Goal: Task Accomplishment & Management: Manage account settings

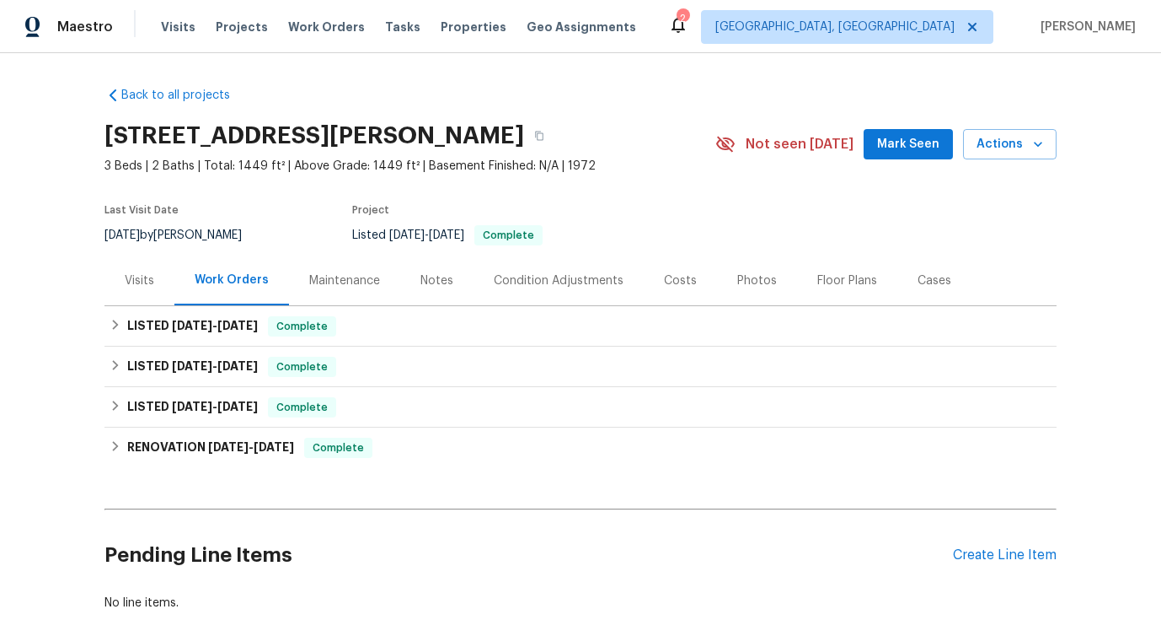
scroll to position [90, 0]
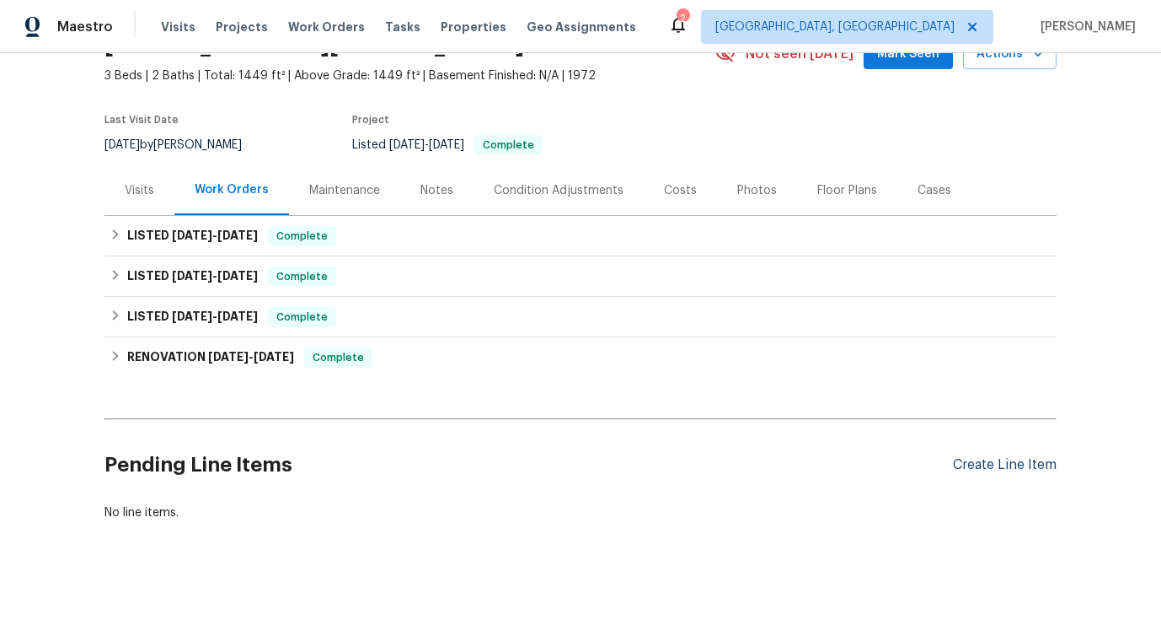
click at [982, 464] on div "Create Line Item" at bounding box center [1005, 465] width 104 height 16
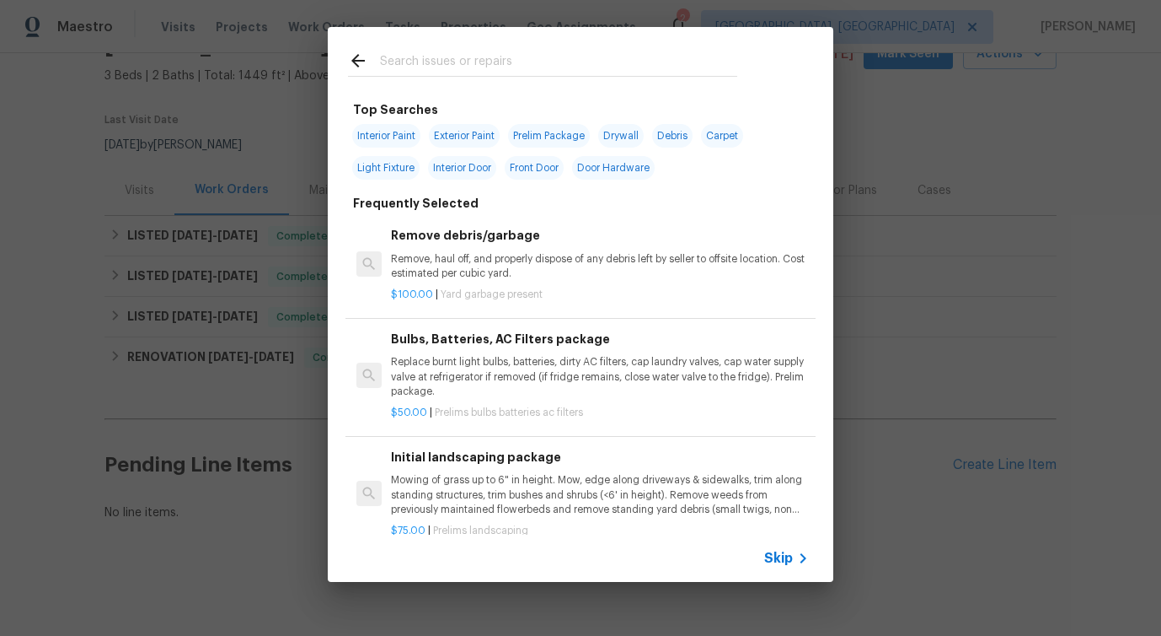
click at [481, 62] on input "text" at bounding box center [558, 63] width 357 height 25
type input "electr"
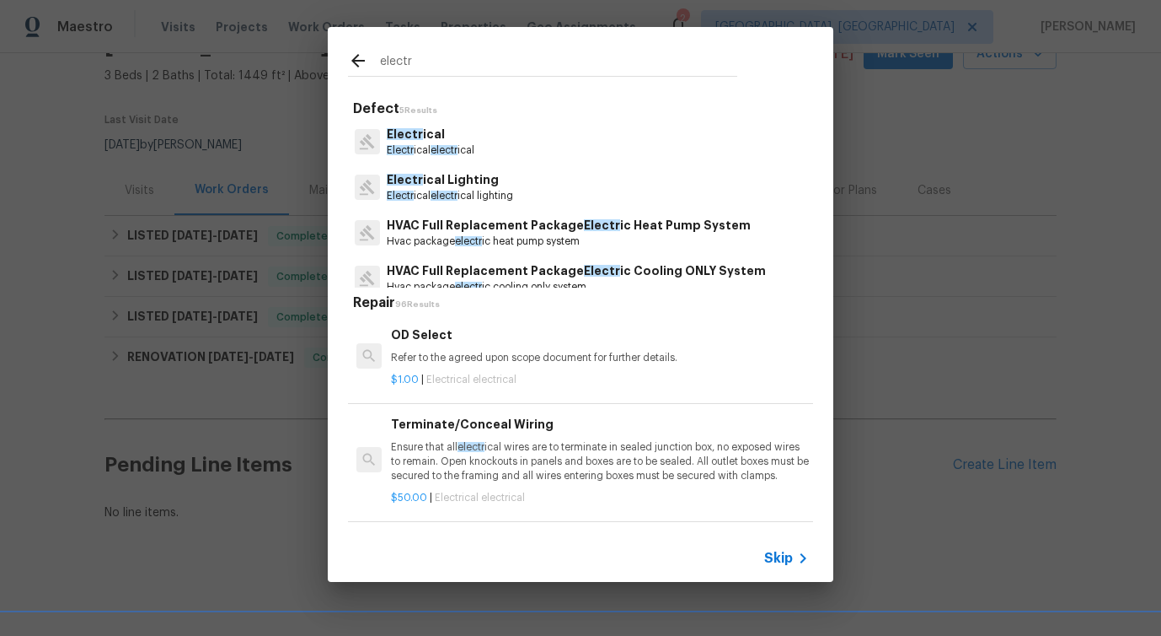
click at [457, 147] on span "electr" at bounding box center [444, 150] width 27 height 10
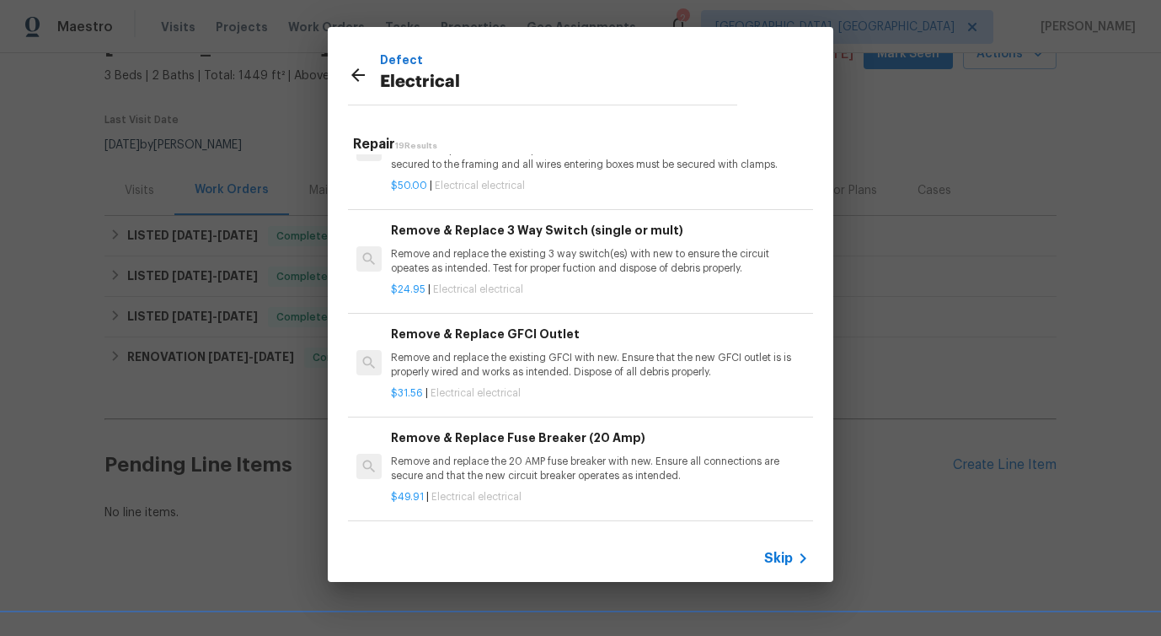
scroll to position [0, 0]
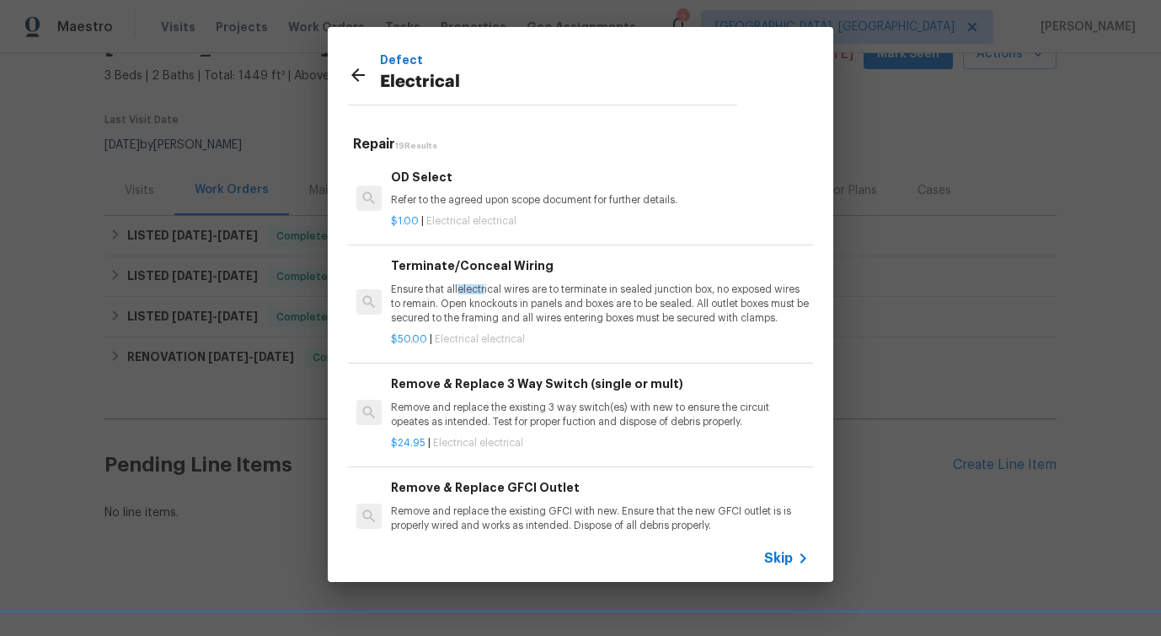
click at [504, 287] on p "Ensure that all electr ical wires are to terminate in sealed junction box, no e…" at bounding box center [600, 303] width 418 height 43
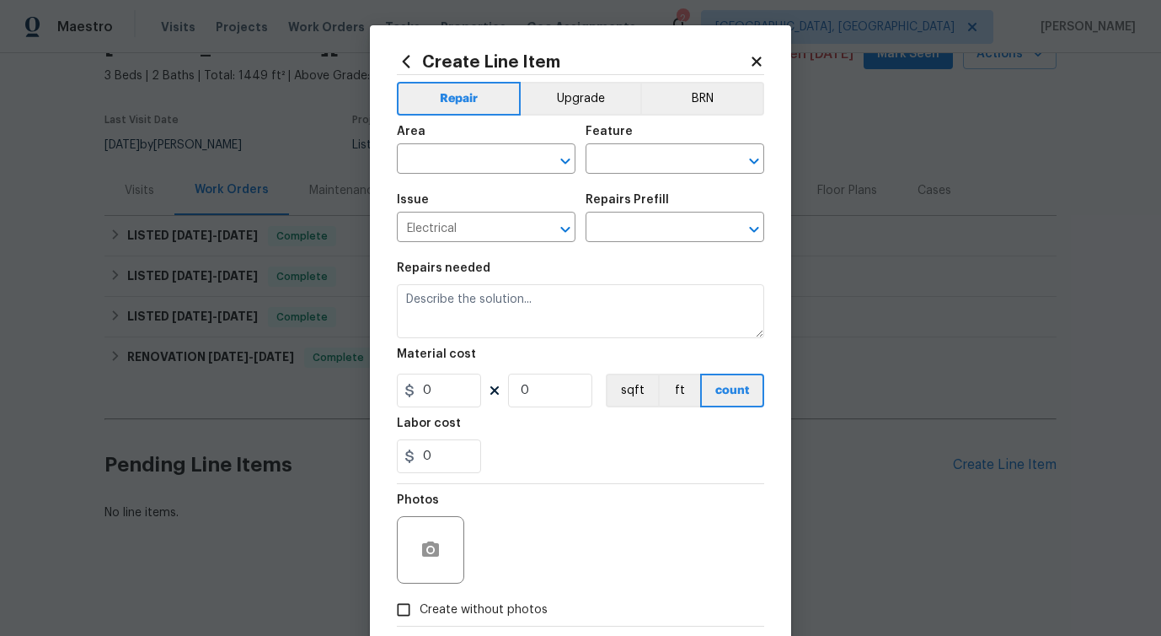
type textarea "Ensure that all electrical wires are to terminate in sealed junction box, no ex…"
type input "1"
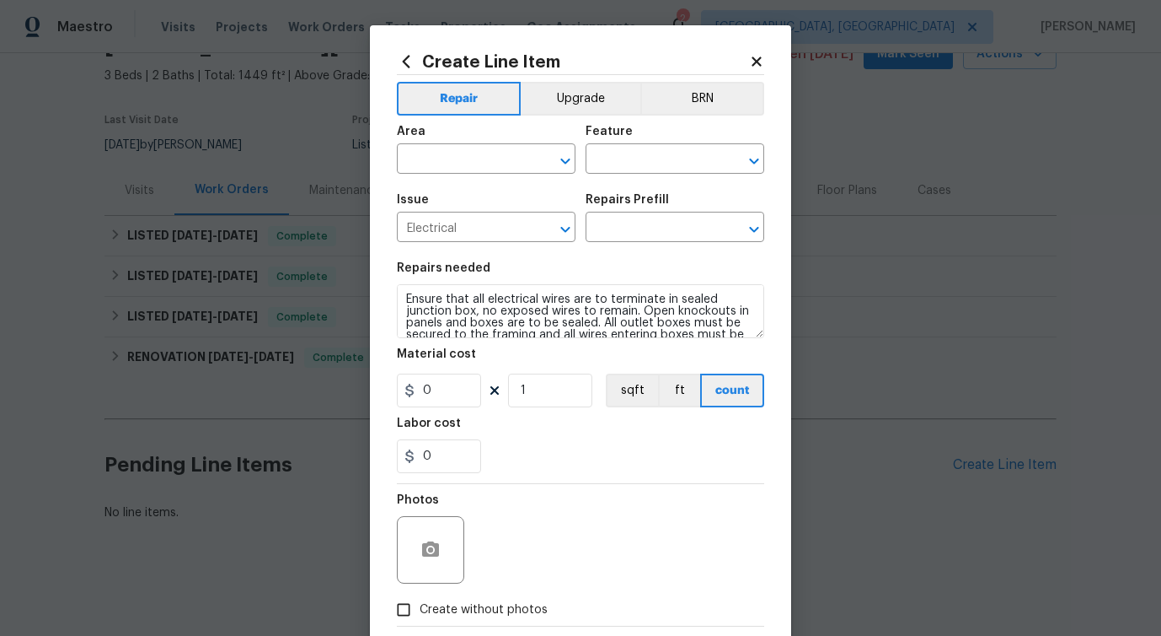
type input "Terminate/Conceal Wiring $50.00"
type input "50"
click at [472, 168] on input "text" at bounding box center [462, 161] width 131 height 26
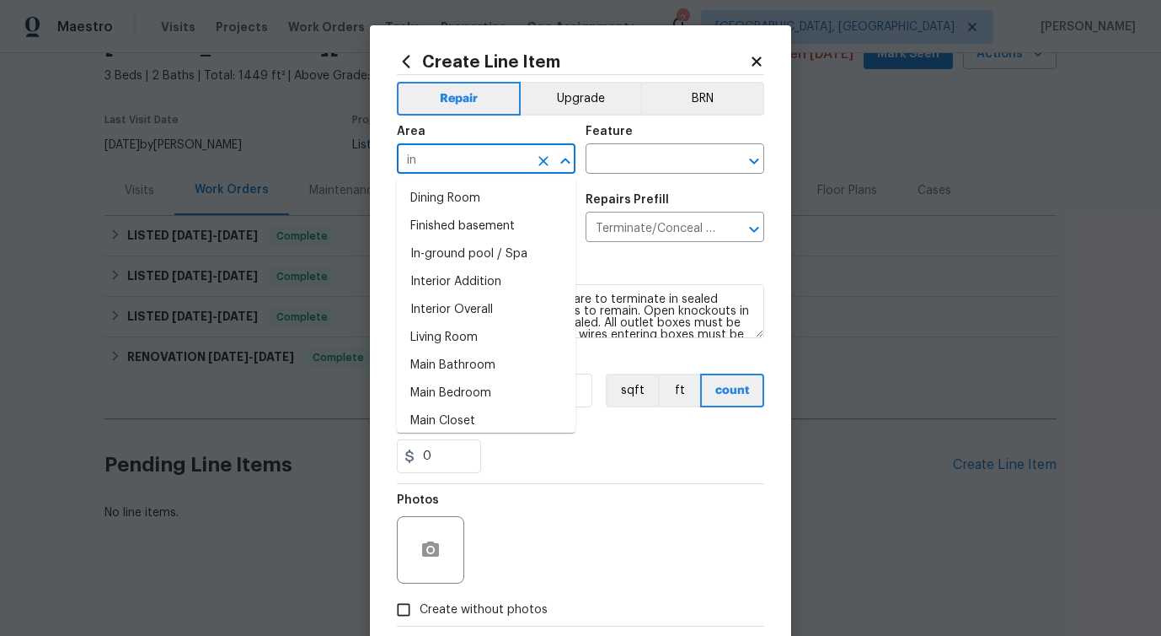
type input "int"
click at [466, 361] on li "Interior Overall" at bounding box center [486, 365] width 179 height 28
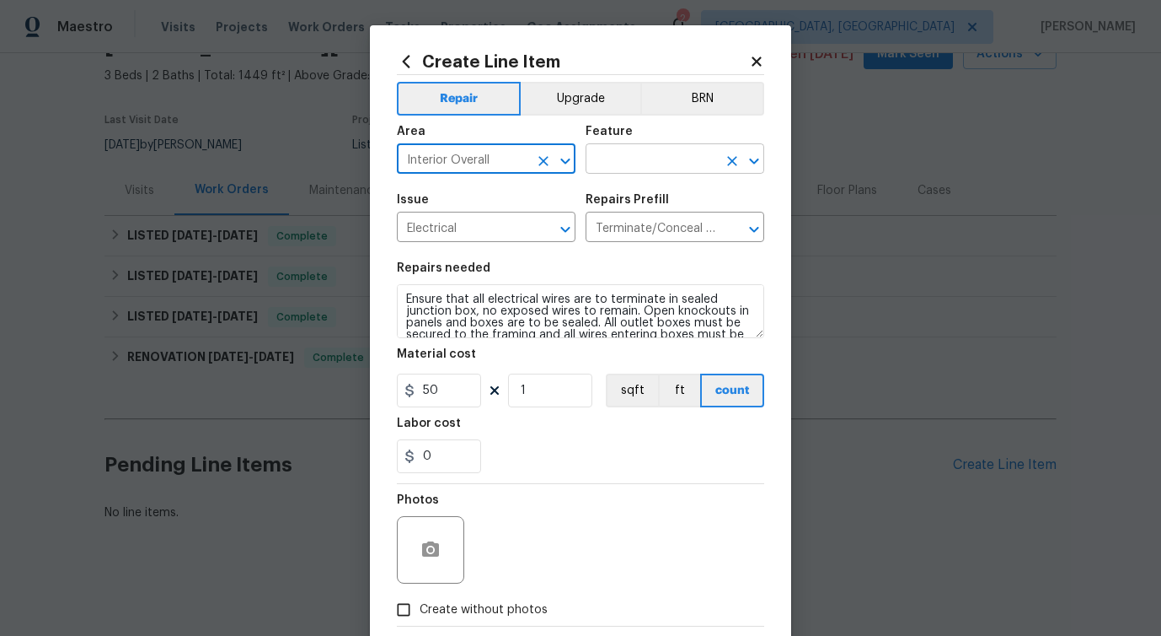
type input "Interior Overall"
click at [674, 163] on input "text" at bounding box center [651, 161] width 131 height 26
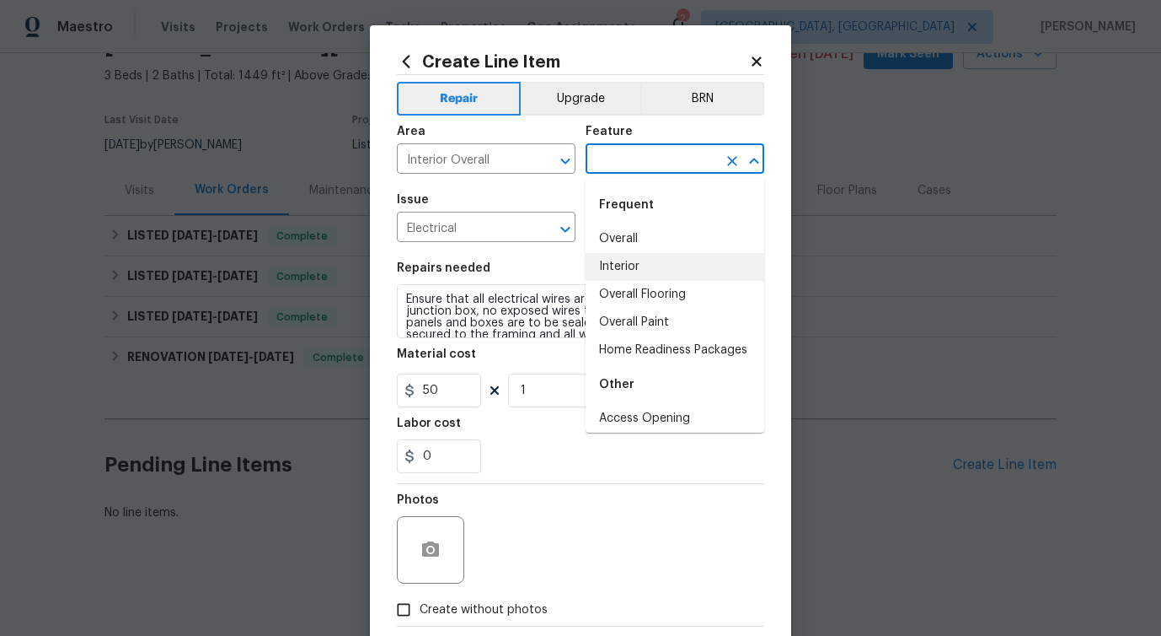
click at [600, 268] on li "Interior" at bounding box center [675, 267] width 179 height 28
type input "Interior"
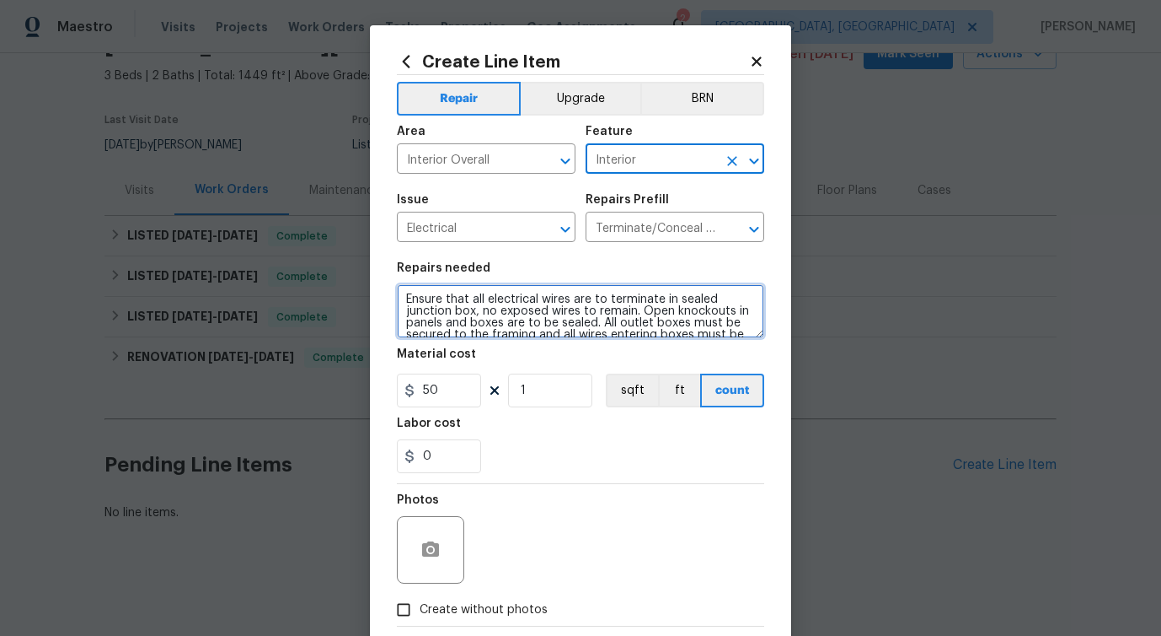
click at [483, 317] on textarea "Ensure that all electrical wires are to terminate in sealed junction box, no ex…" at bounding box center [580, 311] width 367 height 54
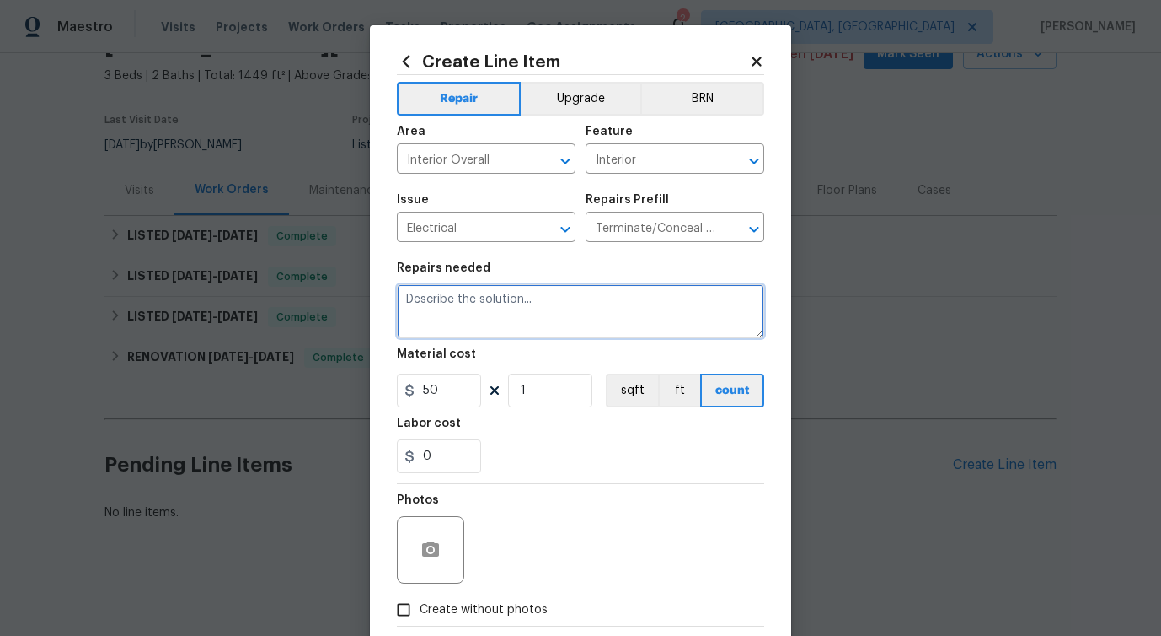
paste textarea "The electrical wall socket is loose and coming off the wall. Please inspect the…"
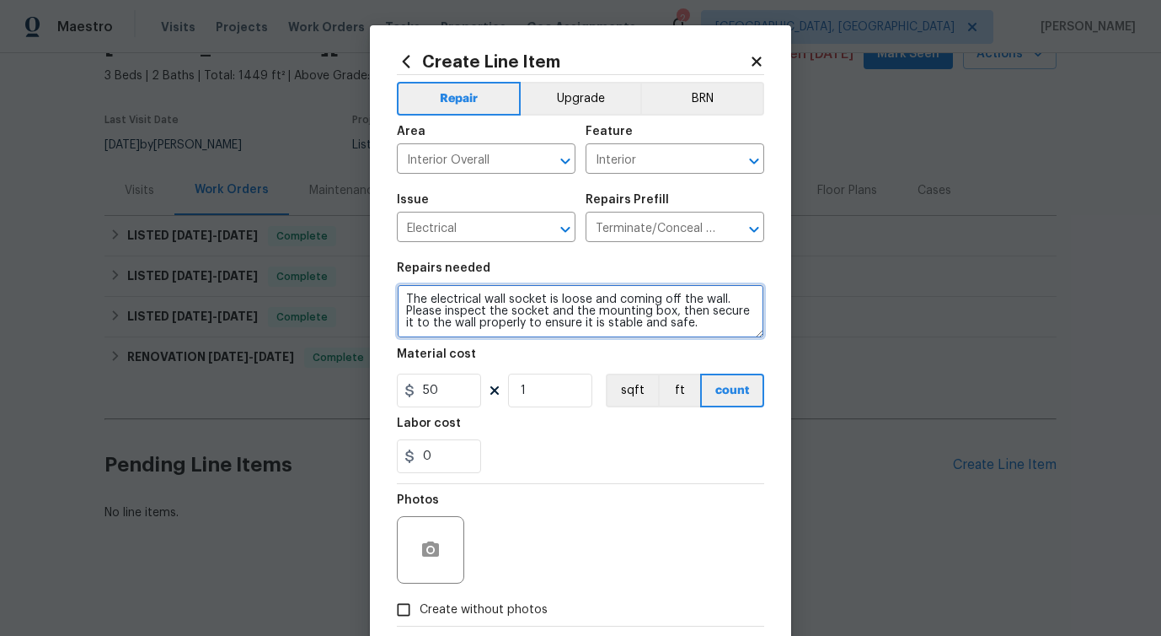
type textarea "The electrical wall socket is loose and coming off the wall. Please inspect the…"
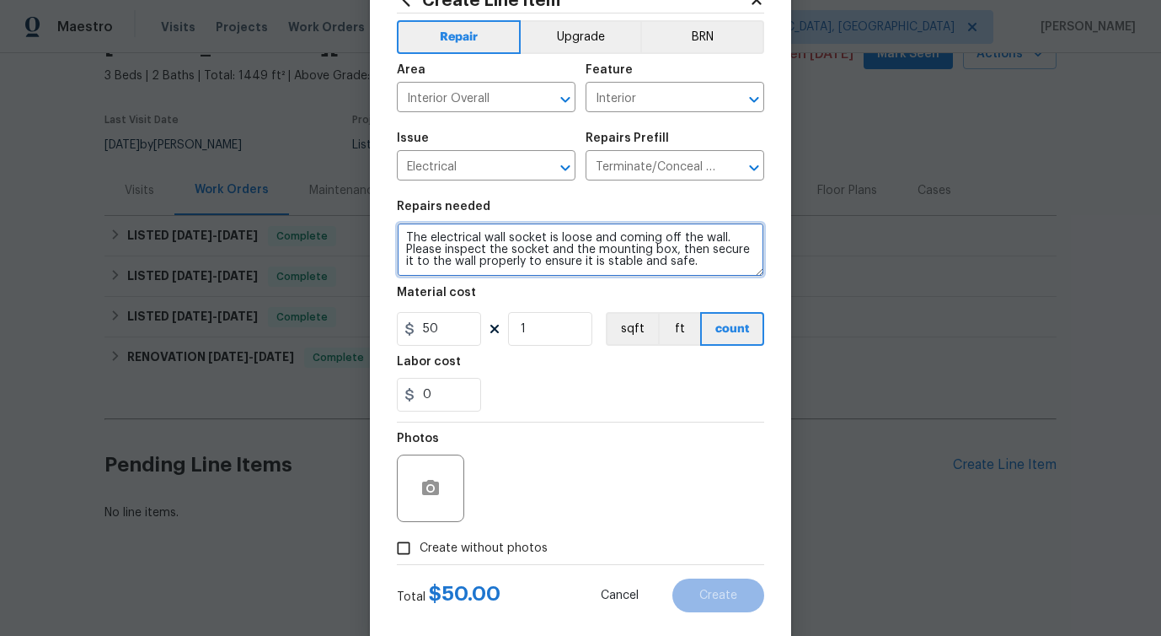
scroll to position [91, 0]
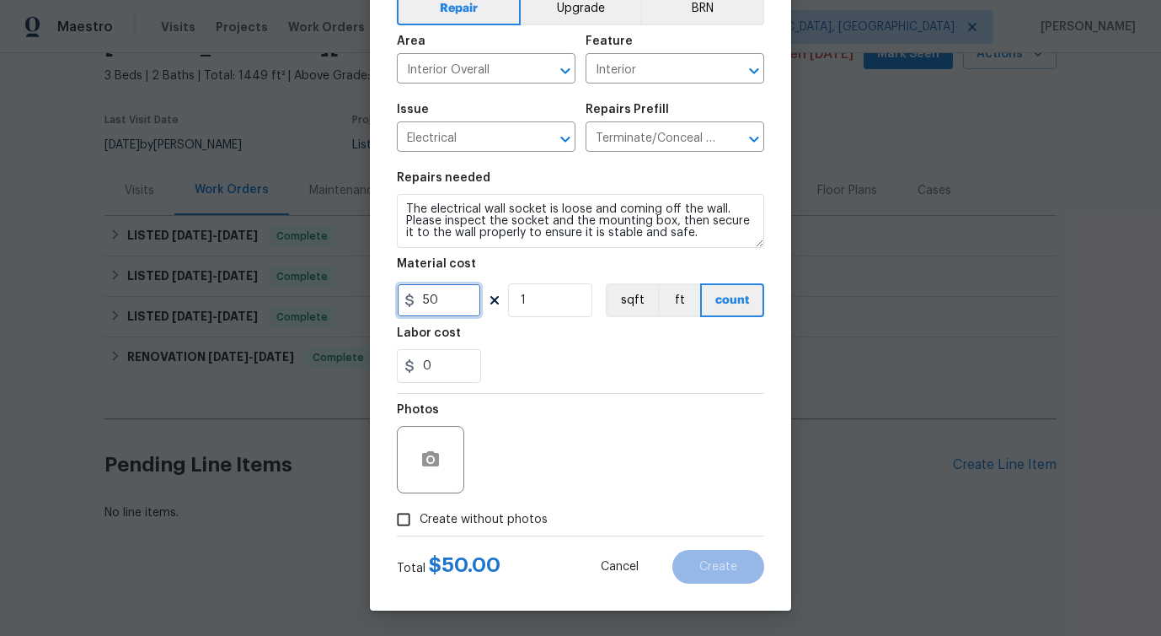
click at [429, 299] on input "50" at bounding box center [439, 300] width 84 height 34
type input "75"
click at [456, 457] on div at bounding box center [430, 459] width 67 height 67
click at [433, 460] on circle "button" at bounding box center [430, 459] width 5 height 5
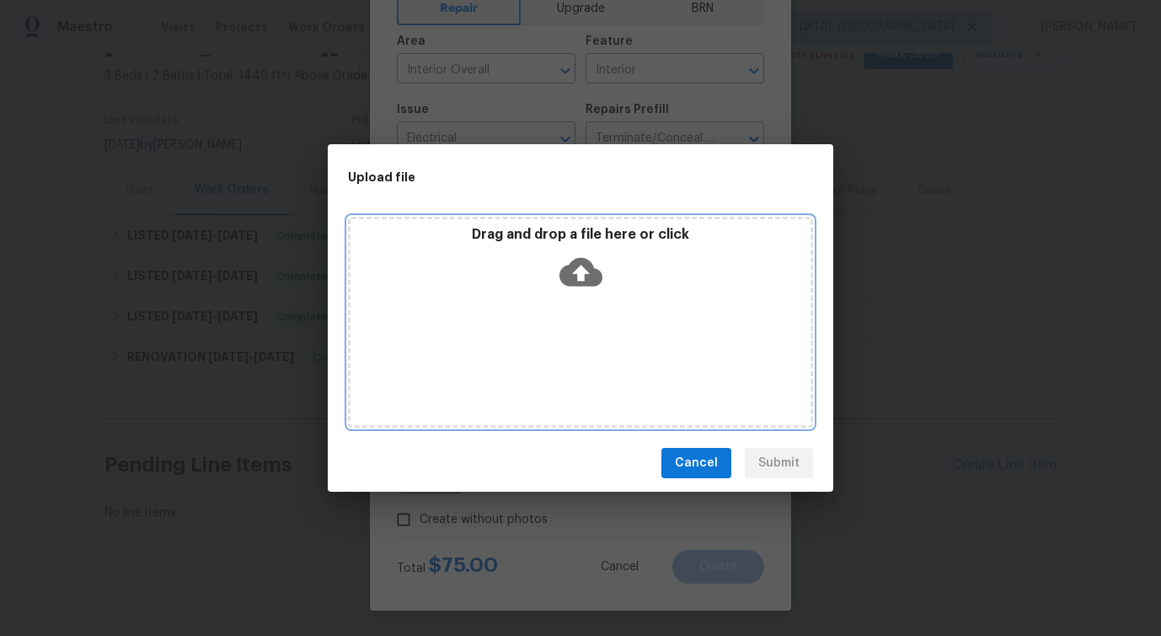
click at [571, 286] on icon at bounding box center [581, 271] width 43 height 43
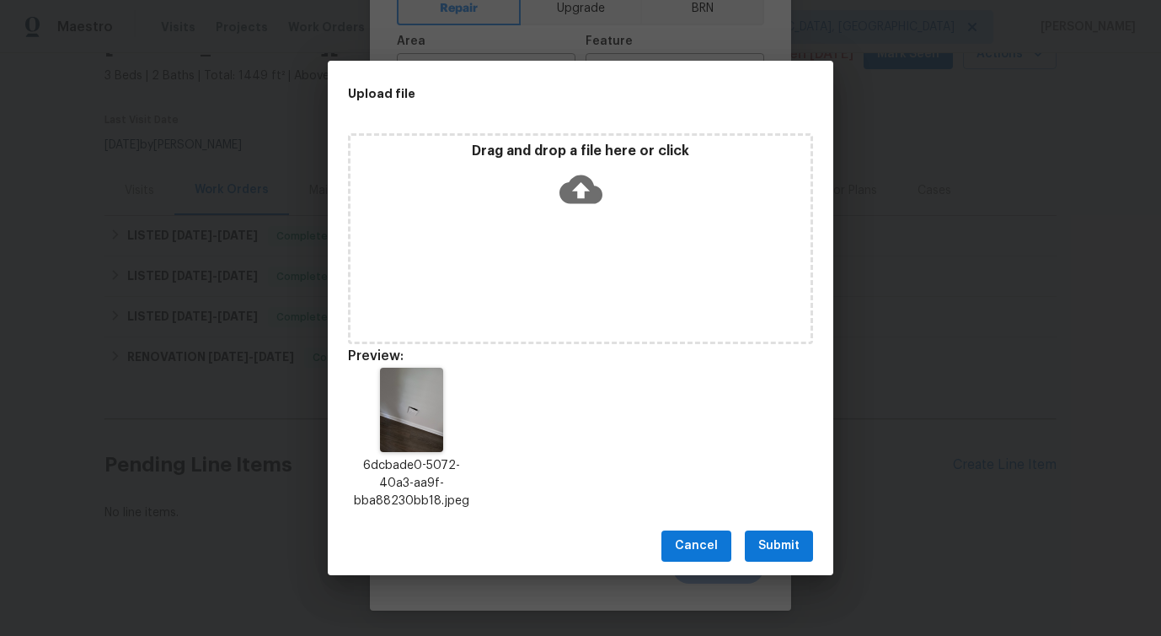
click at [797, 553] on span "Submit" at bounding box center [779, 545] width 41 height 21
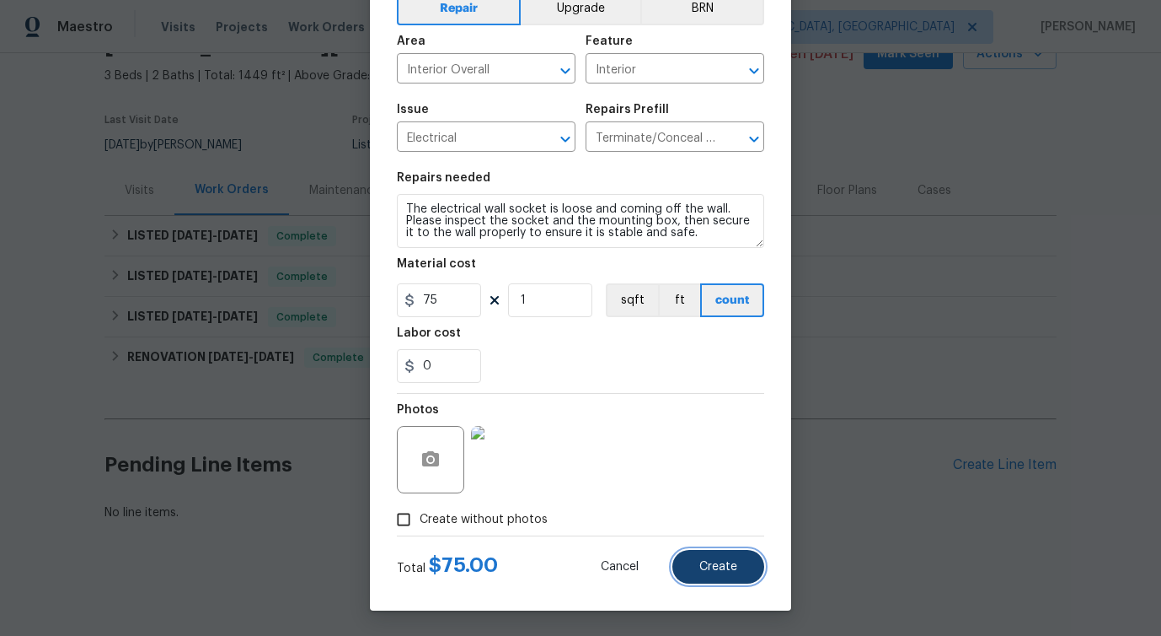
click at [742, 567] on button "Create" at bounding box center [719, 567] width 92 height 34
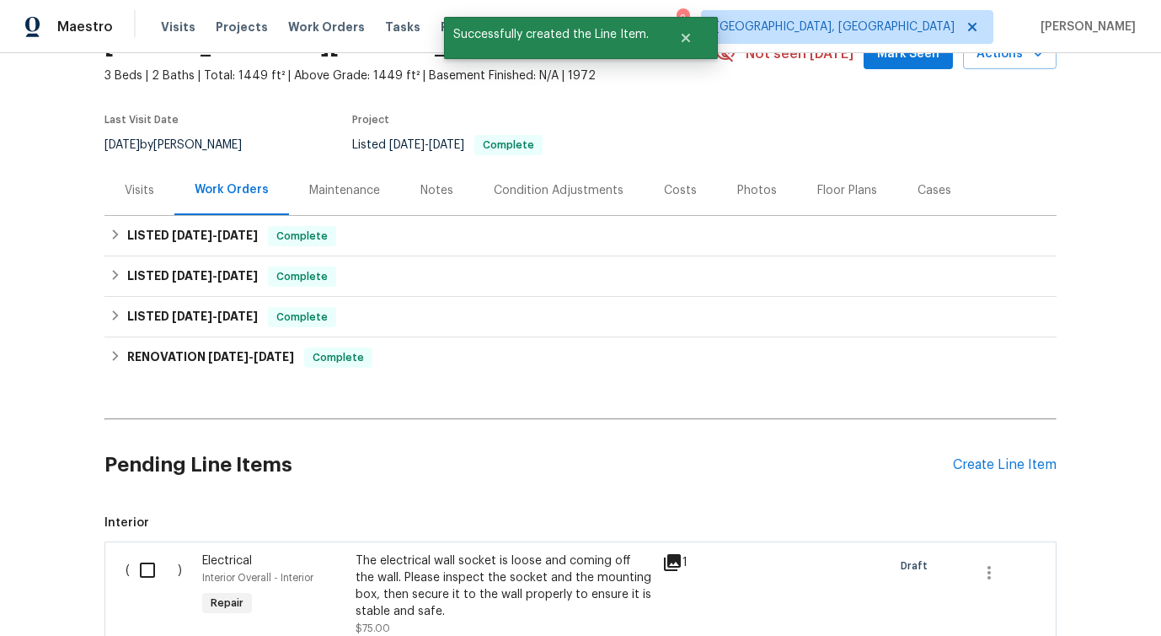
scroll to position [316, 0]
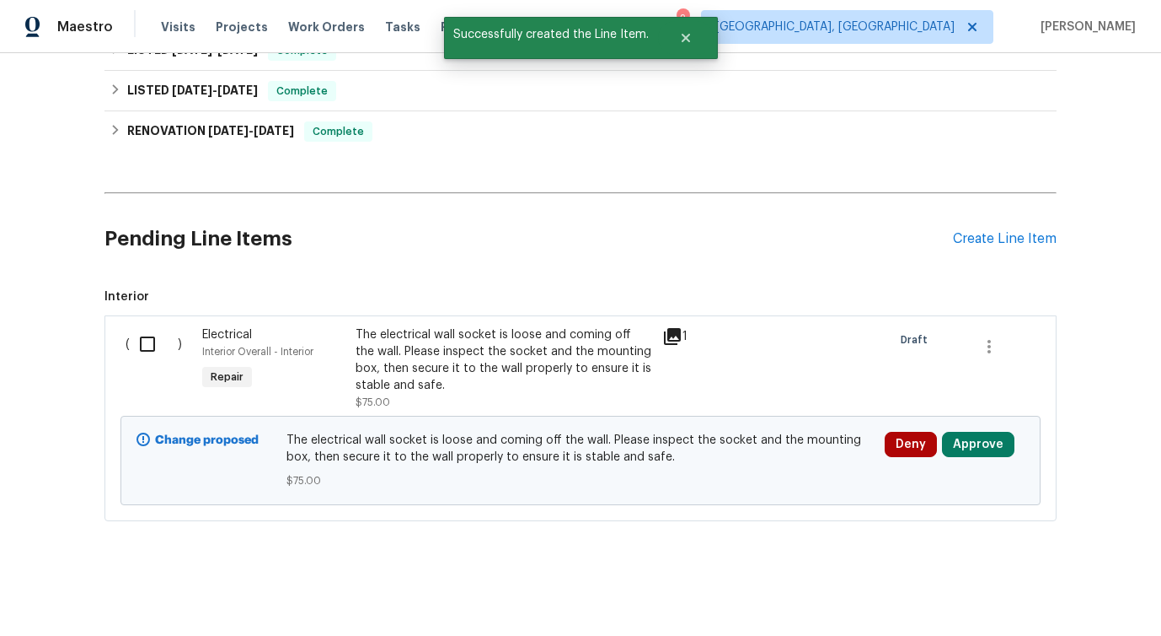
click at [152, 342] on input "checkbox" at bounding box center [154, 343] width 48 height 35
checkbox input "true"
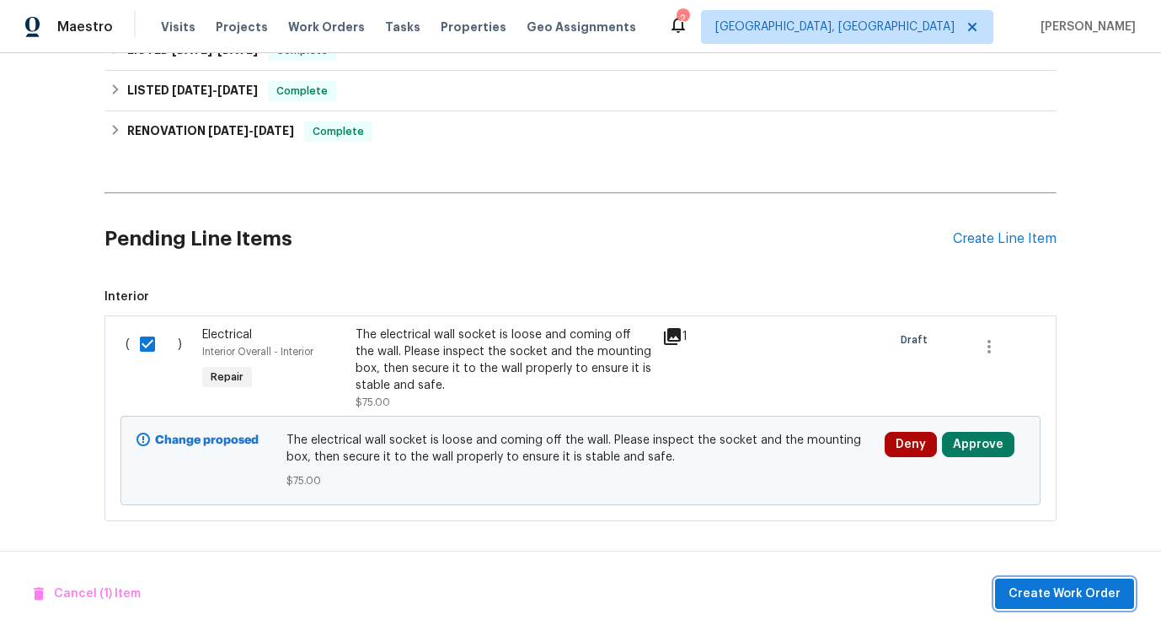
click at [1070, 589] on span "Create Work Order" at bounding box center [1065, 593] width 112 height 21
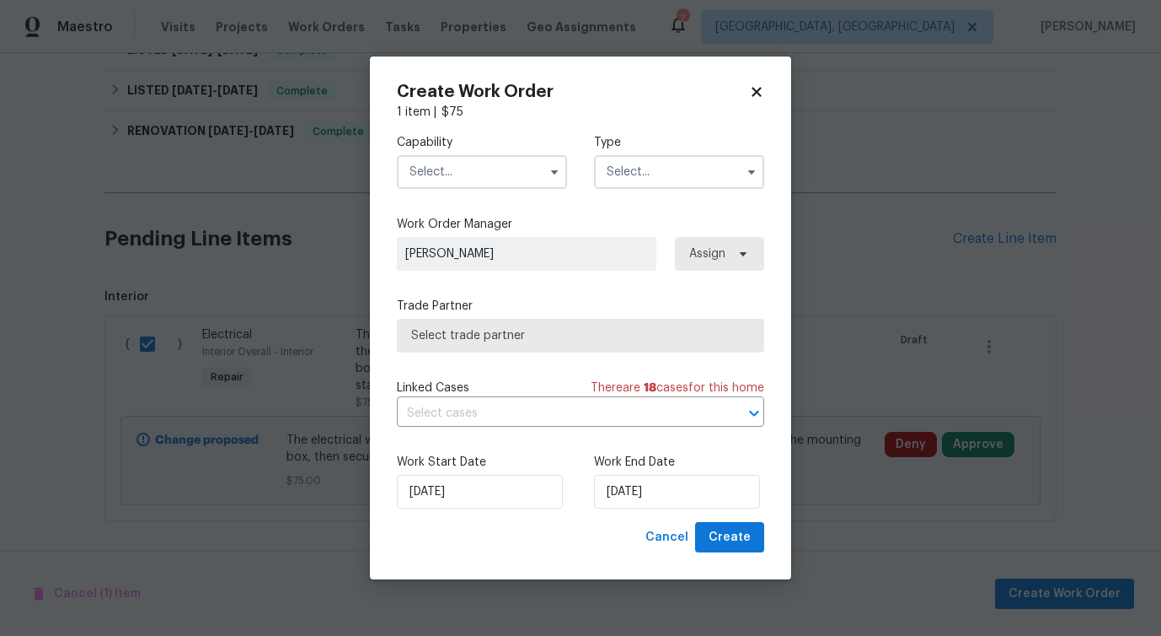
click at [464, 171] on input "text" at bounding box center [482, 172] width 170 height 34
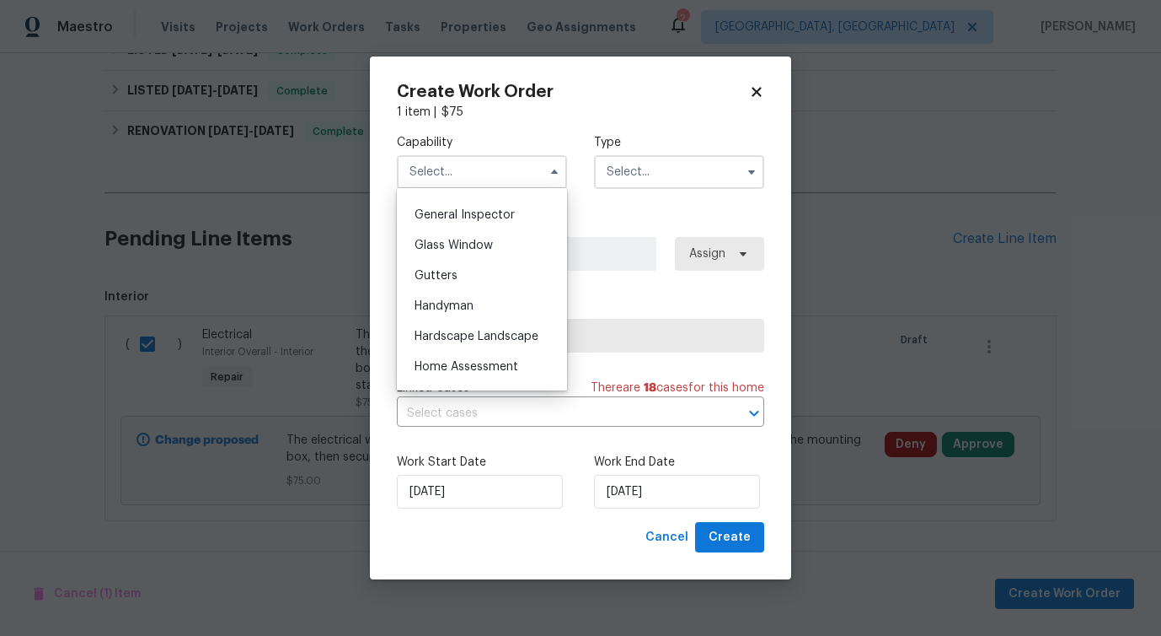
scroll to position [831, 0]
click at [464, 302] on span "Handyman" at bounding box center [444, 304] width 59 height 12
type input "Handyman"
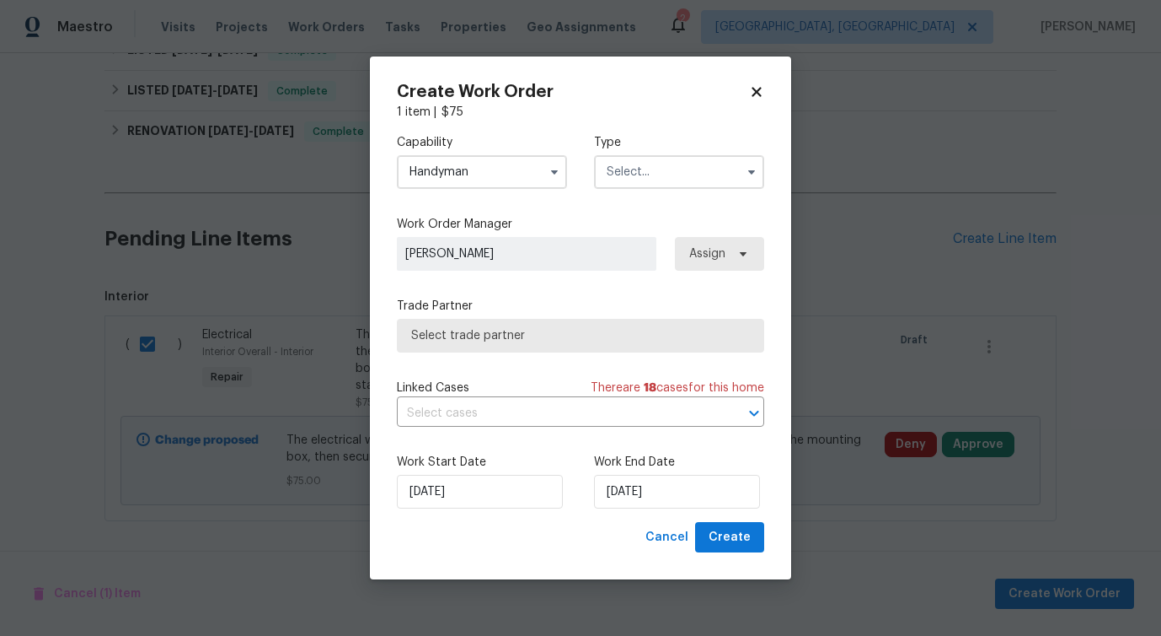
click at [615, 170] on input "text" at bounding box center [679, 172] width 170 height 34
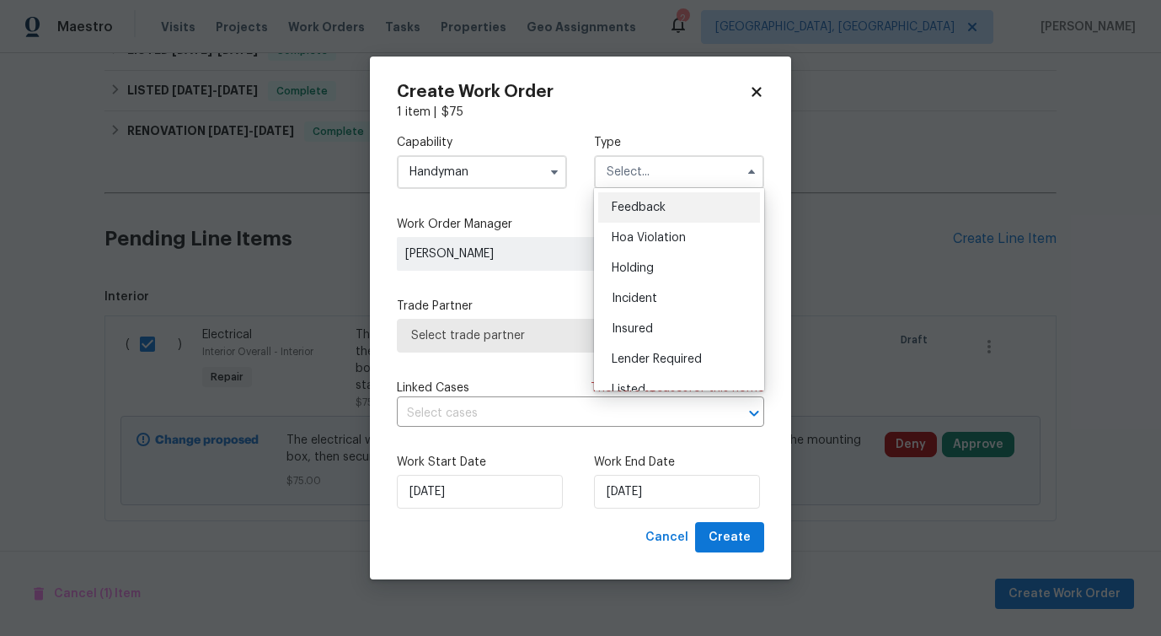
click at [619, 201] on span "Feedback" at bounding box center [639, 207] width 54 height 12
type input "Feedback"
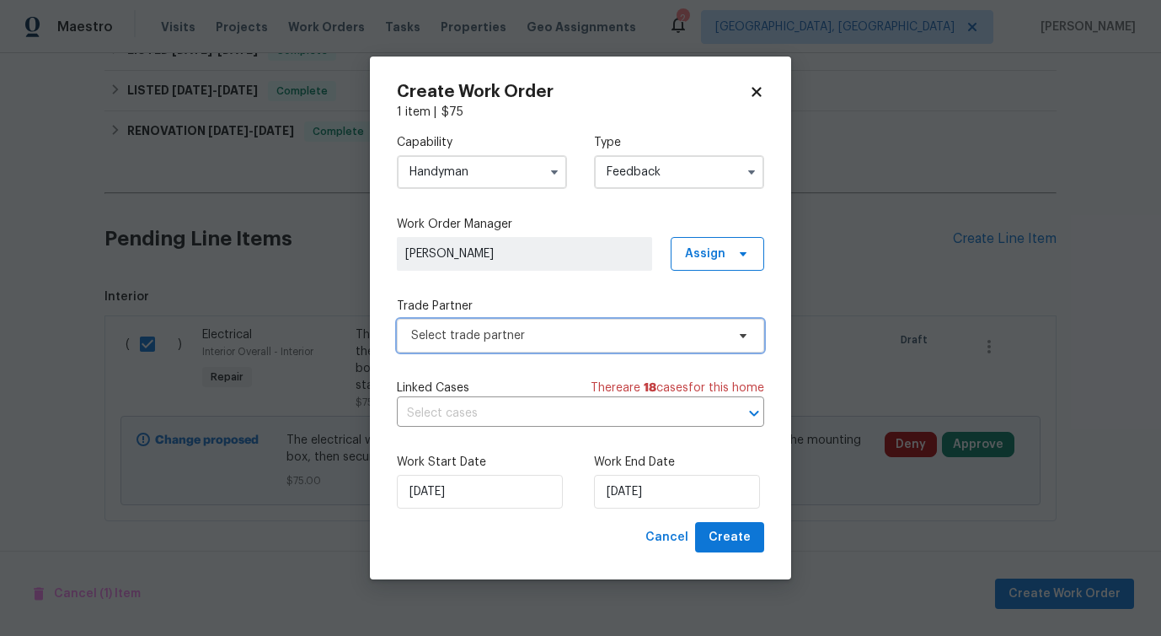
click at [448, 346] on span "Select trade partner" at bounding box center [580, 336] width 367 height 34
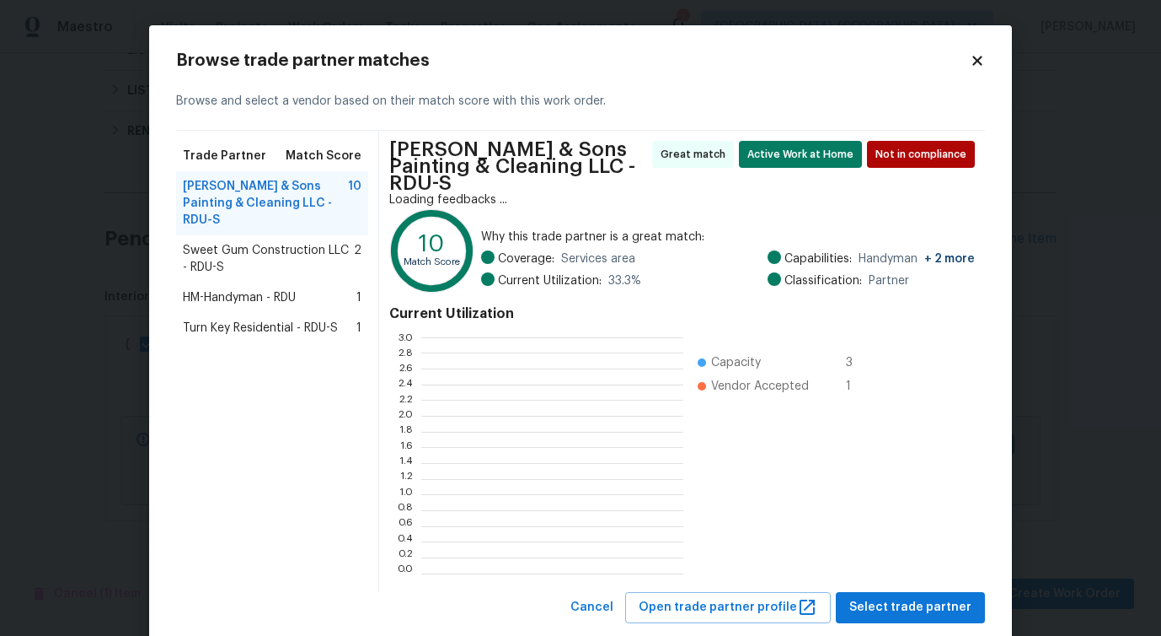
scroll to position [236, 262]
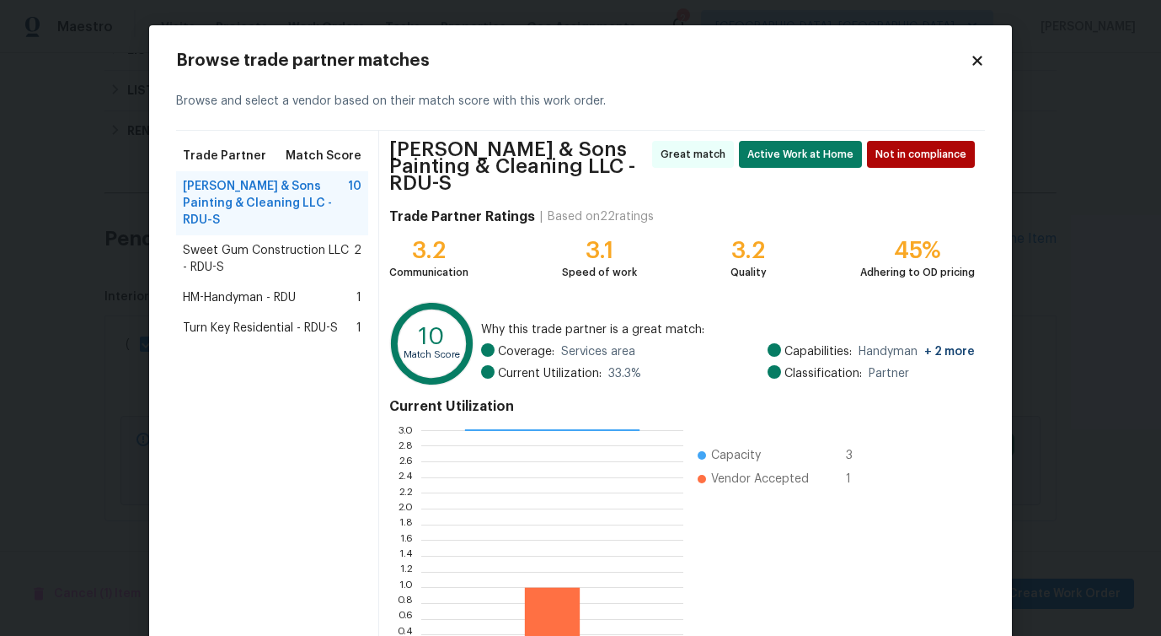
click at [228, 242] on span "Sweet Gum Construction LLC - RDU-S" at bounding box center [268, 259] width 171 height 34
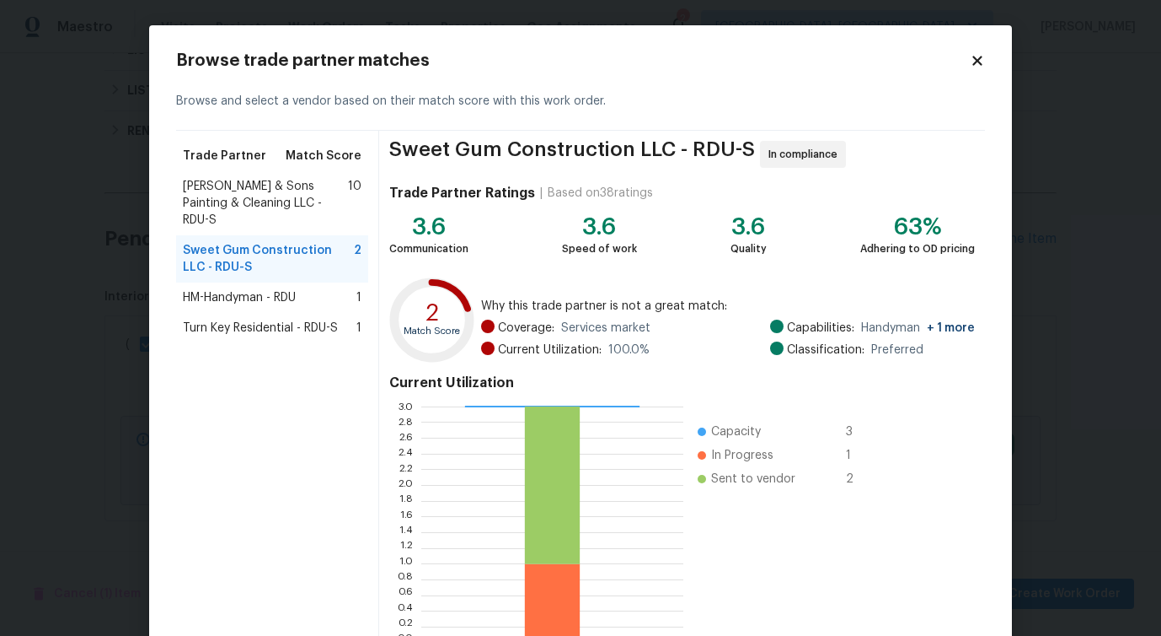
click at [214, 289] on span "HM-Handyman - RDU" at bounding box center [239, 297] width 113 height 17
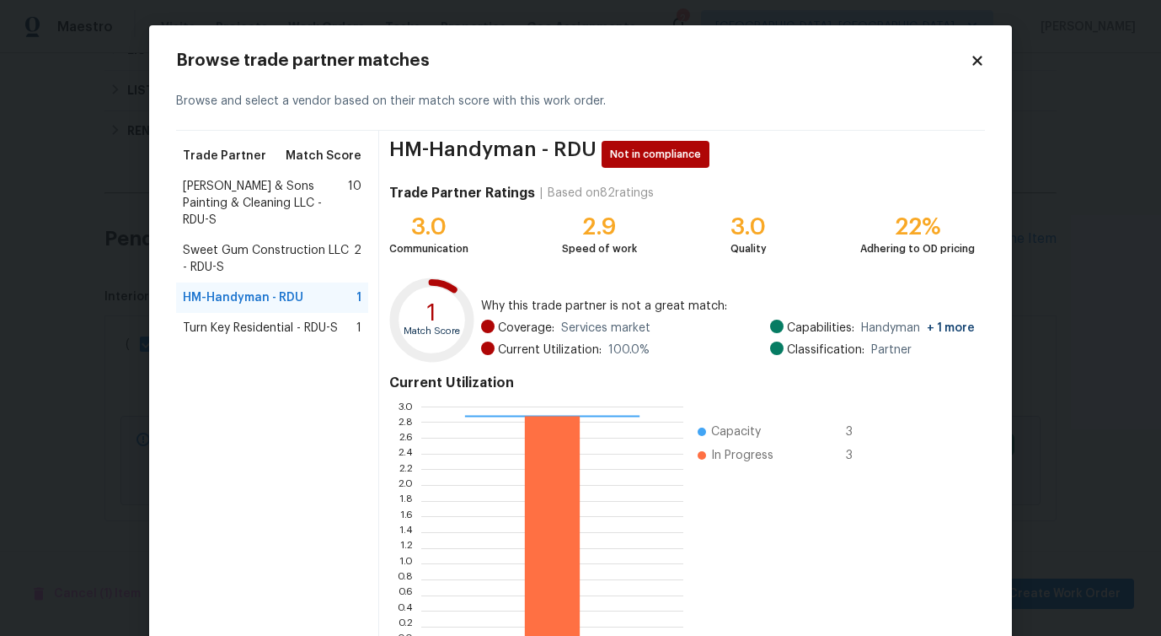
click at [231, 319] on span "Turn Key Residential - RDU-S" at bounding box center [260, 327] width 155 height 17
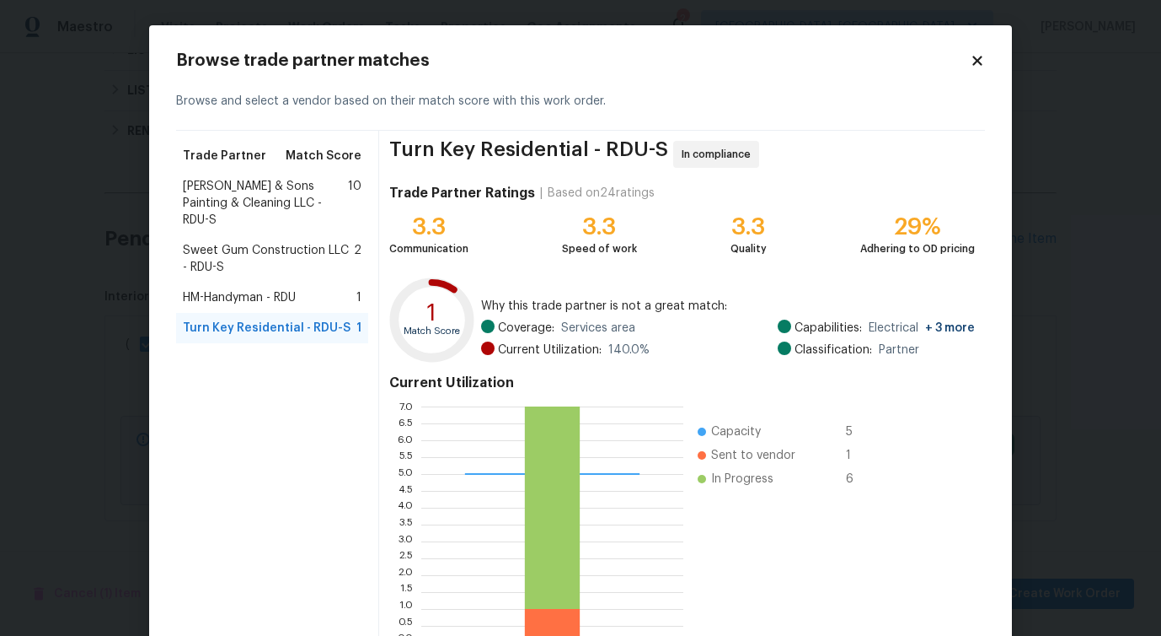
scroll to position [108, 0]
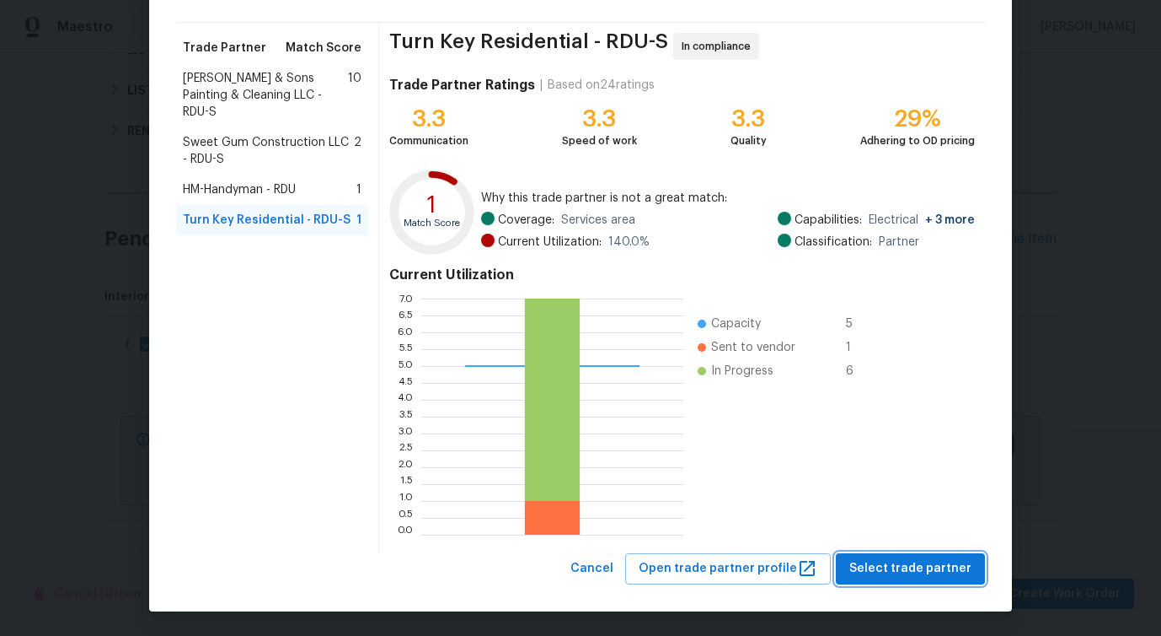
click at [891, 577] on span "Select trade partner" at bounding box center [911, 568] width 122 height 21
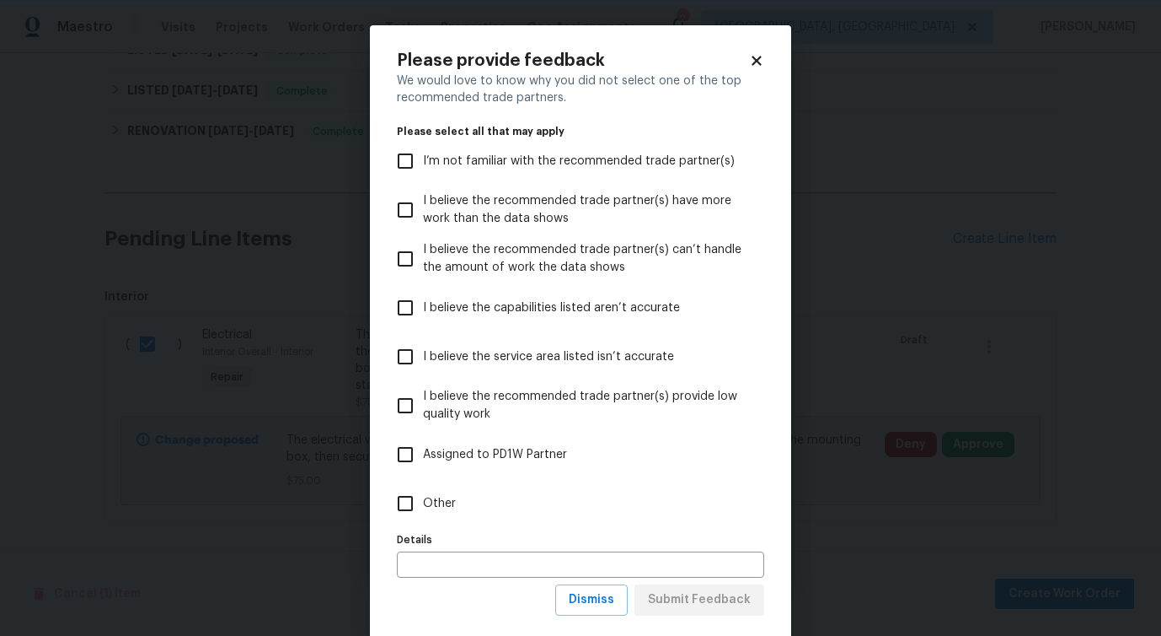
scroll to position [0, 0]
click at [421, 507] on input "Other" at bounding box center [405, 502] width 35 height 35
checkbox input "true"
click at [738, 604] on span "Submit Feedback" at bounding box center [699, 599] width 103 height 21
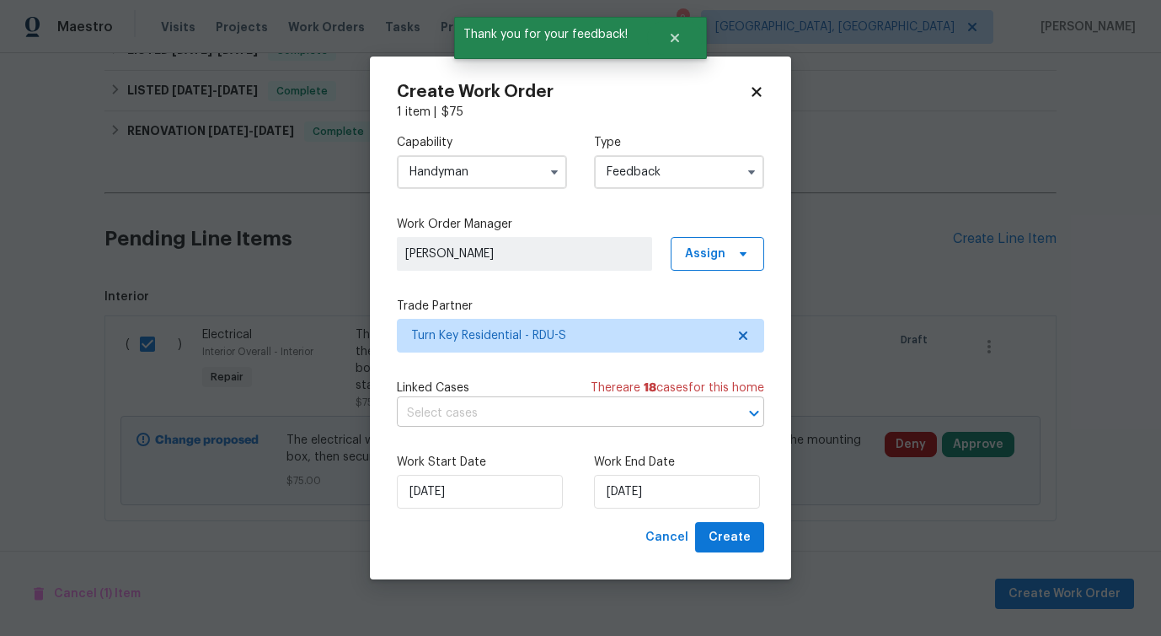
click at [427, 410] on input "text" at bounding box center [557, 413] width 320 height 26
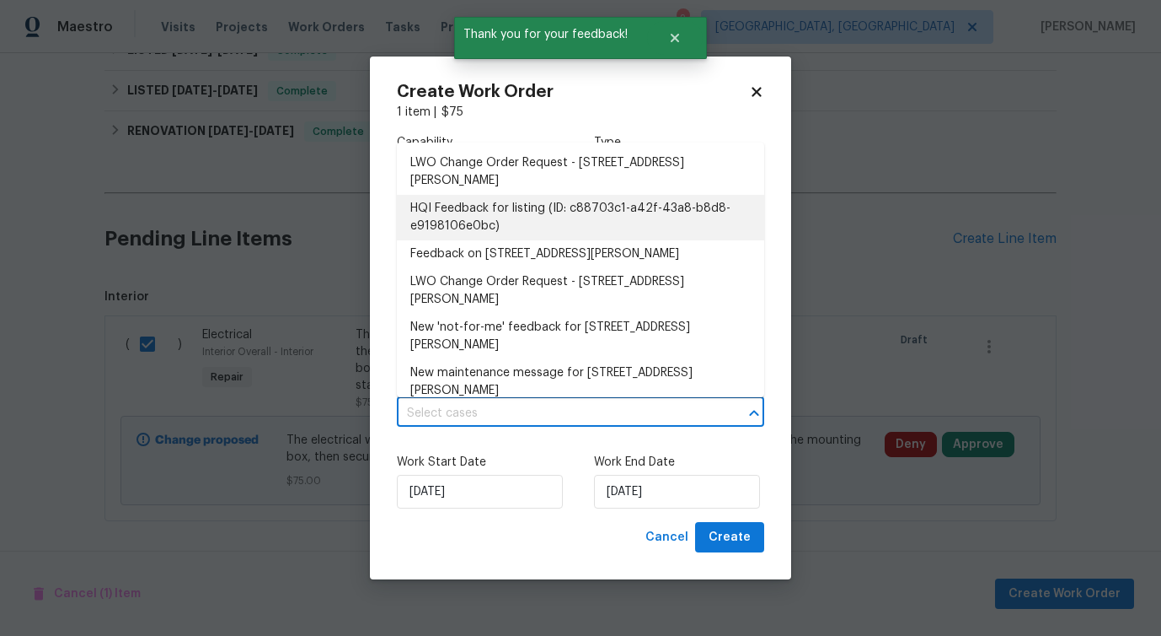
click at [467, 207] on li "HQI Feedback for listing (ID: c88703c1-a42f-43a8-b8d8-e9198106e0bc)" at bounding box center [580, 218] width 367 height 46
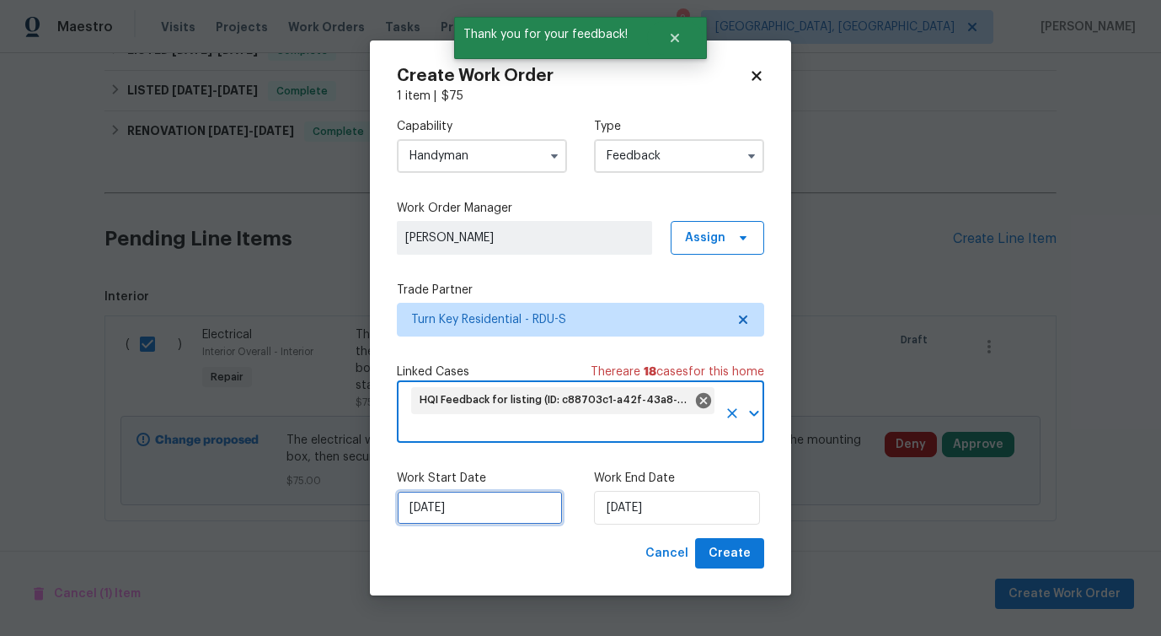
click at [458, 501] on input "[DATE]" at bounding box center [480, 508] width 166 height 34
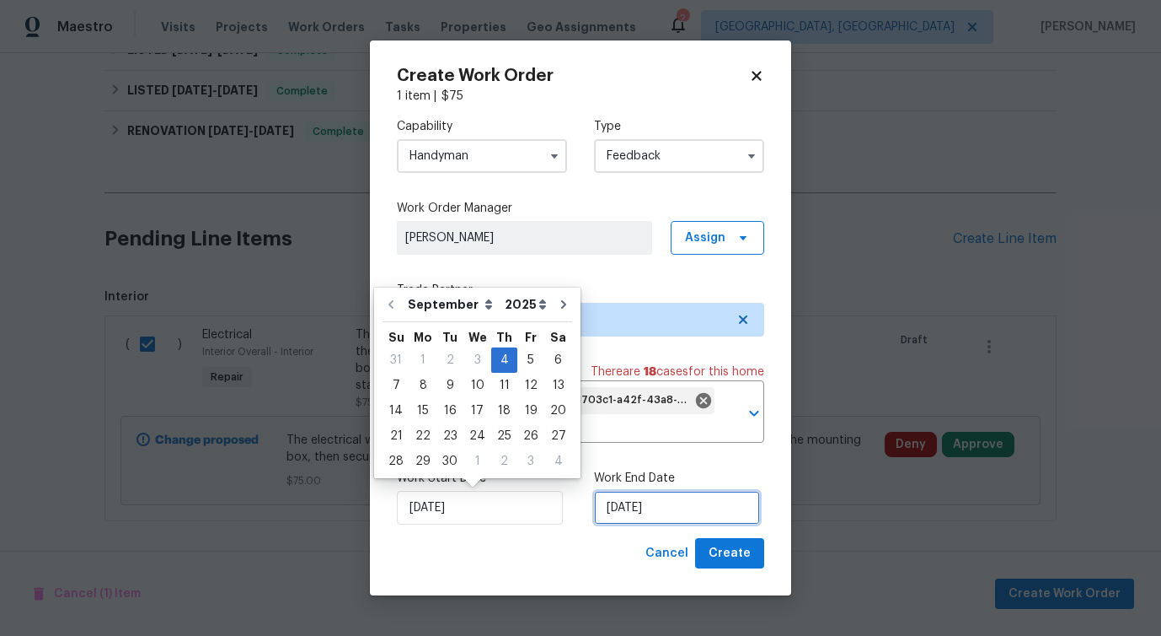
click at [622, 518] on input "[DATE]" at bounding box center [677, 508] width 166 height 34
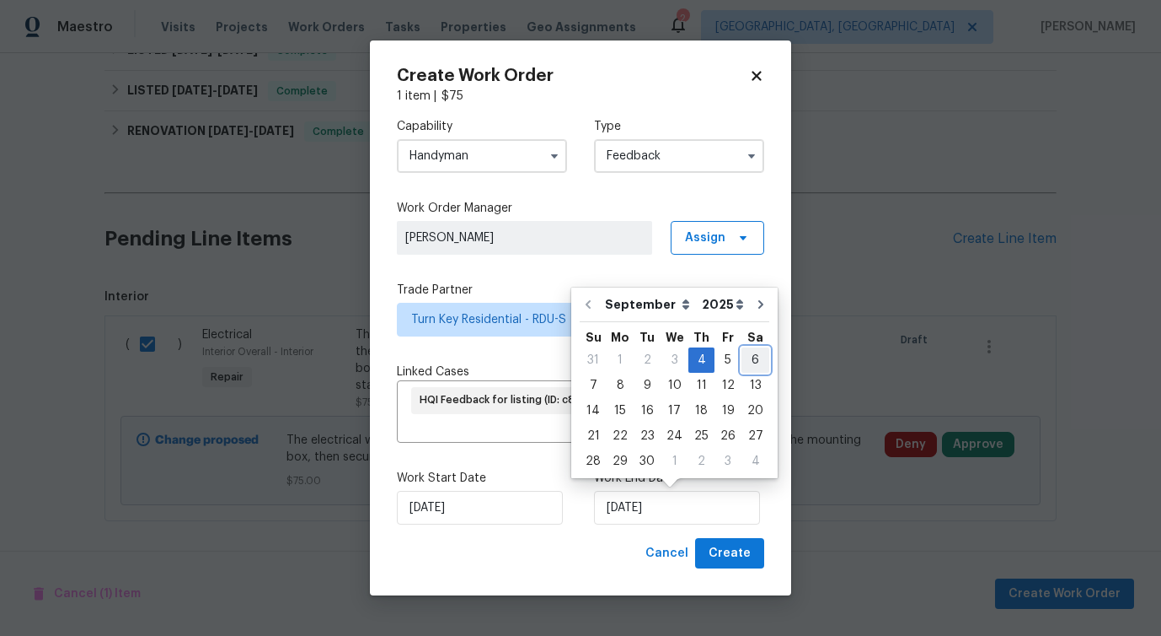
click at [751, 365] on div "6" at bounding box center [756, 360] width 28 height 24
type input "9/6/2025"
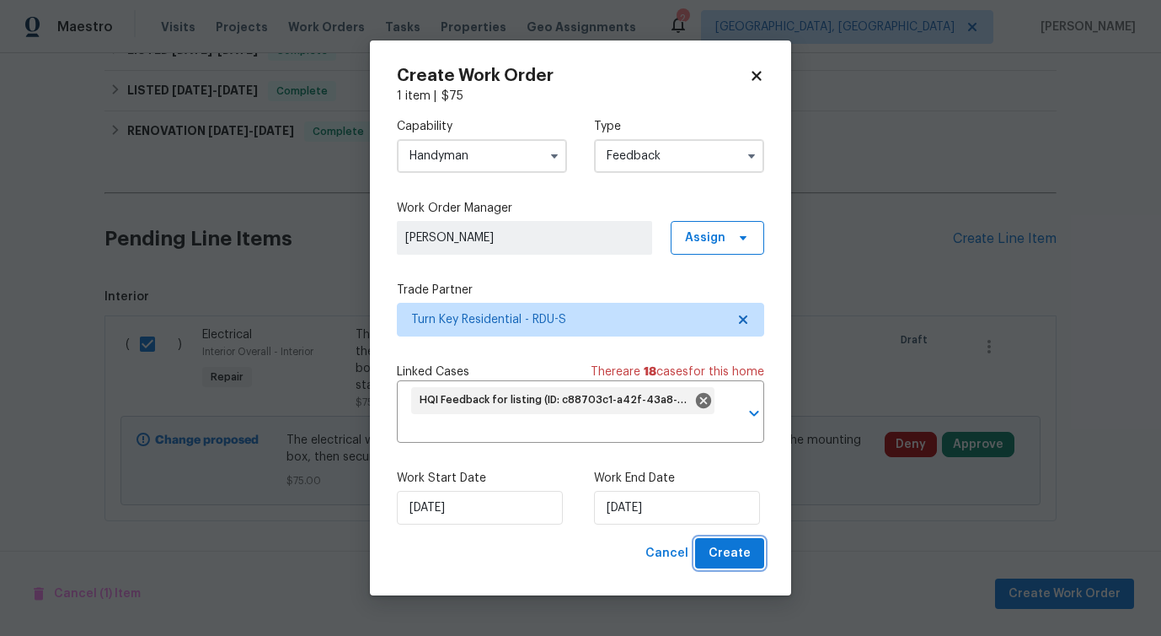
click at [727, 549] on span "Create" at bounding box center [730, 553] width 42 height 21
checkbox input "false"
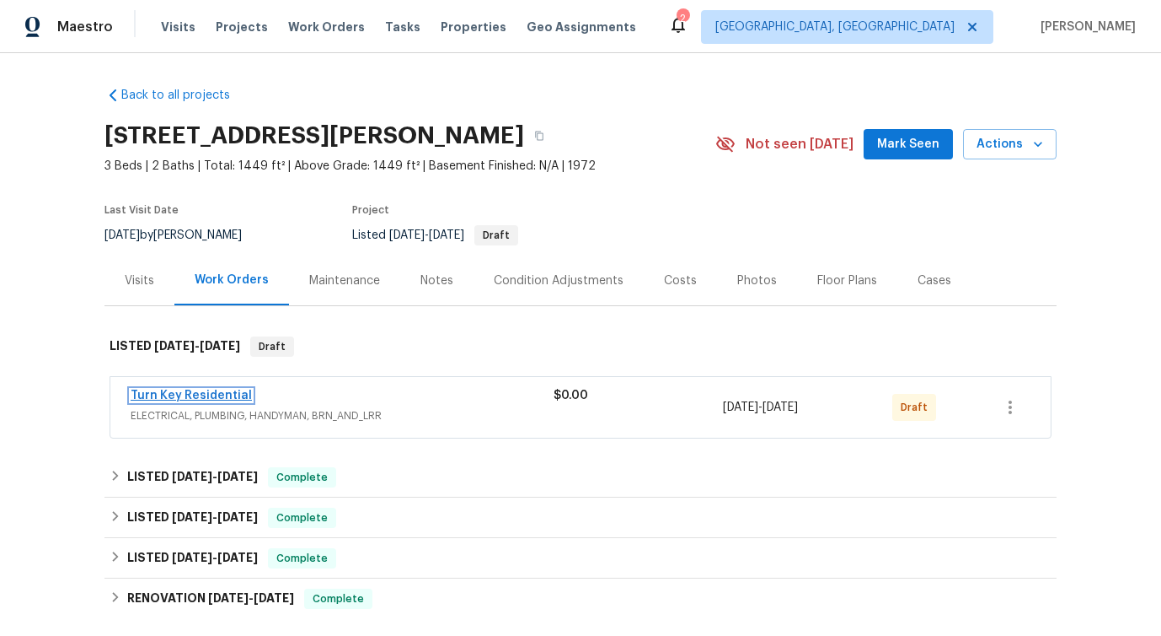
click at [185, 391] on link "Turn Key Residential" at bounding box center [191, 395] width 121 height 12
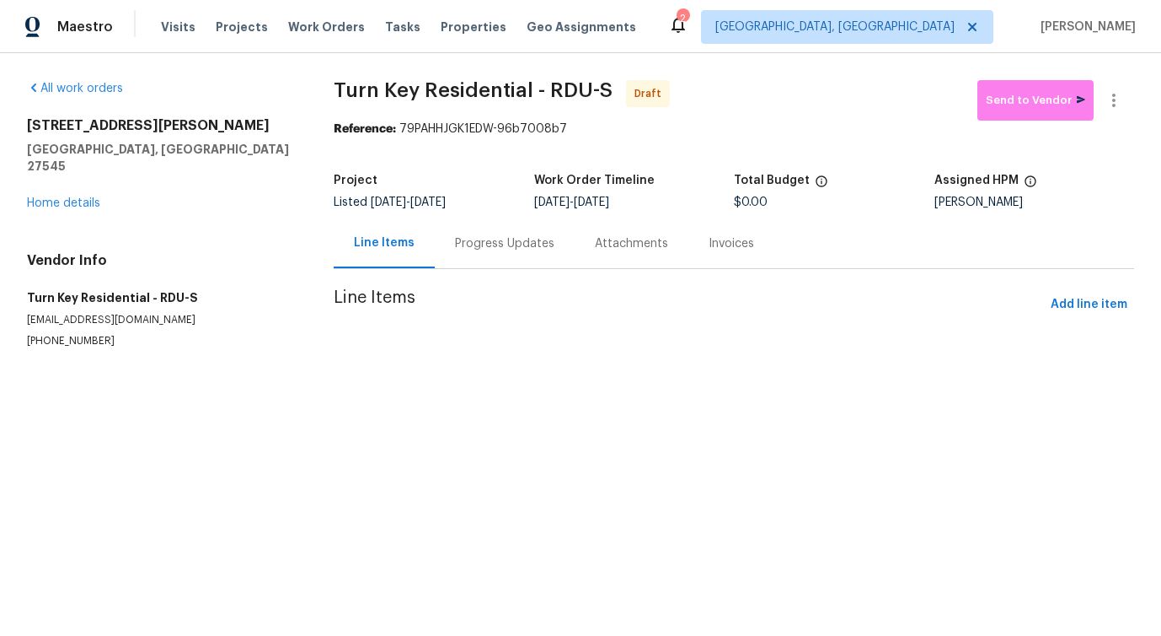
click at [67, 194] on div "1508 Hodge Rd Knightdale, NC 27545 Home details" at bounding box center [160, 164] width 266 height 94
click at [72, 197] on link "Home details" at bounding box center [63, 203] width 73 height 12
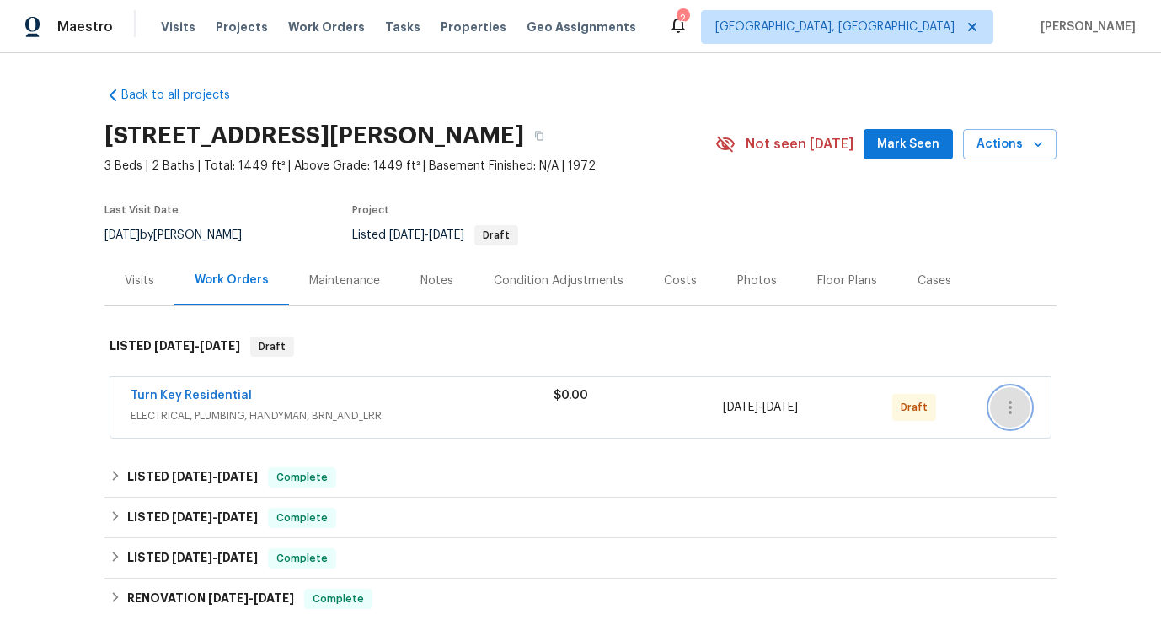
click at [1013, 401] on icon "button" at bounding box center [1010, 407] width 20 height 20
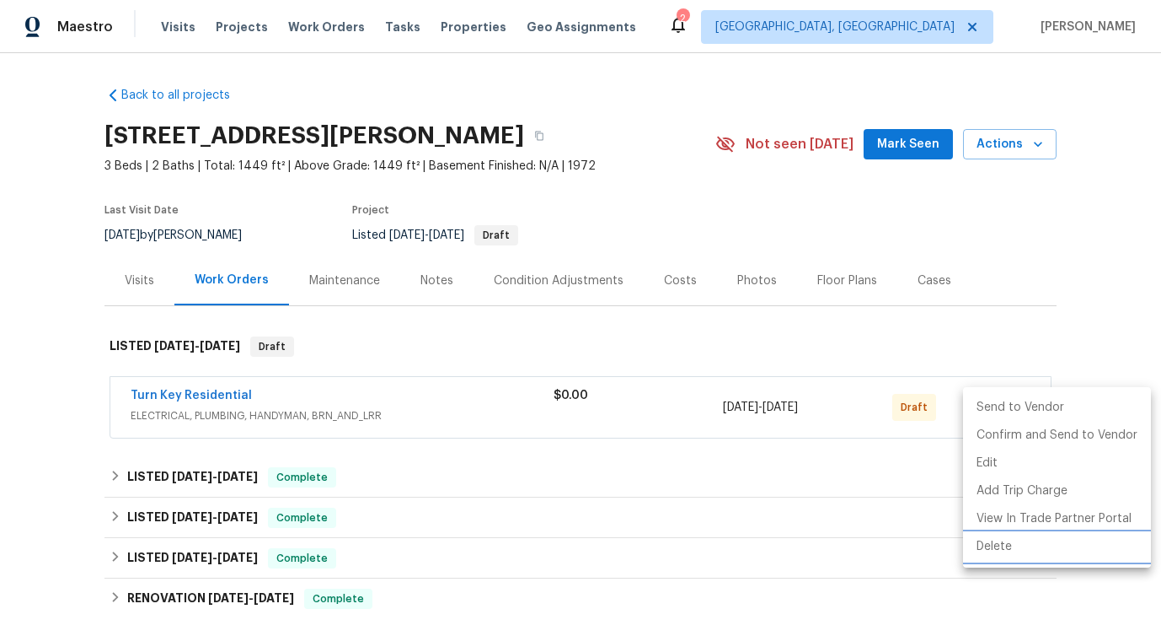
click at [989, 545] on li "Delete" at bounding box center [1057, 547] width 188 height 28
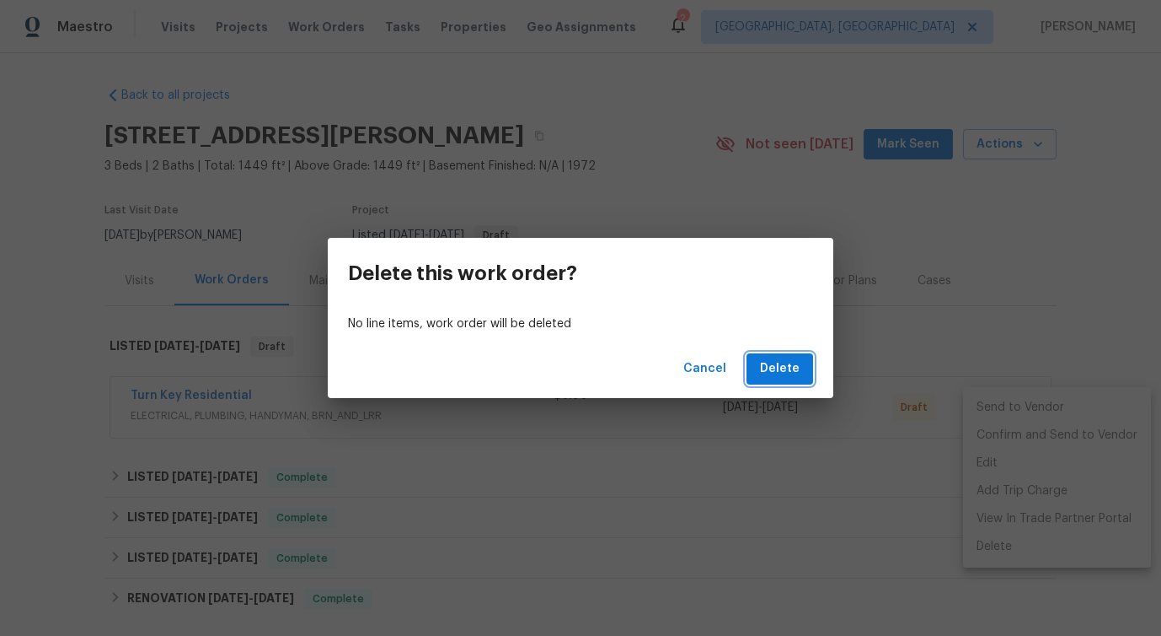
click at [778, 362] on span "Delete" at bounding box center [780, 368] width 40 height 21
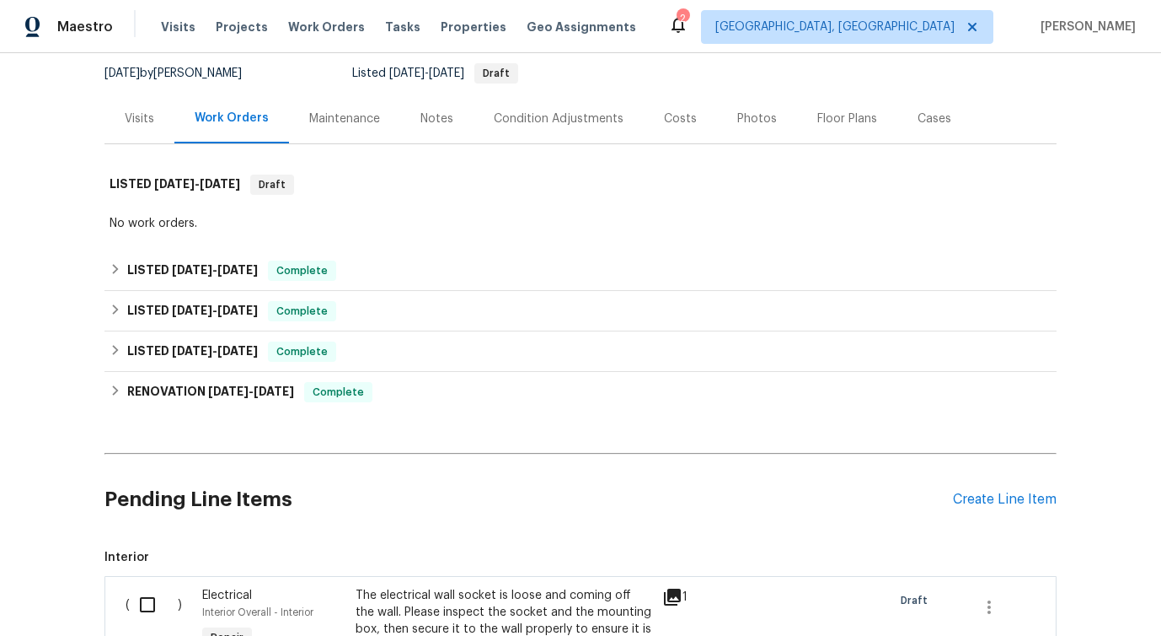
scroll to position [422, 0]
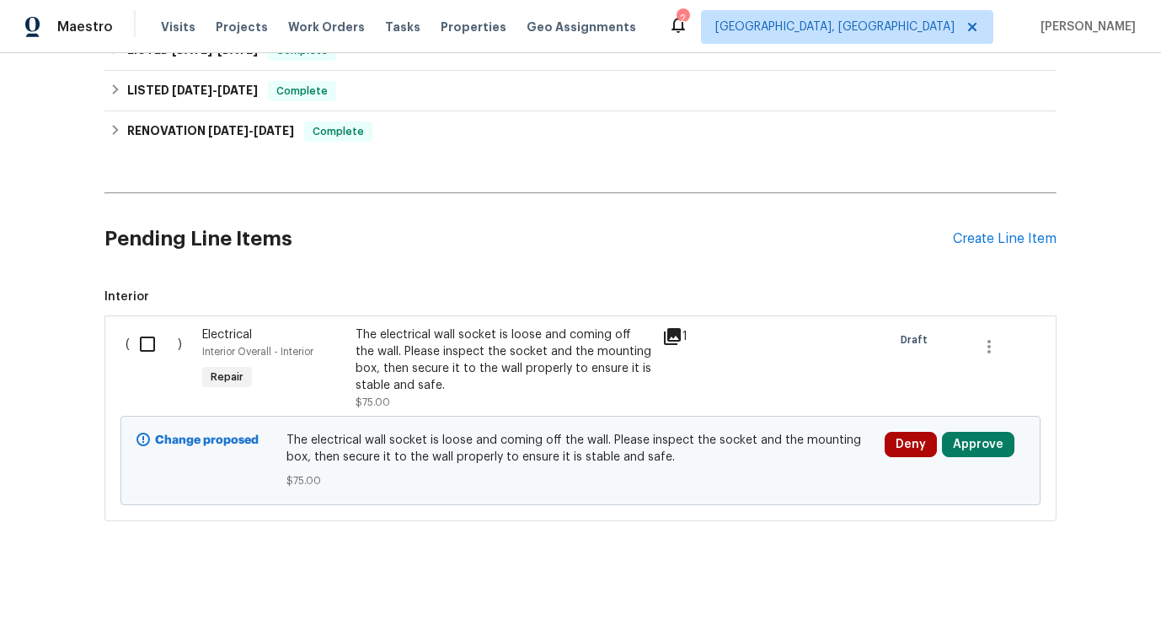
click at [155, 350] on input "checkbox" at bounding box center [154, 343] width 48 height 35
checkbox input "true"
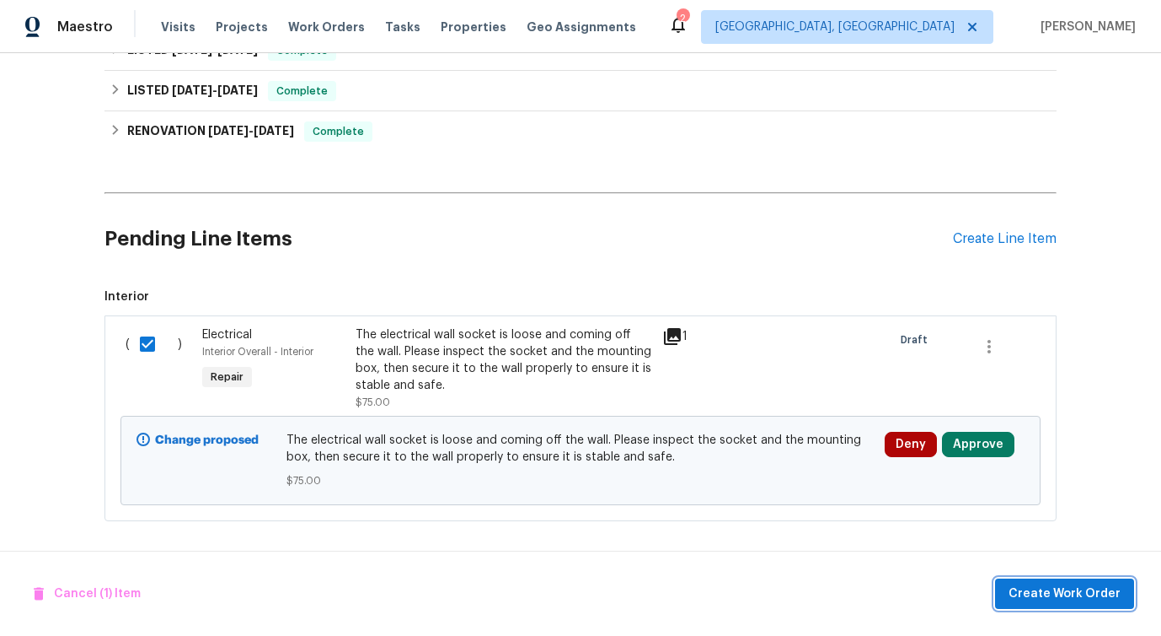
click at [1036, 580] on button "Create Work Order" at bounding box center [1064, 593] width 139 height 31
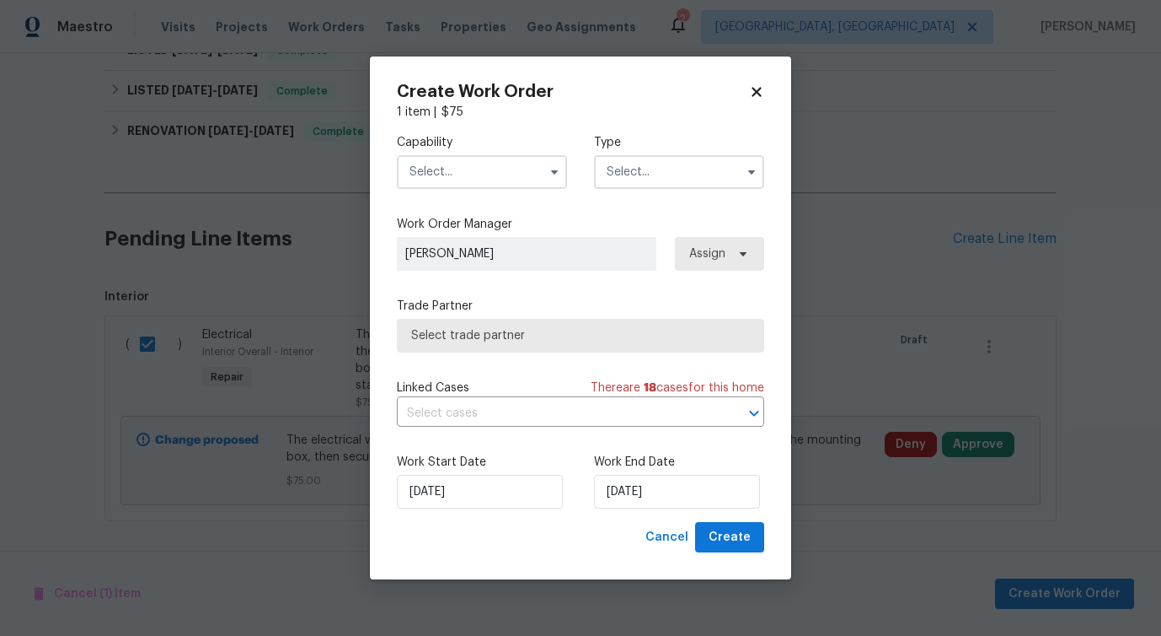
click at [462, 169] on input "text" at bounding box center [482, 172] width 170 height 34
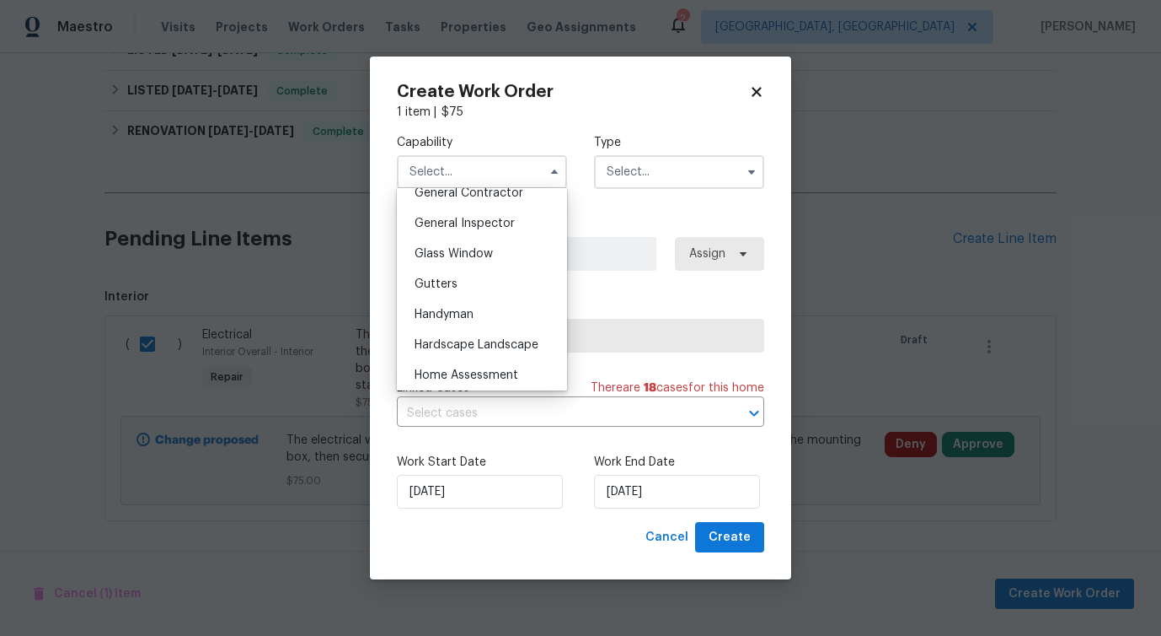
scroll to position [823, 0]
click at [451, 319] on div "Handyman" at bounding box center [482, 311] width 162 height 30
type input "Handyman"
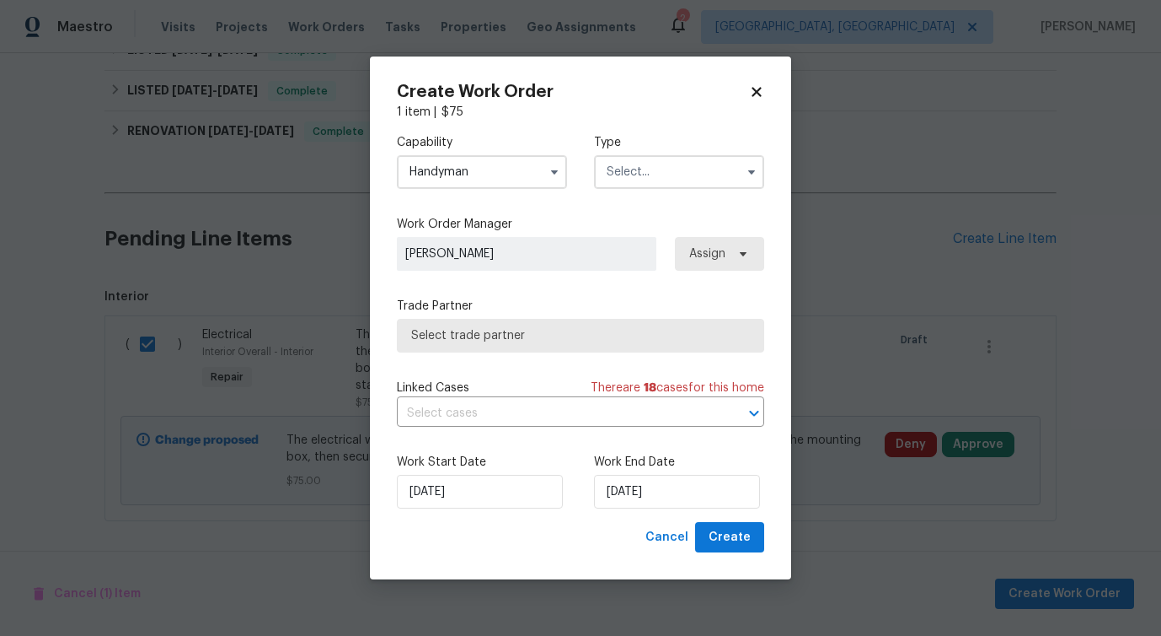
click at [657, 167] on input "text" at bounding box center [679, 172] width 170 height 34
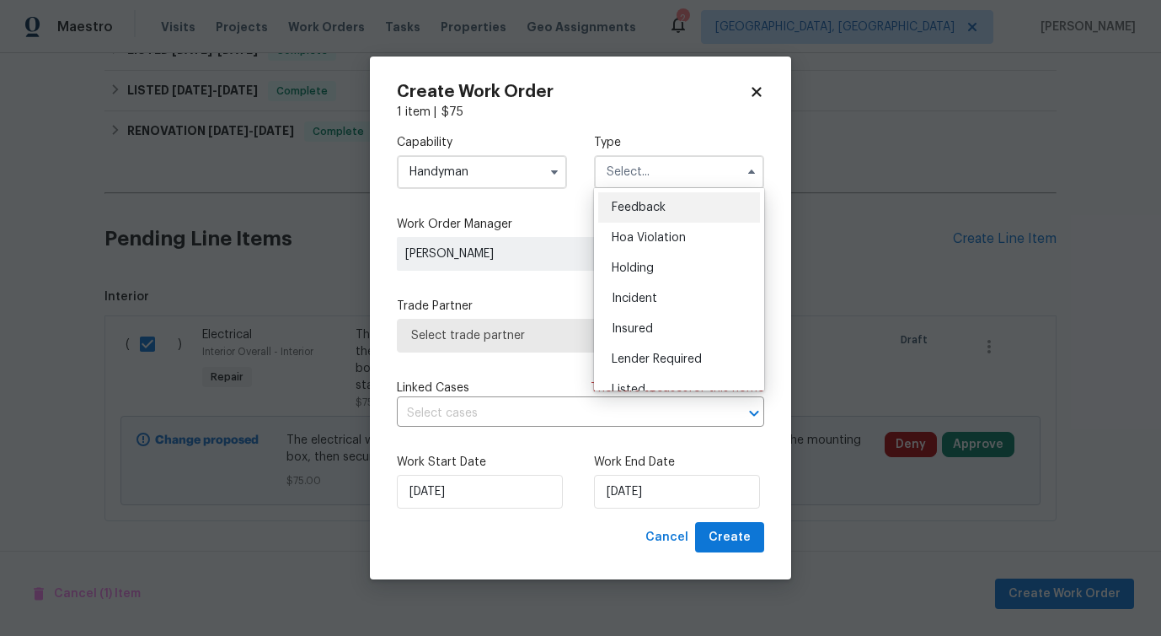
click at [633, 202] on span "Feedback" at bounding box center [639, 207] width 54 height 12
type input "Feedback"
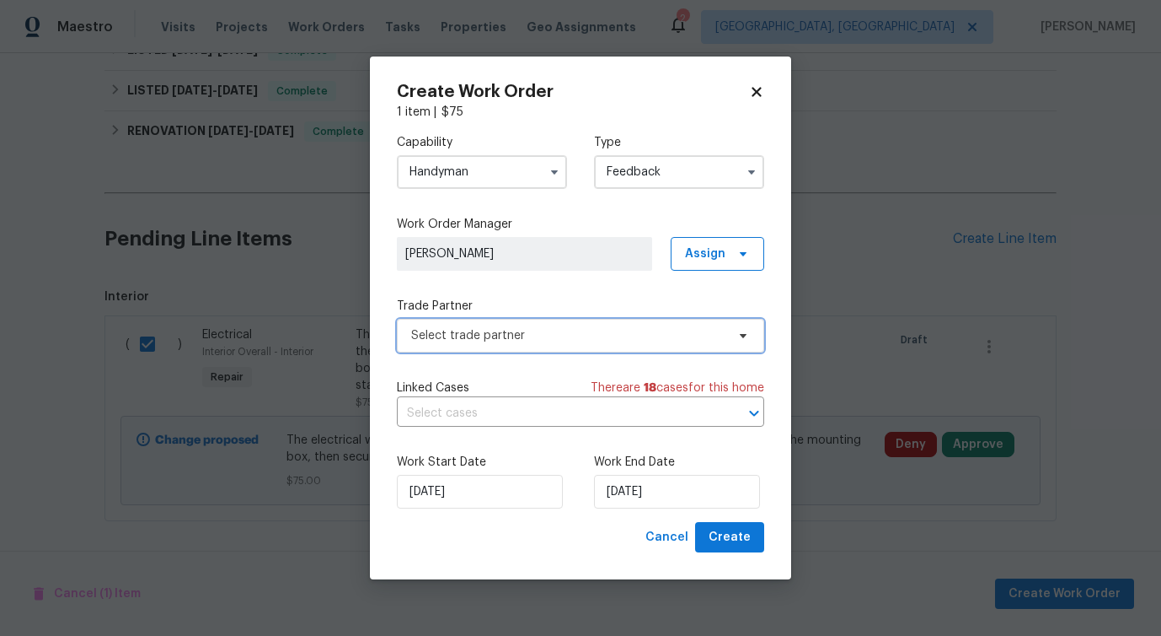
click at [474, 350] on span "Select trade partner" at bounding box center [580, 336] width 367 height 34
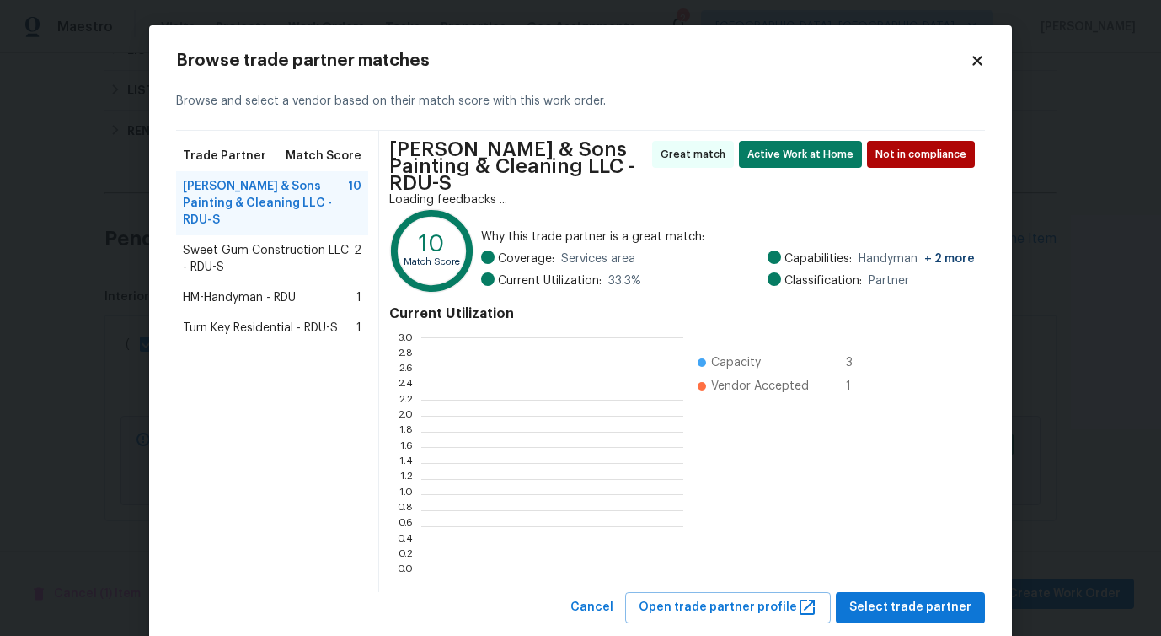
scroll to position [236, 262]
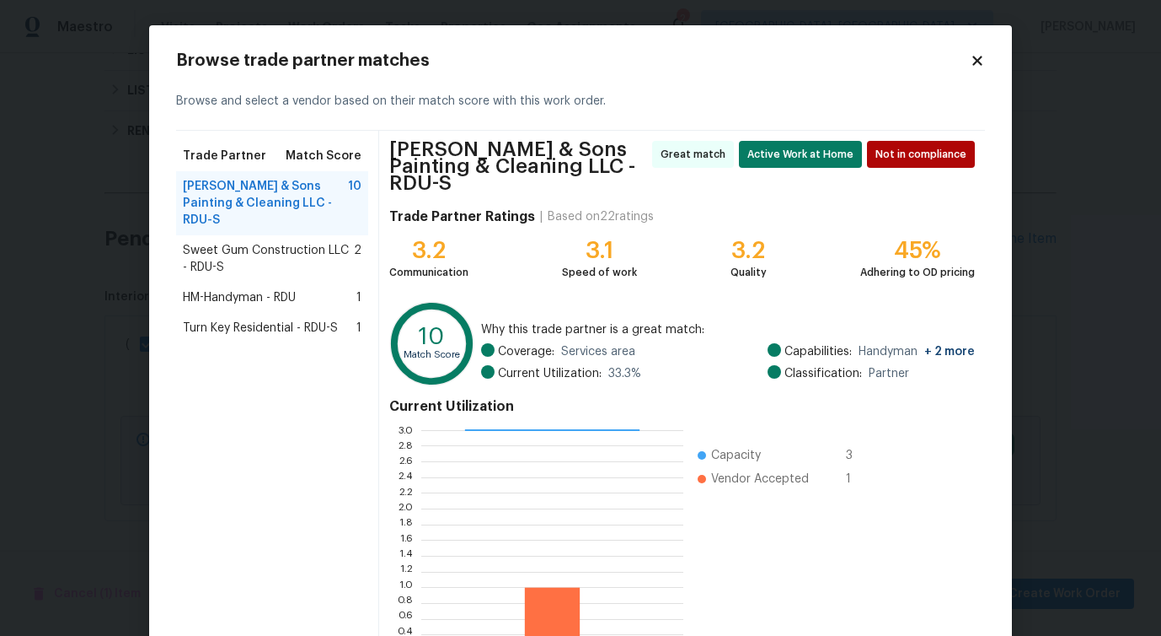
click at [228, 321] on div "Turn Key Residential - RDU-S 1" at bounding box center [272, 328] width 192 height 30
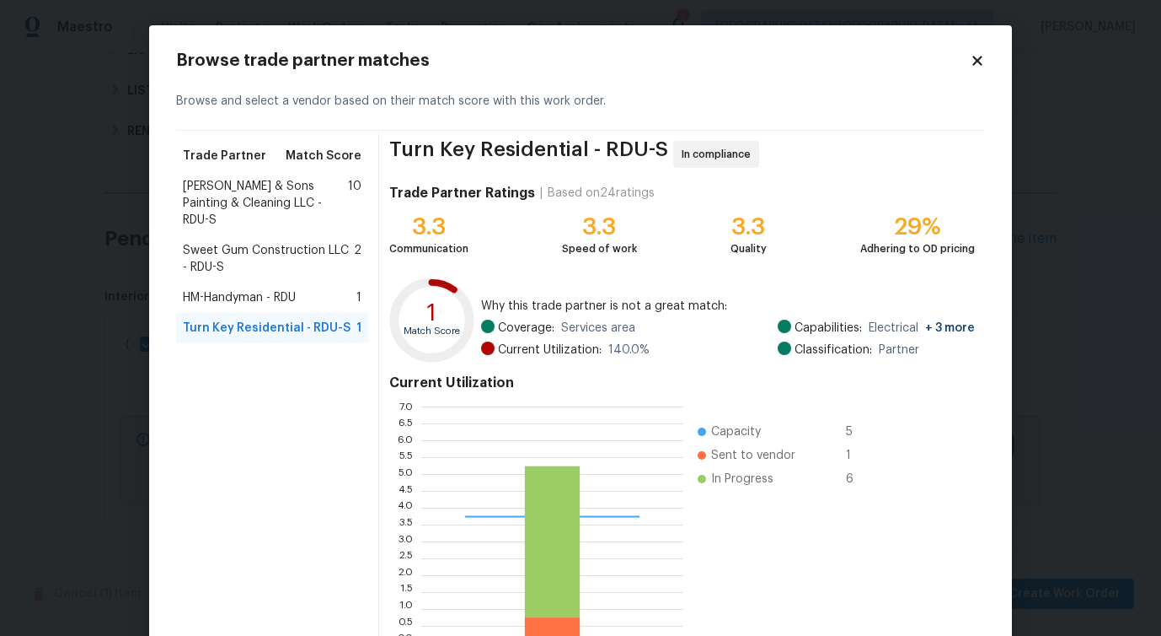
scroll to position [108, 0]
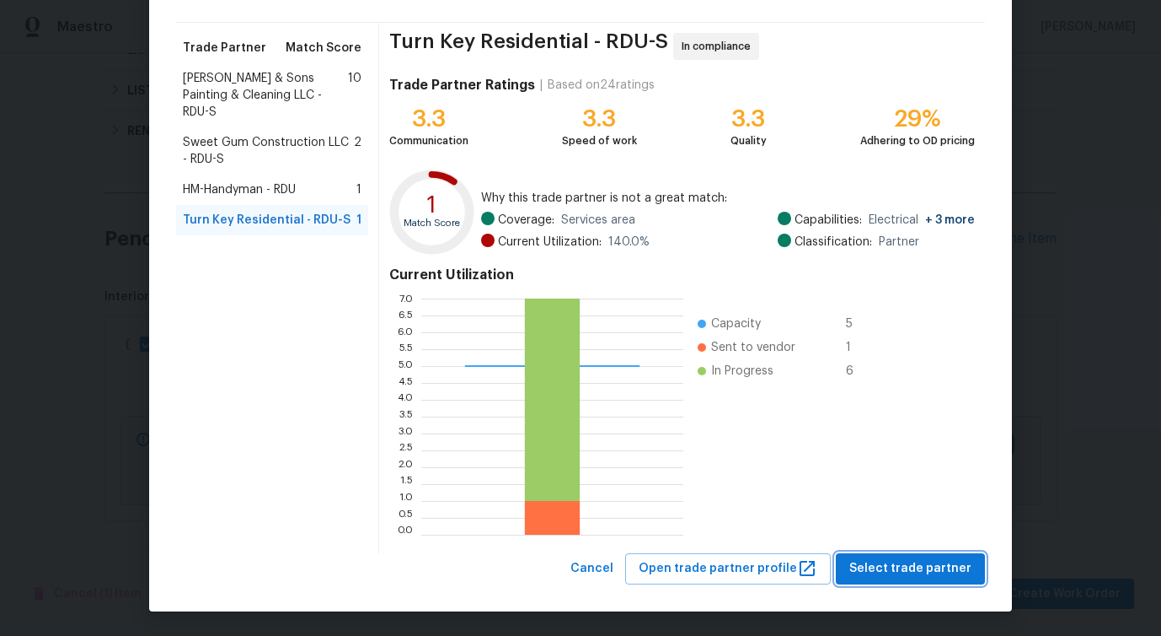
click at [888, 570] on span "Select trade partner" at bounding box center [911, 568] width 122 height 21
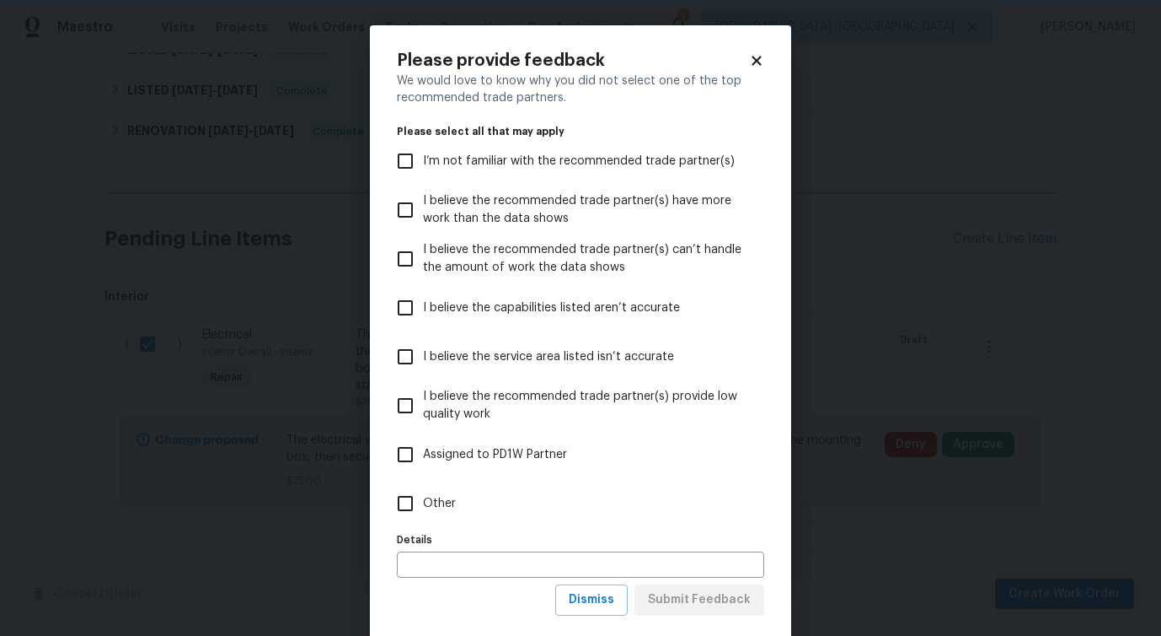
scroll to position [0, 0]
click at [427, 496] on span "Other" at bounding box center [439, 504] width 33 height 18
click at [423, 496] on input "Other" at bounding box center [405, 502] width 35 height 35
checkbox input "true"
click at [726, 602] on span "Submit Feedback" at bounding box center [699, 599] width 103 height 21
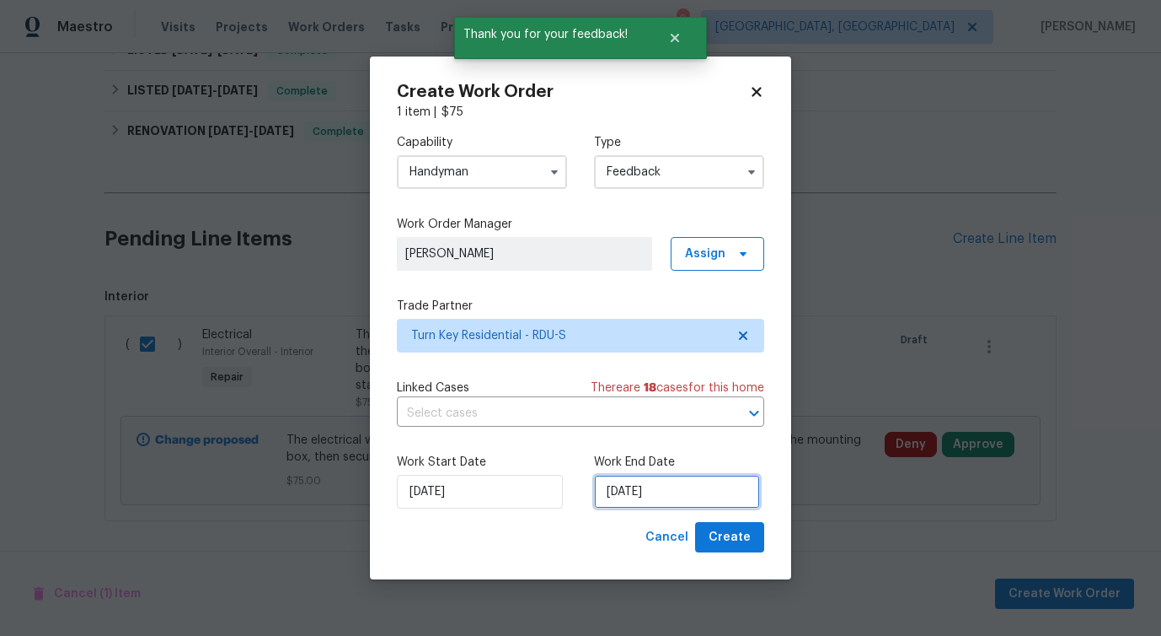
click at [652, 497] on input "9/4/2025" at bounding box center [677, 492] width 166 height 34
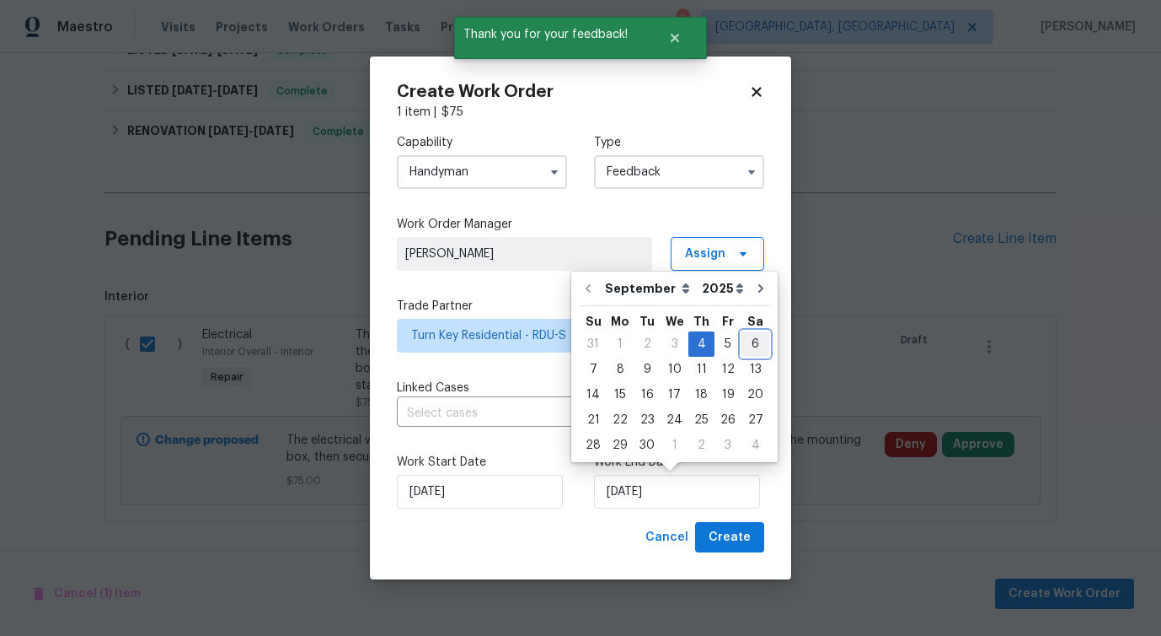
click at [748, 349] on div "6" at bounding box center [756, 344] width 28 height 24
type input "9/6/2025"
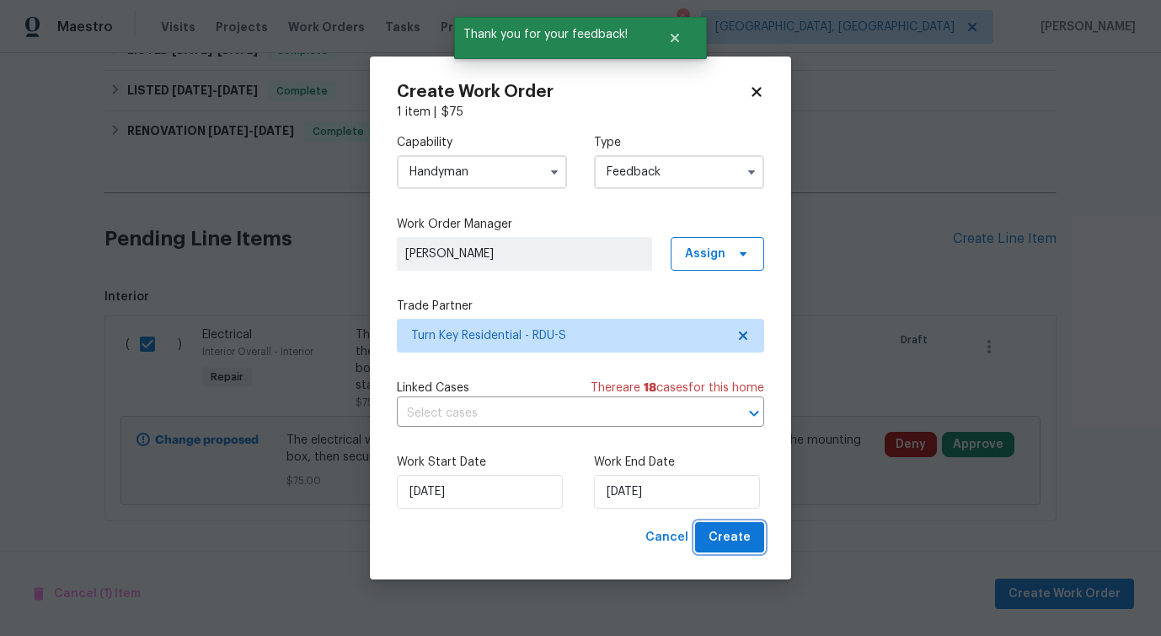
click at [708, 531] on button "Create" at bounding box center [729, 537] width 69 height 31
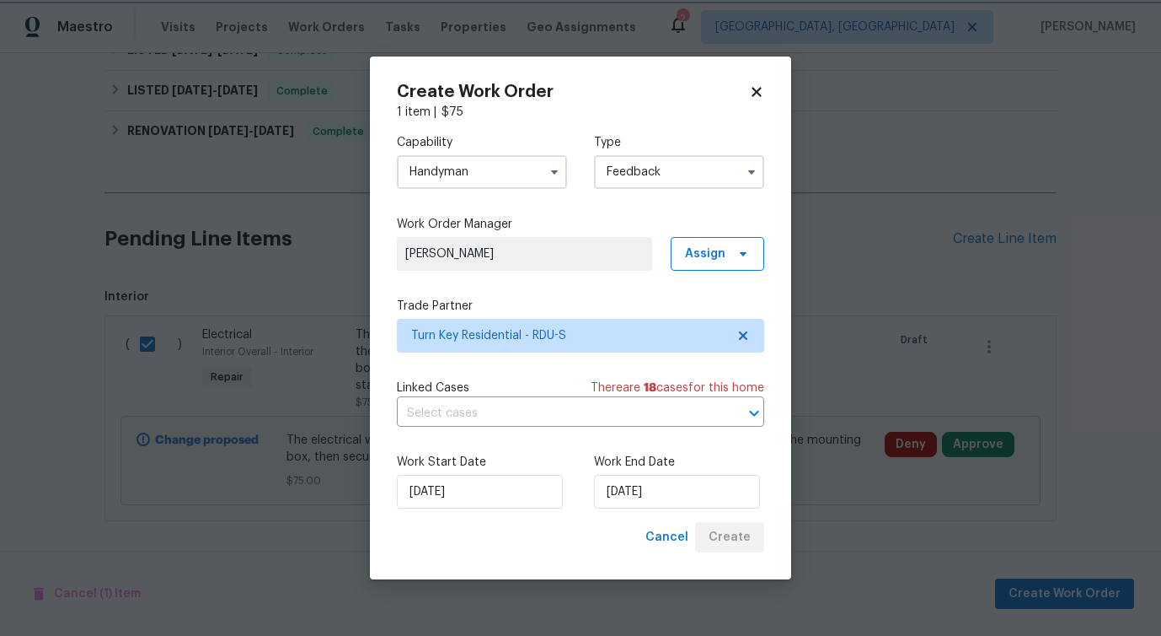
checkbox input "false"
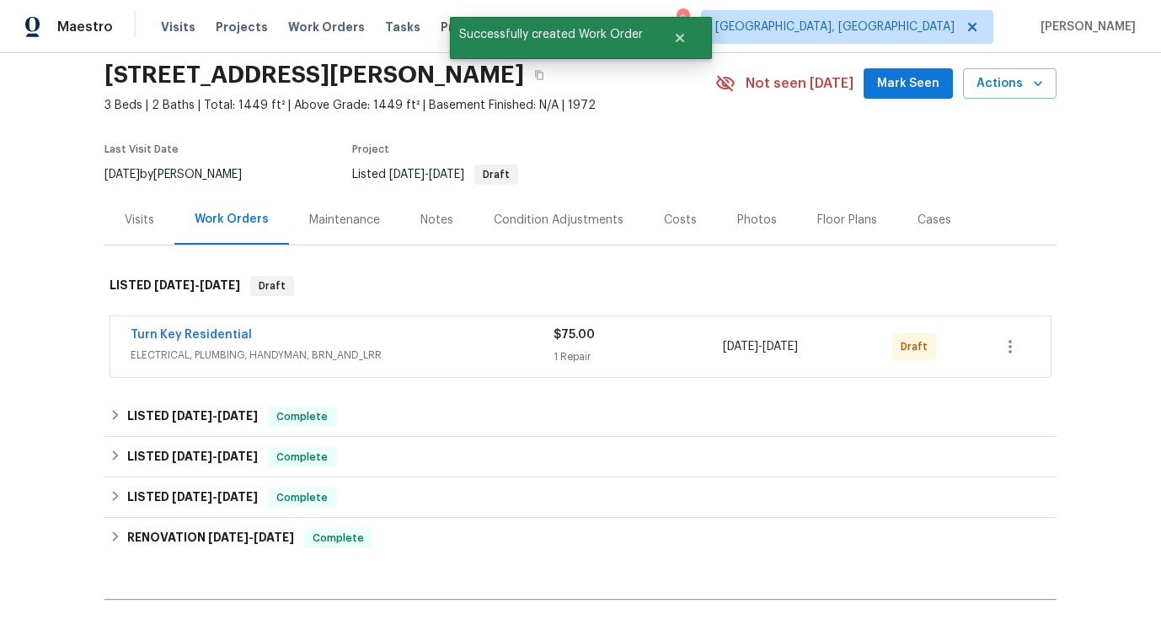
scroll to position [55, 0]
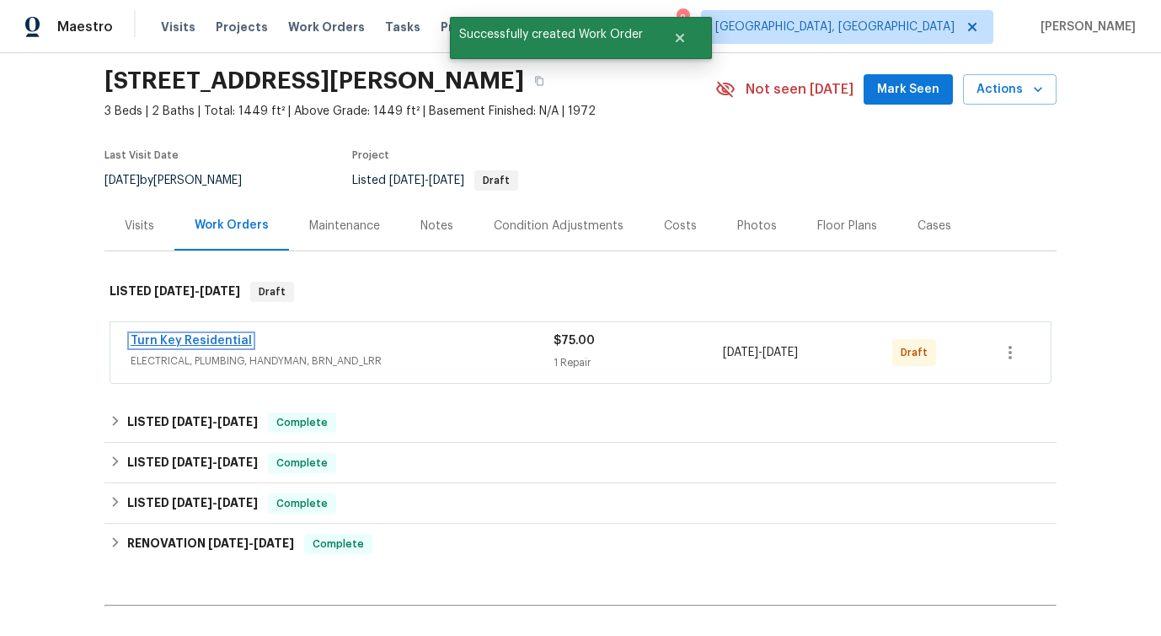
click at [187, 335] on link "Turn Key Residential" at bounding box center [191, 341] width 121 height 12
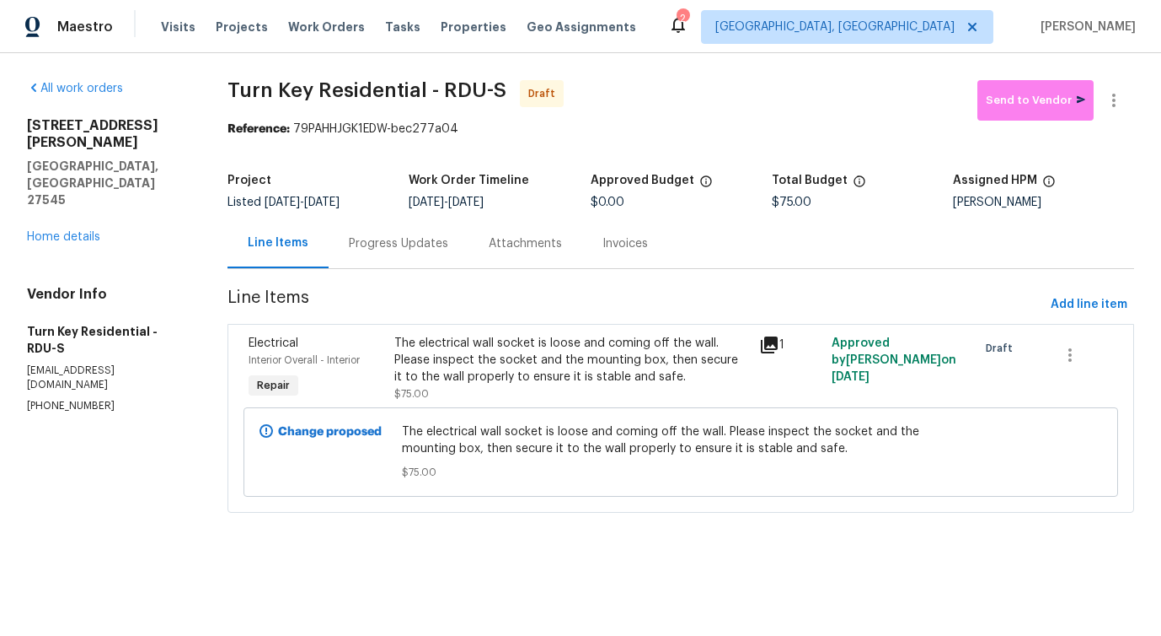
click at [403, 251] on div "Progress Updates" at bounding box center [398, 243] width 99 height 17
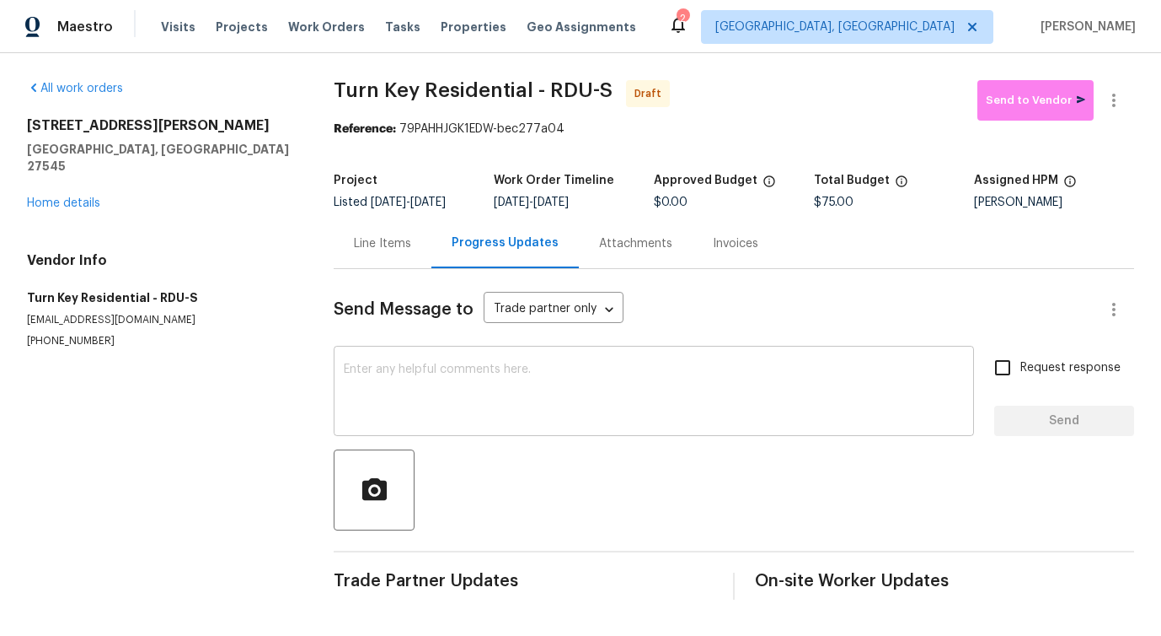
click at [523, 384] on textarea at bounding box center [654, 392] width 620 height 59
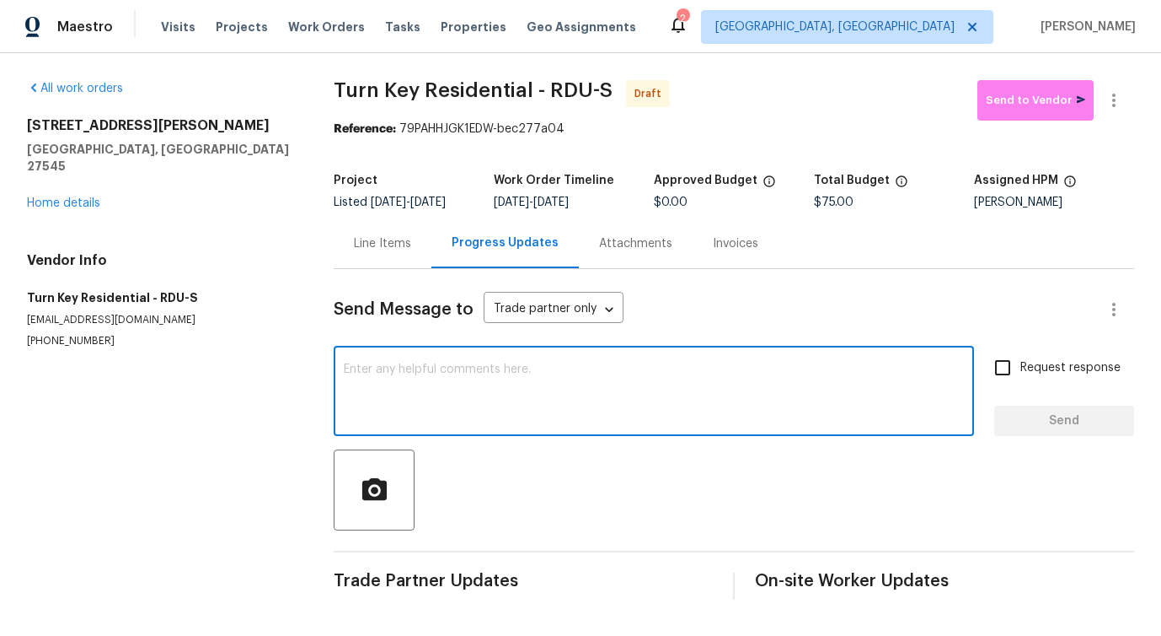
paste textarea "Hi, this is Pavithra with Opendoor. I’m confirming you received the WO for the …"
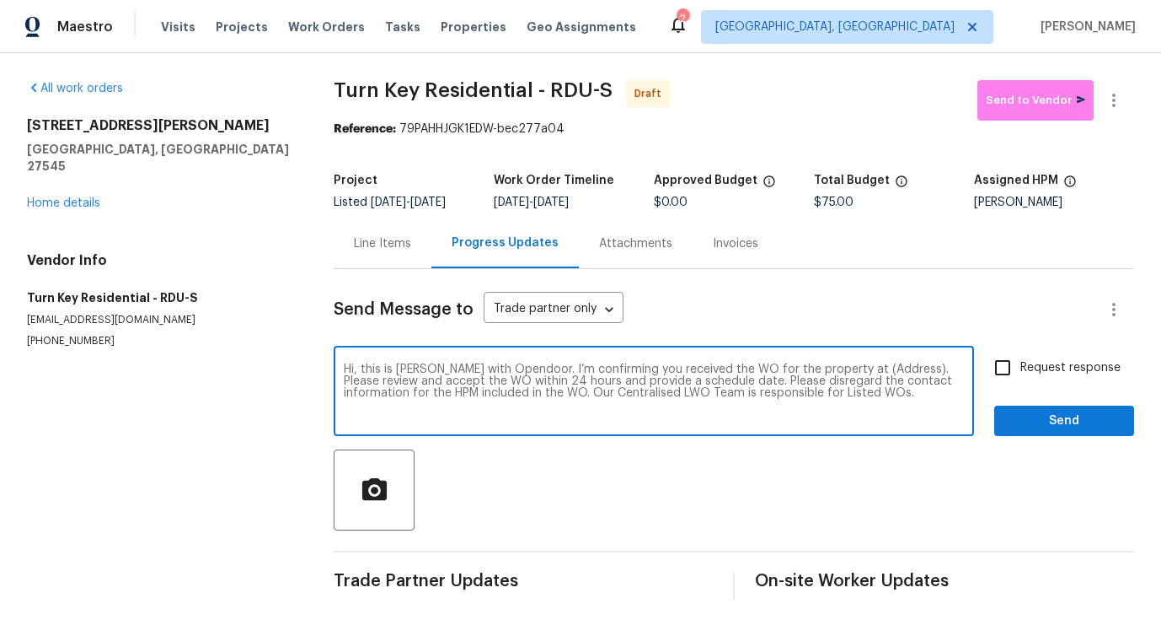
click at [856, 368] on textarea "Hi, this is Pavithra with Opendoor. I’m confirming you received the WO for the …" at bounding box center [654, 392] width 620 height 59
paste textarea "1508 Hodge Rd, Knightdale, NC 27545"
type textarea "Hi, this is Pavithra with Opendoor. I’m confirming you received the WO for the …"
click at [1039, 367] on span "Request response" at bounding box center [1071, 368] width 100 height 18
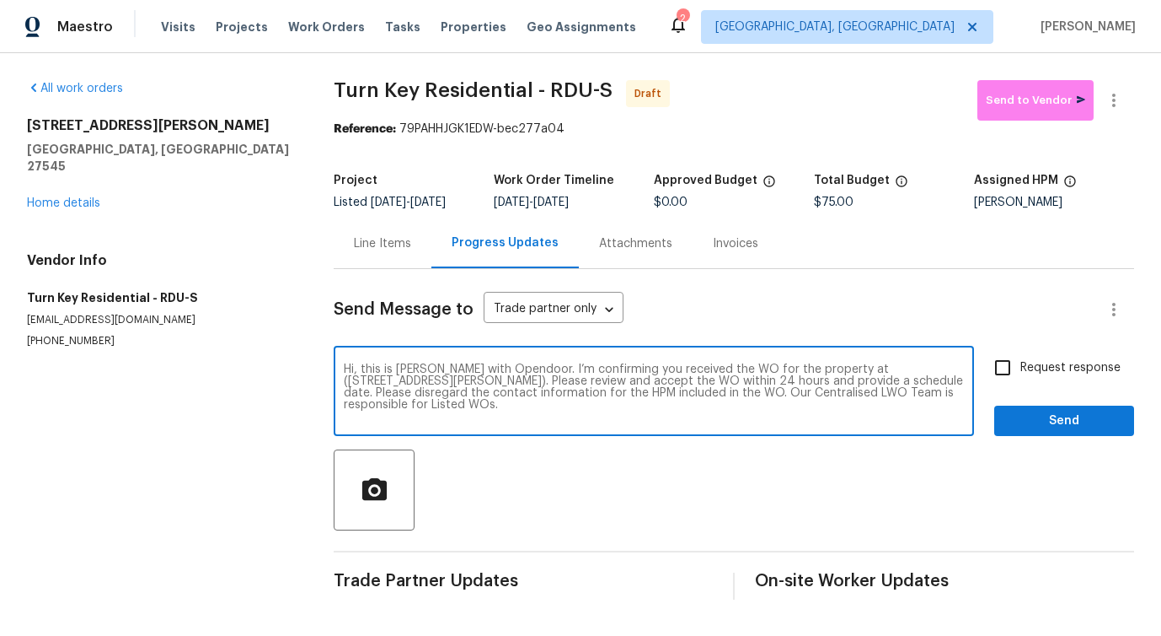
click at [1021, 367] on input "Request response" at bounding box center [1002, 367] width 35 height 35
checkbox input "true"
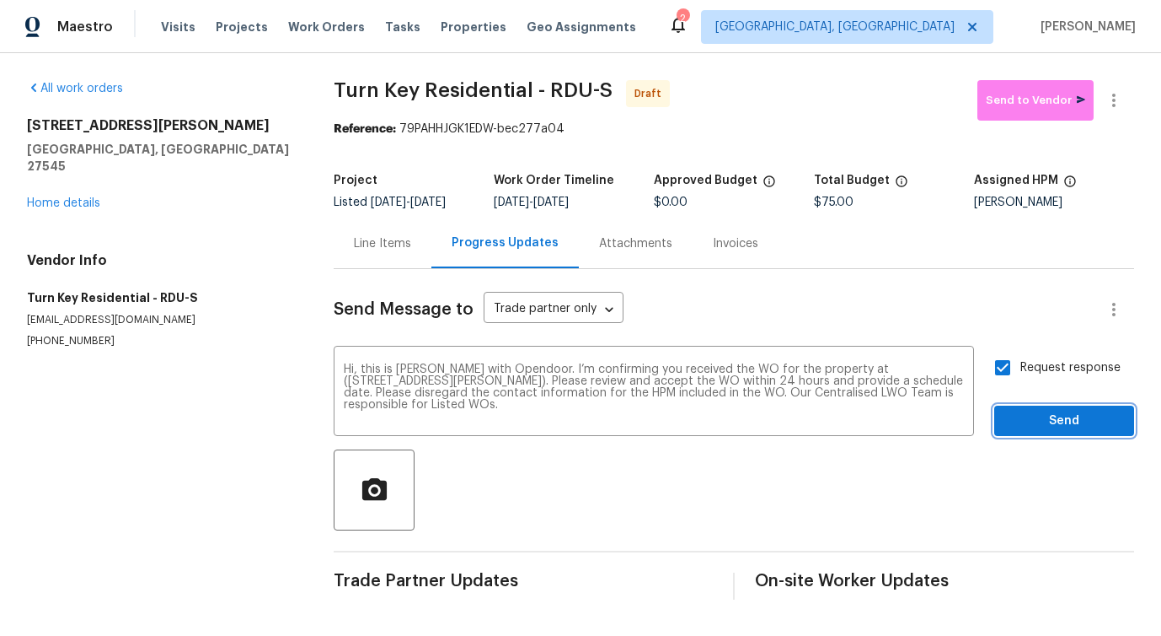
click at [1043, 418] on span "Send" at bounding box center [1064, 420] width 113 height 21
click at [1113, 95] on icon "button" at bounding box center [1114, 100] width 3 height 13
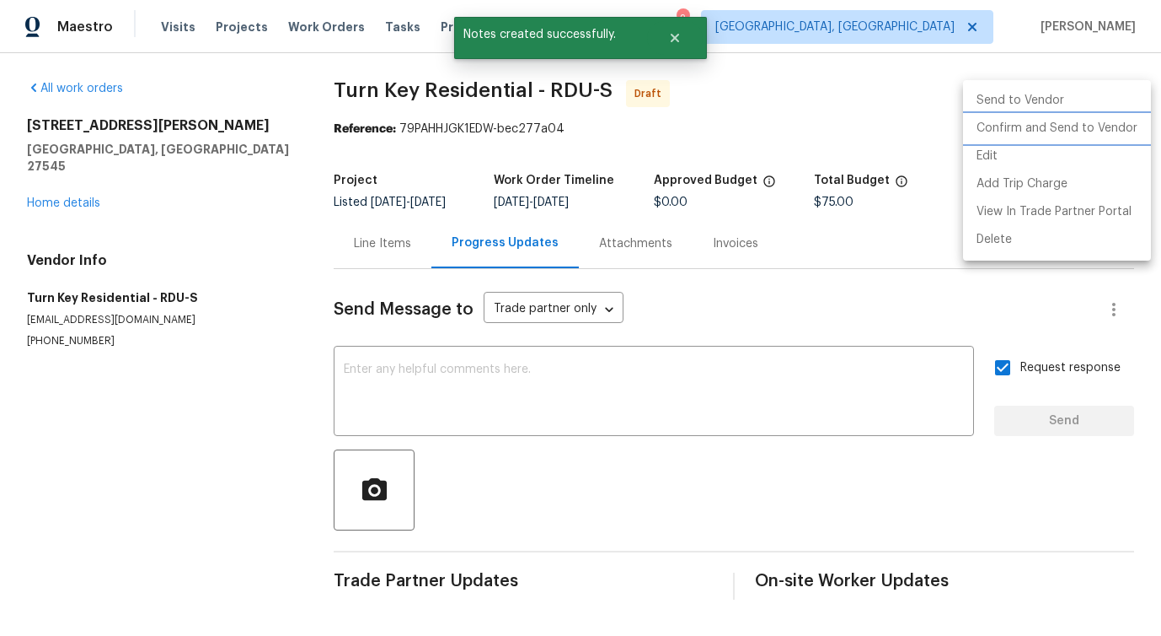
click at [1044, 135] on li "Confirm and Send to Vendor" at bounding box center [1057, 129] width 188 height 28
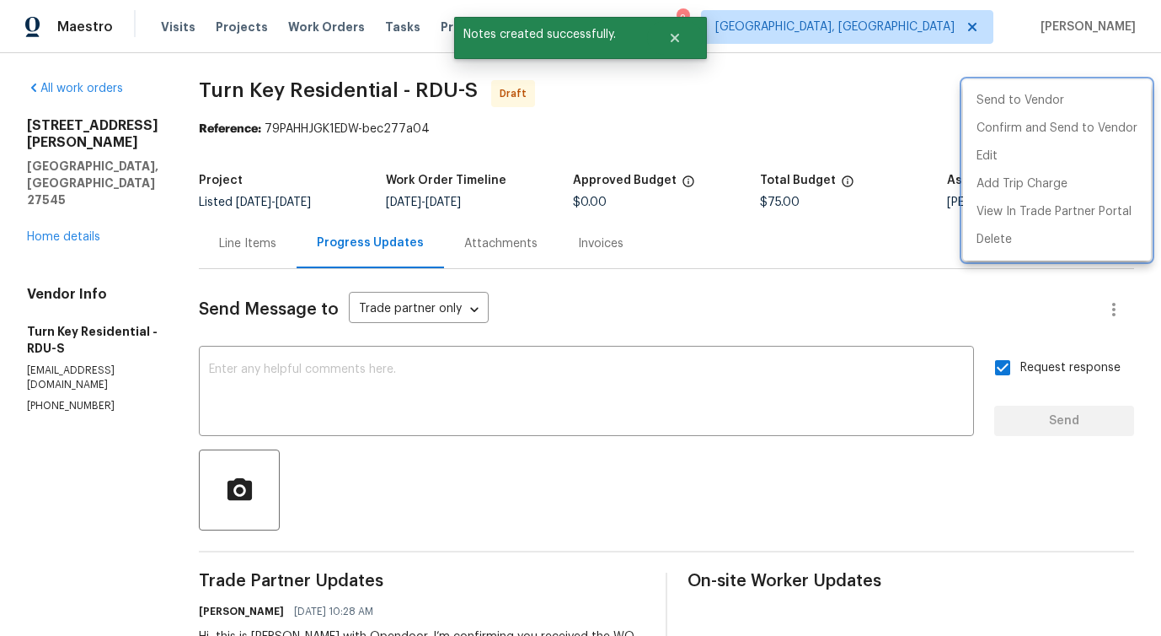
click at [587, 359] on div at bounding box center [580, 318] width 1161 height 636
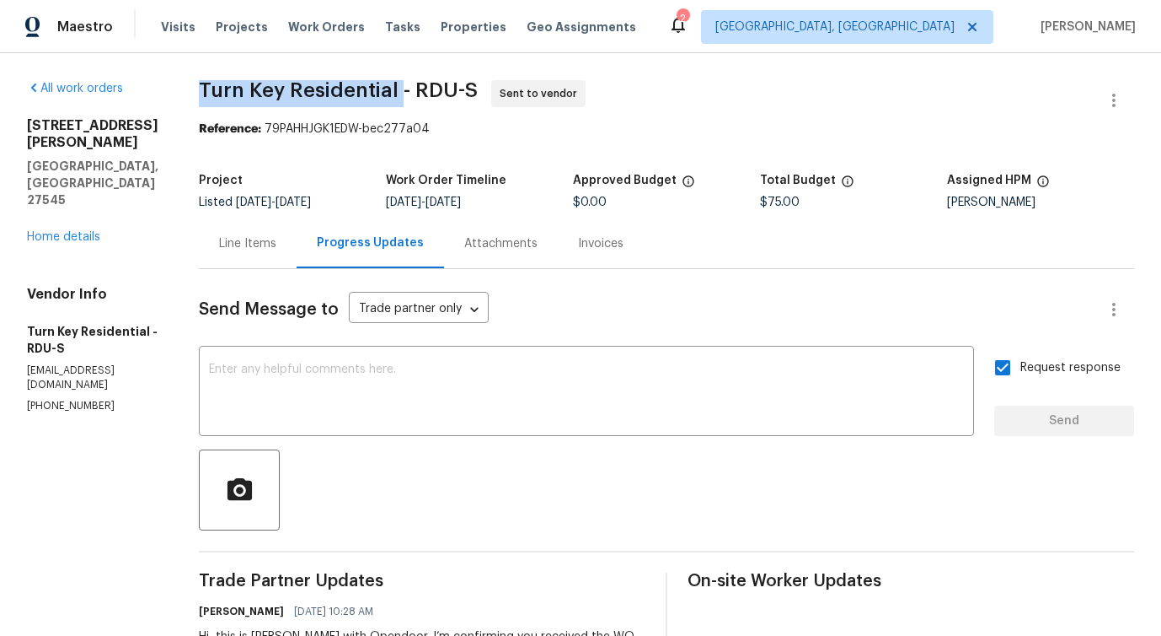
drag, startPoint x: 237, startPoint y: 84, endPoint x: 439, endPoint y: 83, distance: 202.3
click at [439, 83] on div "All work orders 1508 Hodge Rd Knightdale, NC 27545 Home details Vendor Info Tur…" at bounding box center [580, 406] width 1161 height 706
copy span "Turn Key Residential"
click at [276, 240] on div "Line Items" at bounding box center [247, 243] width 57 height 17
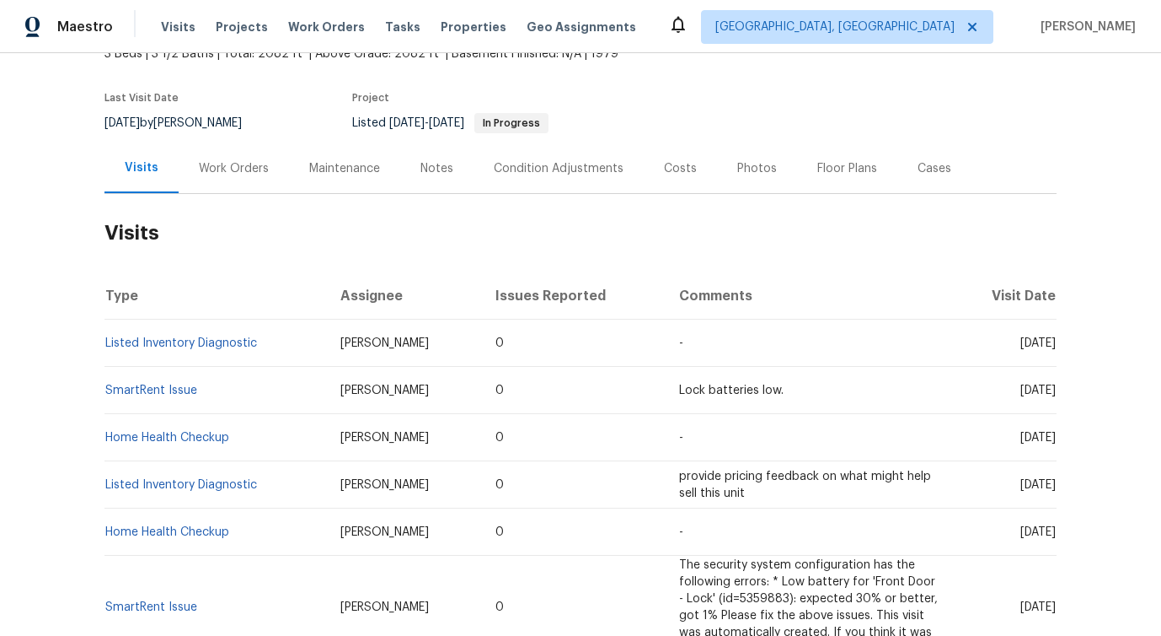
scroll to position [120, 0]
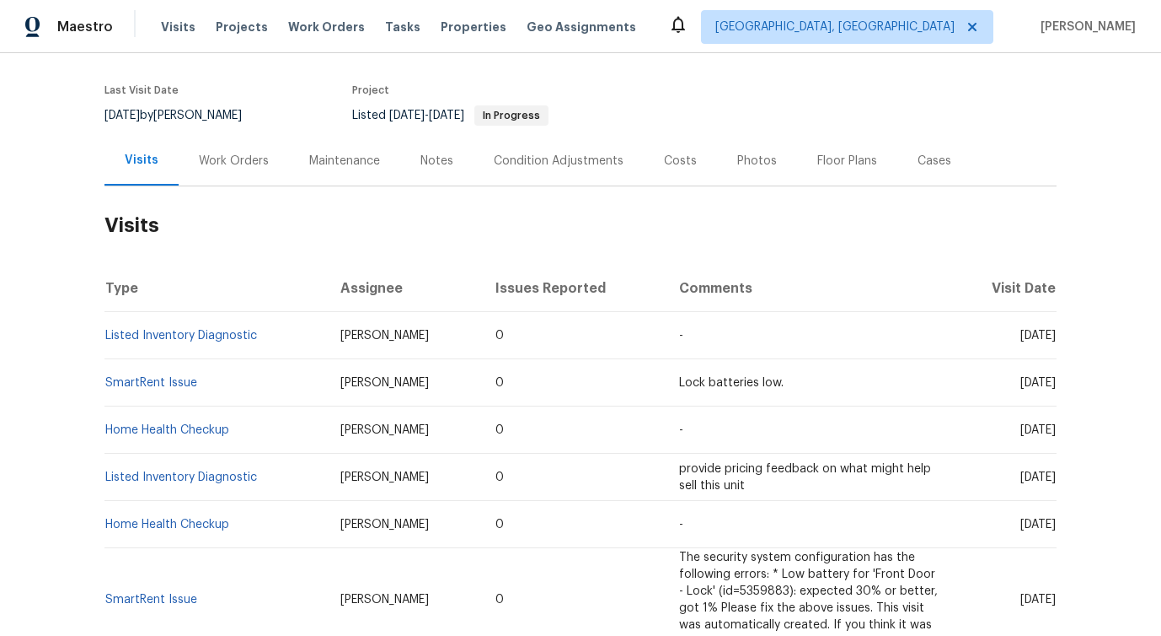
click at [228, 181] on div "Work Orders" at bounding box center [234, 161] width 110 height 50
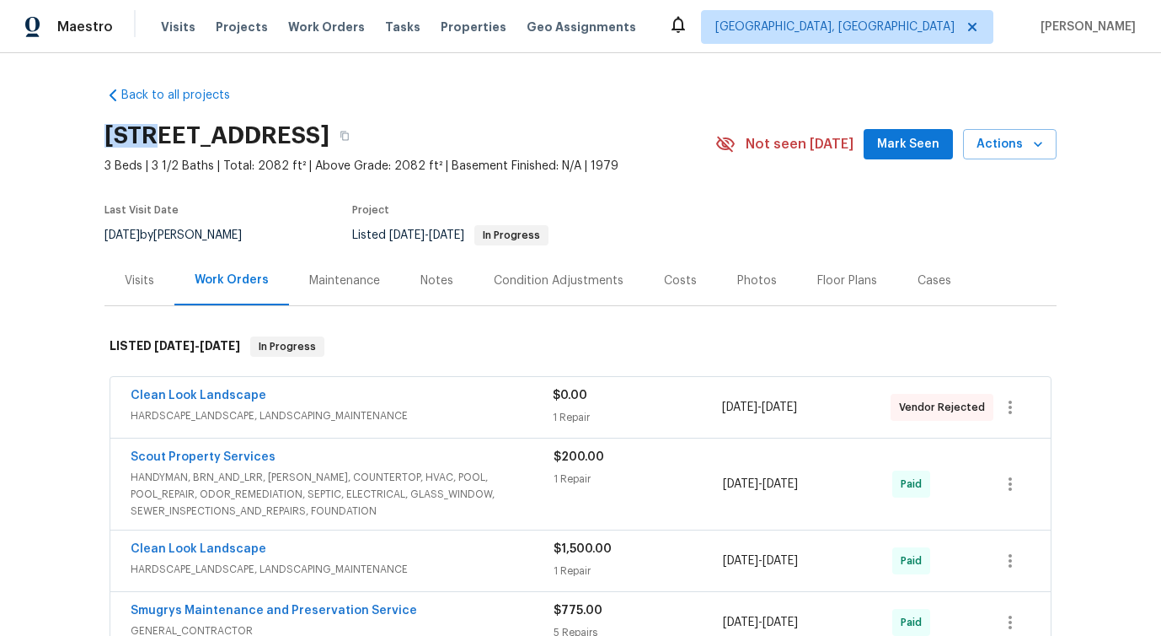
drag, startPoint x: 105, startPoint y: 131, endPoint x: 160, endPoint y: 139, distance: 56.3
click at [160, 139] on h2 "[STREET_ADDRESS]" at bounding box center [217, 135] width 225 height 17
click at [186, 137] on h2 "[STREET_ADDRESS]" at bounding box center [217, 135] width 225 height 17
click at [252, 137] on h2 "[STREET_ADDRESS]" at bounding box center [217, 135] width 225 height 17
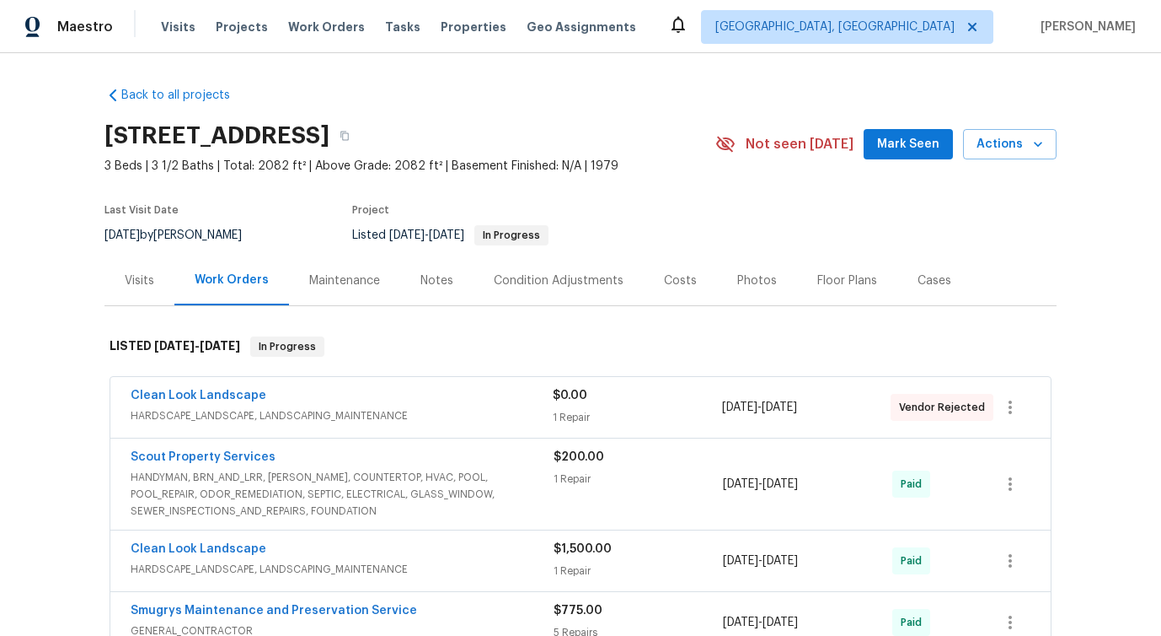
click at [252, 137] on h2 "[STREET_ADDRESS]" at bounding box center [217, 135] width 225 height 17
drag, startPoint x: 99, startPoint y: 88, endPoint x: 249, endPoint y: 89, distance: 150.0
click at [249, 89] on div "Back to all projects 3202 Tiger Hole Rd, Jacksonville, FL 32216 3 Beds | 3 1/2 …" at bounding box center [580, 344] width 1161 height 582
drag, startPoint x: 73, startPoint y: 96, endPoint x: 321, endPoint y: 101, distance: 247.9
click at [321, 101] on div "Back to all projects 3202 Tiger Hole Rd, Jacksonville, FL 32216 3 Beds | 3 1/2 …" at bounding box center [580, 344] width 1161 height 582
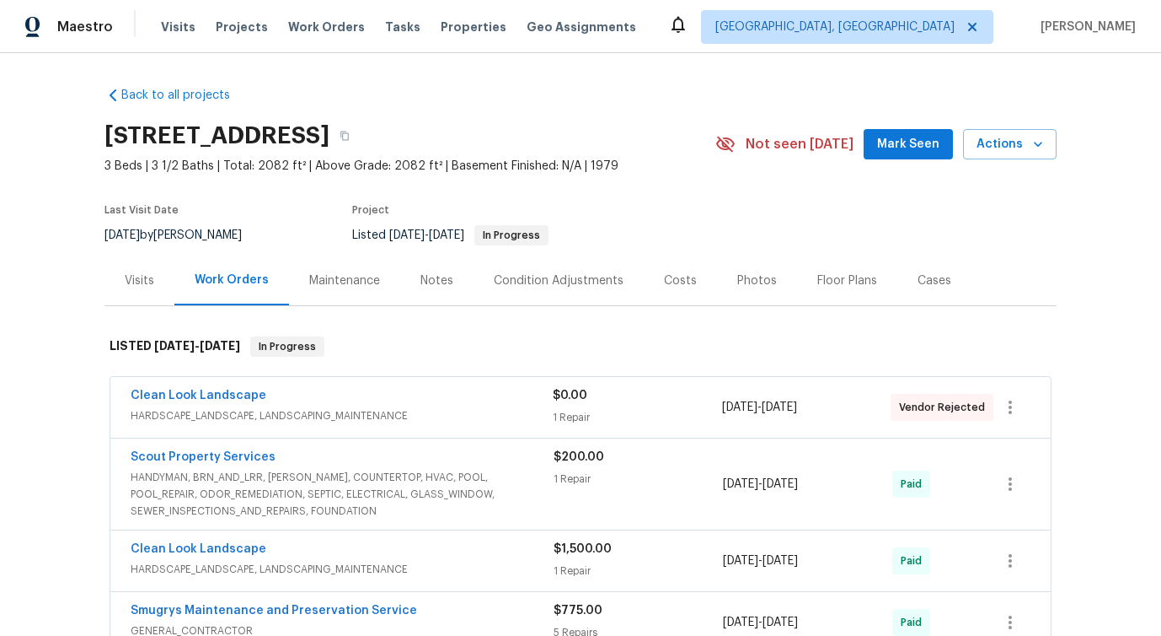
click at [123, 142] on h2 "3202 Tiger Hole Rd, Jacksonville, FL 32216" at bounding box center [217, 135] width 225 height 17
click at [200, 132] on h2 "3202 Tiger Hole Rd, Jacksonville, FL 32216" at bounding box center [217, 135] width 225 height 17
click at [255, 131] on h2 "3202 Tiger Hole Rd, Jacksonville, FL 32216" at bounding box center [217, 135] width 225 height 17
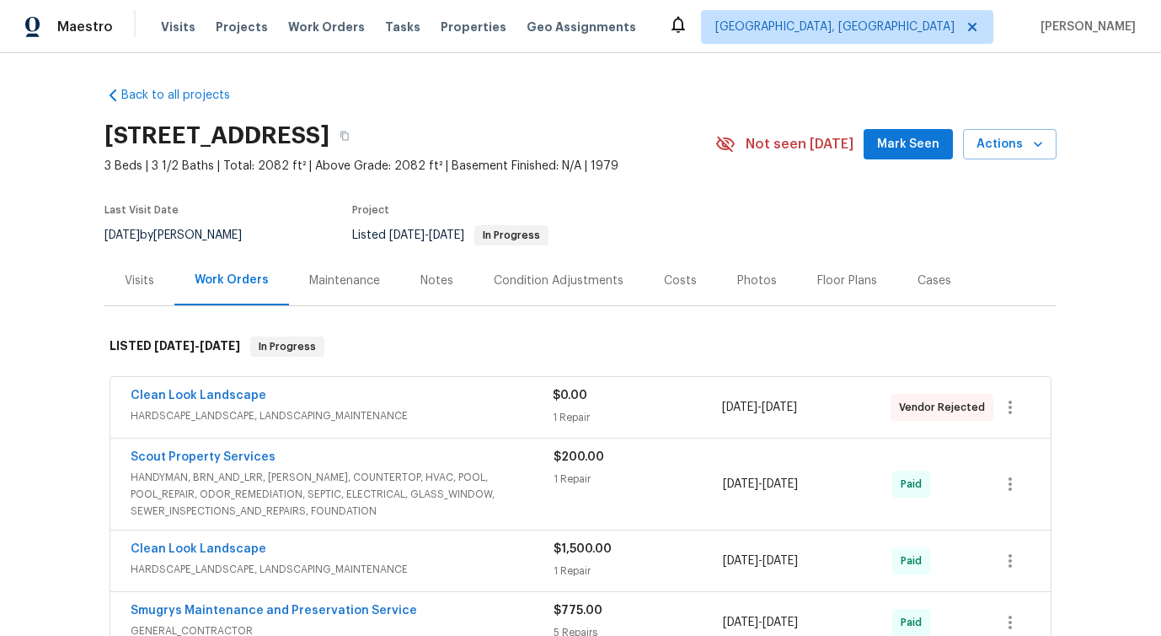
click at [255, 131] on h2 "3202 Tiger Hole Rd, Jacksonville, FL 32216" at bounding box center [217, 135] width 225 height 17
click at [307, 138] on h2 "3202 Tiger Hole Rd, Jacksonville, FL 32216" at bounding box center [217, 135] width 225 height 17
click at [330, 127] on h2 "3202 Tiger Hole Rd, Jacksonville, FL 32216" at bounding box center [217, 135] width 225 height 17
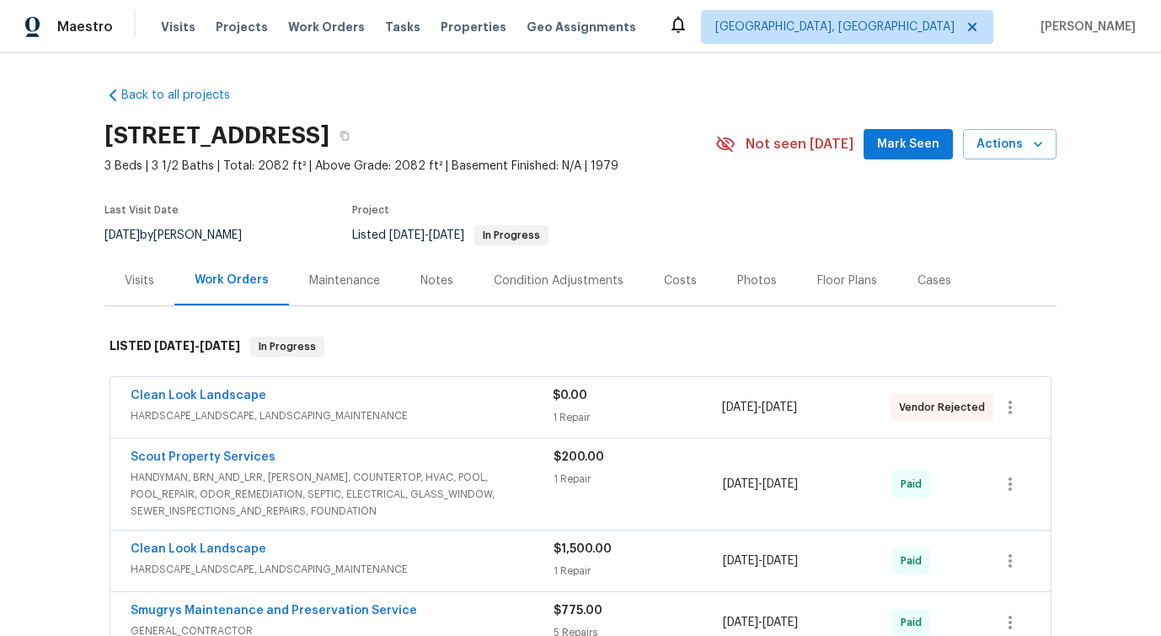
click at [330, 130] on h2 "3202 Tiger Hole Rd, Jacksonville, FL 32216" at bounding box center [217, 135] width 225 height 17
click at [330, 133] on h2 "3202 Tiger Hole Rd, Jacksonville, FL 32216" at bounding box center [217, 135] width 225 height 17
click at [547, 173] on span "3 Beds | 3 1/2 Baths | Total: 2082 ft² | Above Grade: 2082 ft² | Basement Finis…" at bounding box center [410, 166] width 611 height 17
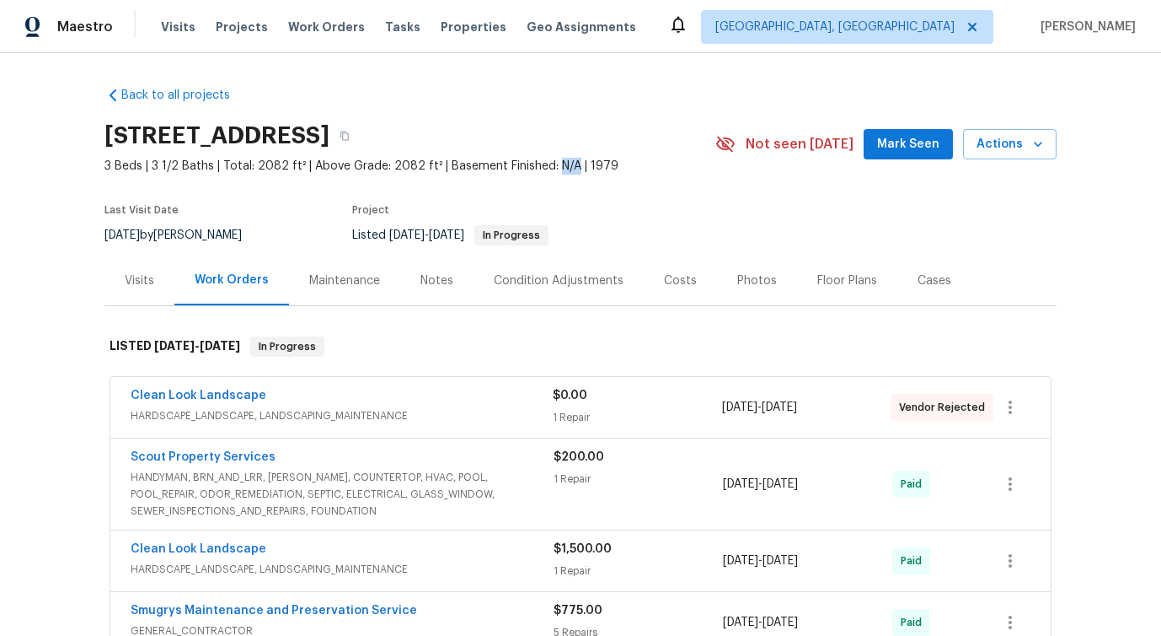
drag, startPoint x: 546, startPoint y: 167, endPoint x: 567, endPoint y: 167, distance: 21.1
click at [567, 167] on span "3 Beds | 3 1/2 Baths | Total: 2082 ft² | Above Grade: 2082 ft² | Basement Finis…" at bounding box center [410, 166] width 611 height 17
click at [141, 127] on h2 "3202 Tiger Hole Rd, Jacksonville, FL 32216" at bounding box center [217, 135] width 225 height 17
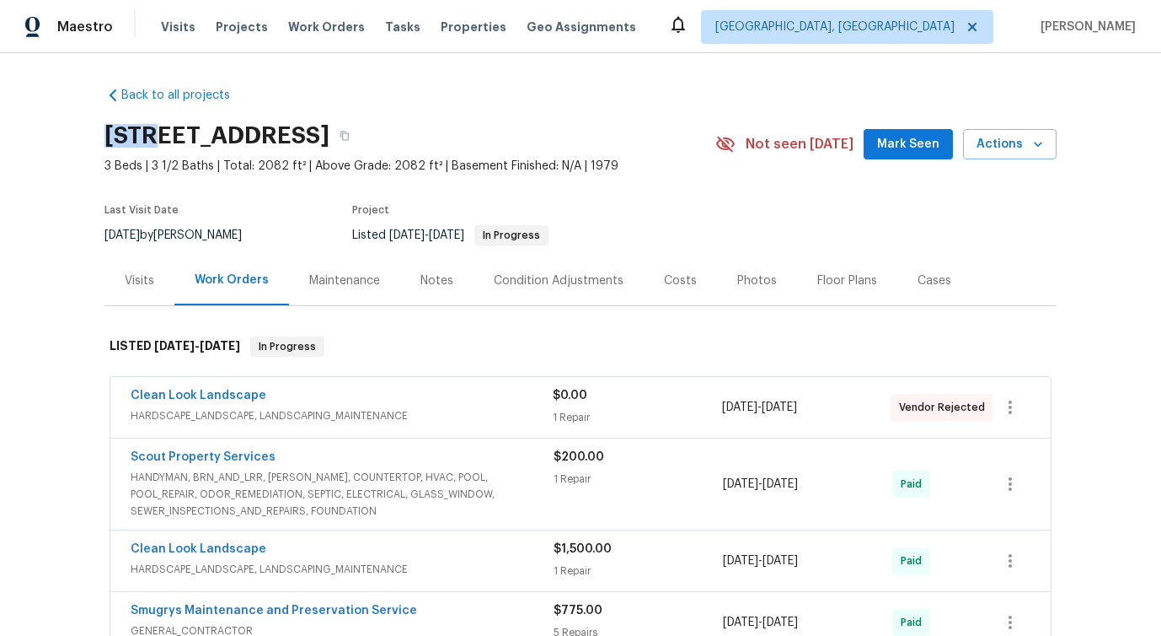
click at [208, 127] on h2 "3202 Tiger Hole Rd, Jacksonville, FL 32216" at bounding box center [217, 135] width 225 height 17
click at [252, 132] on h2 "3202 Tiger Hole Rd, Jacksonville, FL 32216" at bounding box center [217, 135] width 225 height 17
click at [305, 130] on h2 "3202 Tiger Hole Rd, Jacksonville, FL 32216" at bounding box center [217, 135] width 225 height 17
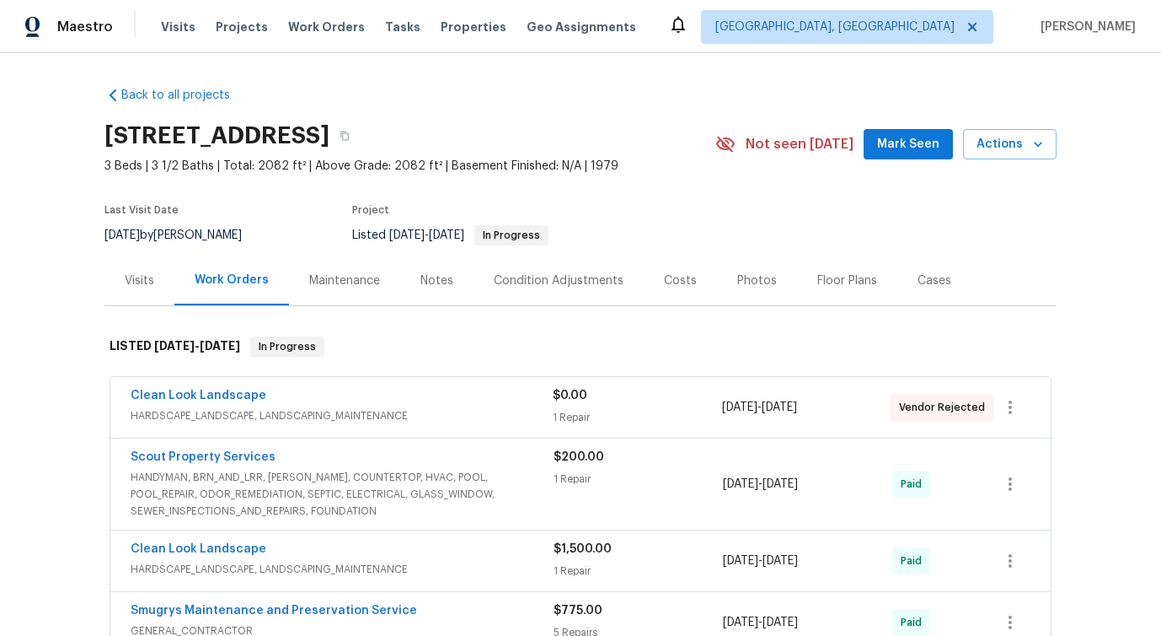
click at [305, 130] on h2 "3202 Tiger Hole Rd, Jacksonville, FL 32216" at bounding box center [217, 135] width 225 height 17
drag, startPoint x: 106, startPoint y: 130, endPoint x: 158, endPoint y: 142, distance: 52.9
click at [158, 142] on h2 "3202 Tiger Hole Rd, Jacksonville, FL 32216" at bounding box center [217, 135] width 225 height 17
click at [185, 141] on h2 "3202 Tiger Hole Rd, Jacksonville, FL 32216" at bounding box center [217, 135] width 225 height 17
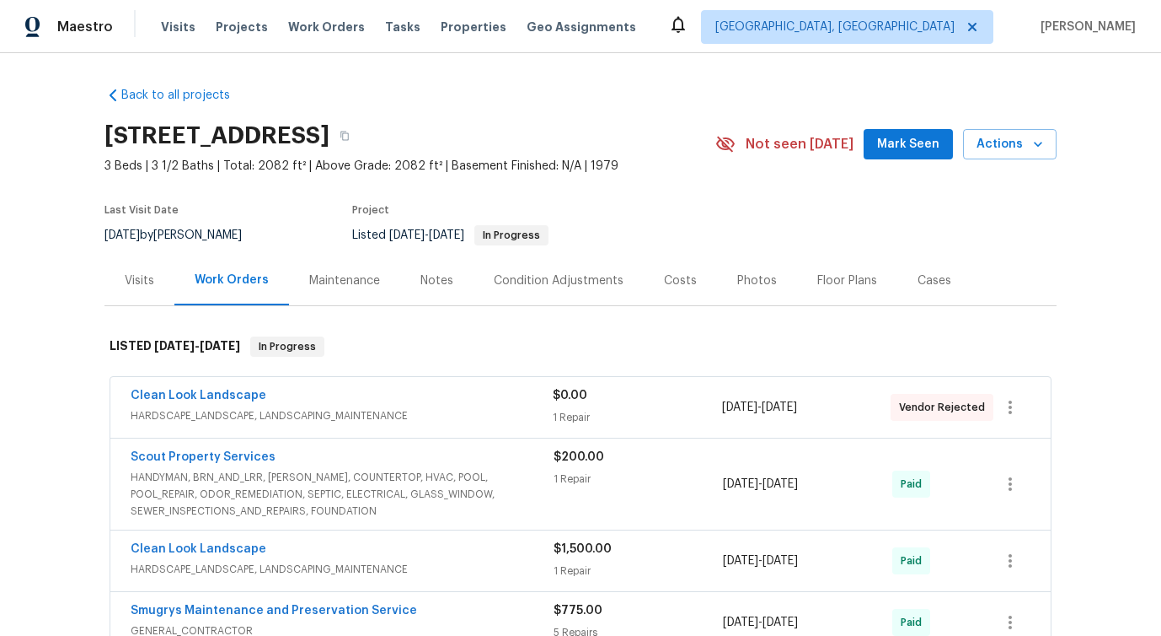
click at [185, 141] on h2 "3202 Tiger Hole Rd, Jacksonville, FL 32216" at bounding box center [217, 135] width 225 height 17
click at [246, 137] on h2 "3202 Tiger Hole Rd, Jacksonville, FL 32216" at bounding box center [217, 135] width 225 height 17
click at [299, 138] on h2 "3202 Tiger Hole Rd, Jacksonville, FL 32216" at bounding box center [217, 135] width 225 height 17
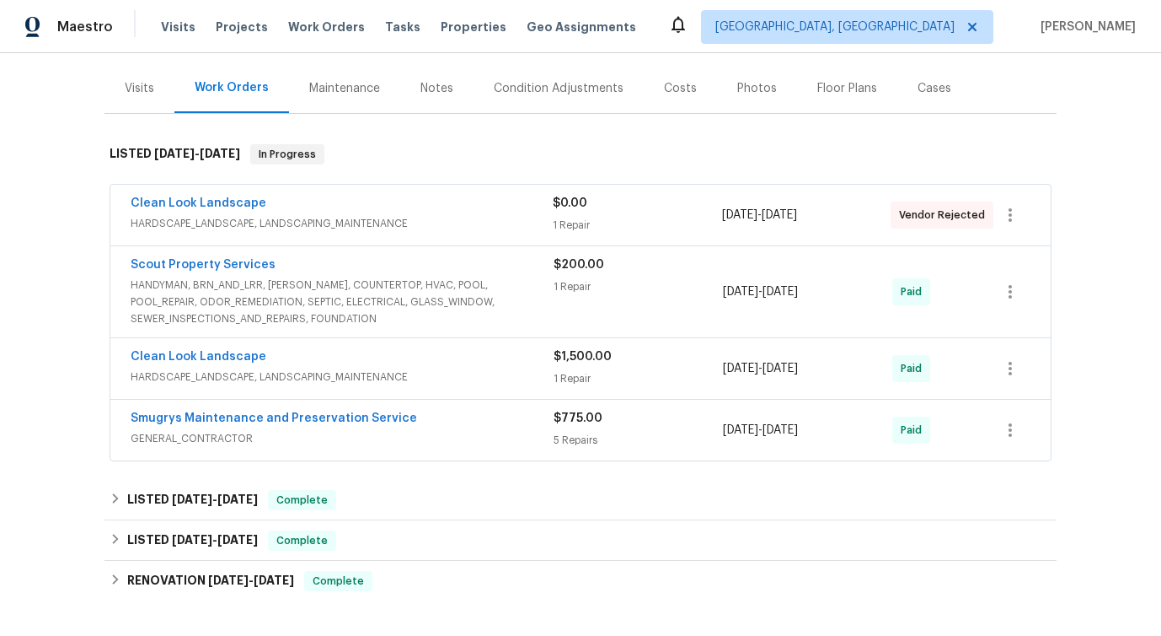
scroll to position [196, 0]
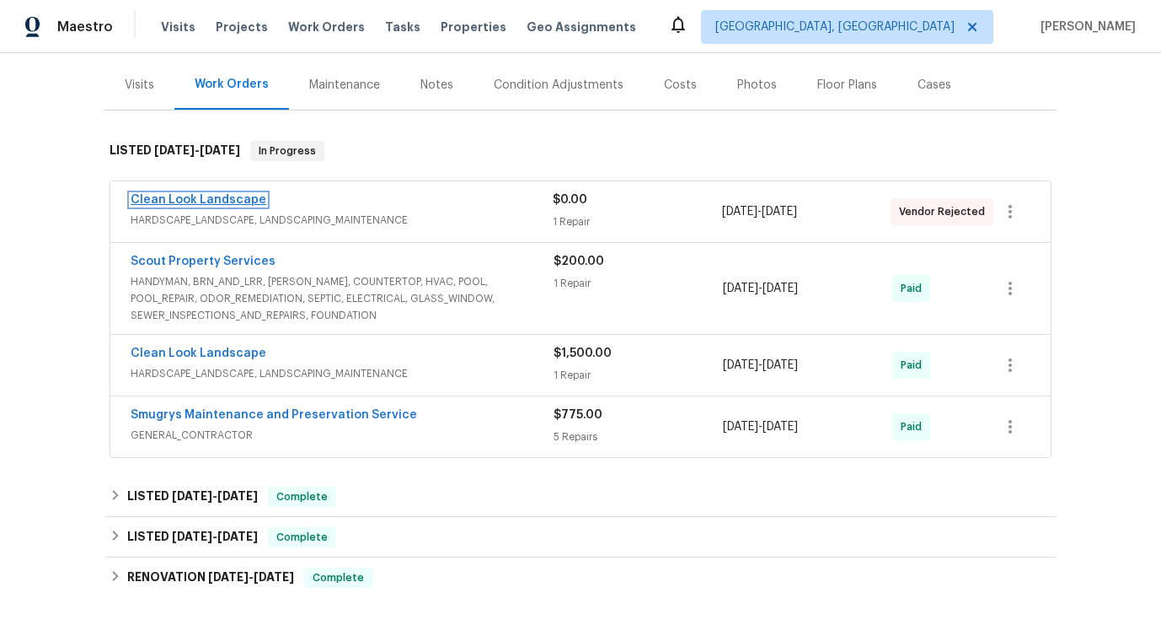
click at [207, 198] on link "Clean Look Landscape" at bounding box center [199, 200] width 136 height 12
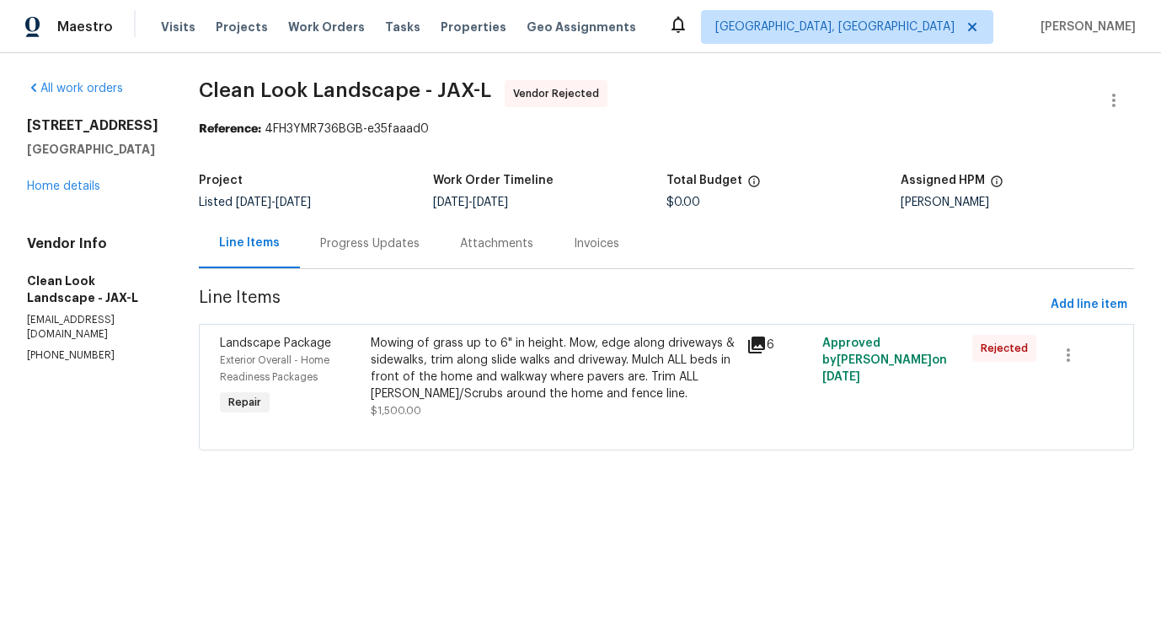
click at [397, 248] on div "Progress Updates" at bounding box center [369, 243] width 99 height 17
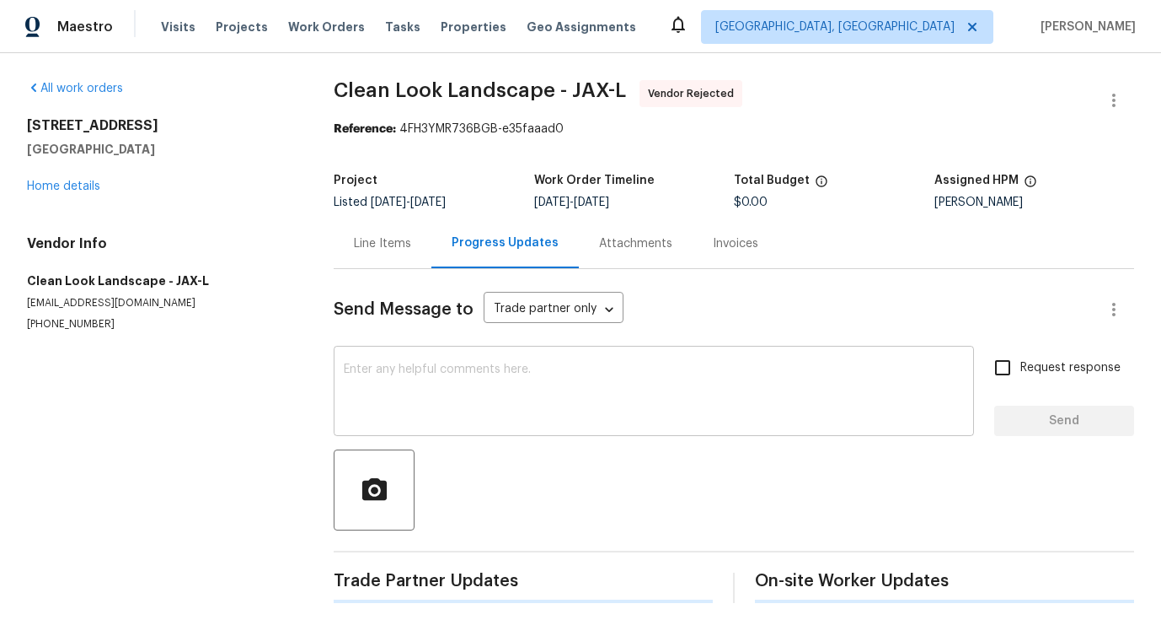
click at [405, 366] on textarea at bounding box center [654, 392] width 620 height 59
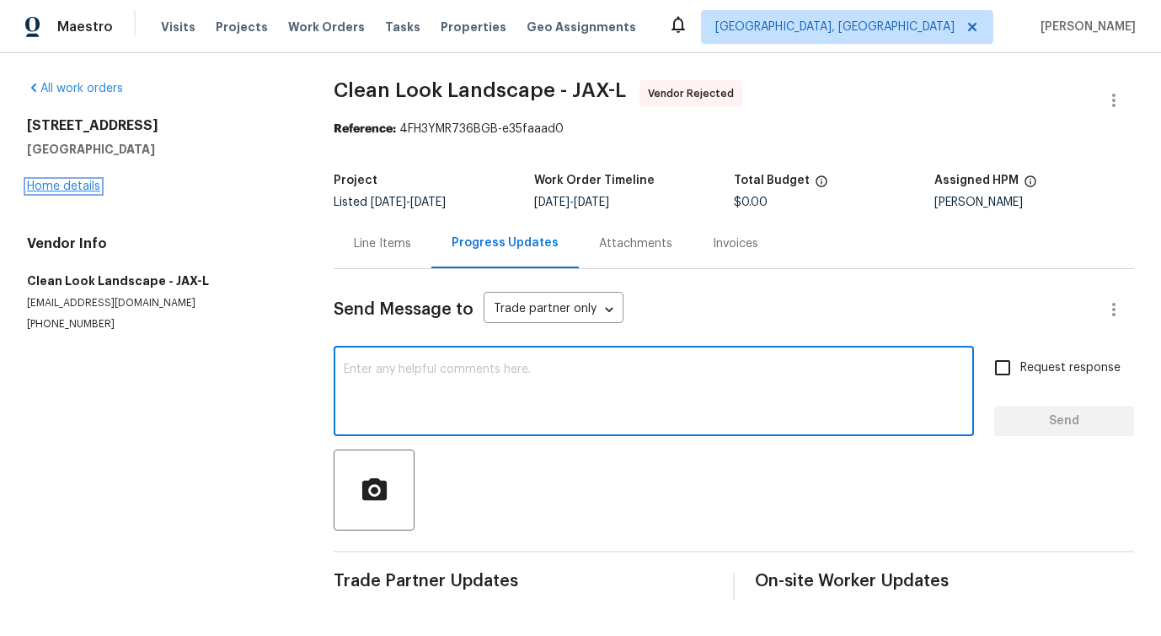
click at [71, 181] on link "Home details" at bounding box center [63, 186] width 73 height 12
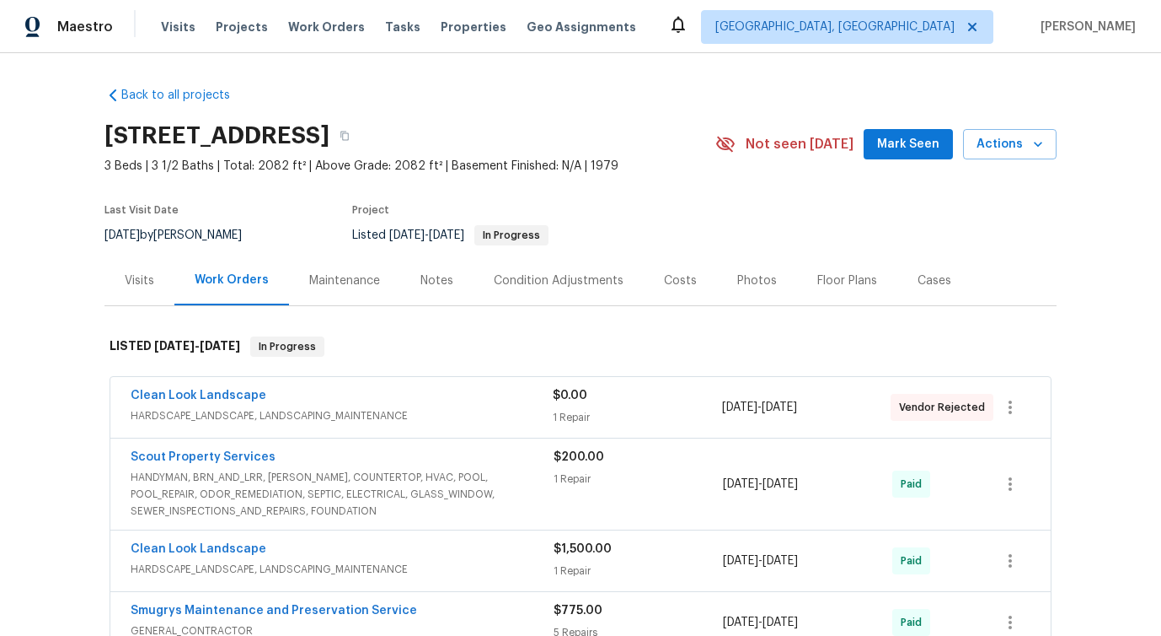
scroll to position [416, 0]
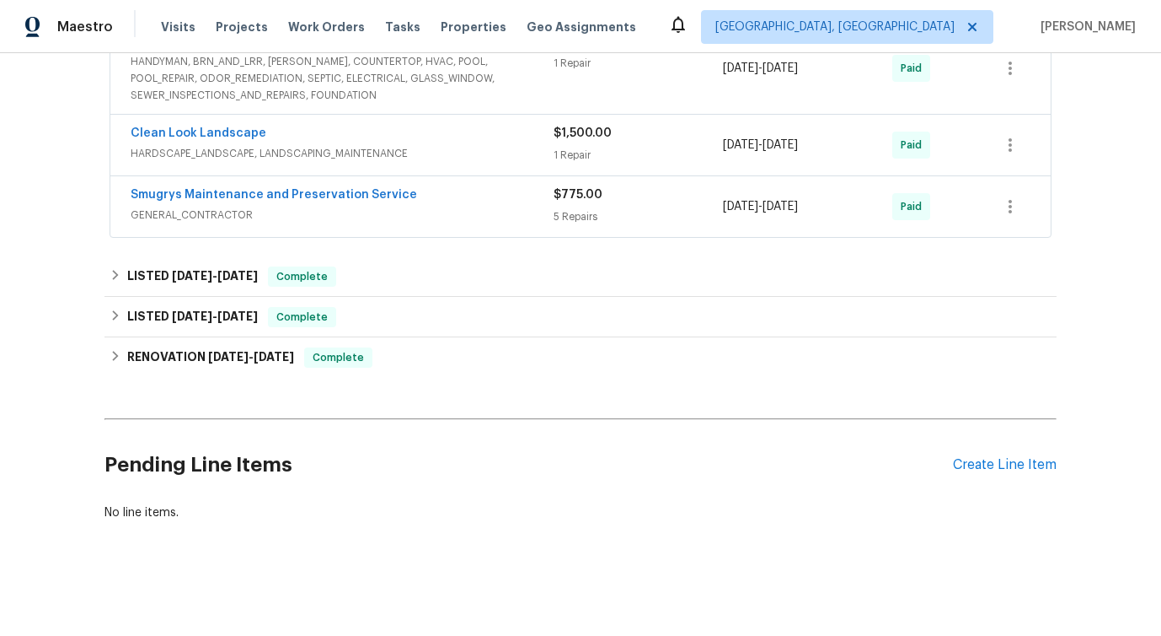
click at [986, 455] on div "Pending Line Items Create Line Item" at bounding box center [581, 465] width 952 height 78
click at [979, 463] on div "Create Line Item" at bounding box center [1005, 465] width 104 height 16
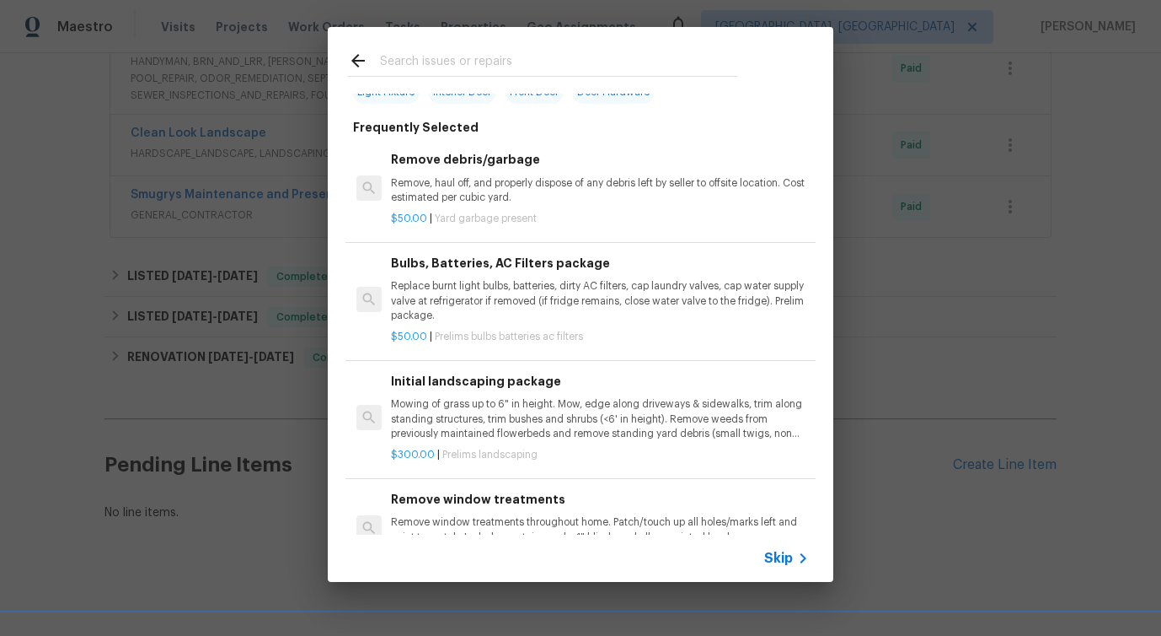
scroll to position [27, 0]
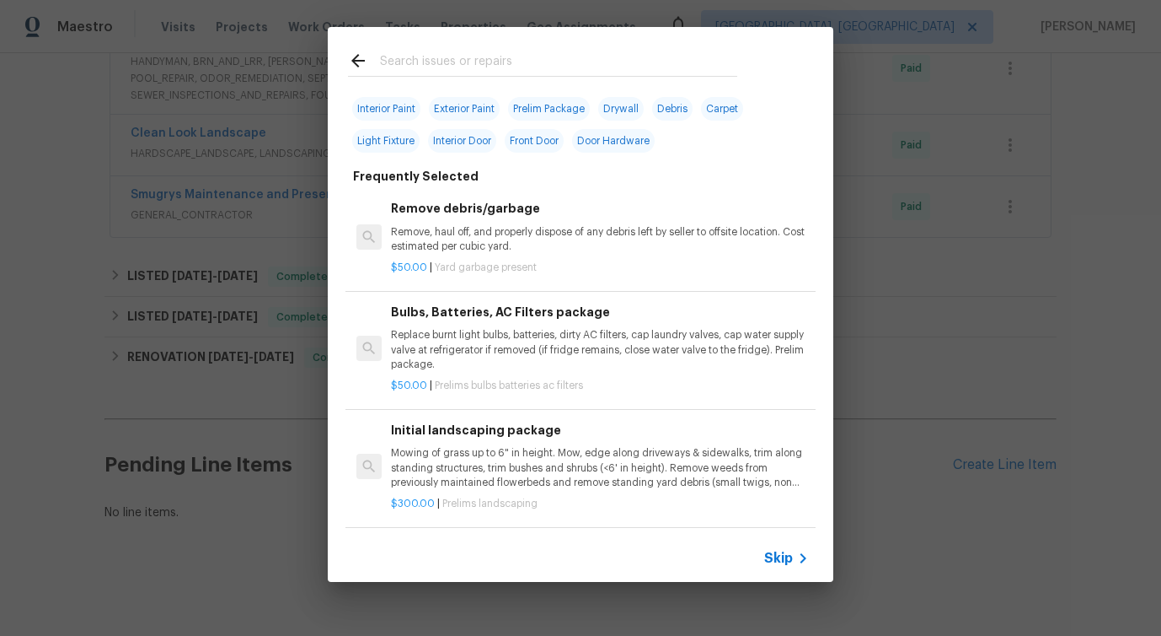
click at [602, 56] on input "text" at bounding box center [558, 63] width 357 height 25
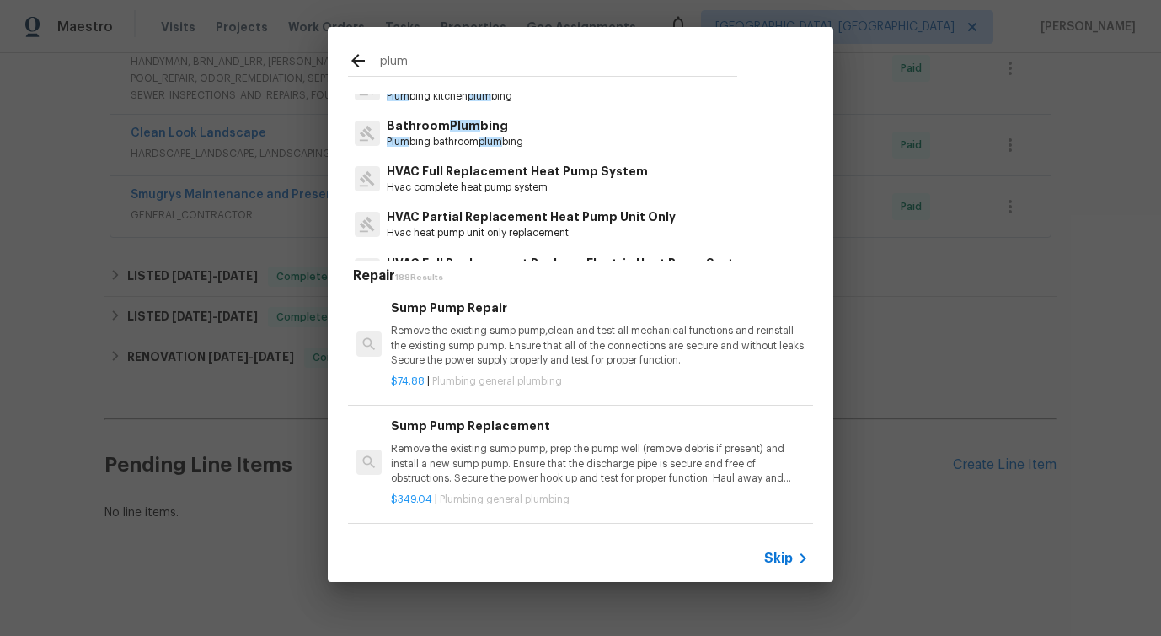
scroll to position [0, 0]
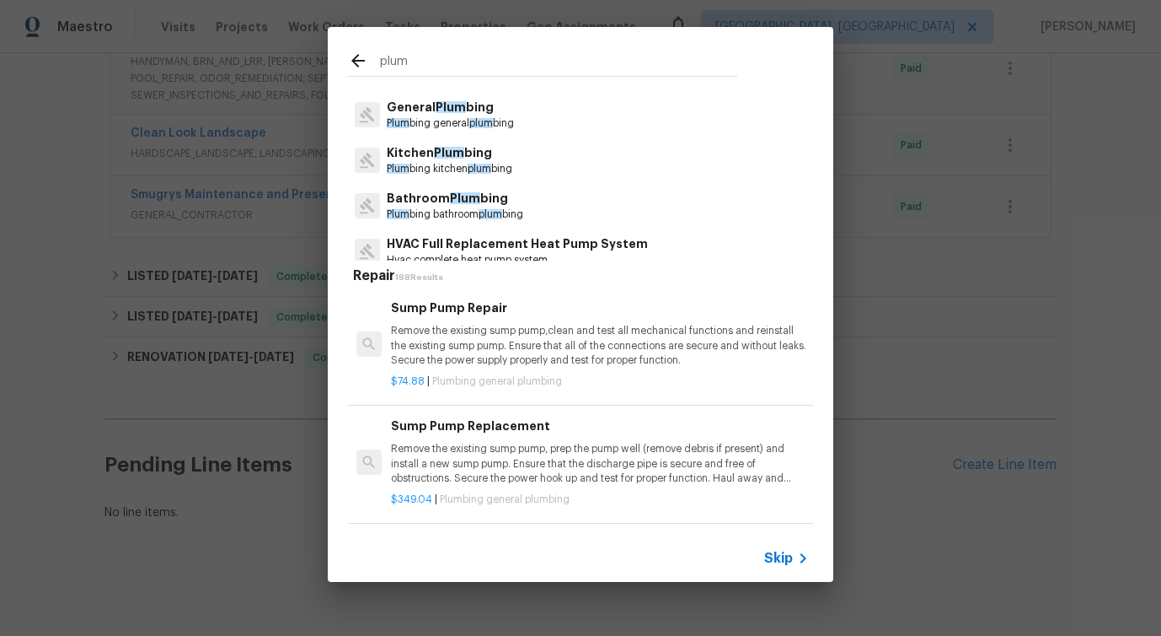
type input "plum"
click at [432, 118] on p "Plum bing general plum bing" at bounding box center [450, 123] width 127 height 14
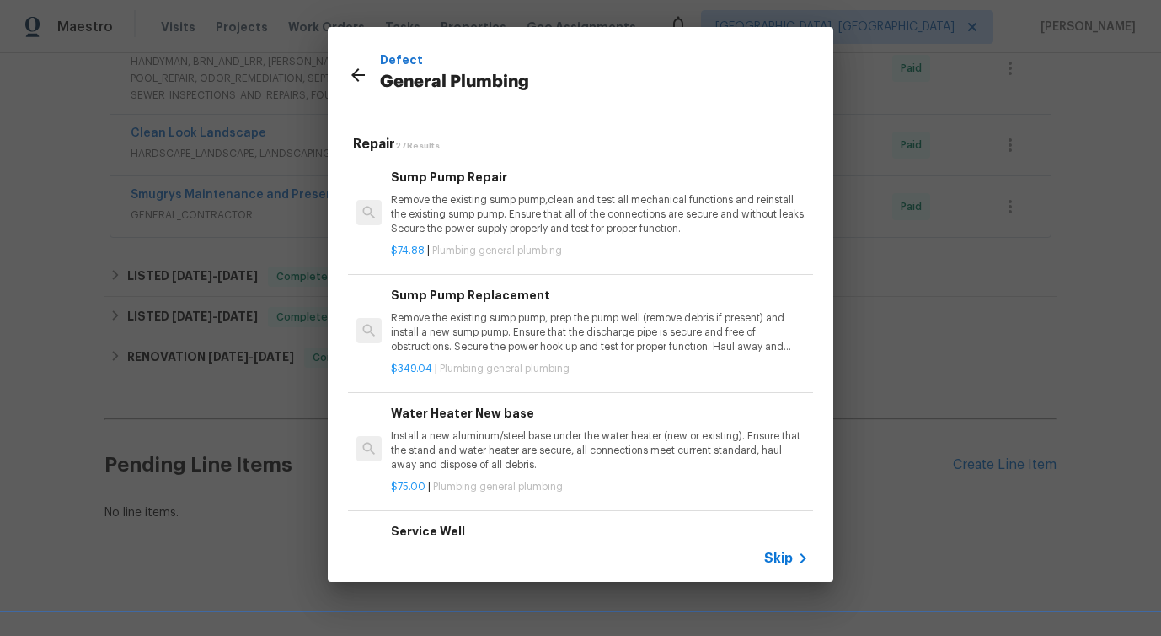
click at [439, 200] on p "Remove the existing sump pump,clean and test all mechanical functions and reins…" at bounding box center [600, 214] width 418 height 43
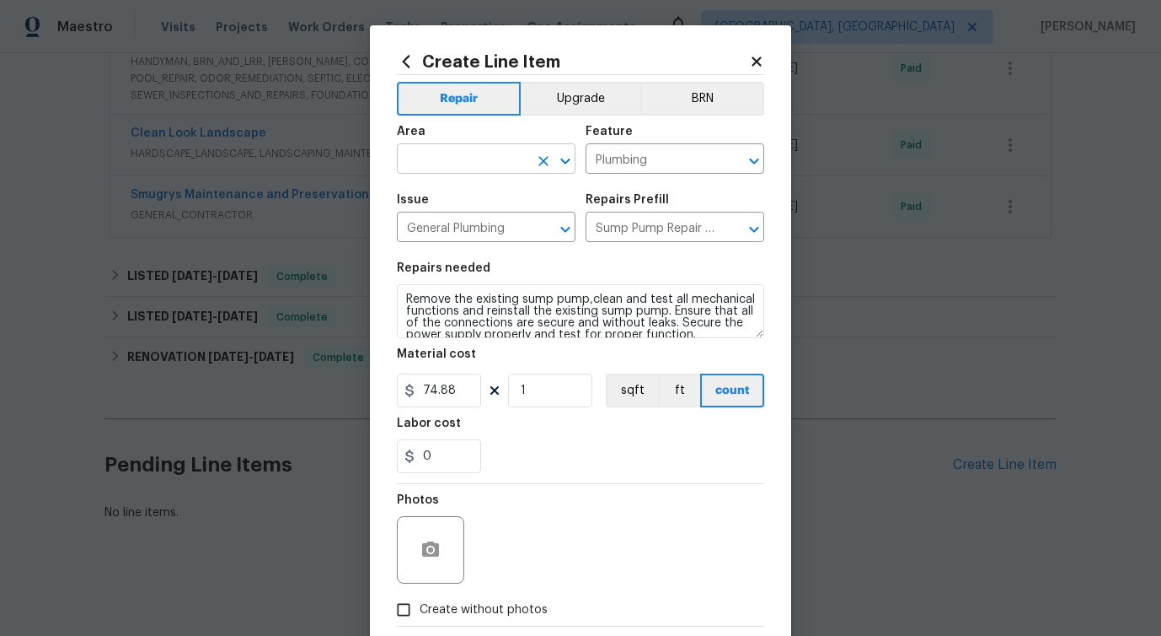
click at [448, 154] on input "text" at bounding box center [462, 161] width 131 height 26
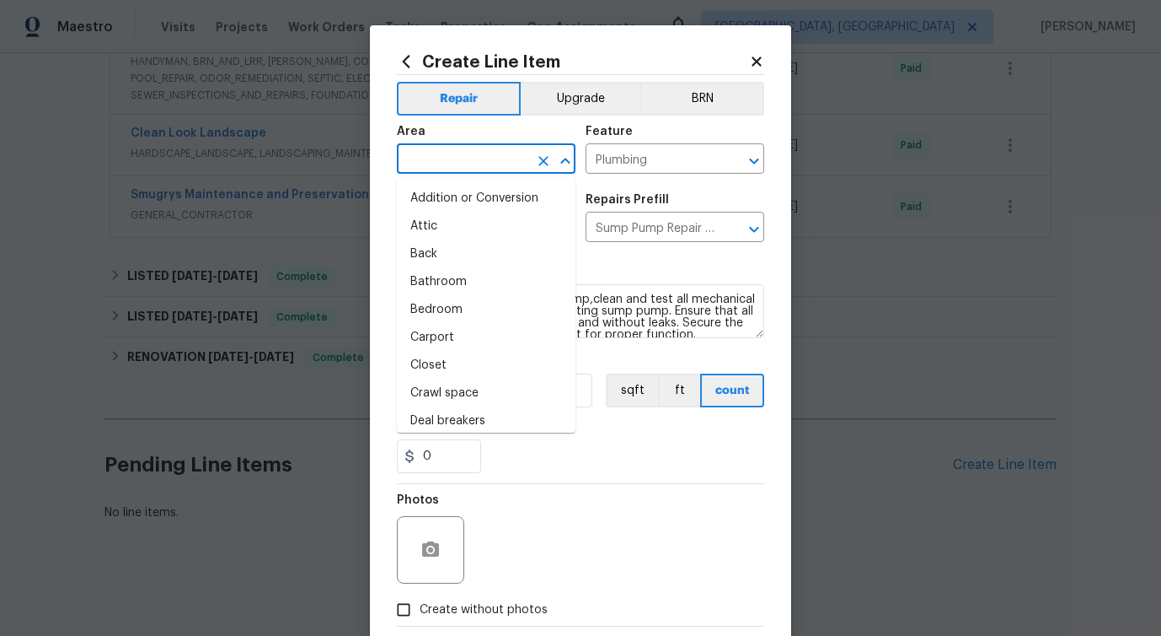
type input "i"
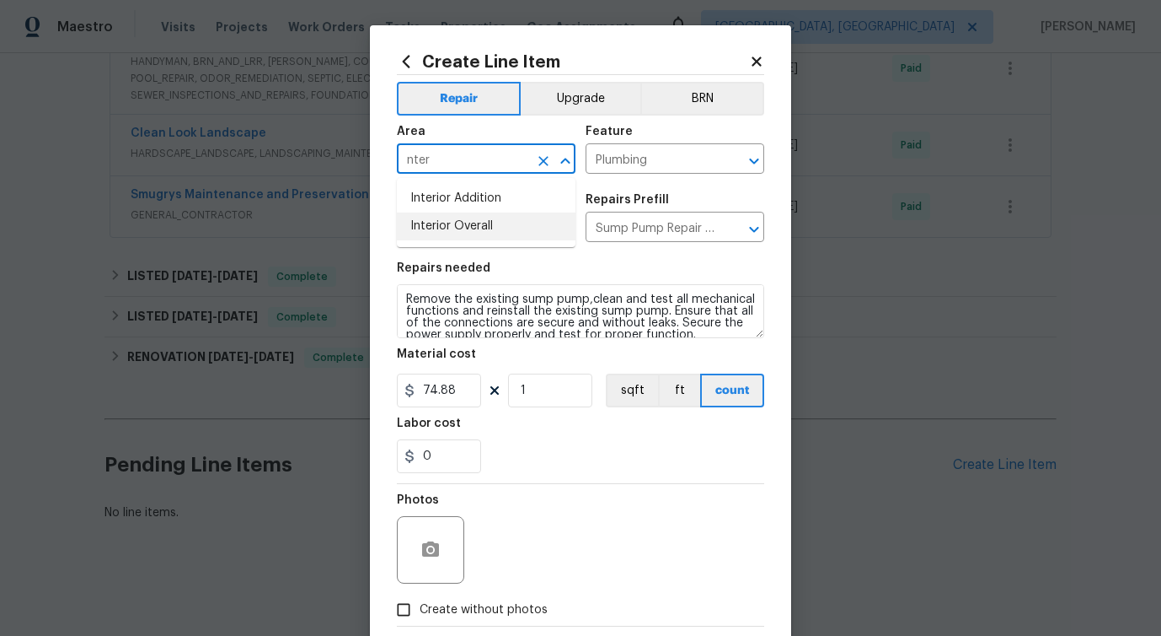
click at [450, 237] on li "Interior Overall" at bounding box center [486, 226] width 179 height 28
type input "Interior Overall"
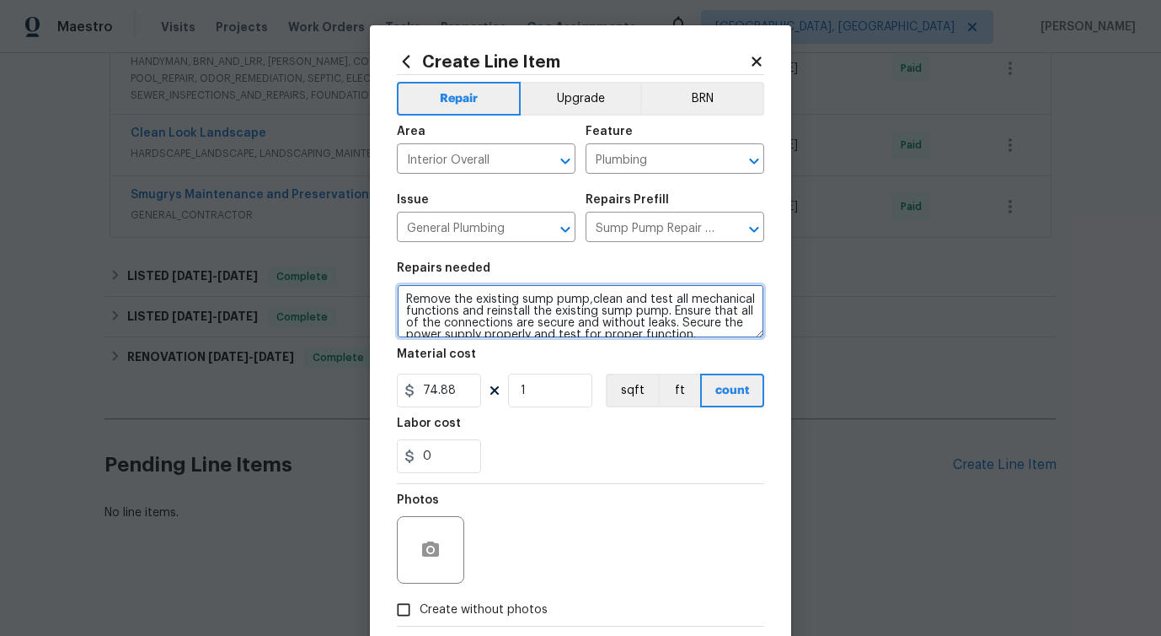
click at [463, 315] on textarea "Remove the existing sump pump,clean and test all mechanical functions and reins…" at bounding box center [580, 311] width 367 height 54
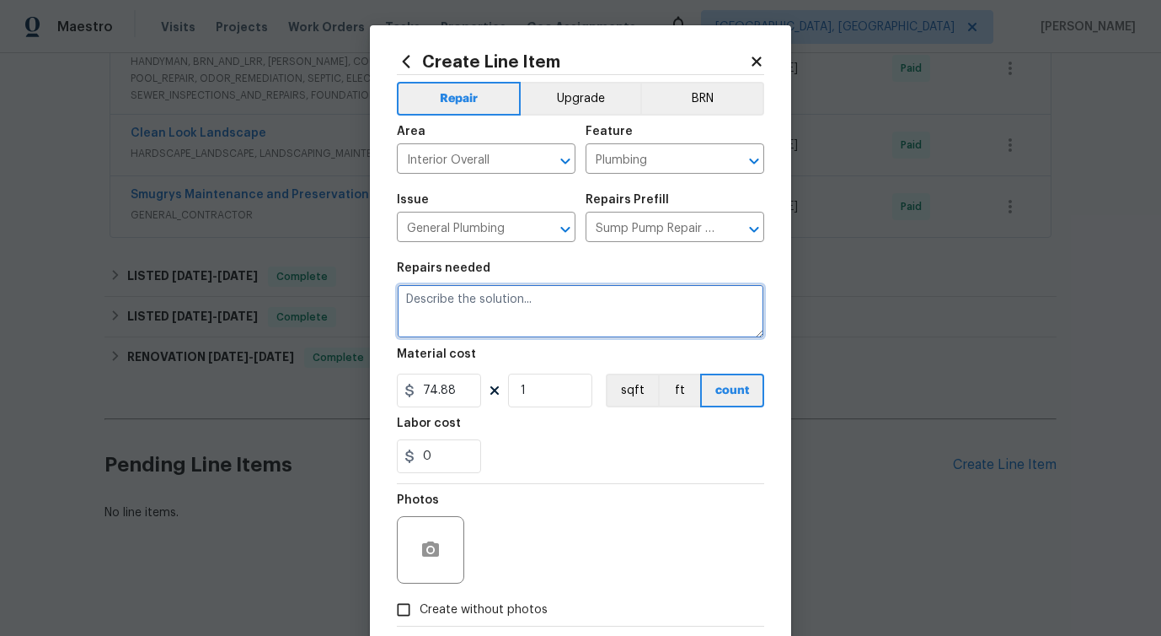
paste textarea "Please investigate the claim "the water smelled so bad turned the faucet on and…"
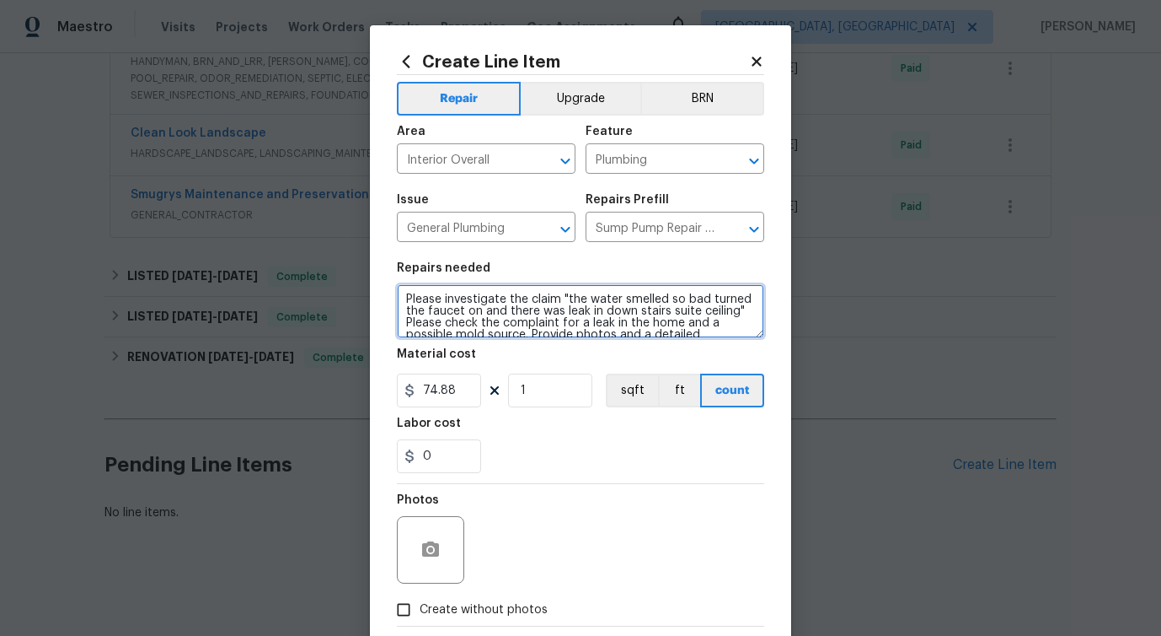
scroll to position [15, 0]
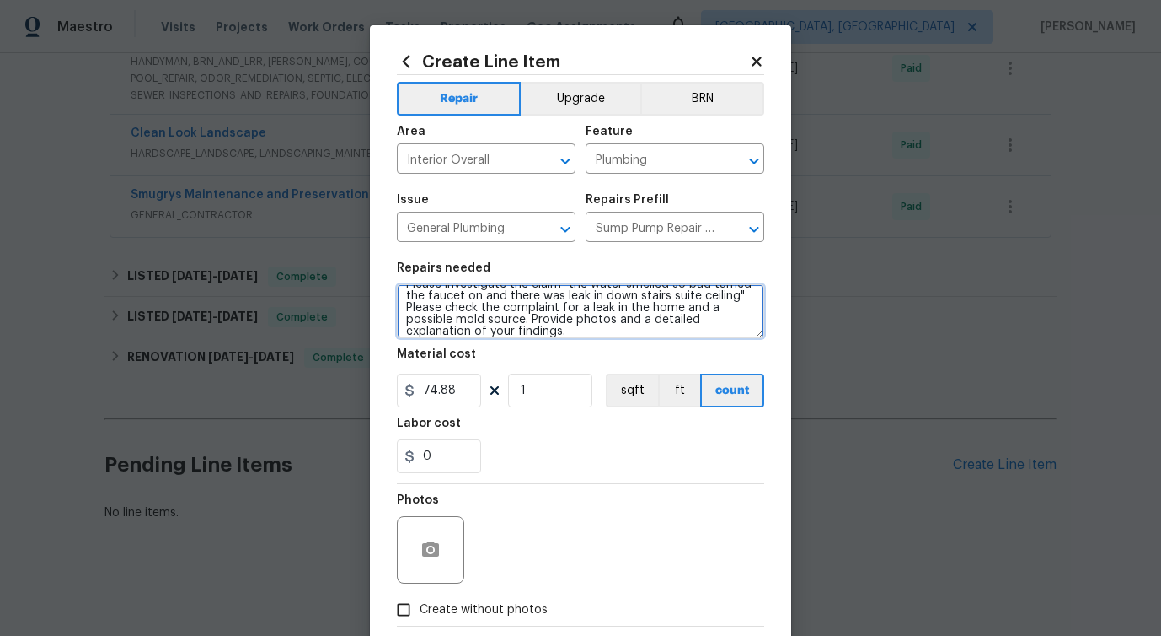
type textarea "Please investigate the claim "the water smelled so bad turned the faucet on and…"
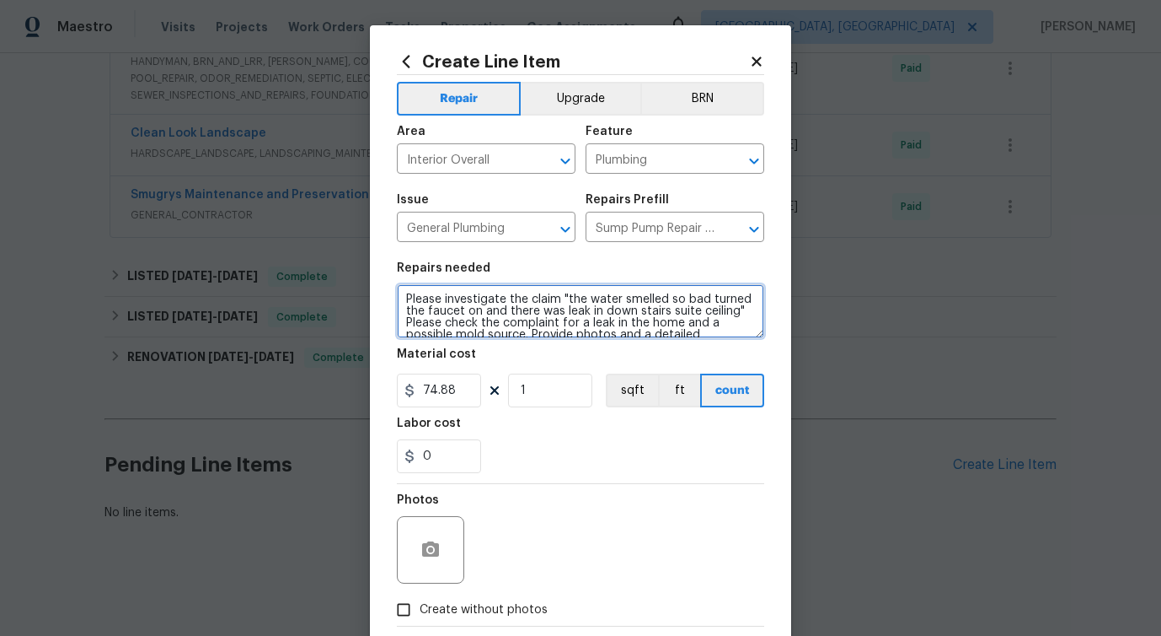
scroll to position [24, 0]
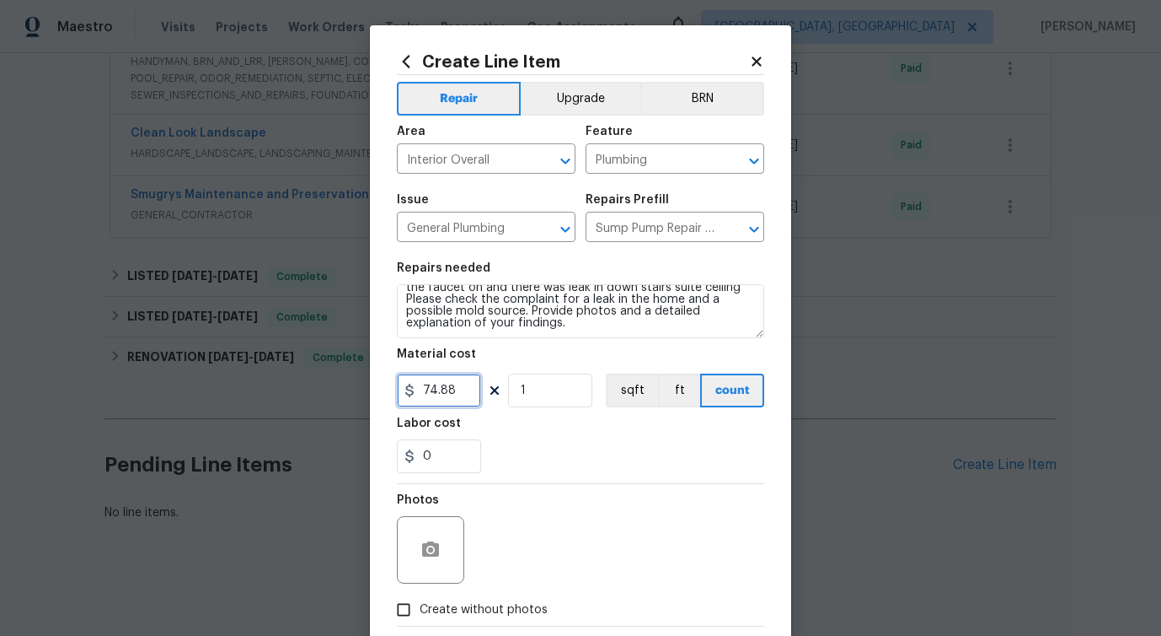
click at [443, 392] on input "74.88" at bounding box center [439, 390] width 84 height 34
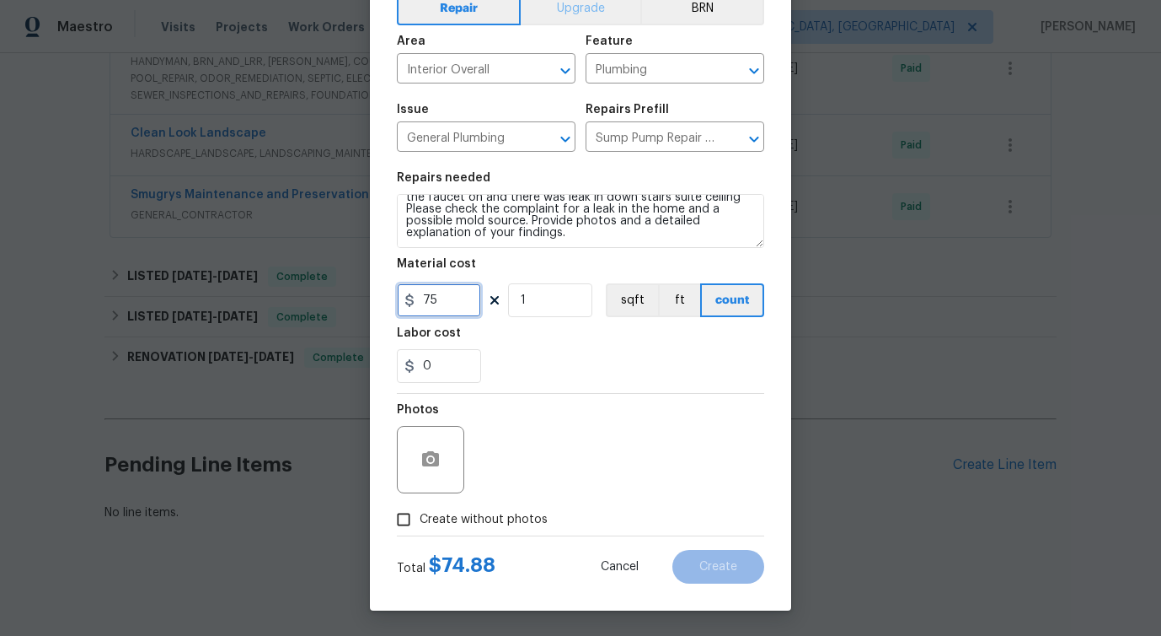
type input "75"
click at [504, 524] on span "Create without photos" at bounding box center [484, 520] width 128 height 18
click at [420, 524] on input "Create without photos" at bounding box center [404, 519] width 32 height 32
checkbox input "true"
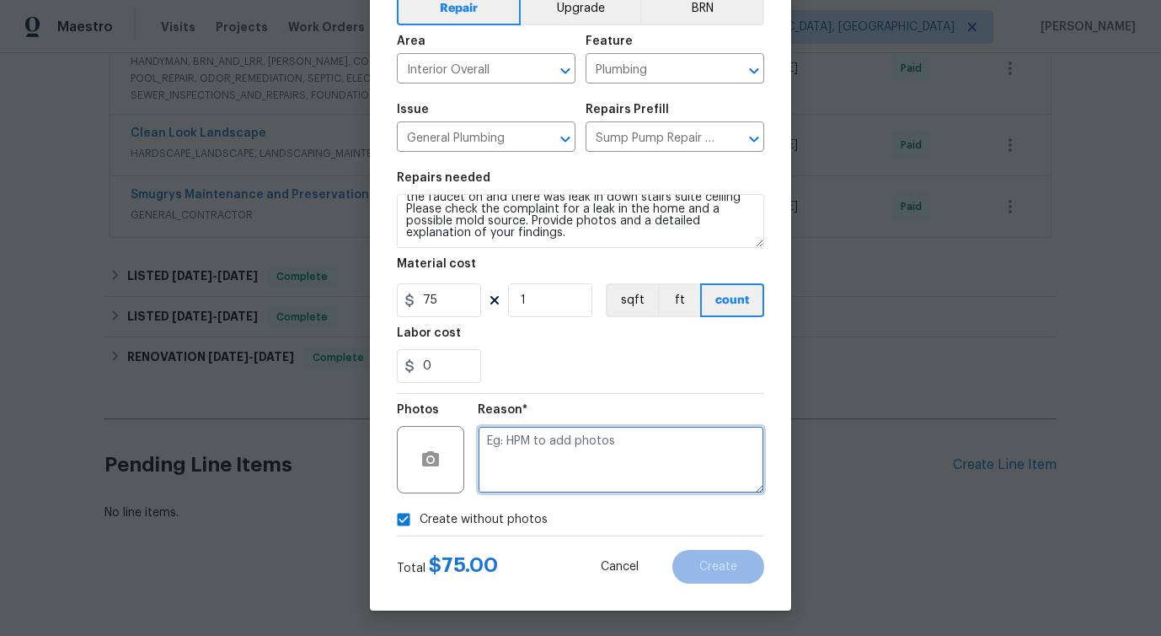
click at [586, 455] on textarea at bounding box center [621, 459] width 287 height 67
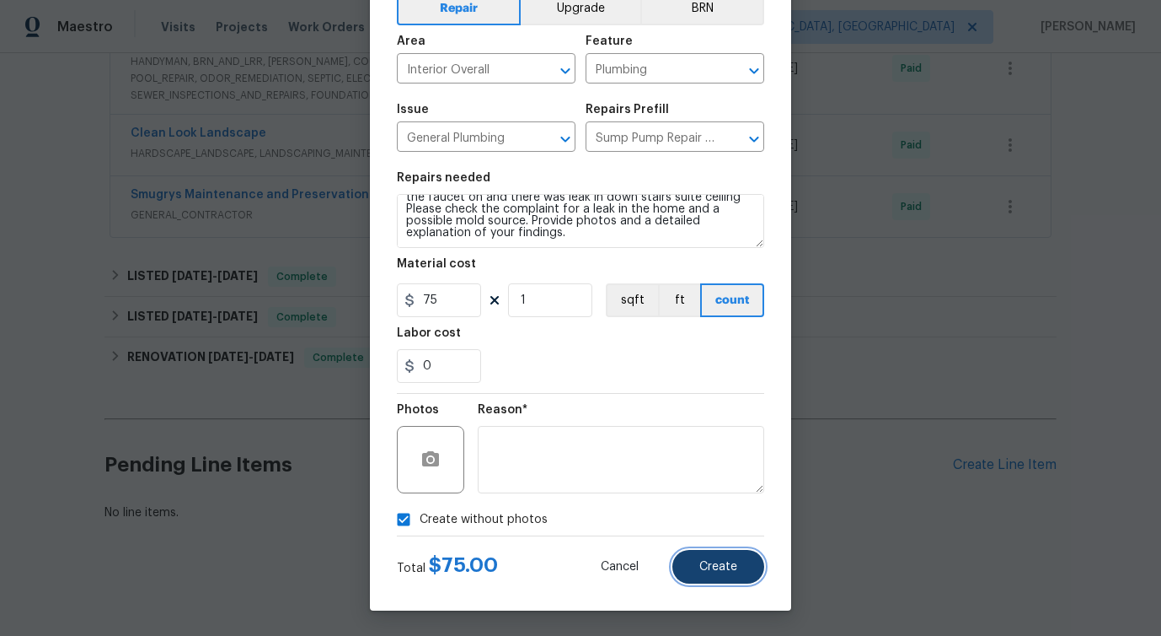
click at [720, 571] on span "Create" at bounding box center [719, 567] width 38 height 13
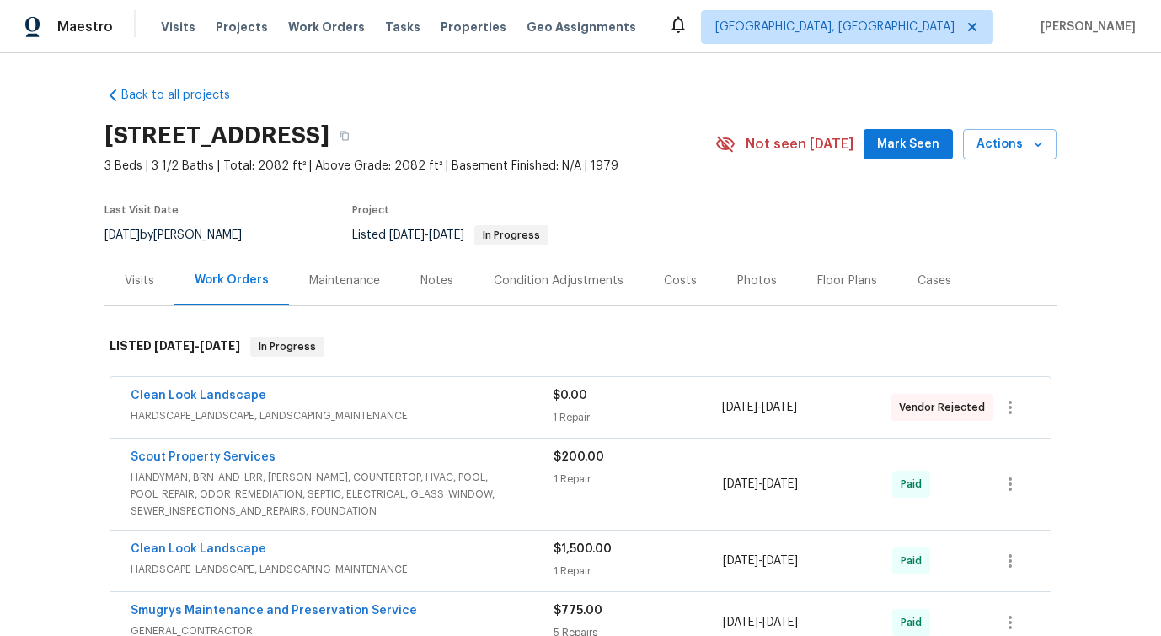
scroll to position [675, 0]
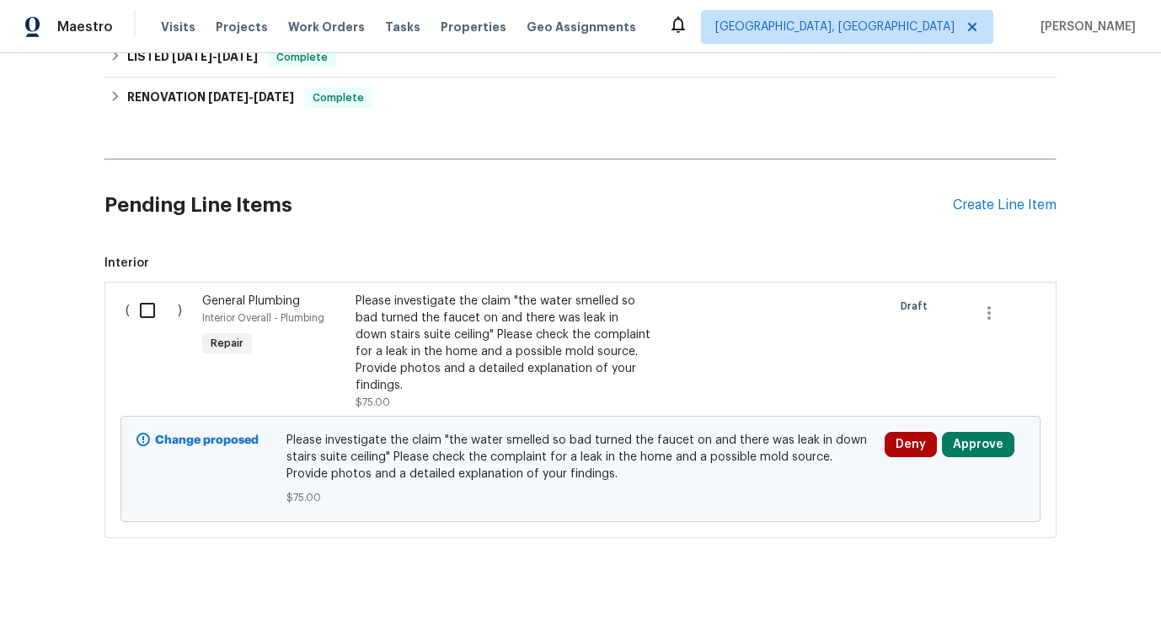
click at [148, 311] on input "checkbox" at bounding box center [154, 309] width 48 height 35
checkbox input "true"
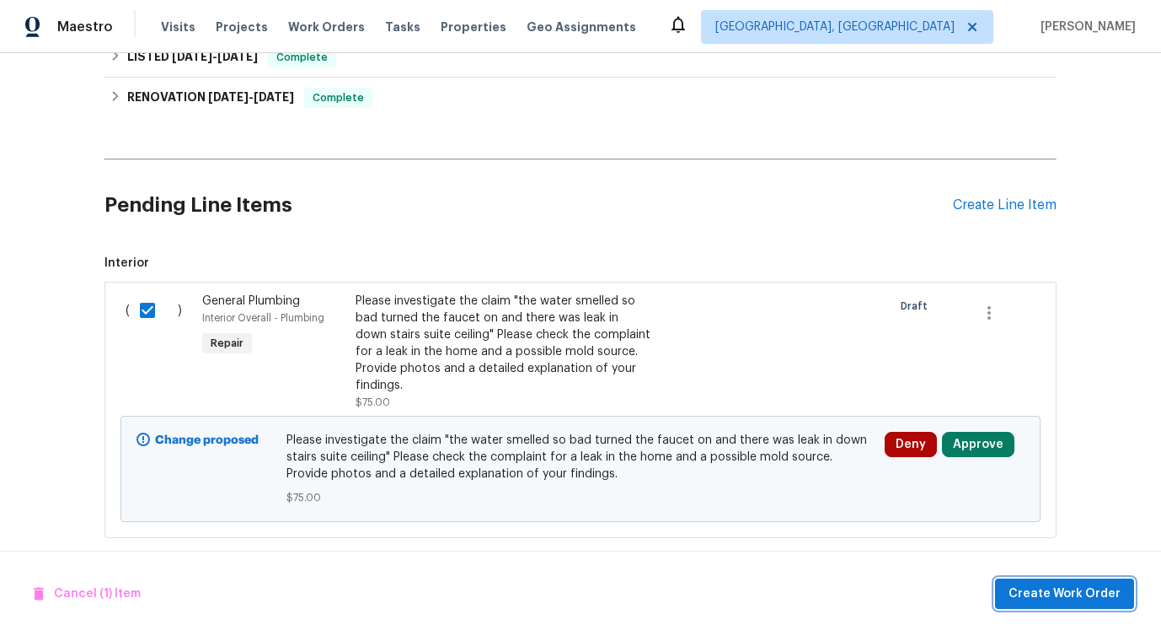
click at [1056, 594] on span "Create Work Order" at bounding box center [1065, 593] width 112 height 21
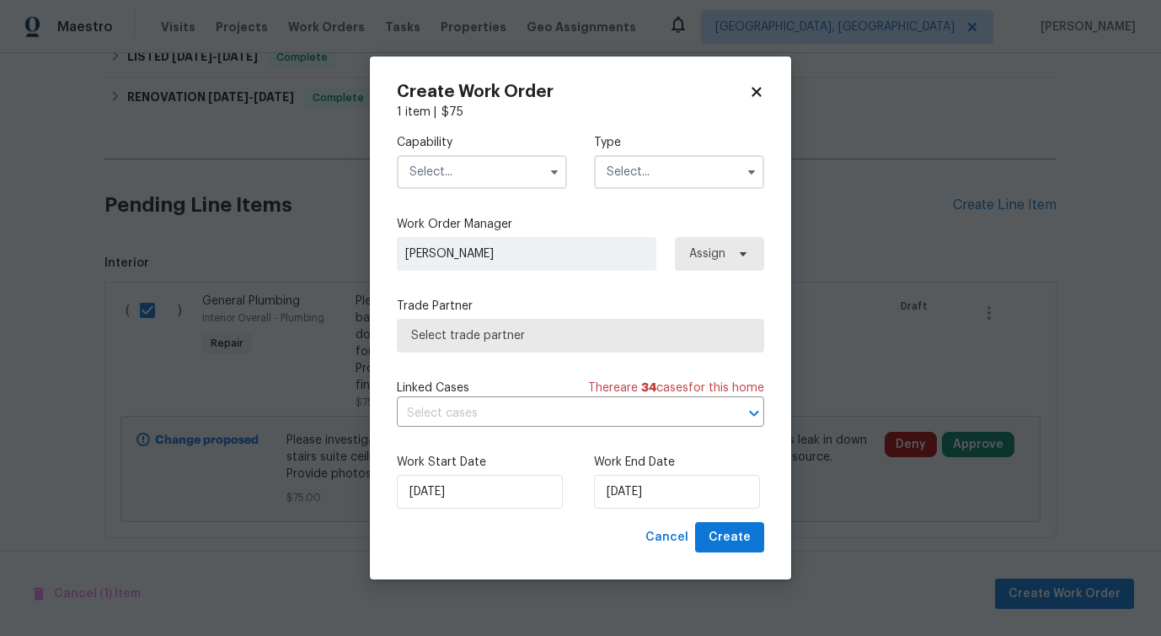
click at [530, 171] on input "text" at bounding box center [482, 172] width 170 height 34
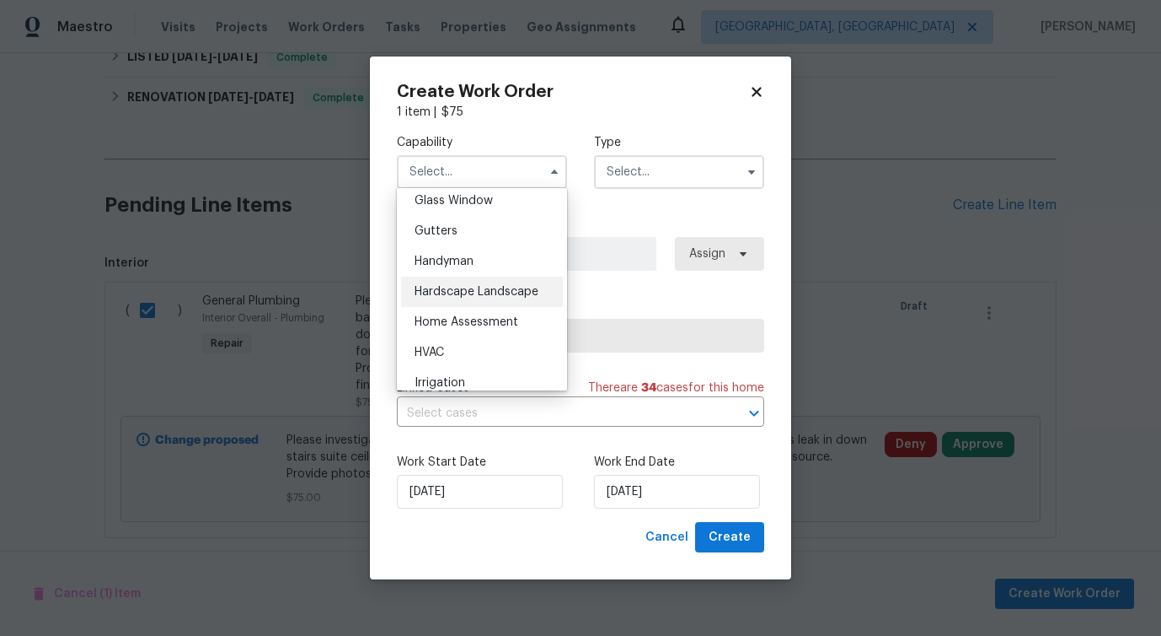
scroll to position [868, 0]
click at [522, 282] on div "Hardscape Landscape" at bounding box center [482, 297] width 162 height 30
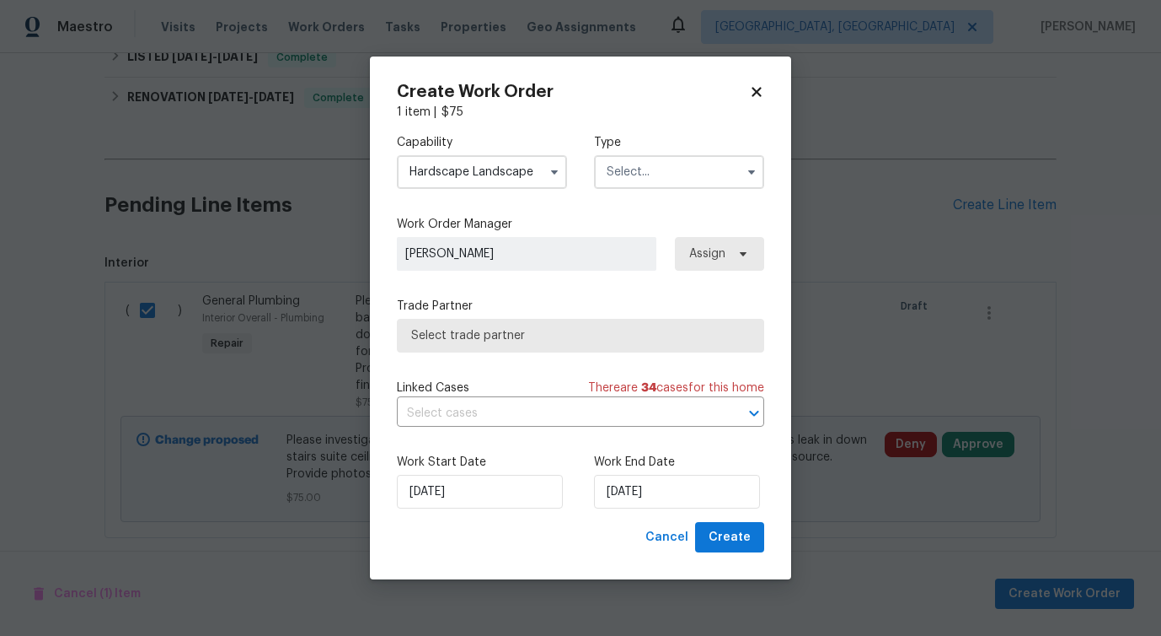
click at [511, 165] on input "Hardscape Landscape" at bounding box center [482, 172] width 170 height 34
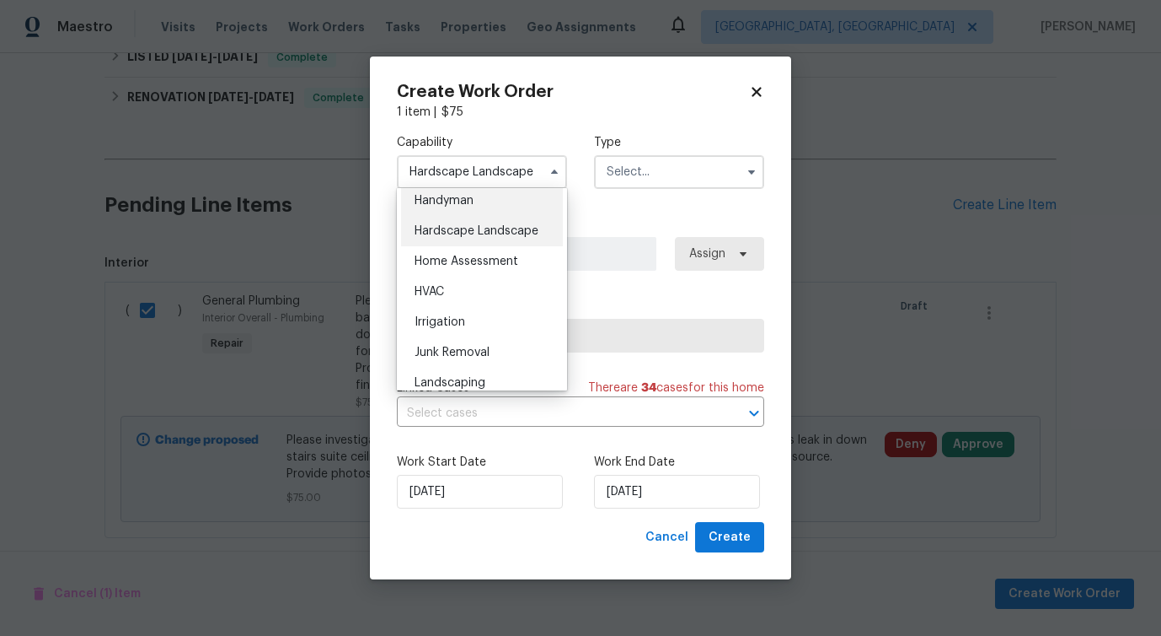
click at [482, 204] on div "Handyman" at bounding box center [482, 200] width 162 height 30
type input "Handyman"
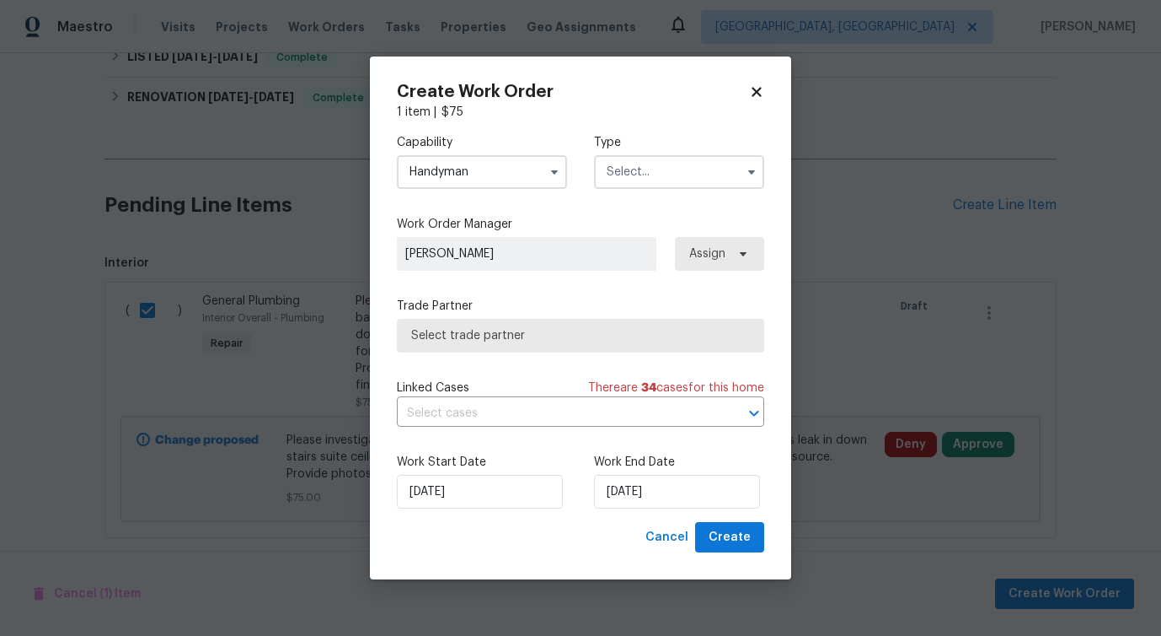
click at [630, 174] on input "text" at bounding box center [679, 172] width 170 height 34
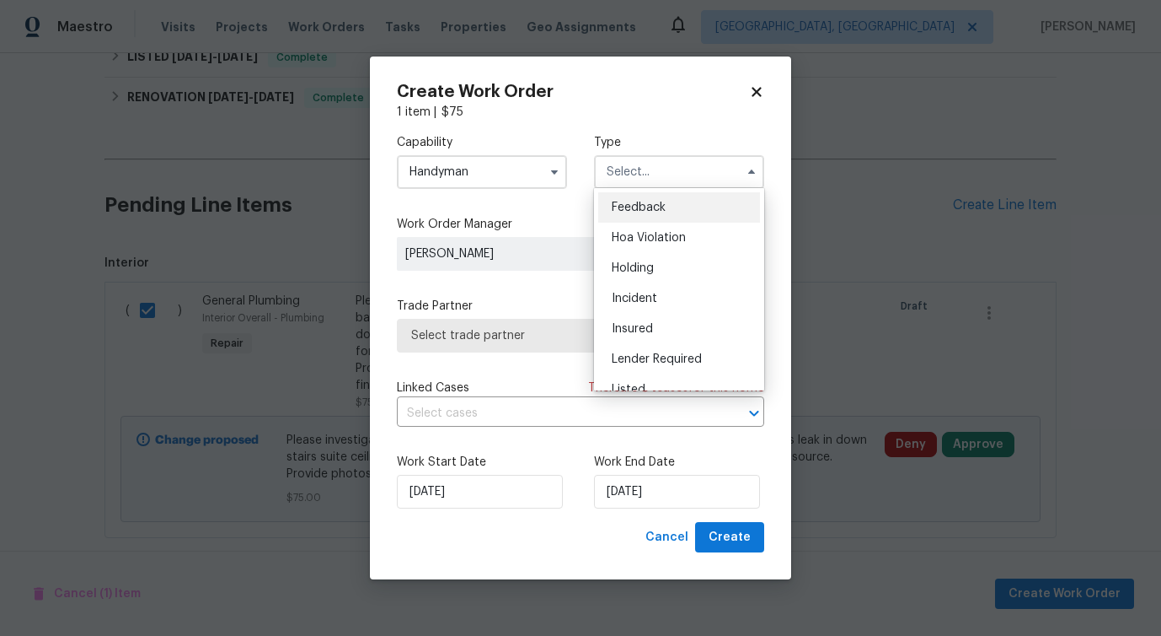
click at [626, 203] on span "Feedback" at bounding box center [639, 207] width 54 height 12
type input "Feedback"
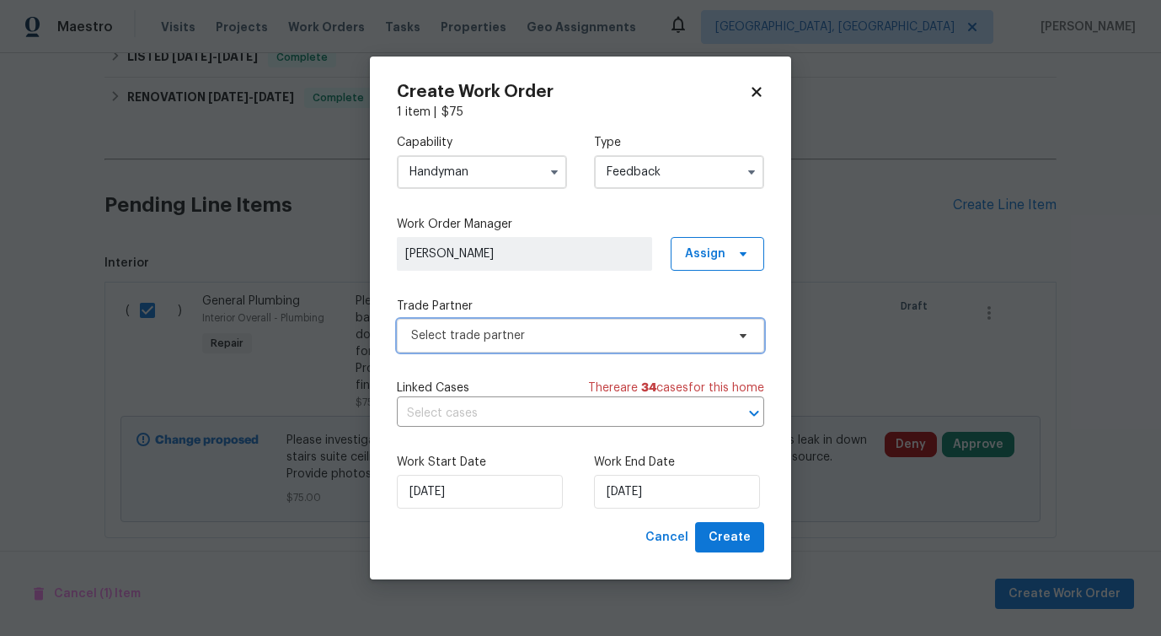
click at [469, 341] on span "Select trade partner" at bounding box center [568, 335] width 314 height 17
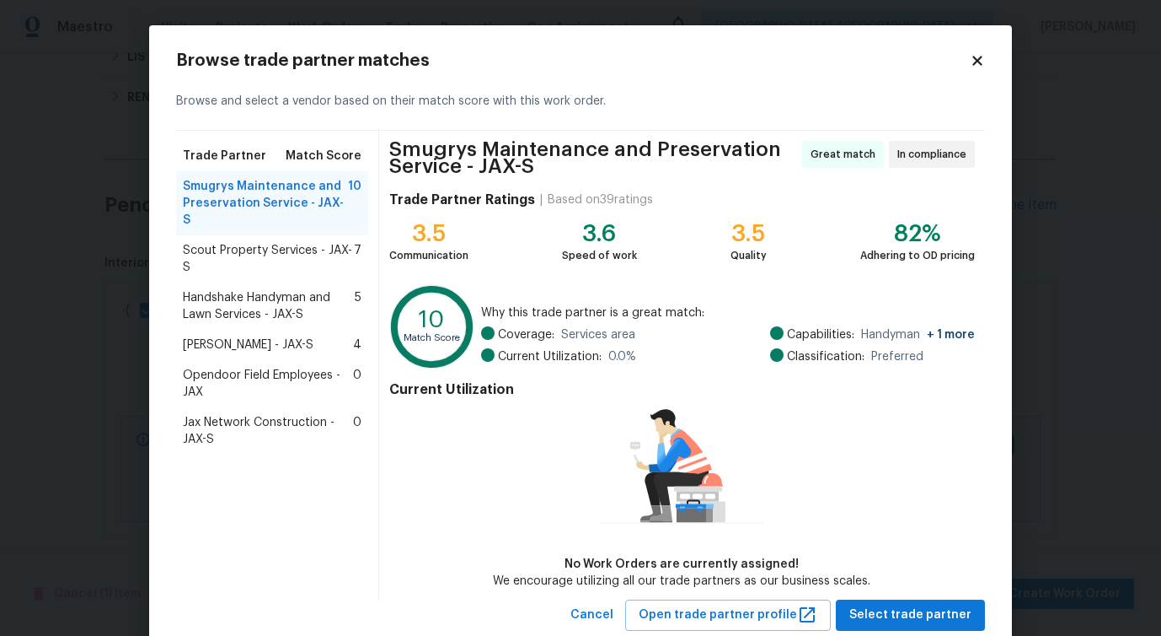
click at [307, 242] on span "Scout Property Services - JAX-S" at bounding box center [268, 259] width 171 height 34
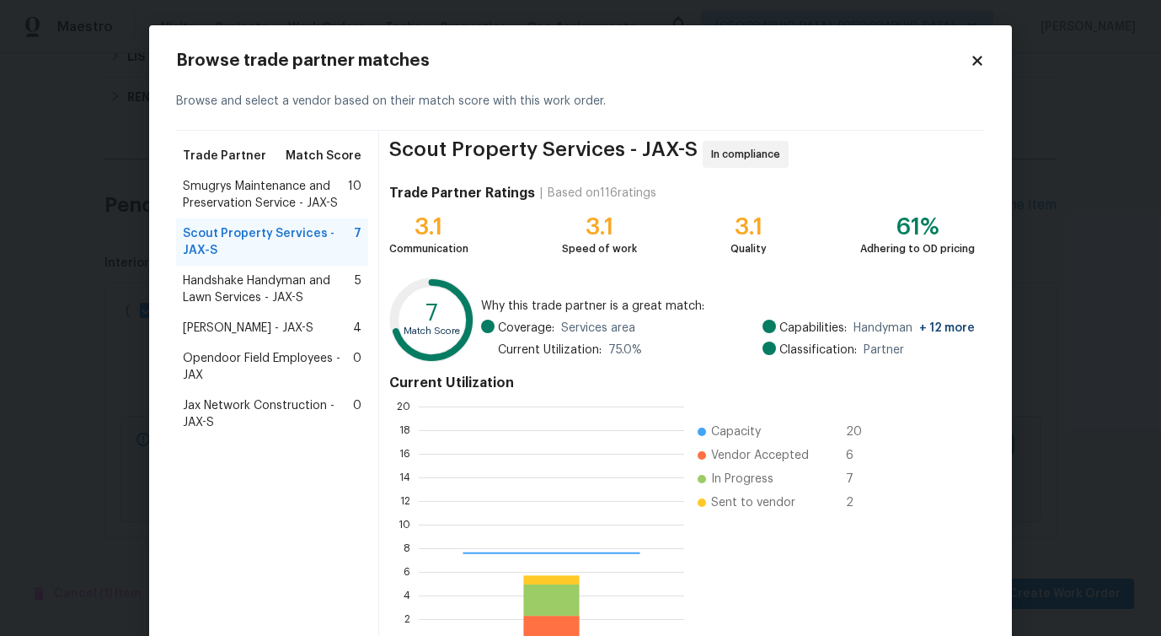
scroll to position [236, 266]
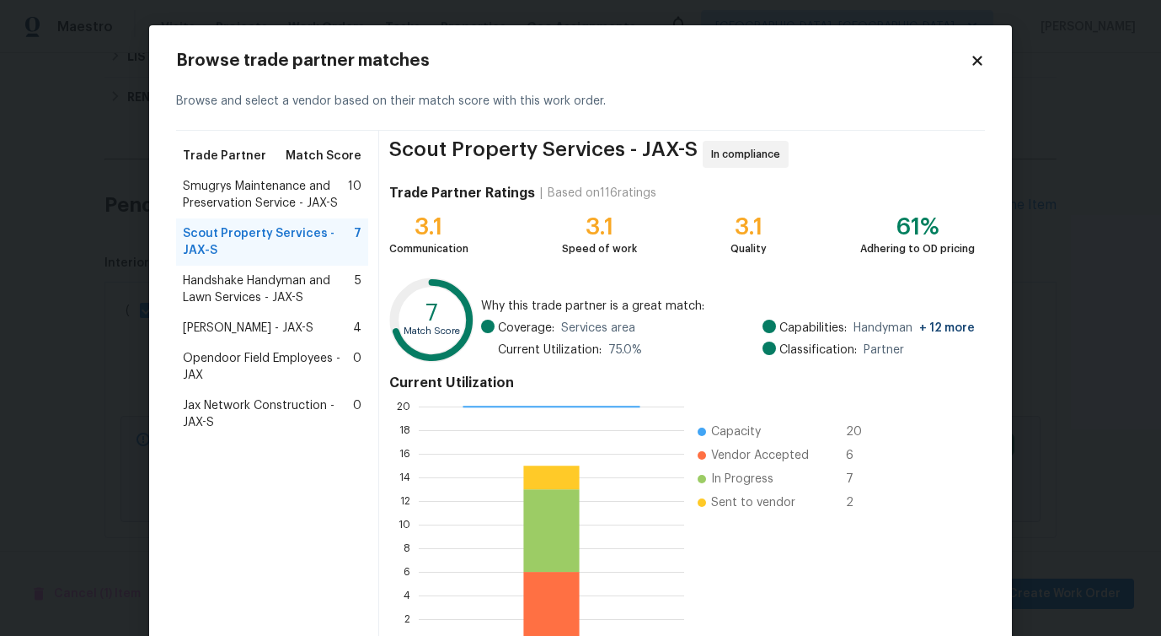
click at [296, 281] on span "Handshake Handyman and Lawn Services - JAX-S" at bounding box center [269, 289] width 172 height 34
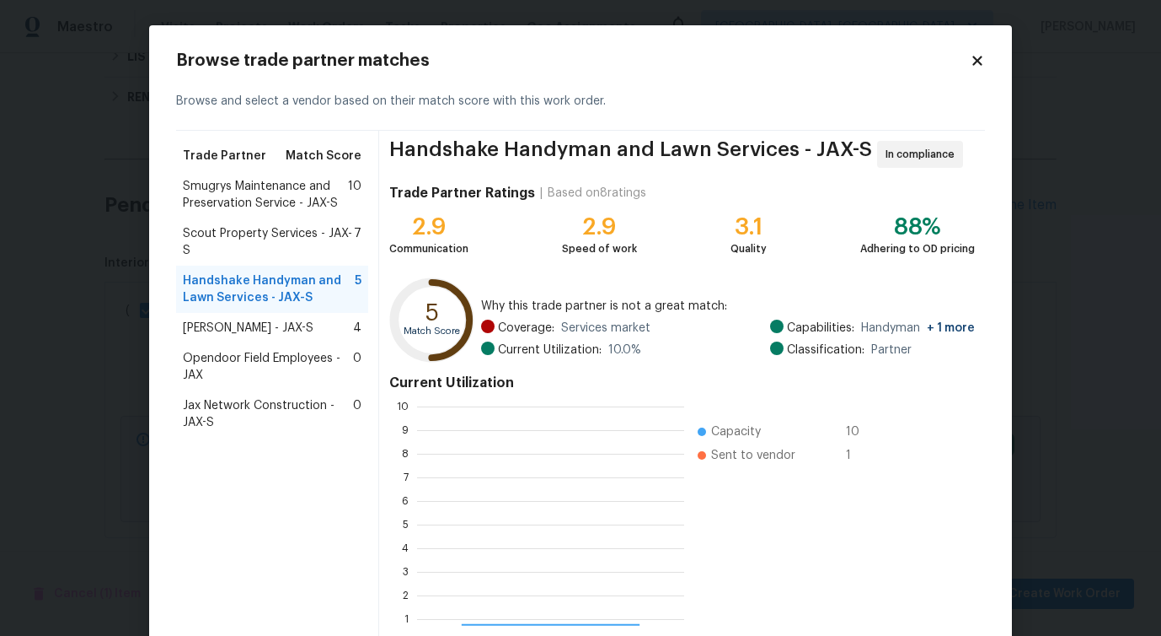
scroll to position [236, 267]
click at [278, 337] on div "Eric Hernandez - JAX-S 4" at bounding box center [272, 328] width 192 height 30
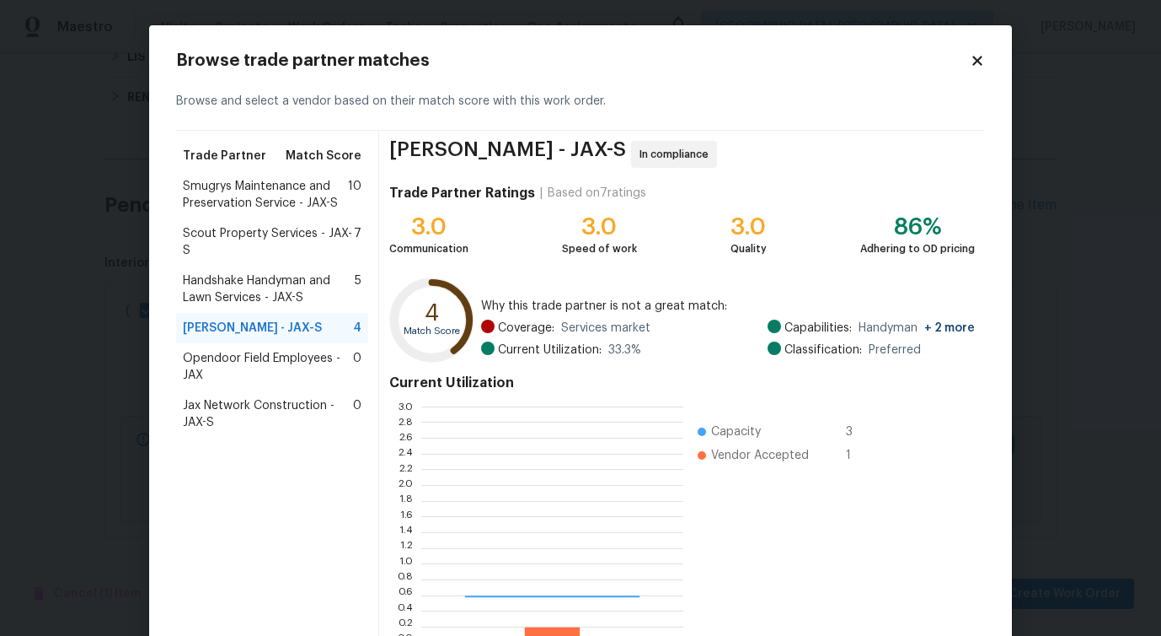
scroll to position [236, 262]
click at [287, 213] on div "Smugrys Maintenance and Preservation Service - JAX-S 10" at bounding box center [272, 194] width 192 height 47
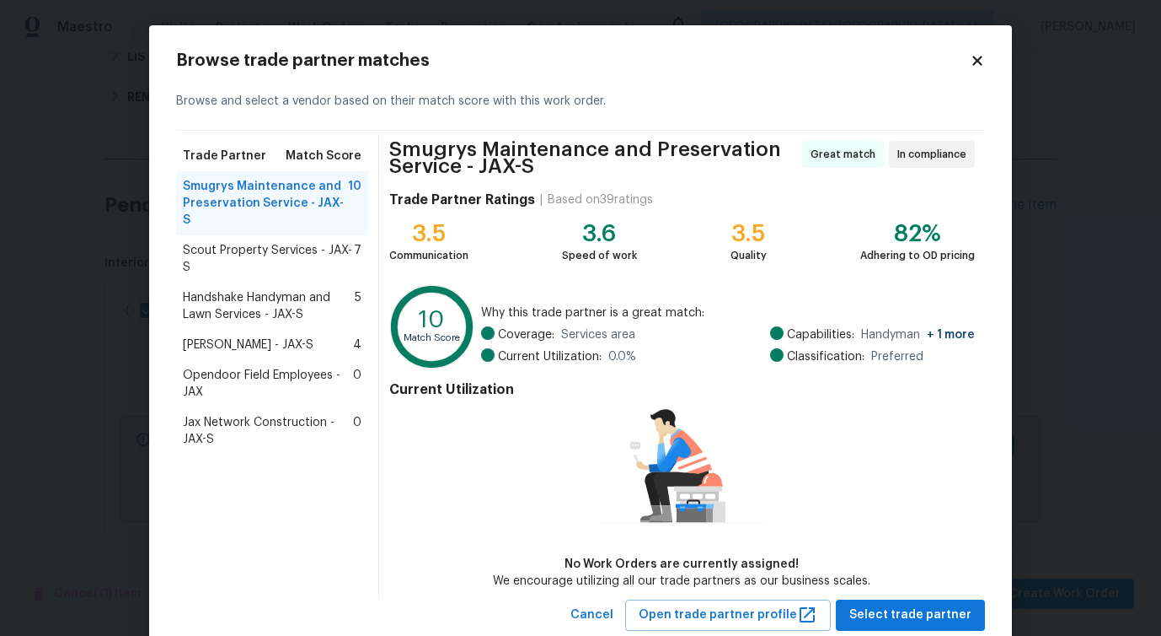
scroll to position [46, 0]
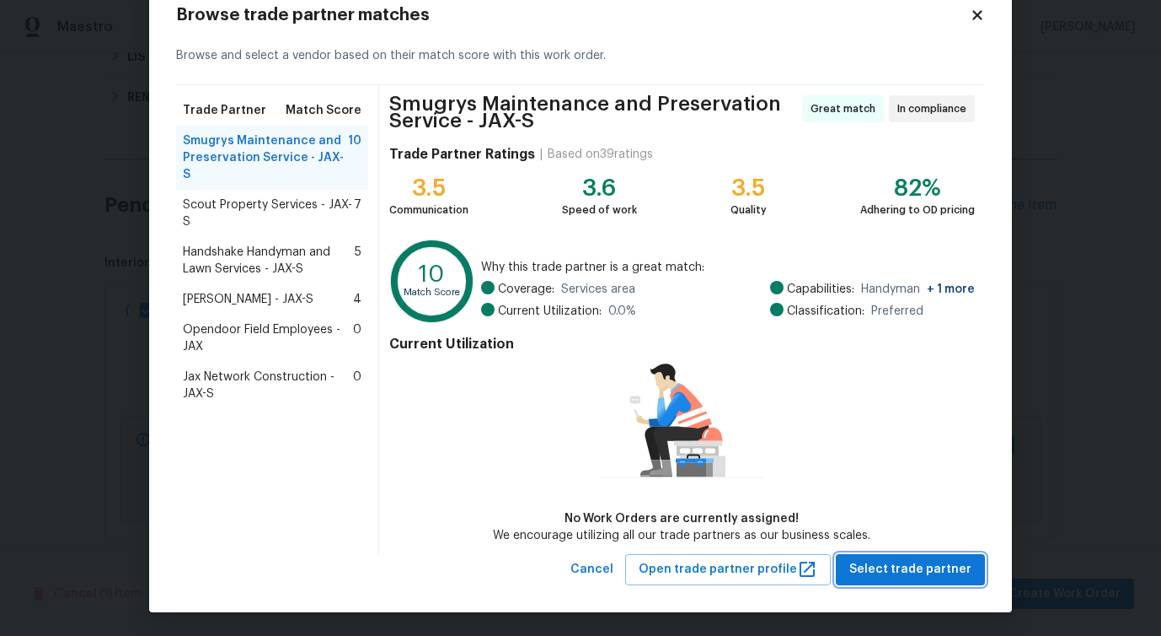
click at [880, 567] on span "Select trade partner" at bounding box center [911, 569] width 122 height 21
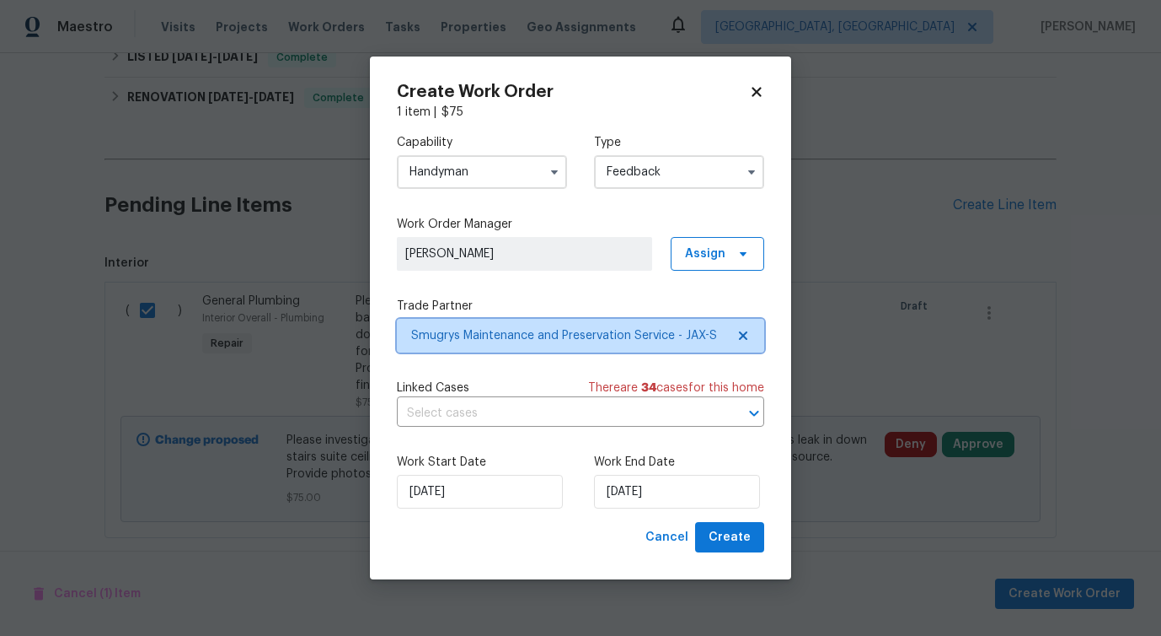
scroll to position [0, 0]
click at [496, 422] on input "text" at bounding box center [557, 413] width 320 height 26
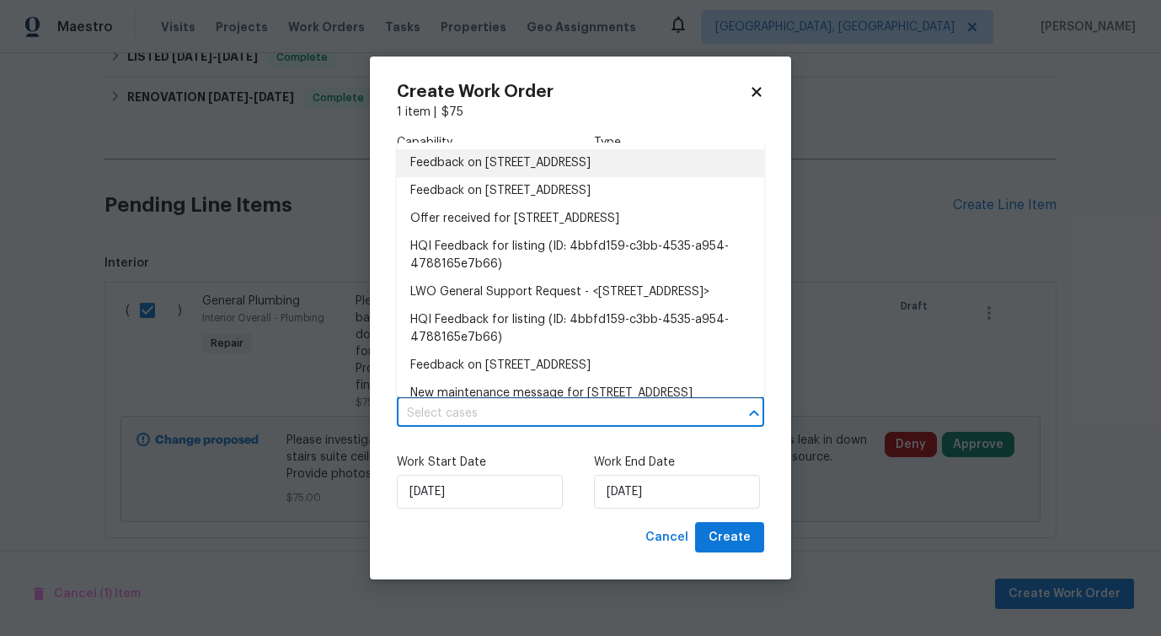
click at [502, 161] on li "Feedback on 3202 Tiger Hole Rd, Jacksonville, FL 32216" at bounding box center [580, 163] width 367 height 28
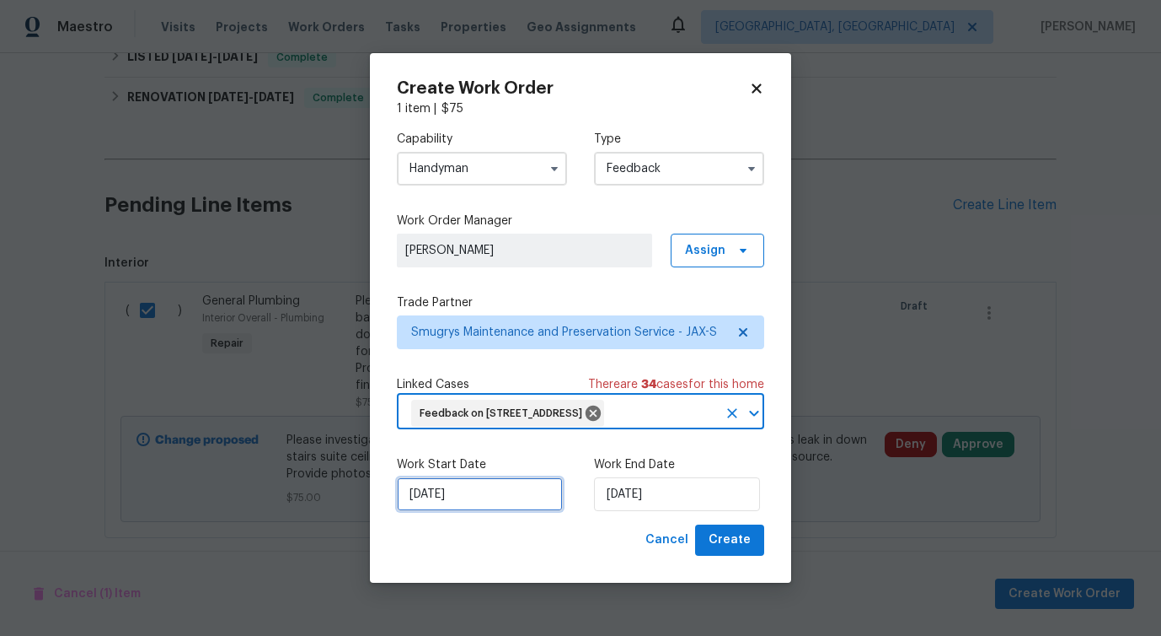
click at [472, 508] on input "9/4/2025" at bounding box center [480, 494] width 166 height 34
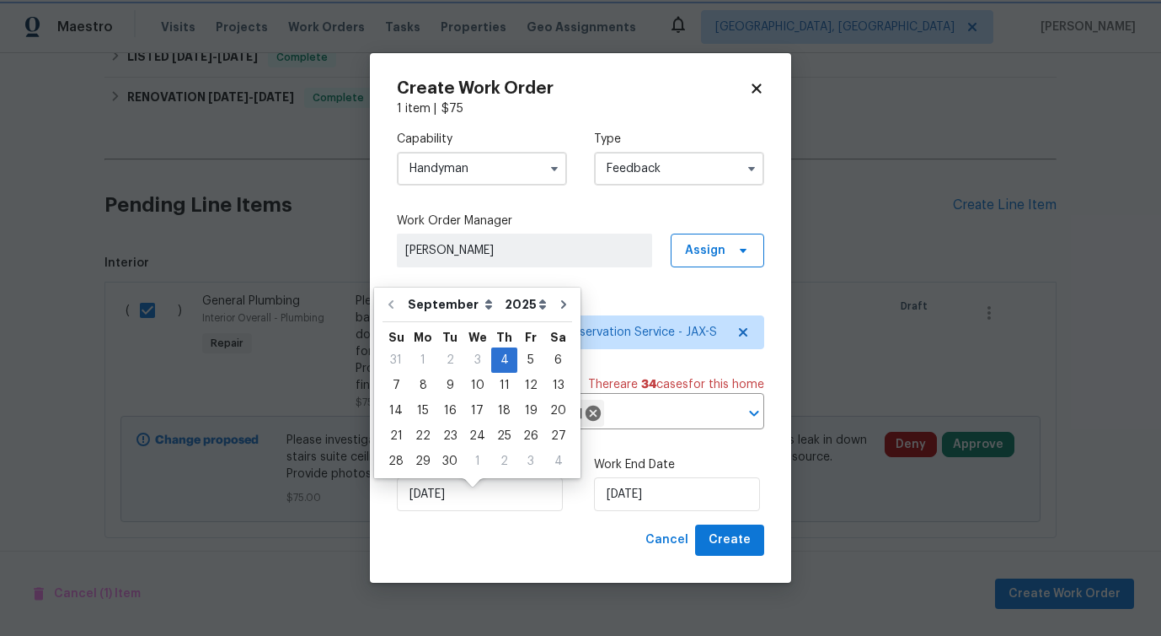
click at [670, 524] on div "Work Start Date 9/4/2025 Work End Date 9/4/2025" at bounding box center [580, 484] width 367 height 82
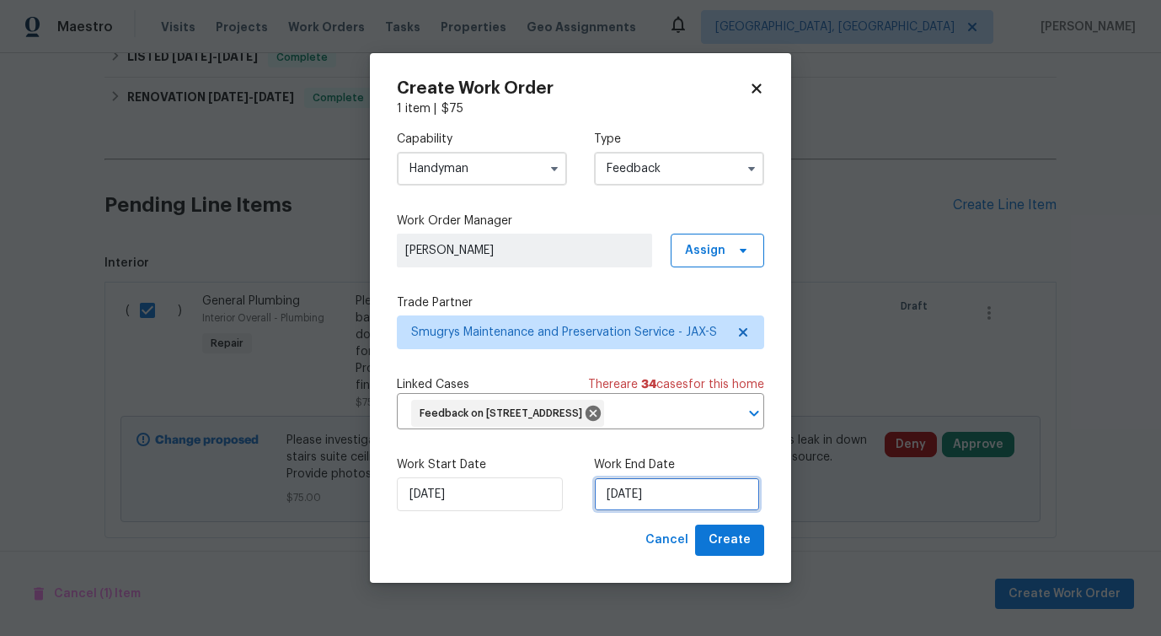
click at [674, 511] on input "9/4/2025" at bounding box center [677, 494] width 166 height 34
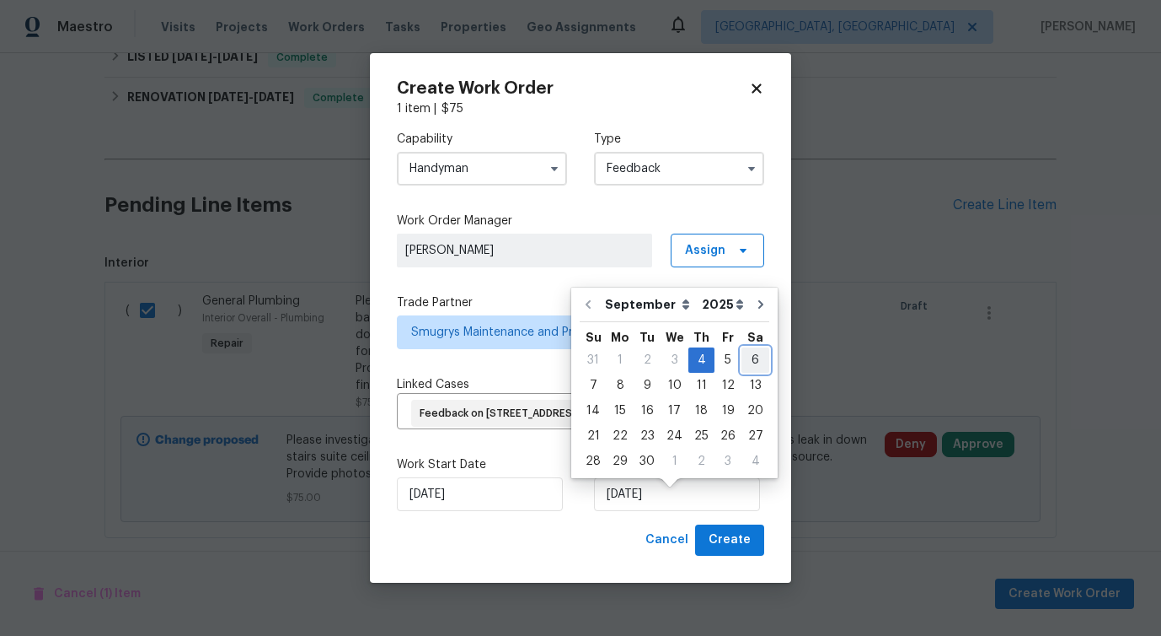
click at [742, 352] on div "6" at bounding box center [756, 360] width 28 height 24
type input "9/6/2025"
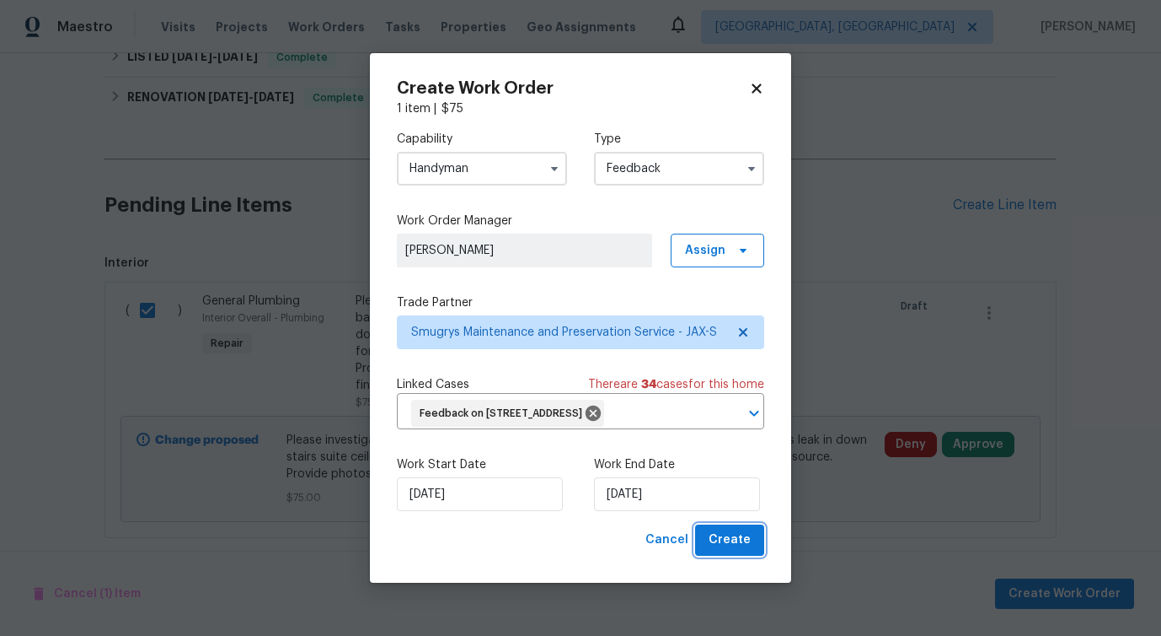
click at [726, 550] on span "Create" at bounding box center [730, 539] width 42 height 21
checkbox input "false"
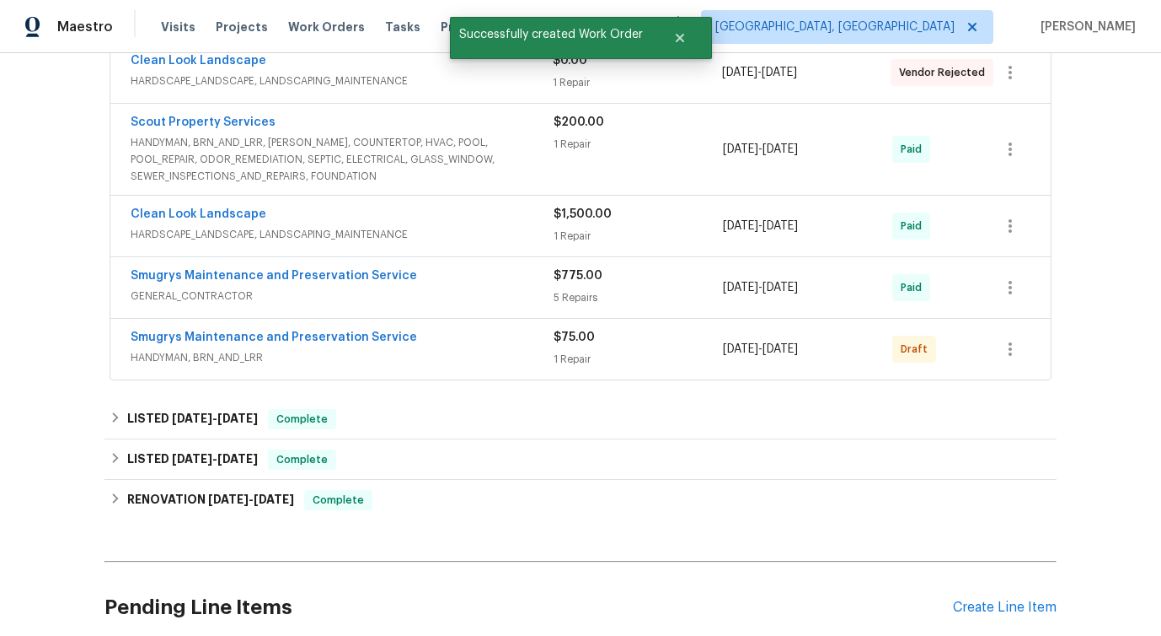
scroll to position [325, 0]
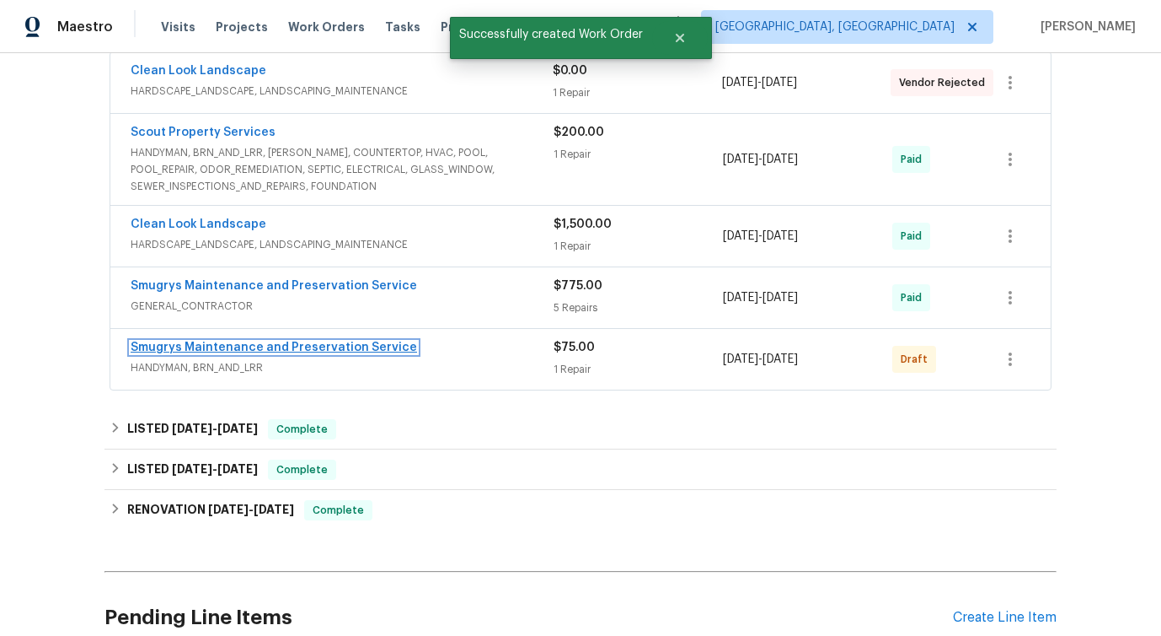
click at [169, 343] on link "Smugrys Maintenance and Preservation Service" at bounding box center [274, 347] width 287 height 12
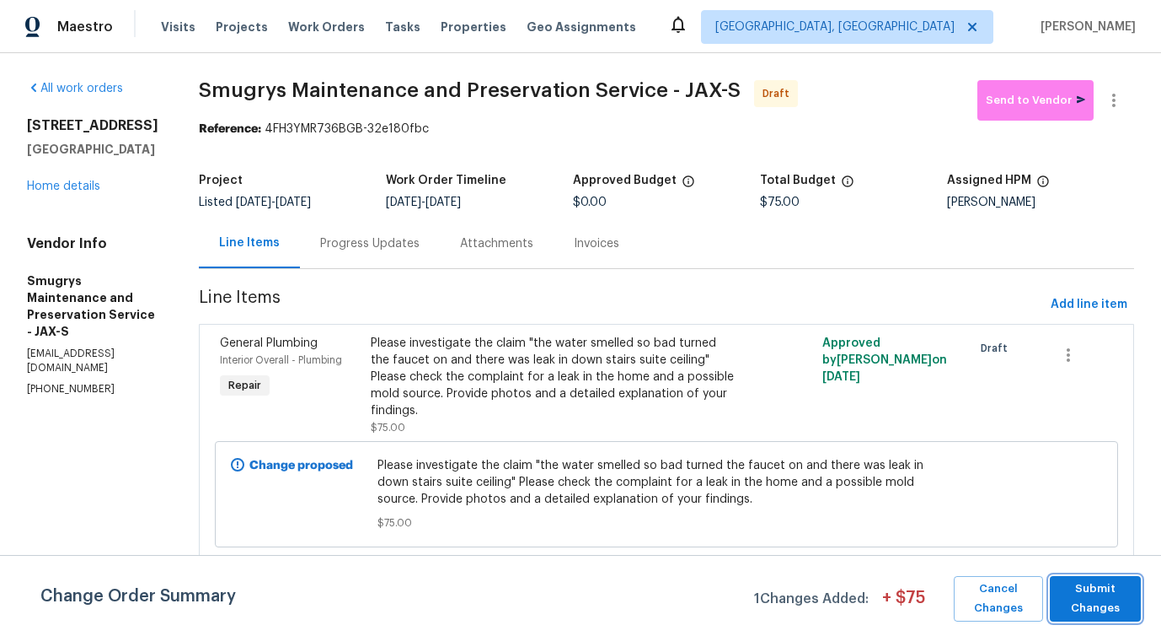
click at [1104, 603] on span "Submit Changes" at bounding box center [1096, 598] width 74 height 39
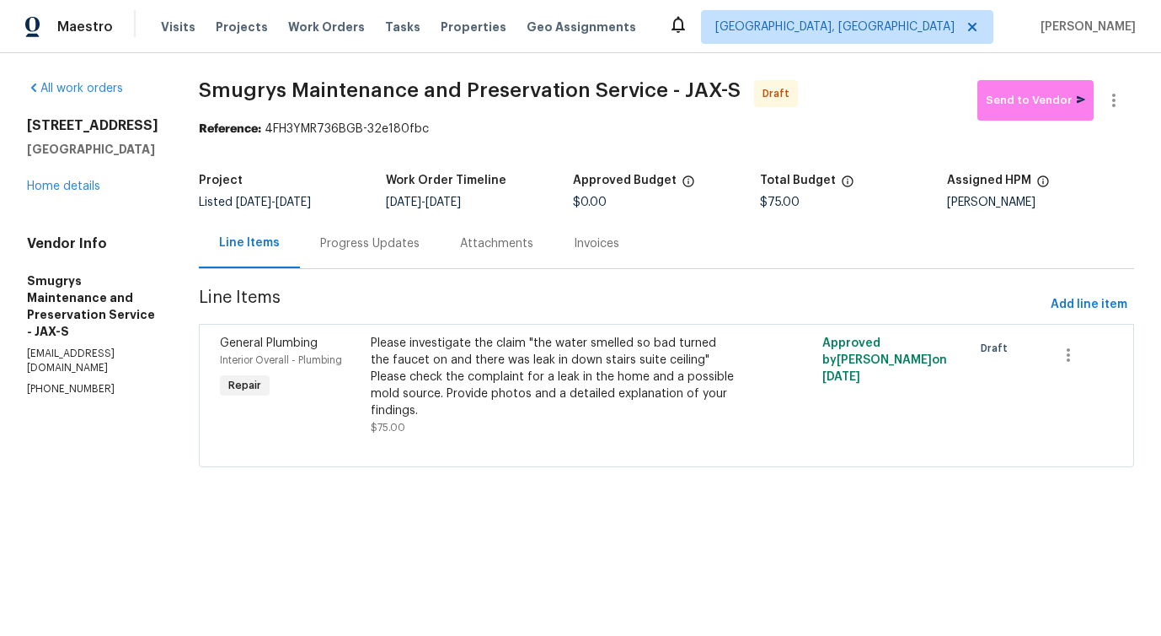
click at [378, 239] on div "Progress Updates" at bounding box center [369, 243] width 99 height 17
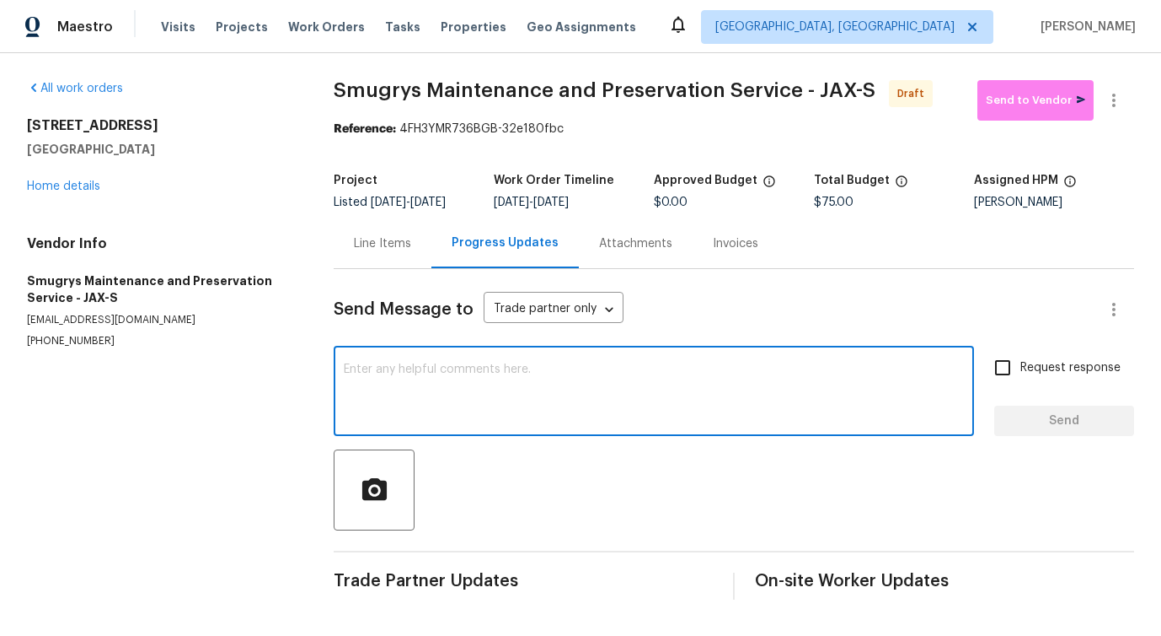
click at [481, 416] on textarea at bounding box center [654, 392] width 620 height 59
click at [460, 380] on textarea at bounding box center [654, 392] width 620 height 59
paste textarea "Hi, this is Pavithra with Opendoor. I’m confirming you received the WO for the …"
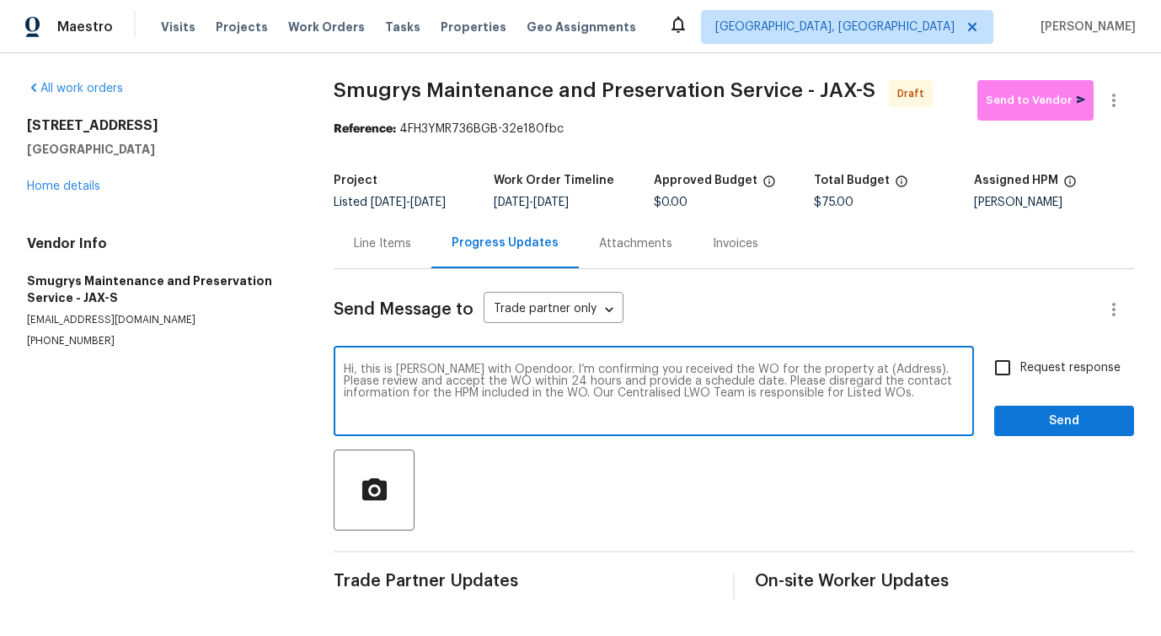
click at [872, 384] on textarea "Hi, this is Pavithra with Opendoor. I’m confirming you received the WO for the …" at bounding box center [654, 392] width 620 height 59
paste textarea "3202 Tiger Hole Rd, Jacksonville, FL 32216"
type textarea "Hi, this is Pavithra with Opendoor. I’m confirming you received the WO for the …"
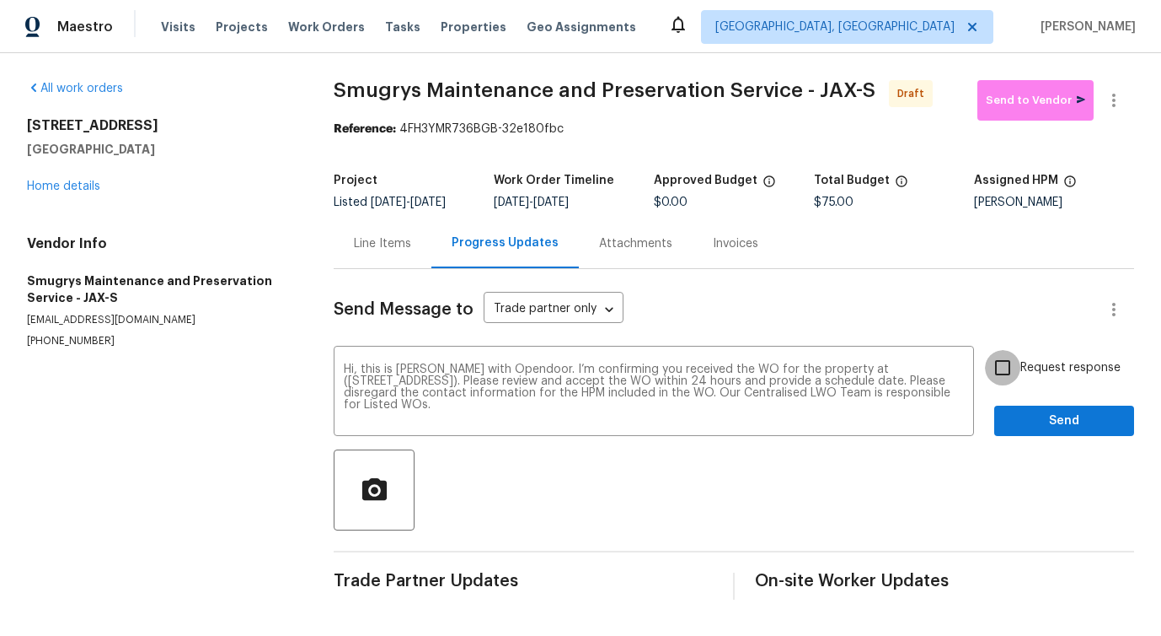
click at [1003, 363] on input "Request response" at bounding box center [1002, 367] width 35 height 35
checkbox input "true"
click at [1033, 418] on span "Send" at bounding box center [1064, 420] width 113 height 21
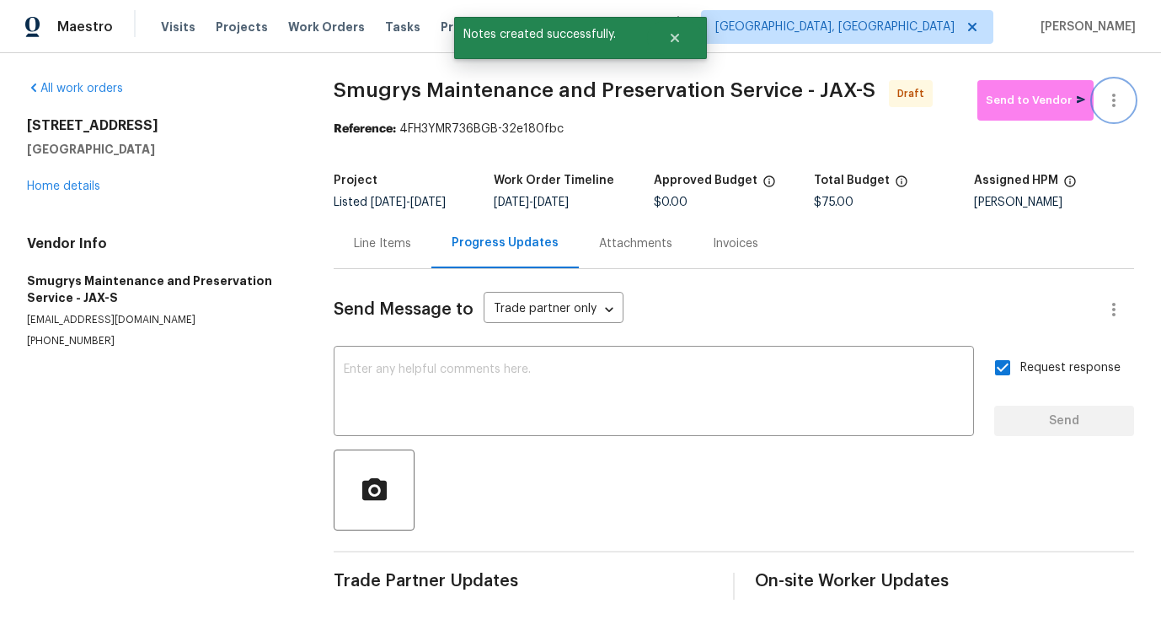
click at [1113, 94] on icon "button" at bounding box center [1114, 100] width 3 height 13
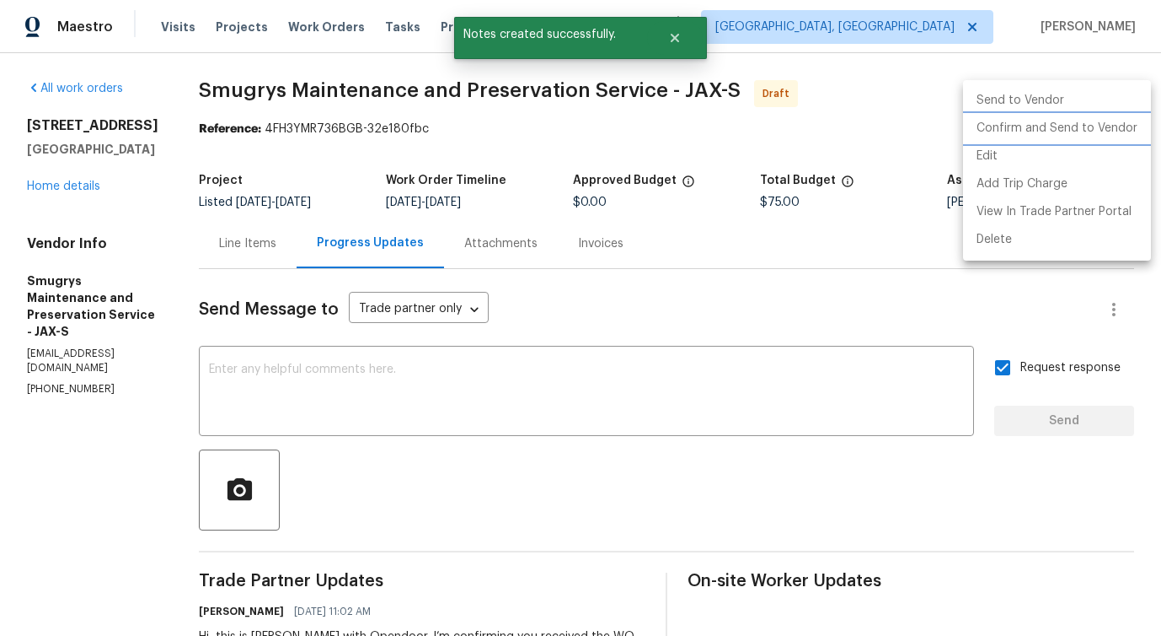
click at [1036, 126] on li "Confirm and Send to Vendor" at bounding box center [1057, 129] width 188 height 28
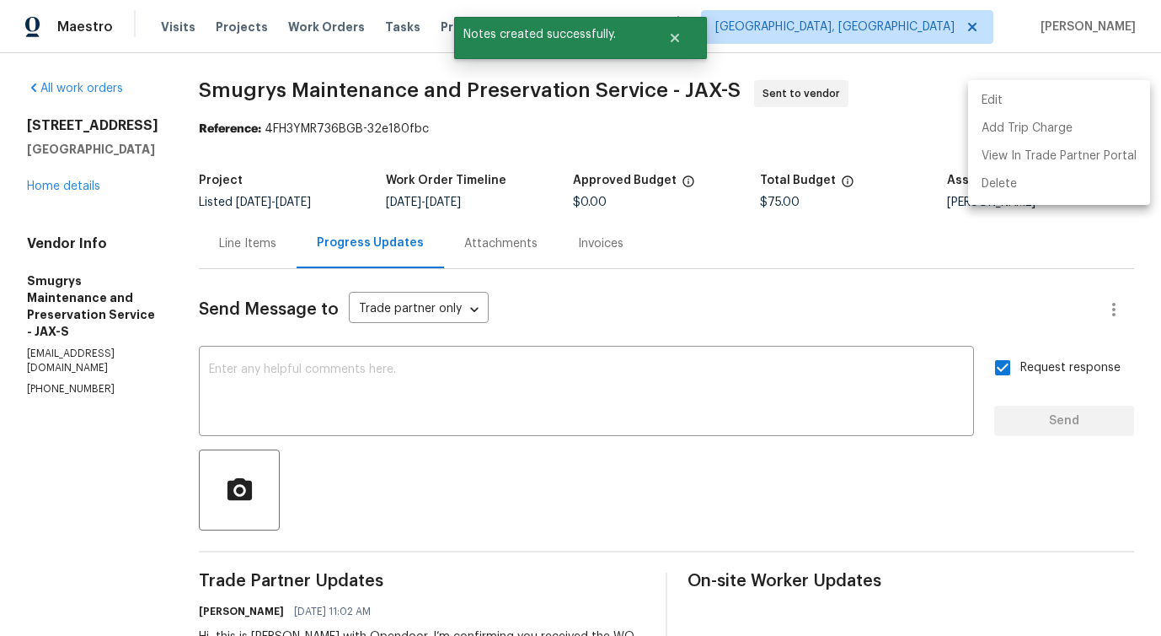
click at [708, 388] on div at bounding box center [580, 318] width 1161 height 636
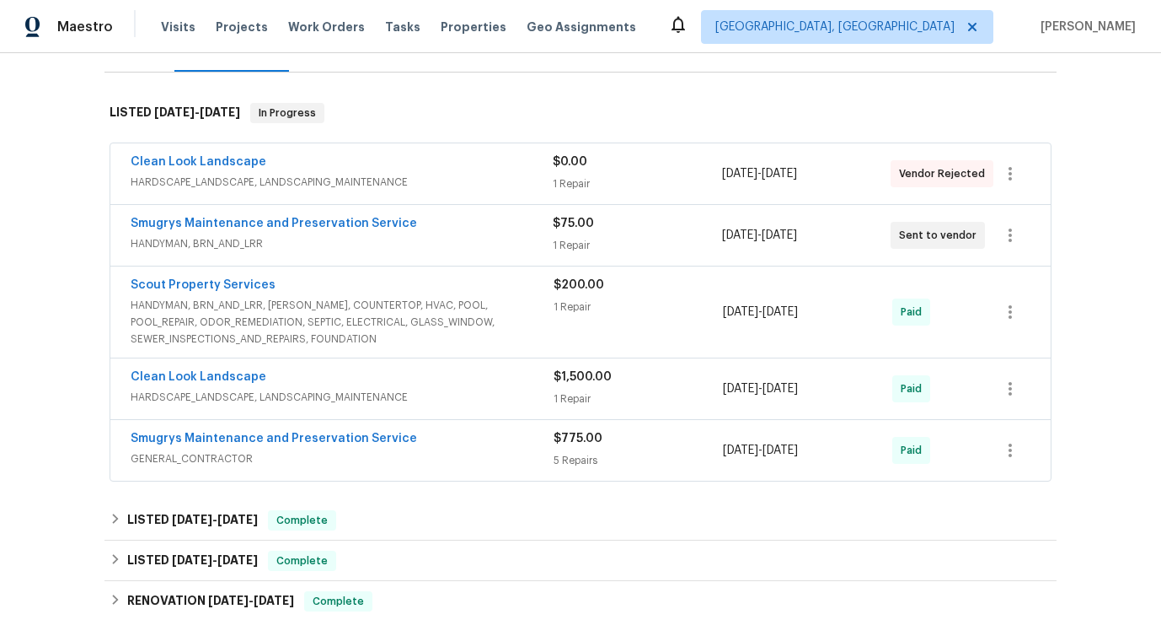
scroll to position [229, 0]
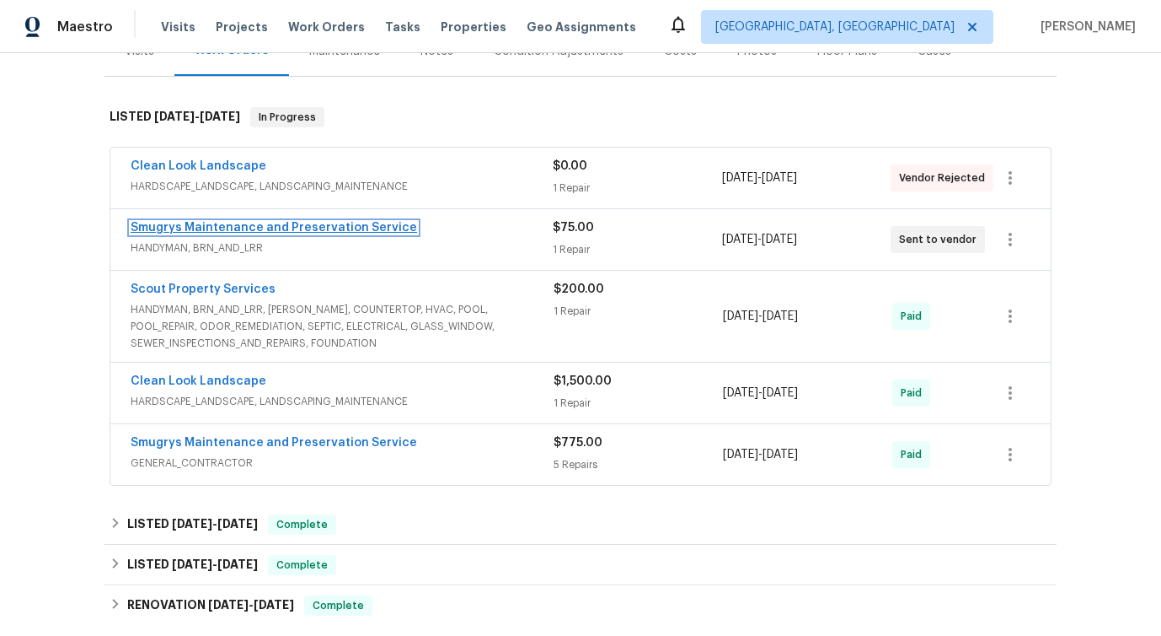
click at [283, 224] on link "Smugrys Maintenance and Preservation Service" at bounding box center [274, 228] width 287 height 12
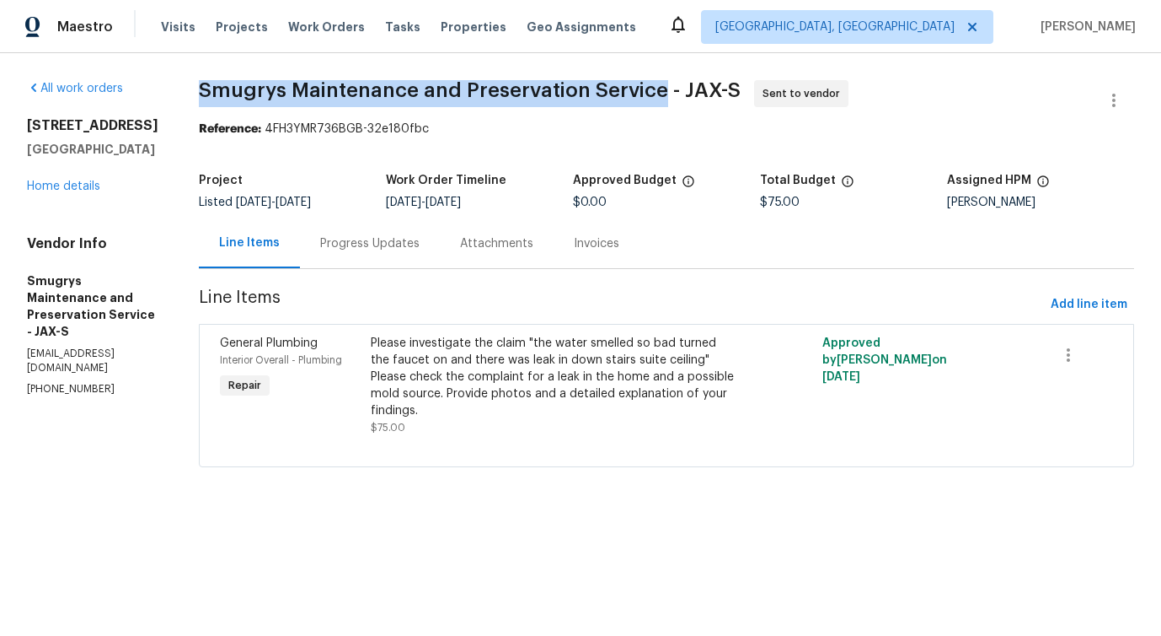
drag, startPoint x: 196, startPoint y: 78, endPoint x: 654, endPoint y: 89, distance: 458.6
click at [654, 89] on div "All work orders [STREET_ADDRESS] Home details Vendor Info Smugrys Maintenance a…" at bounding box center [580, 283] width 1161 height 461
copy span "Smugrys Maintenance and Preservation Service"
click at [72, 185] on link "Home details" at bounding box center [63, 186] width 73 height 12
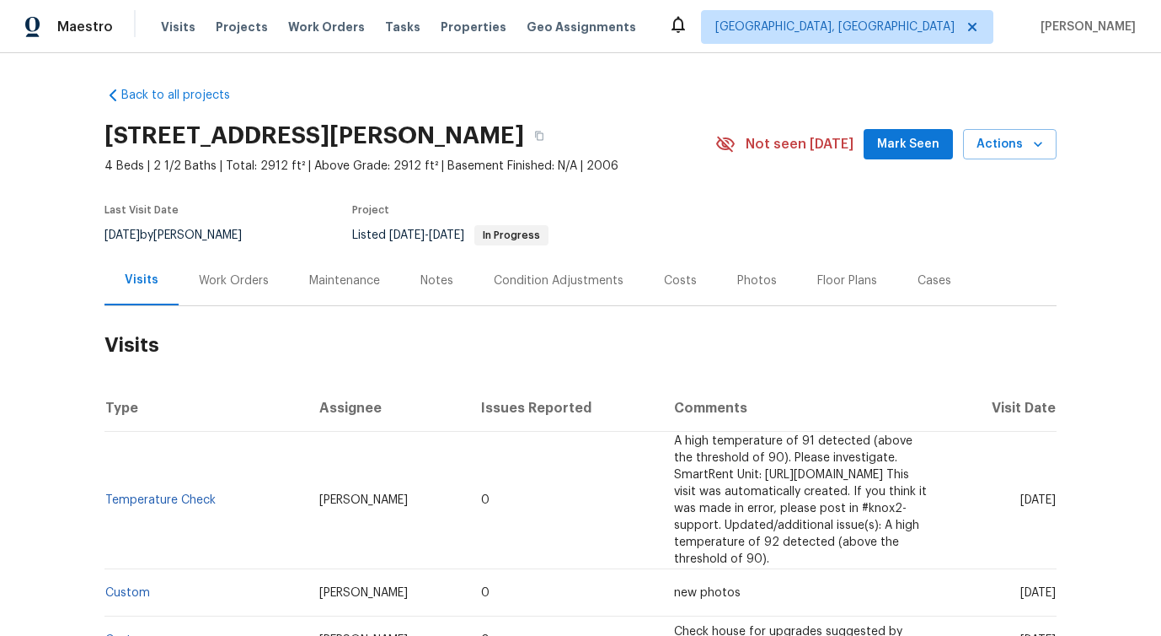
click at [197, 296] on div "Work Orders" at bounding box center [234, 280] width 110 height 50
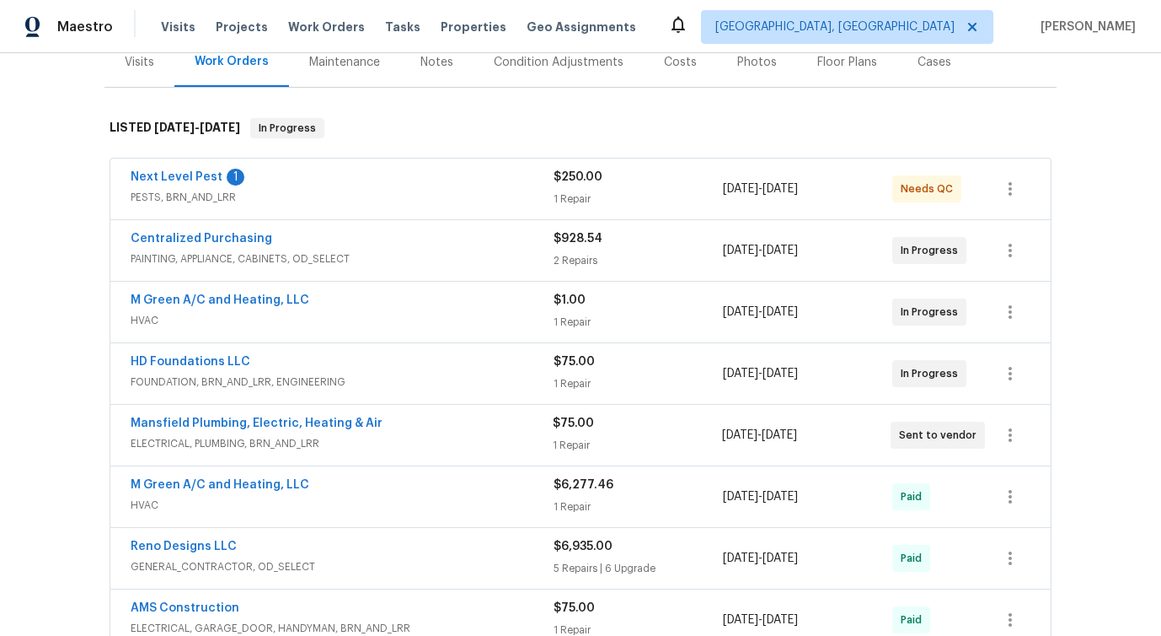
scroll to position [201, 0]
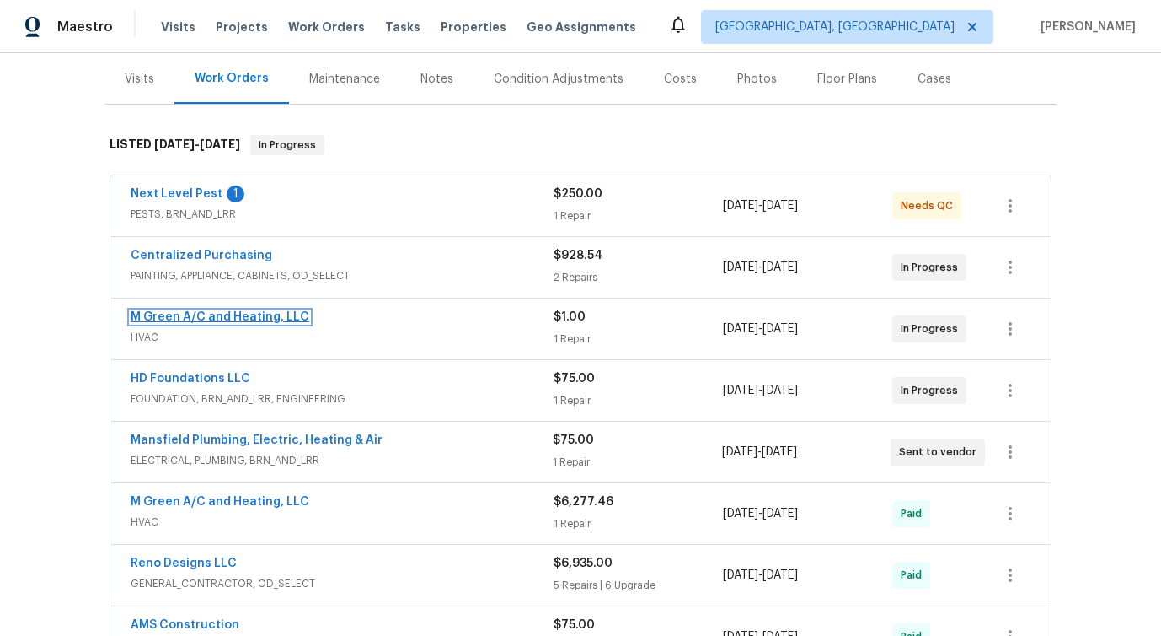
click at [215, 316] on link "M Green A/C and Heating, LLC" at bounding box center [220, 317] width 179 height 12
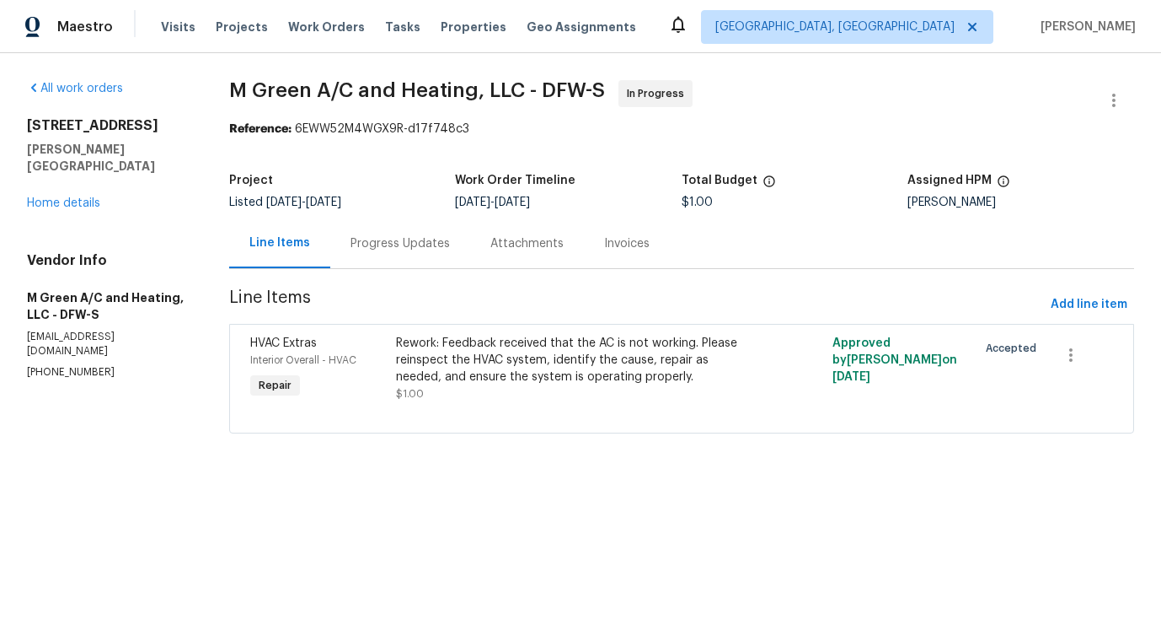
click at [420, 242] on div "Progress Updates" at bounding box center [400, 243] width 99 height 17
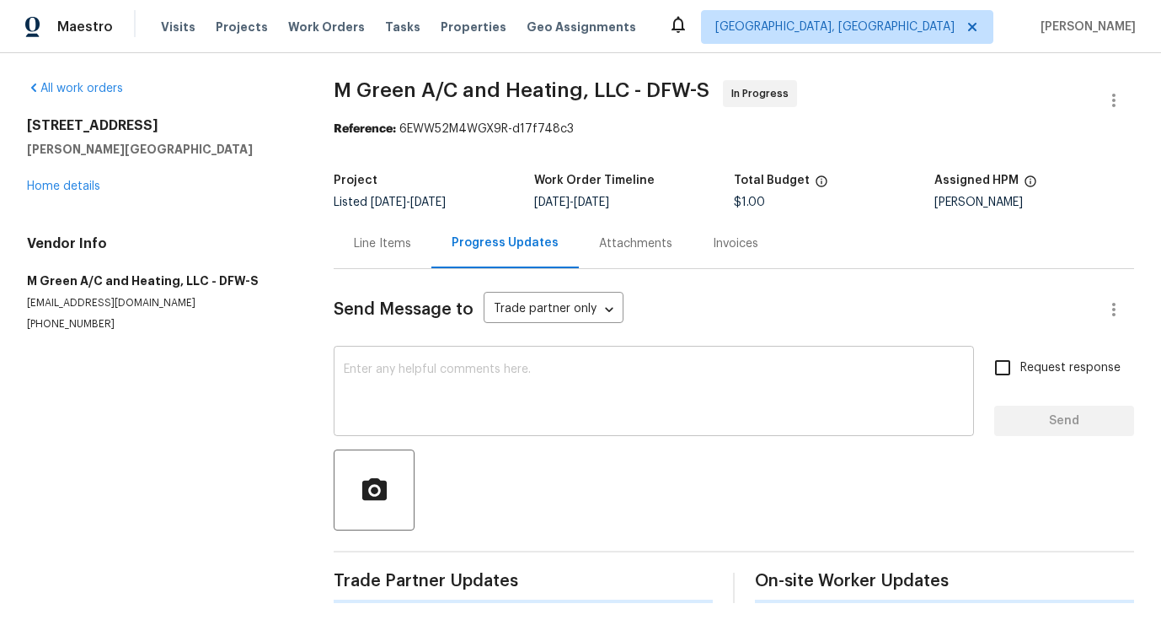
click at [448, 391] on textarea at bounding box center [654, 392] width 620 height 59
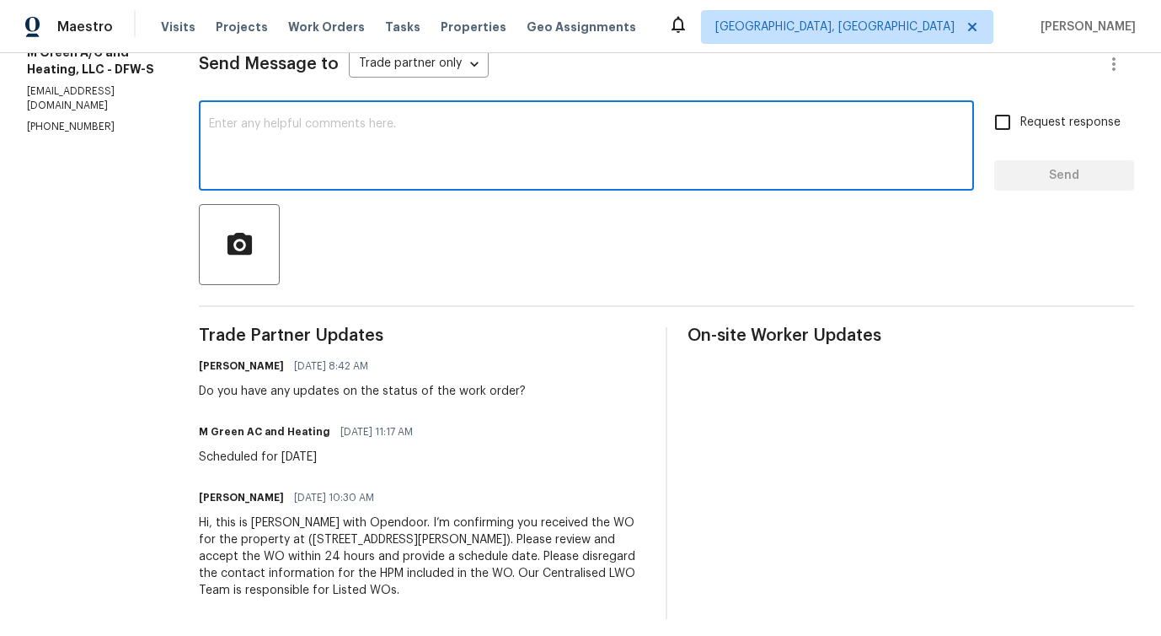
scroll to position [255, 0]
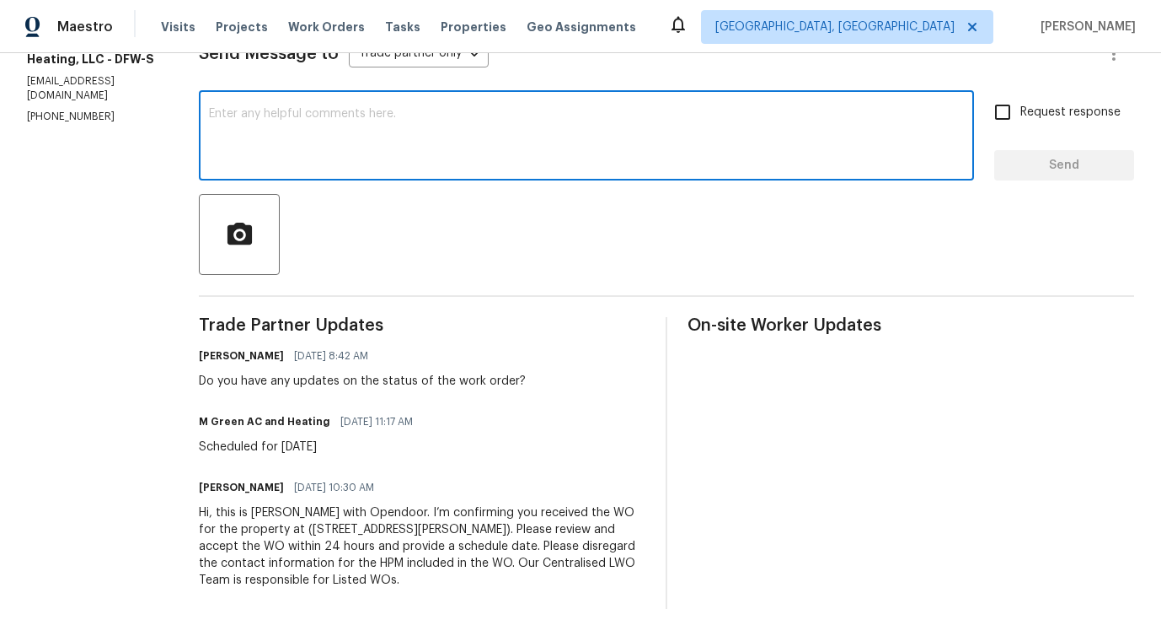
click at [547, 162] on textarea at bounding box center [586, 137] width 755 height 59
paste textarea "Would you kindly provide us with an update regarding the progress of the work o…"
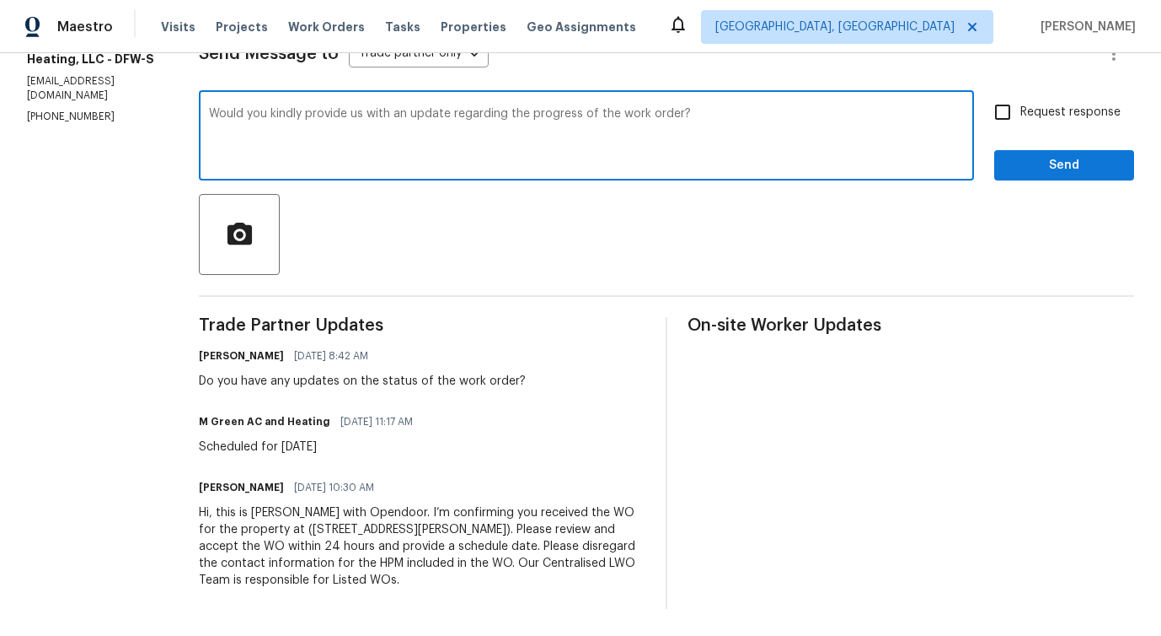
type textarea "Would you kindly provide us with an update regarding the progress of the work o…"
click at [1019, 111] on input "Request response" at bounding box center [1002, 111] width 35 height 35
checkbox input "true"
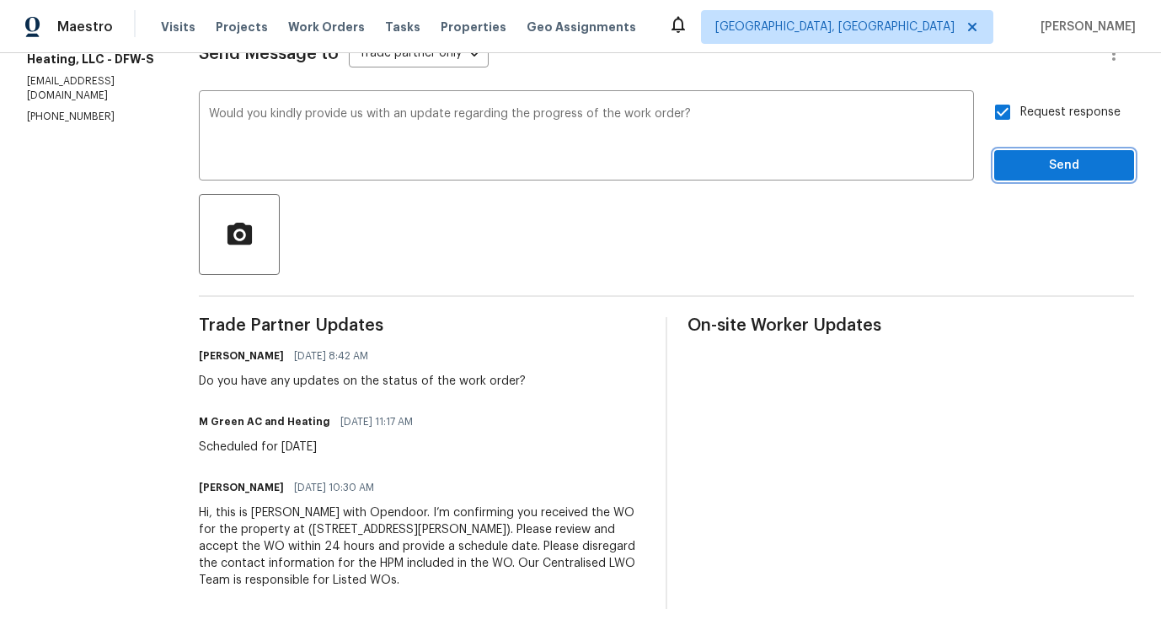
click at [1055, 172] on span "Send" at bounding box center [1064, 165] width 113 height 21
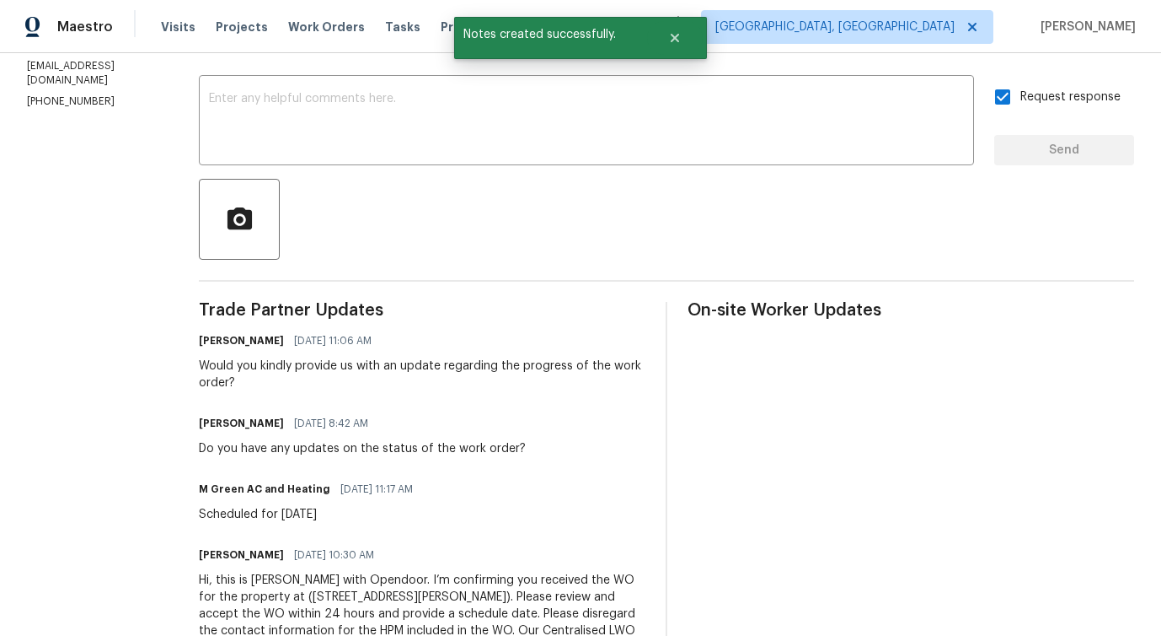
scroll to position [0, 0]
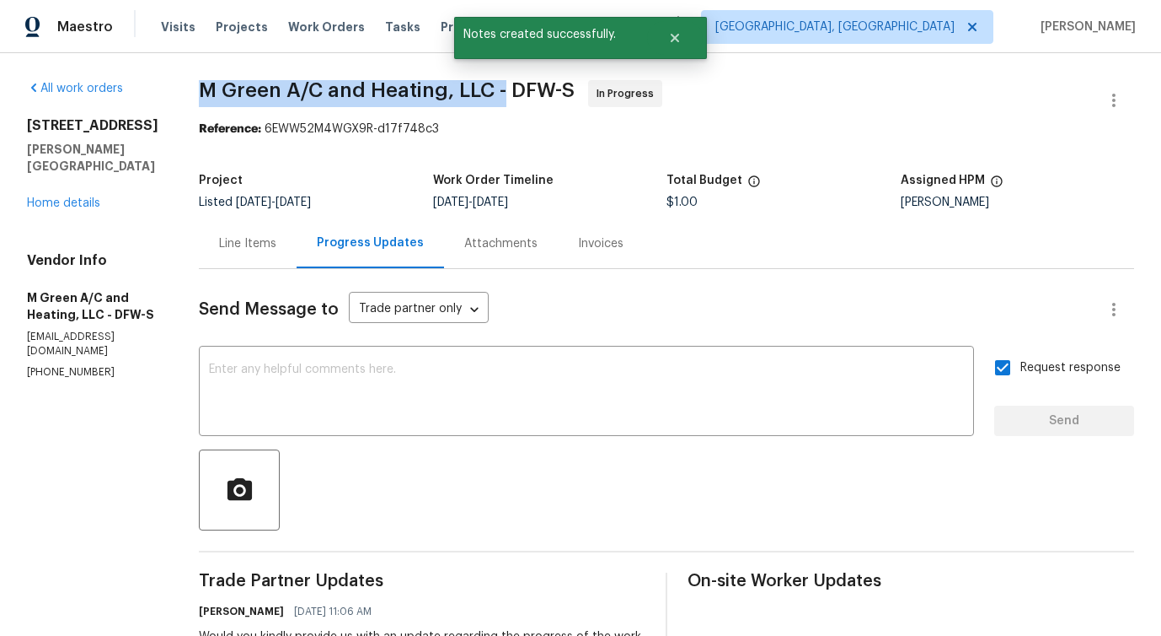
drag, startPoint x: 244, startPoint y: 91, endPoint x: 546, endPoint y: 96, distance: 301.8
click at [546, 96] on span "M Green A/C and Heating, LLC - DFW-S" at bounding box center [387, 90] width 376 height 20
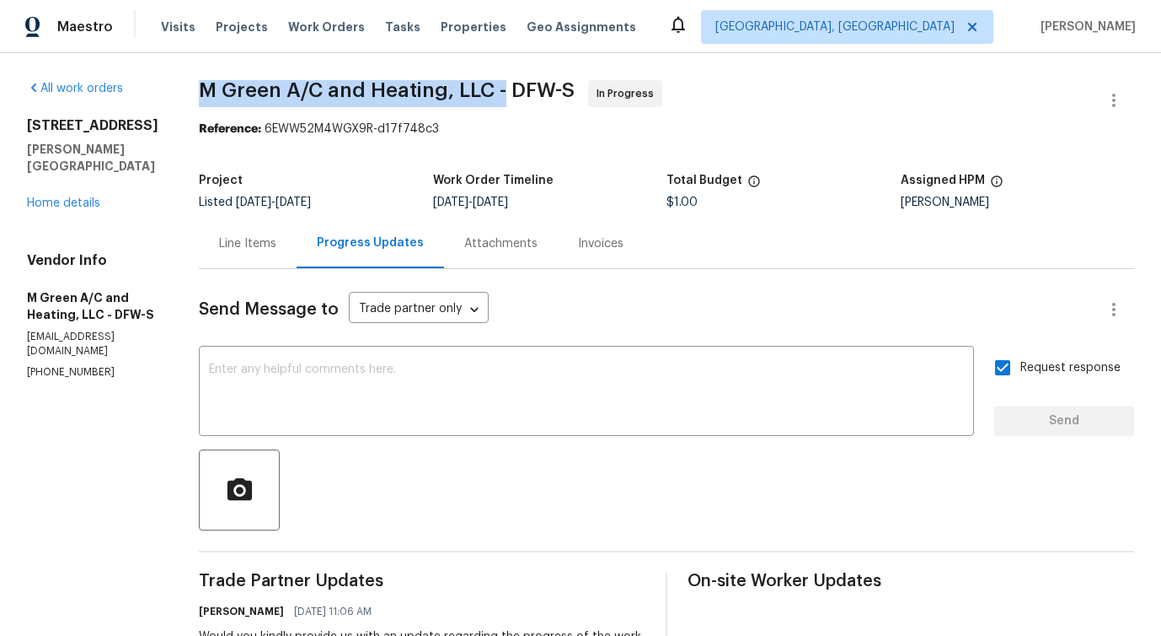
copy span "M Green A/C and Heating, LLC -"
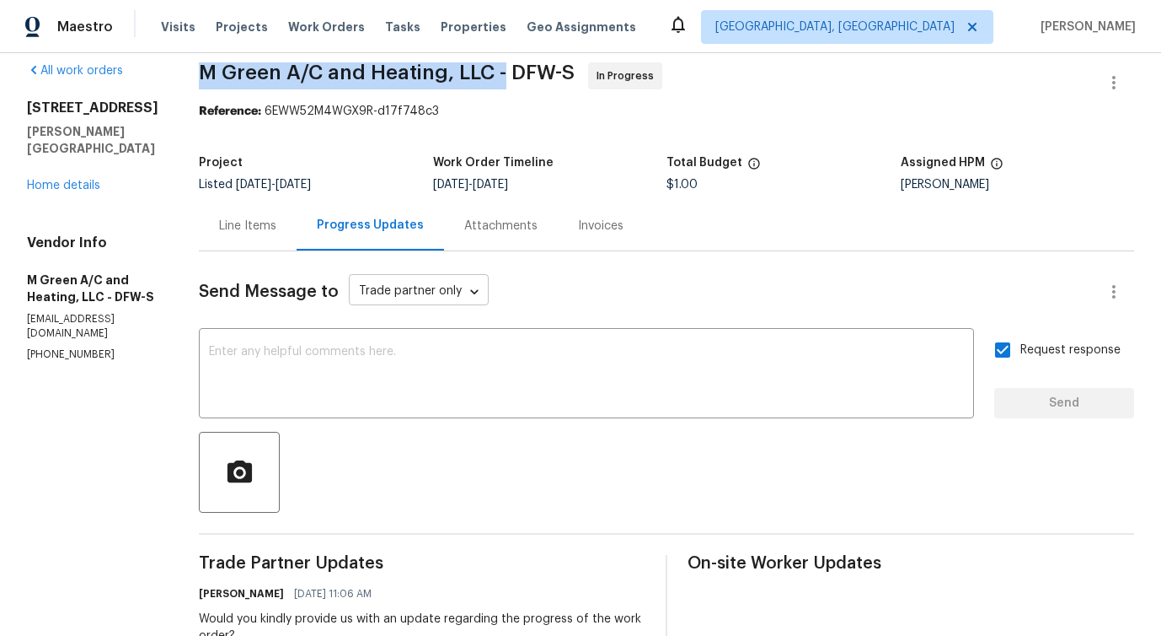
scroll to position [20, 0]
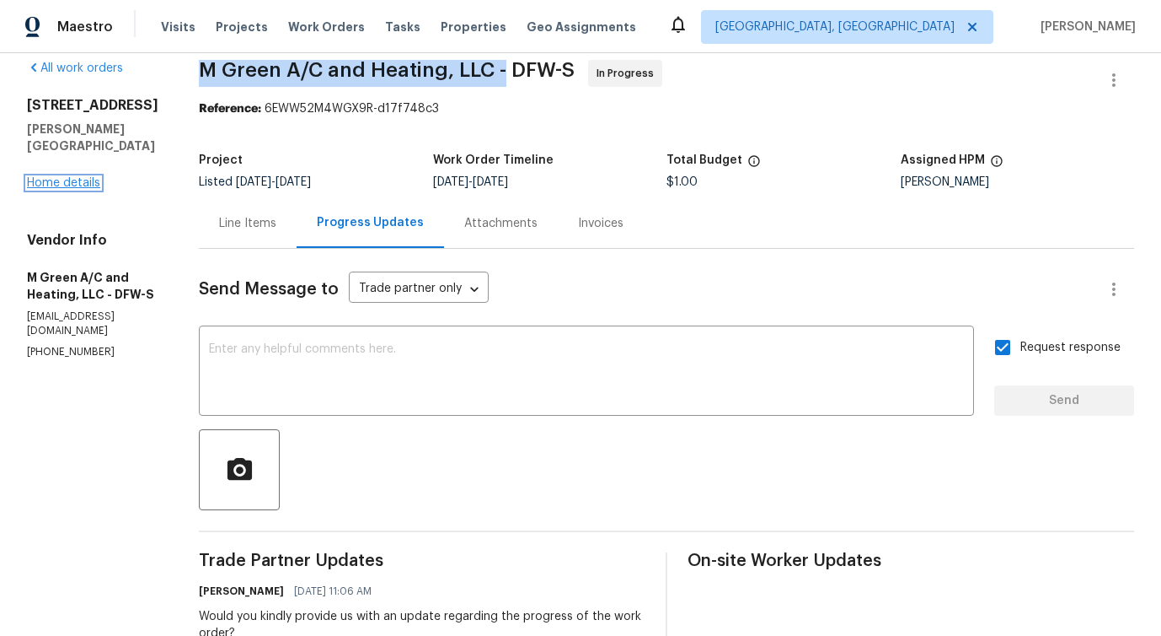
click at [60, 177] on link "Home details" at bounding box center [63, 183] width 73 height 12
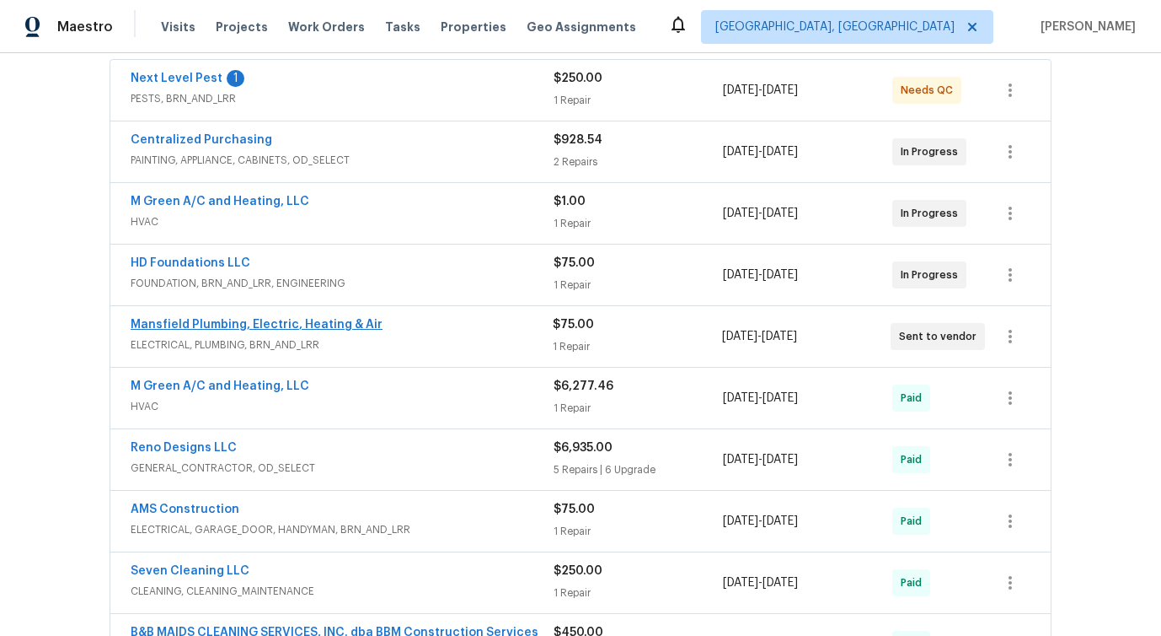
scroll to position [322, 0]
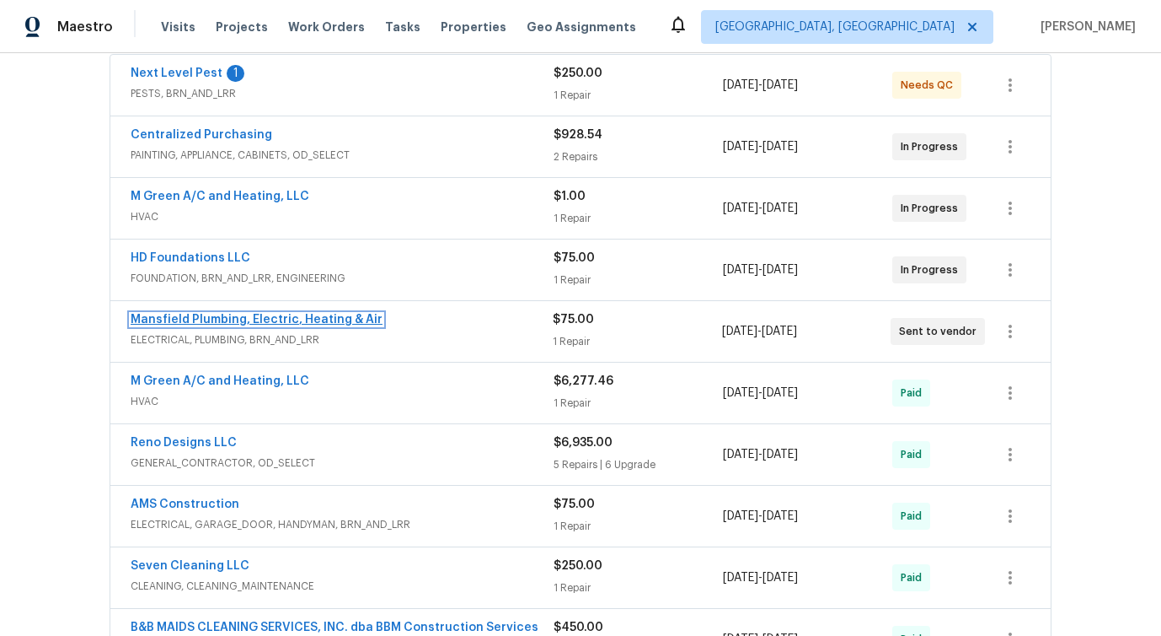
click at [218, 322] on link "Mansfield Plumbing, Electric, Heating & Air" at bounding box center [257, 320] width 252 height 12
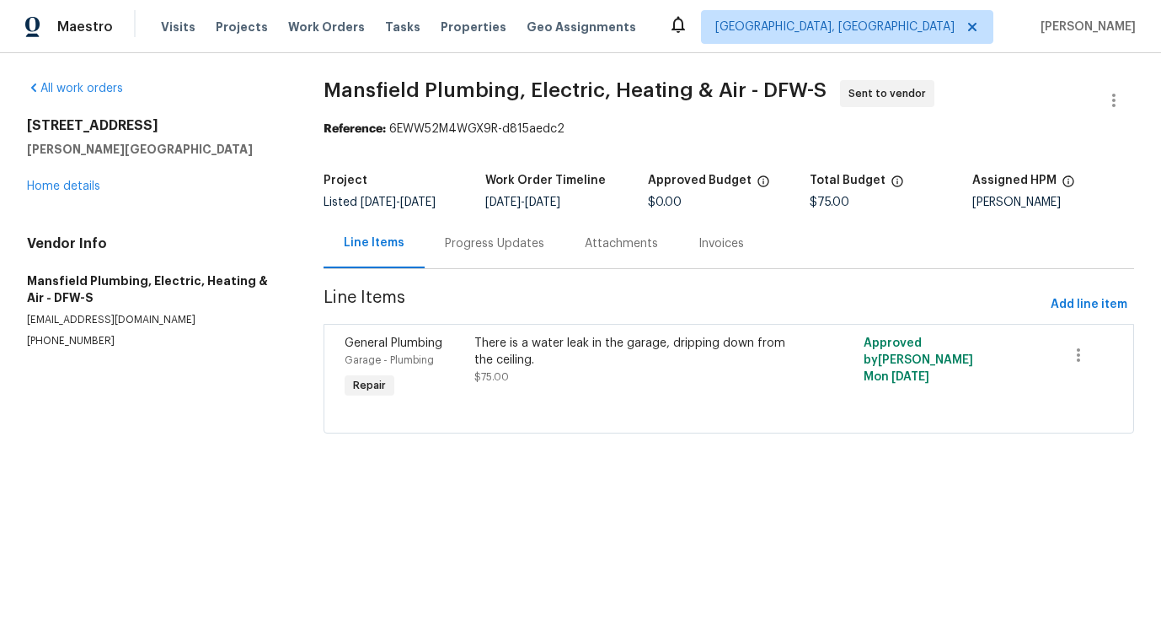
click at [480, 250] on div "Progress Updates" at bounding box center [494, 243] width 99 height 17
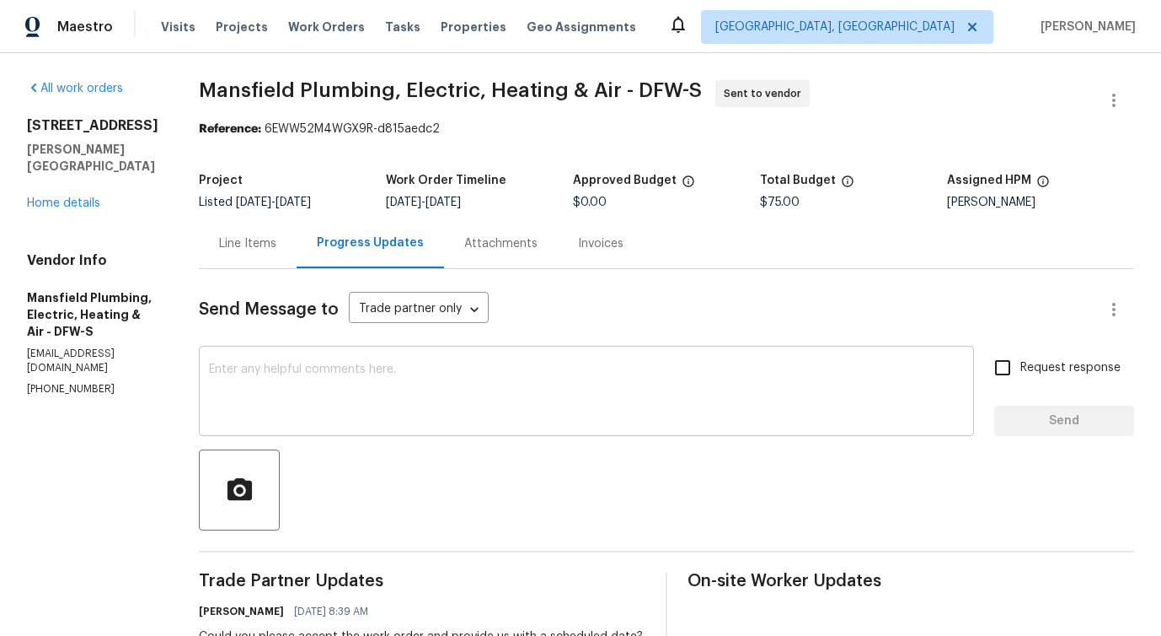
click at [498, 413] on textarea at bounding box center [586, 392] width 755 height 59
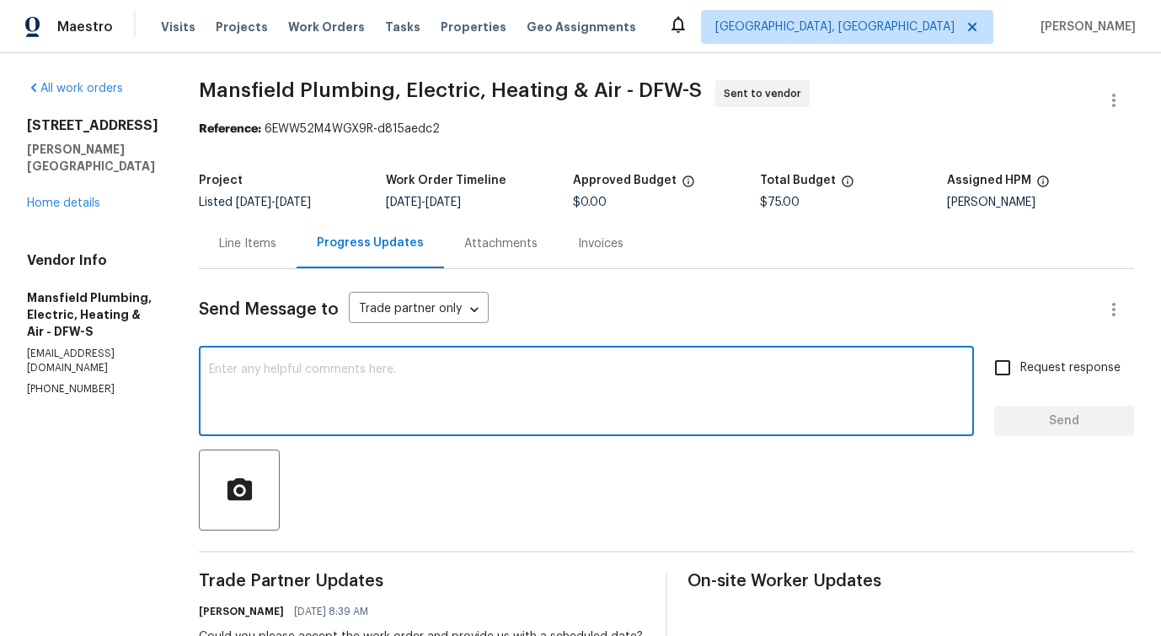
click at [476, 351] on div "x ​" at bounding box center [586, 393] width 775 height 86
paste textarea "Would you kindly provide us with an update regarding the progress of the work o…"
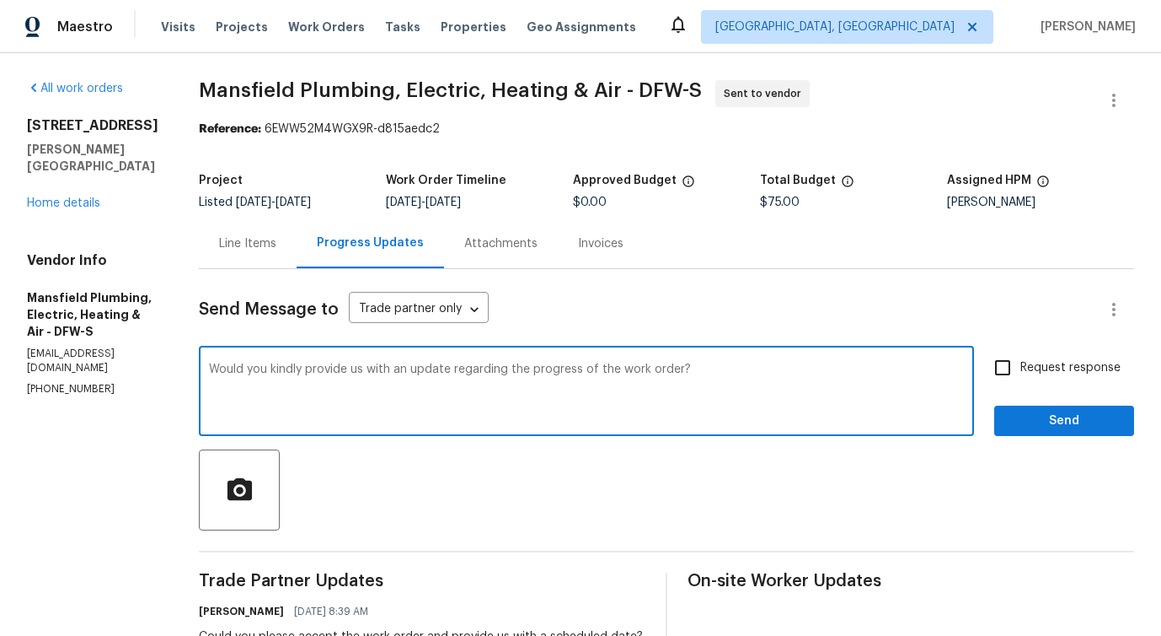
type textarea "Would you kindly provide us with an update regarding the progress of the work o…"
click at [1025, 362] on span "Request response" at bounding box center [1071, 368] width 100 height 18
click at [1021, 362] on input "Request response" at bounding box center [1002, 367] width 35 height 35
checkbox input "true"
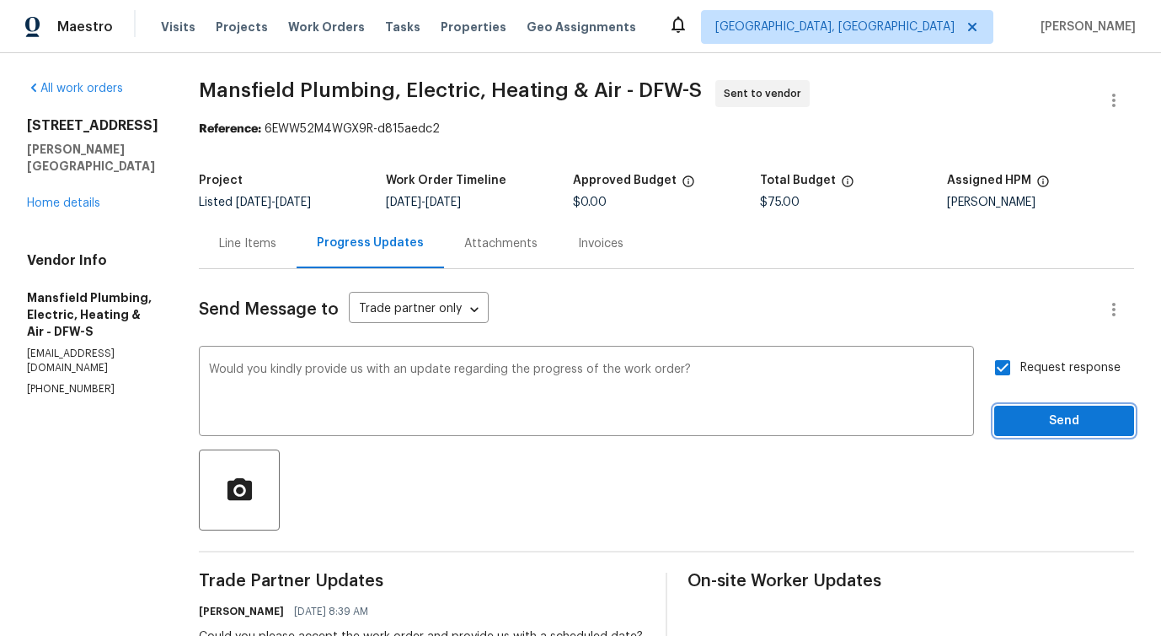
click at [1052, 424] on span "Send" at bounding box center [1064, 420] width 113 height 21
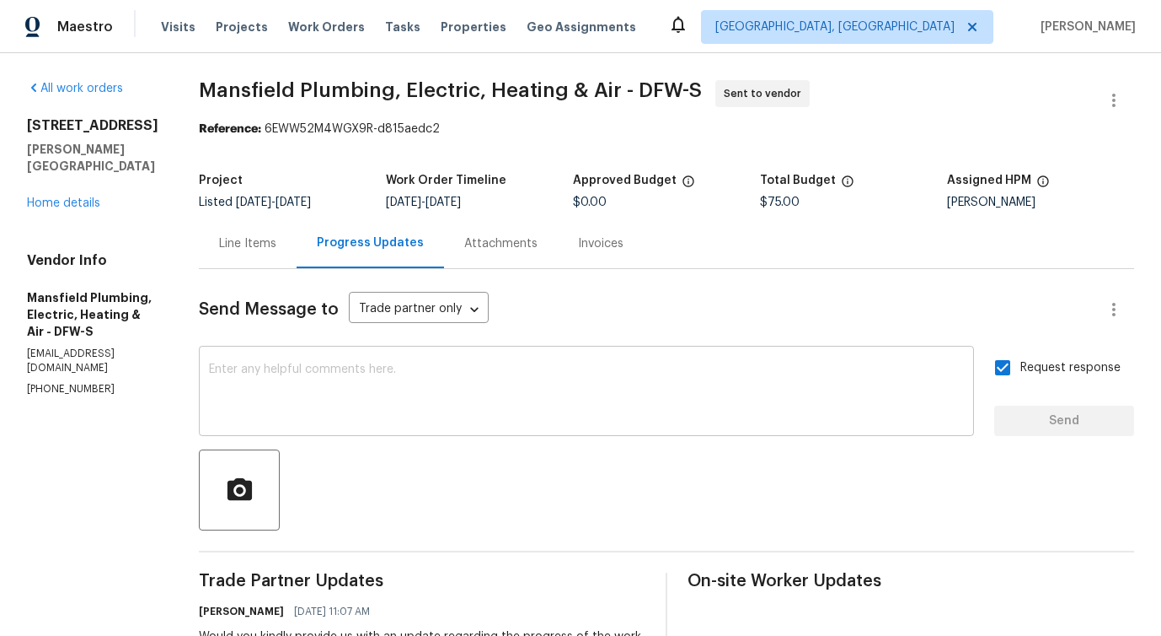
click at [801, 424] on div "x ​" at bounding box center [586, 393] width 775 height 86
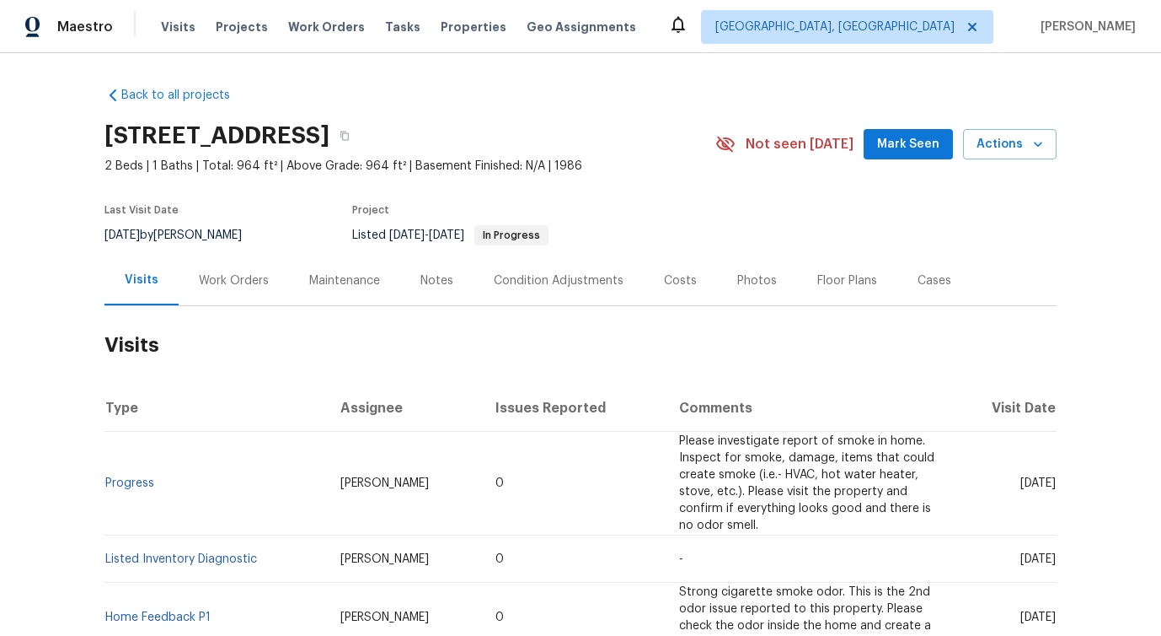
click at [227, 286] on div "Work Orders" at bounding box center [234, 280] width 70 height 17
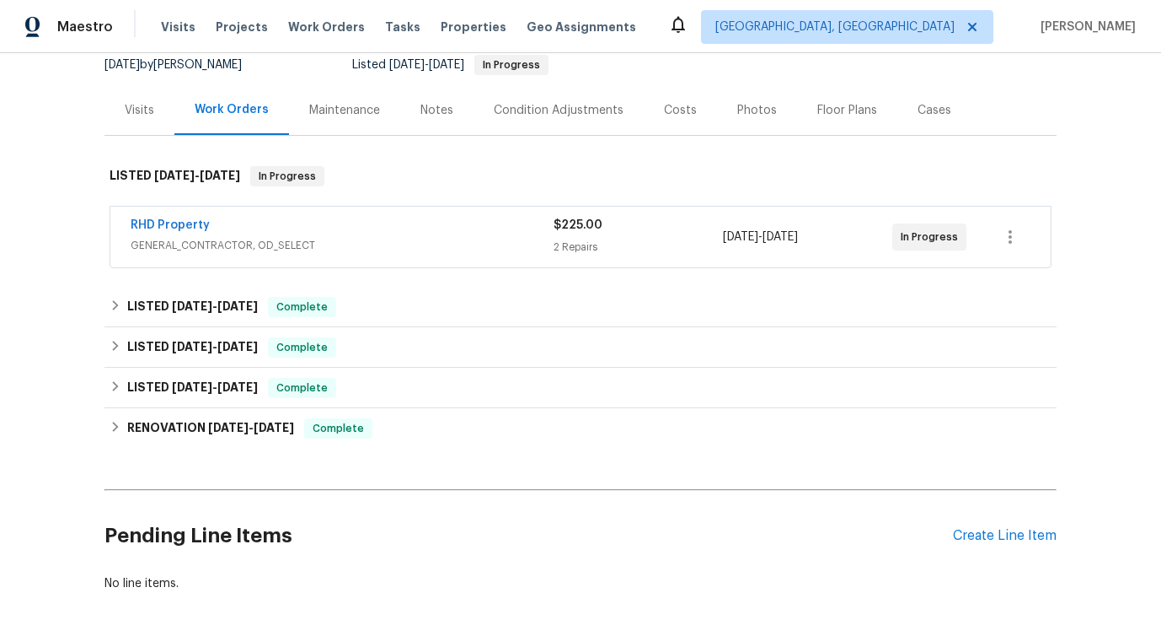
scroll to position [171, 0]
click at [166, 220] on link "RHD Property" at bounding box center [170, 224] width 79 height 12
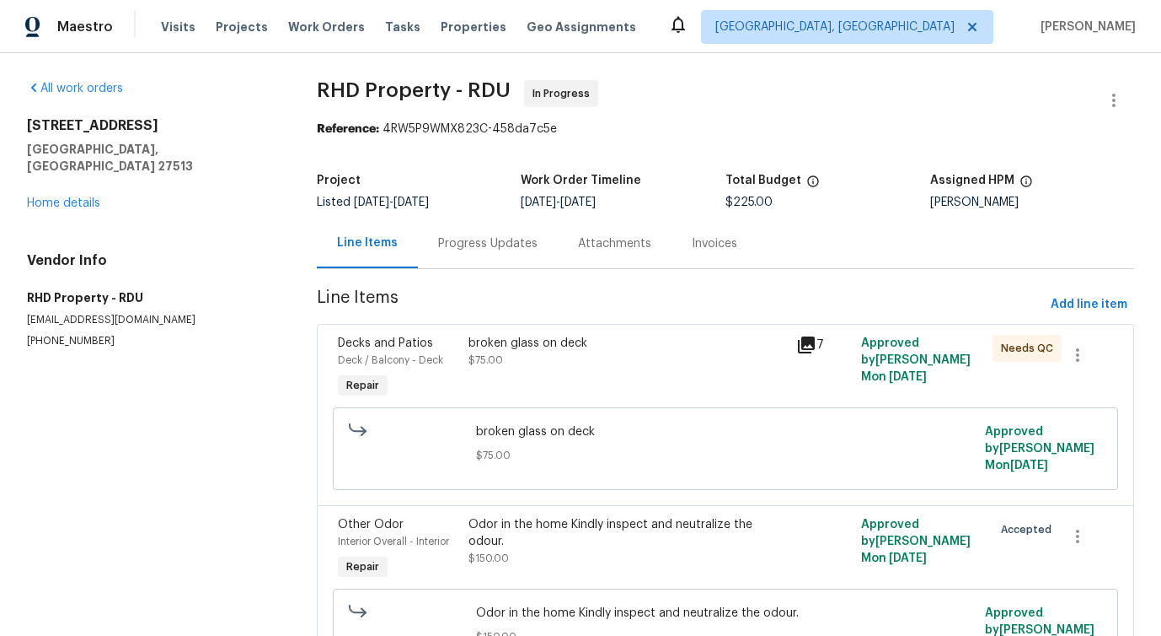
click at [459, 249] on div "Progress Updates" at bounding box center [487, 243] width 99 height 17
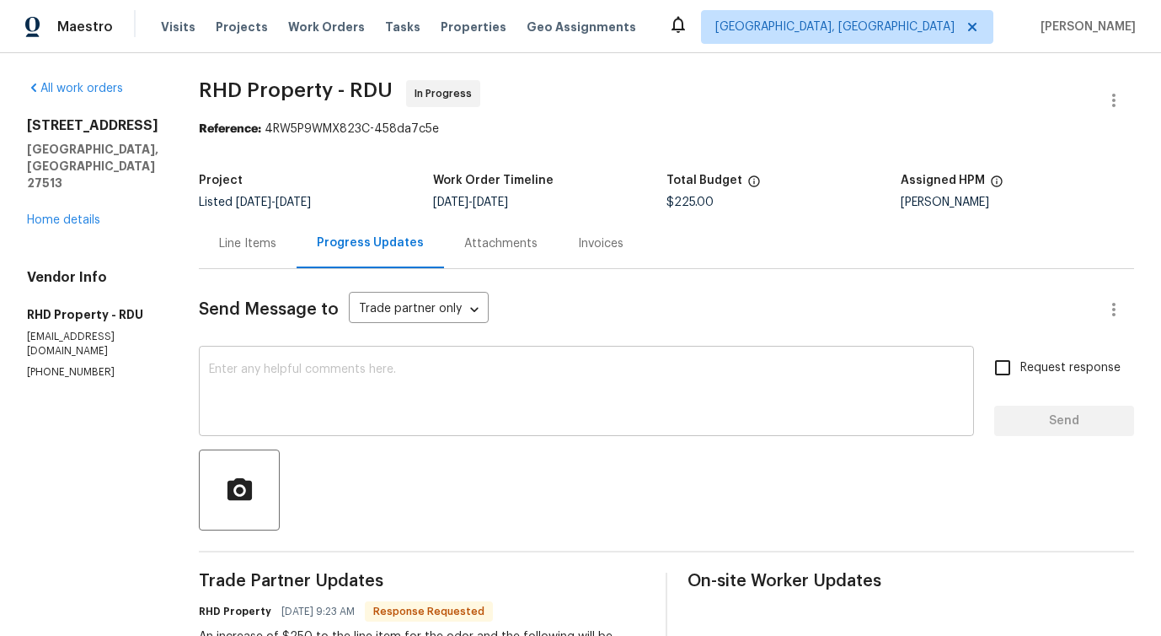
click at [469, 397] on textarea at bounding box center [586, 392] width 755 height 59
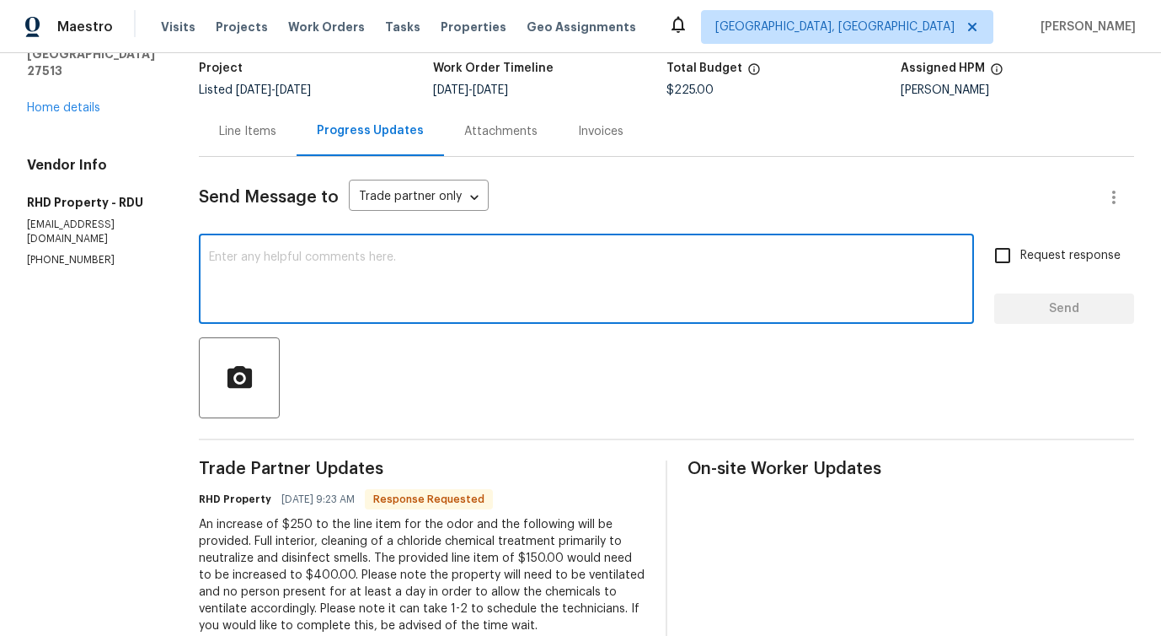
scroll to position [91, 0]
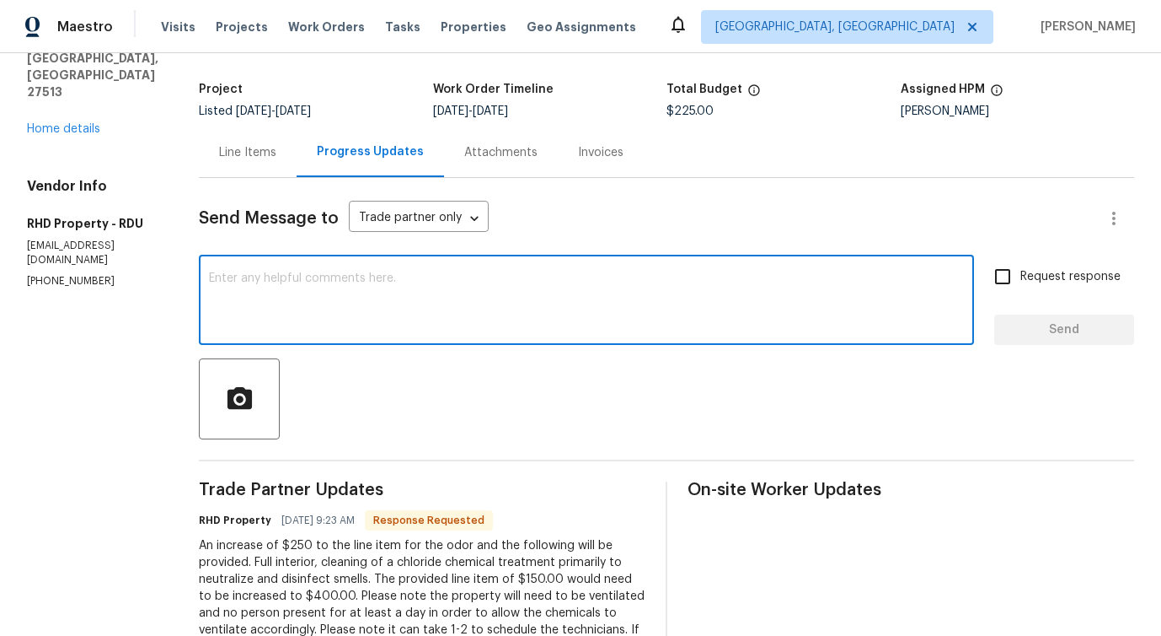
click at [274, 141] on div "Line Items" at bounding box center [248, 152] width 98 height 50
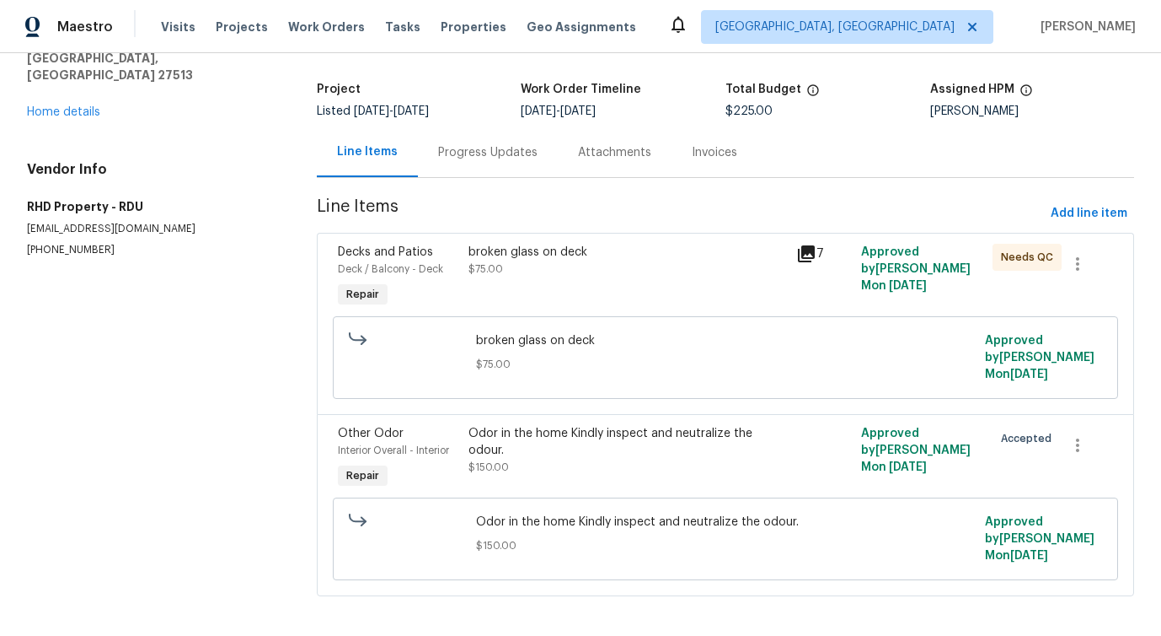
click at [657, 289] on div "broken glass on deck $75.00" at bounding box center [627, 278] width 327 height 78
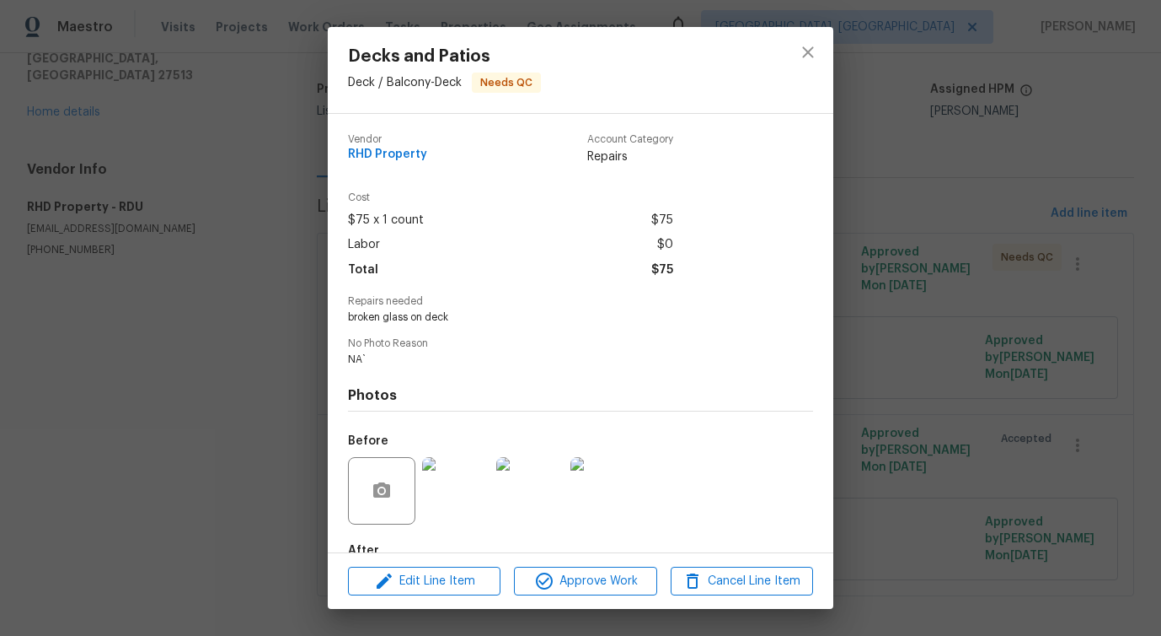
scroll to position [99, 0]
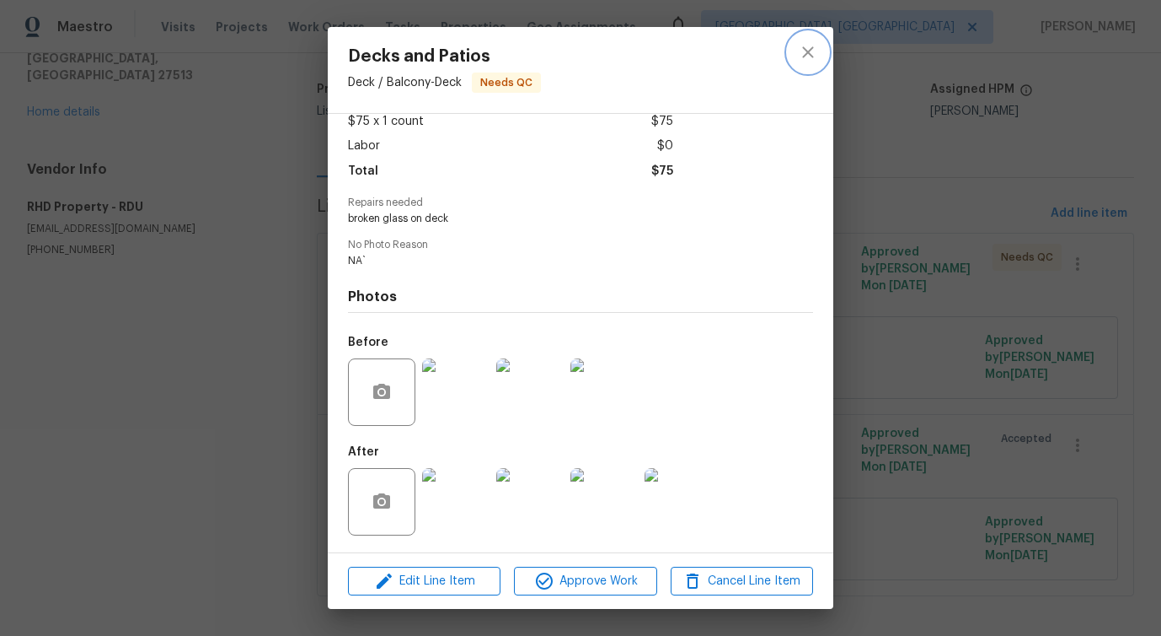
click at [819, 45] on button "close" at bounding box center [808, 52] width 40 height 40
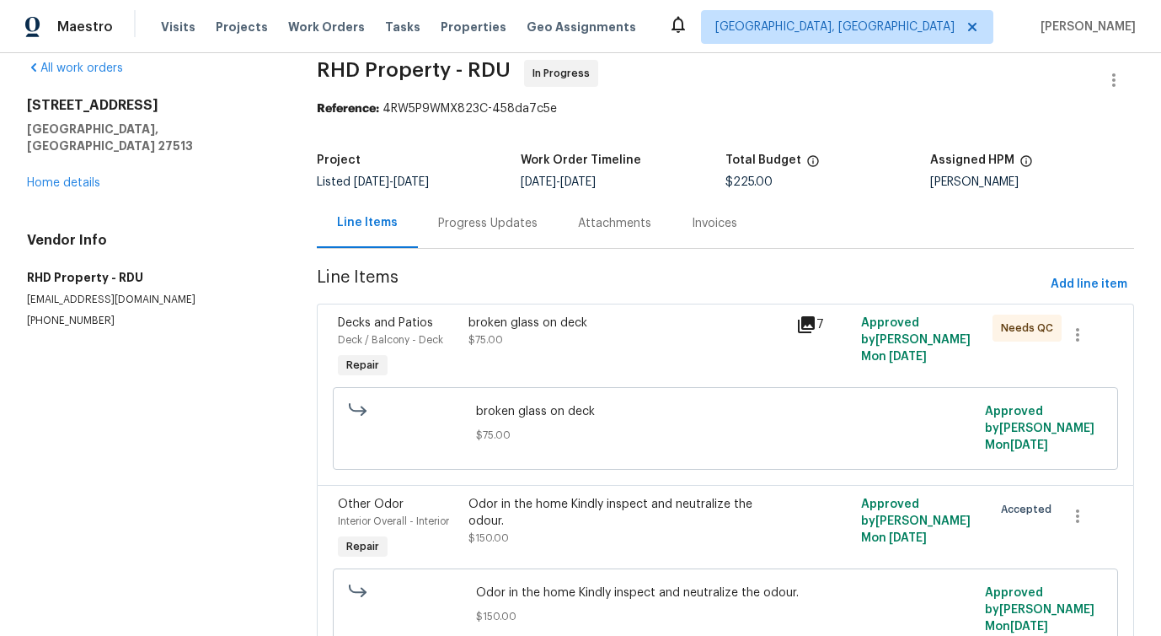
scroll to position [0, 0]
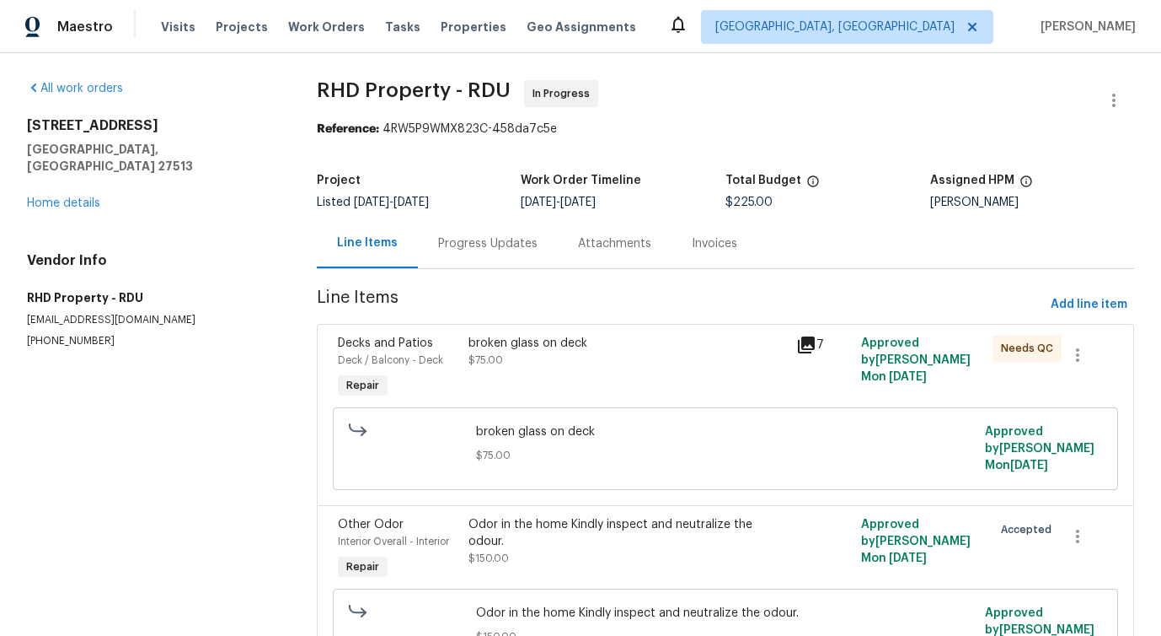
click at [483, 261] on div "Progress Updates" at bounding box center [488, 243] width 140 height 50
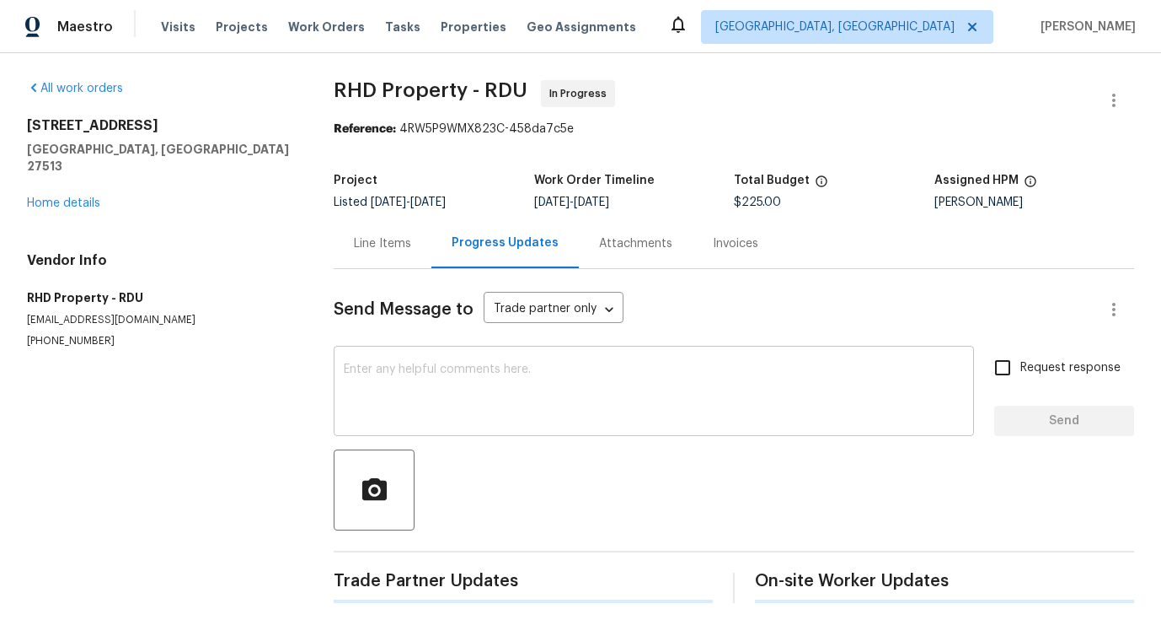
click at [466, 367] on textarea at bounding box center [654, 392] width 620 height 59
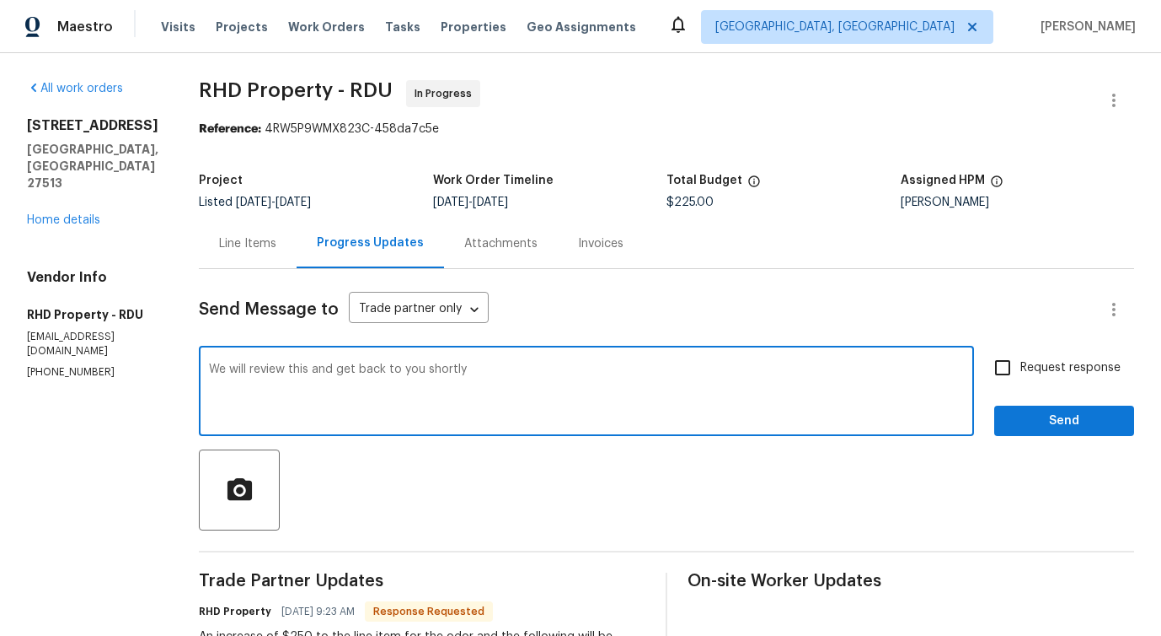
click at [0, 0] on span "shortly" at bounding box center [0, 0] width 0 height 0
click at [285, 396] on textarea "We will review this and get back to you shortly." at bounding box center [586, 392] width 755 height 59
drag, startPoint x: 289, startPoint y: 379, endPoint x: 655, endPoint y: 398, distance: 366.3
click at [656, 398] on textarea "We will review this and get back to you shortly." at bounding box center [586, 392] width 755 height 59
type textarea "We will review this and get back to you shortly."
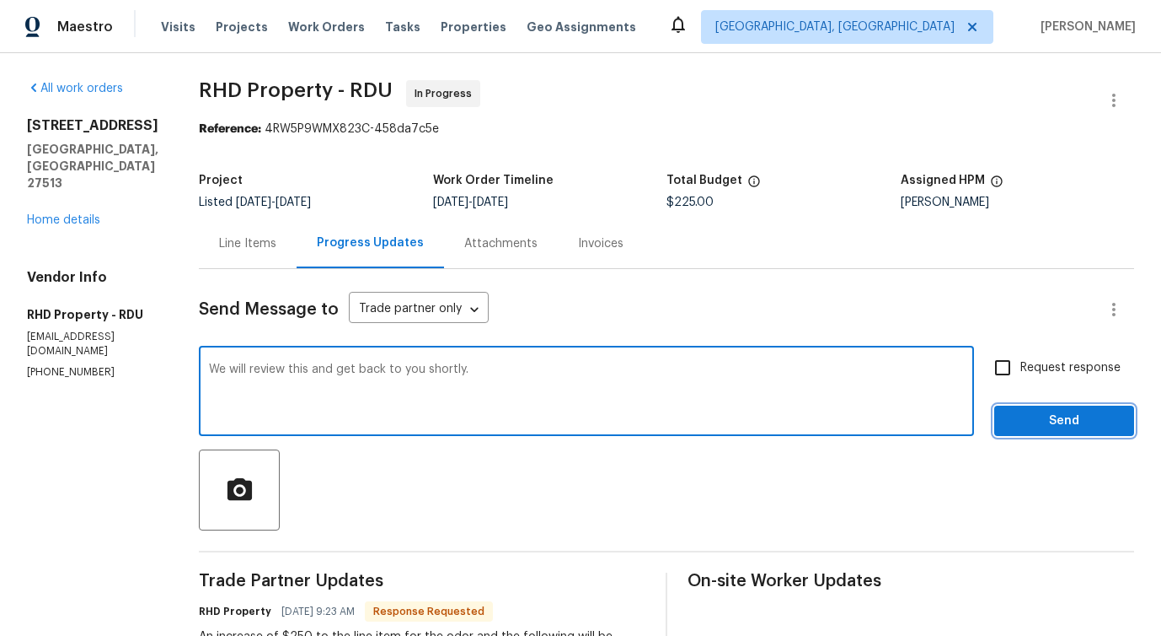
click at [1034, 417] on span "Send" at bounding box center [1064, 420] width 113 height 21
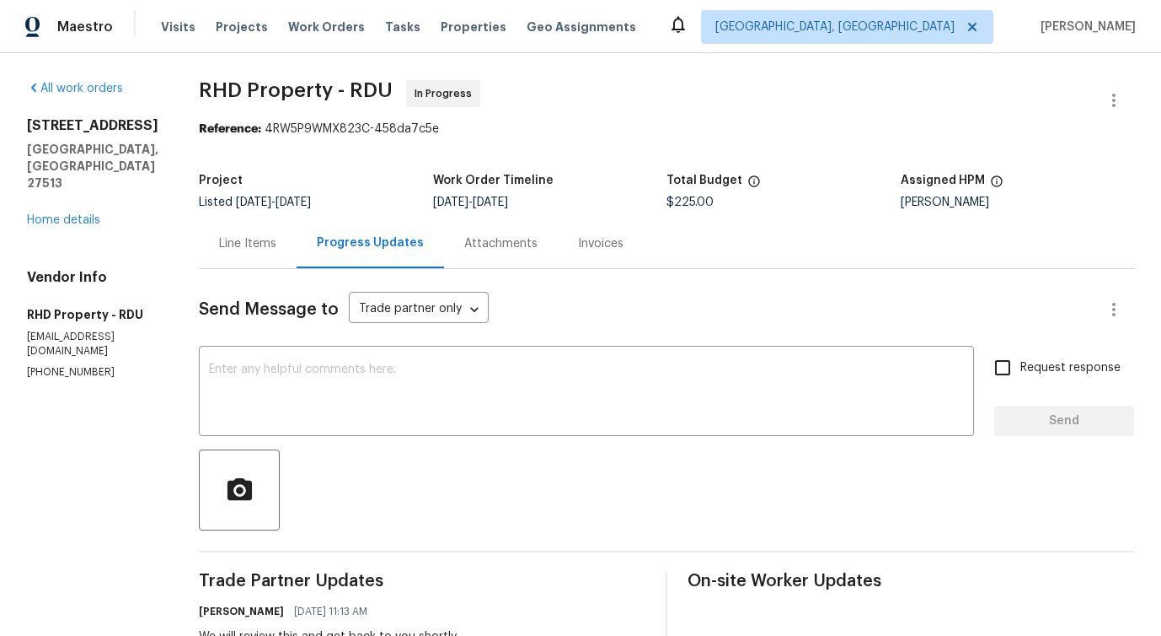
click at [276, 244] on div "Line Items" at bounding box center [247, 243] width 57 height 17
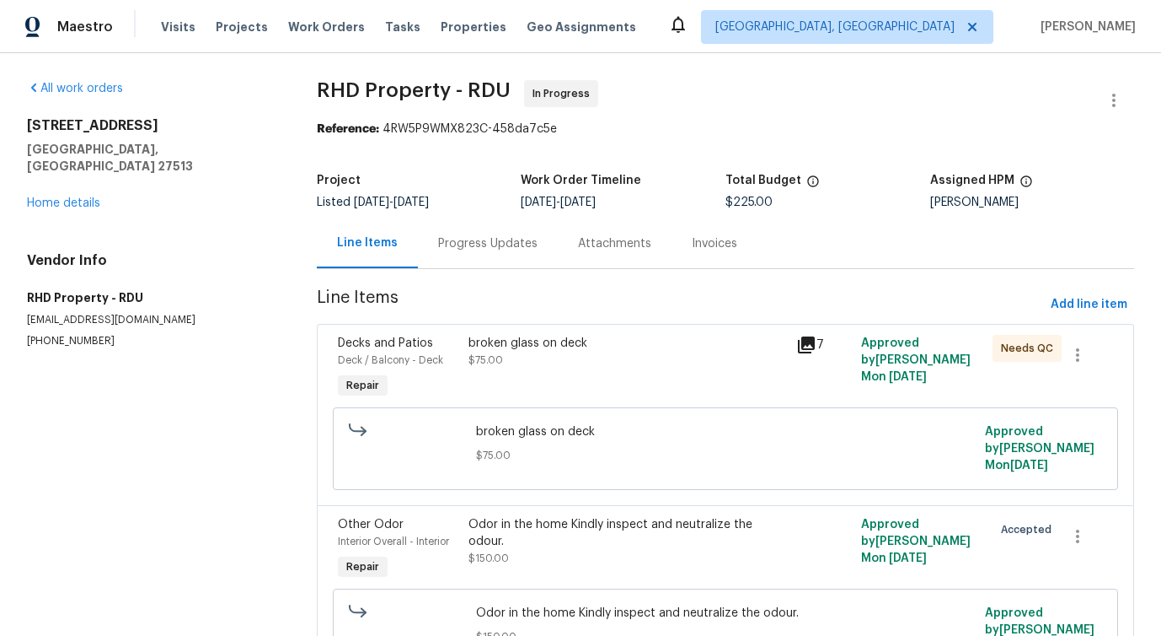
scroll to position [99, 0]
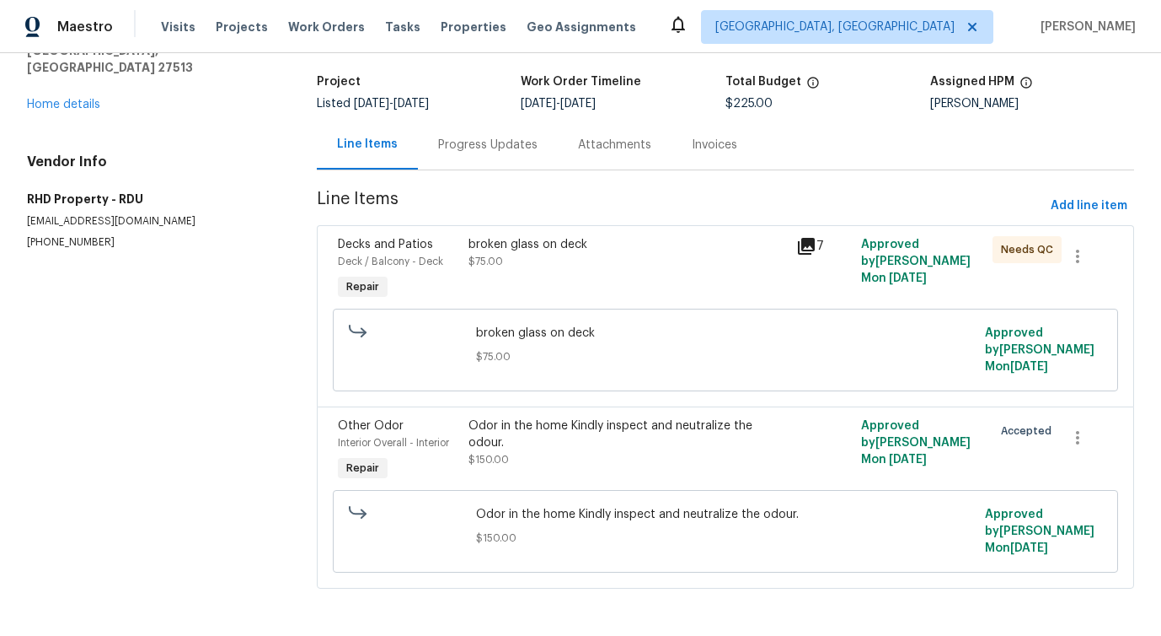
click at [635, 262] on div "broken glass on deck $75.00" at bounding box center [627, 253] width 317 height 34
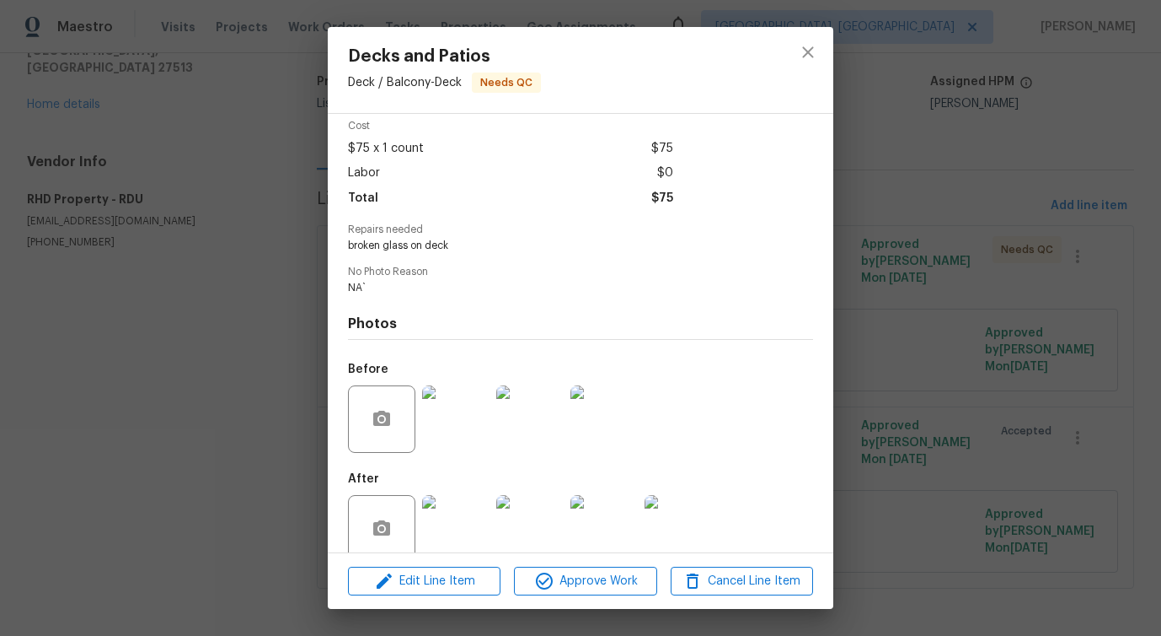
scroll to position [99, 0]
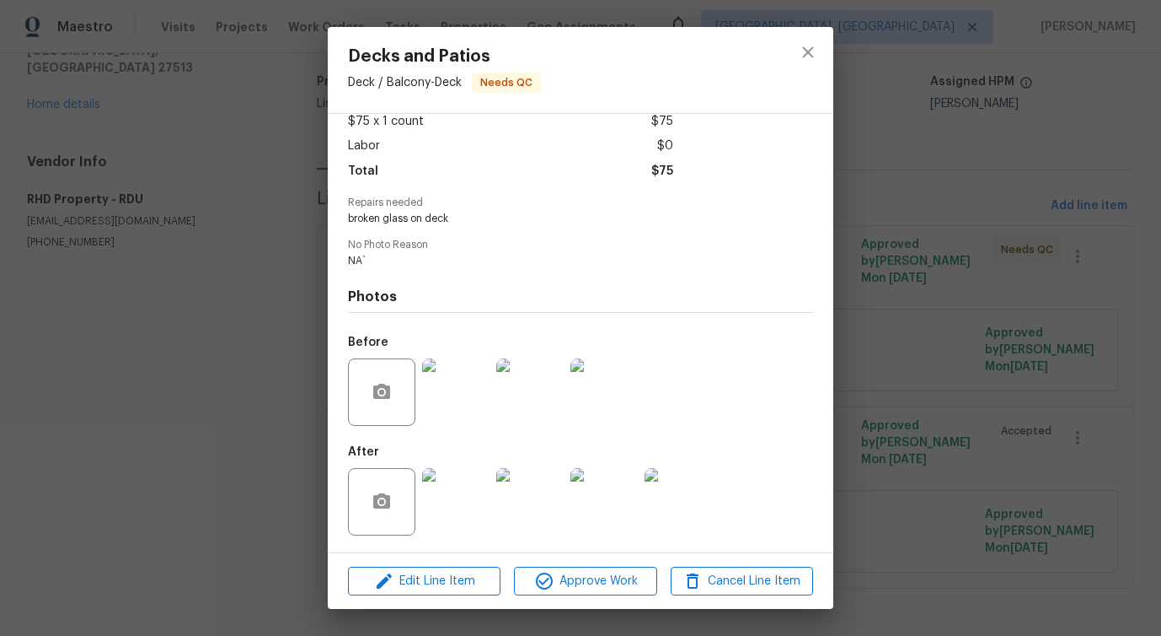
click at [467, 491] on img at bounding box center [455, 501] width 67 height 67
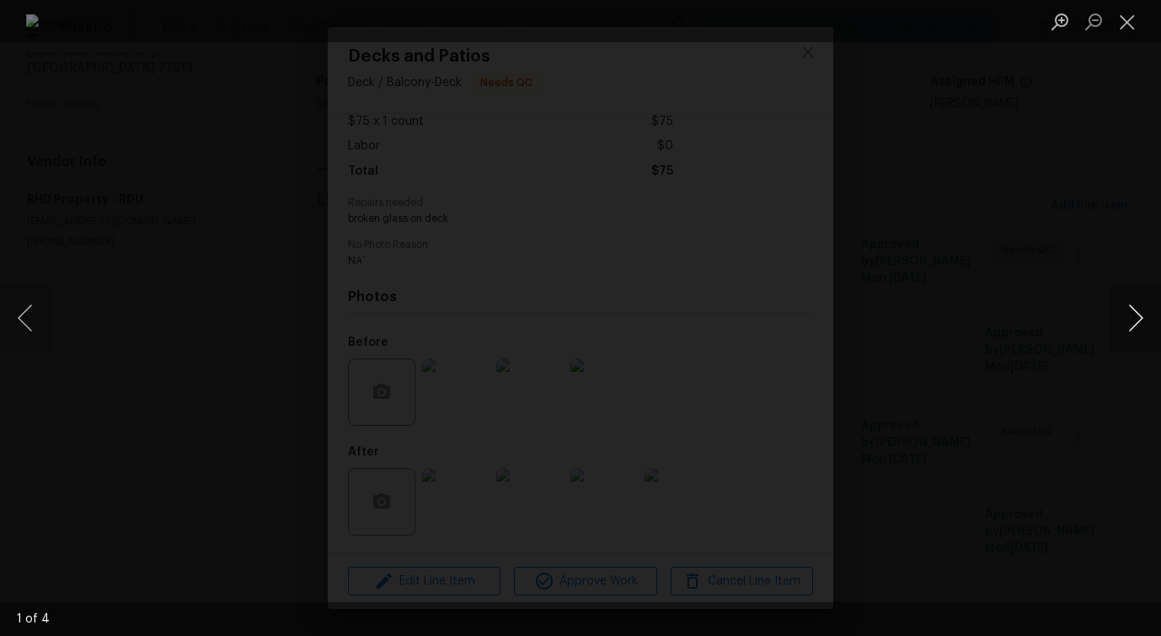
click at [1134, 328] on button "Next image" at bounding box center [1136, 317] width 51 height 67
click at [1138, 326] on button "Next image" at bounding box center [1136, 317] width 51 height 67
click at [1136, 325] on button "Next image" at bounding box center [1136, 317] width 51 height 67
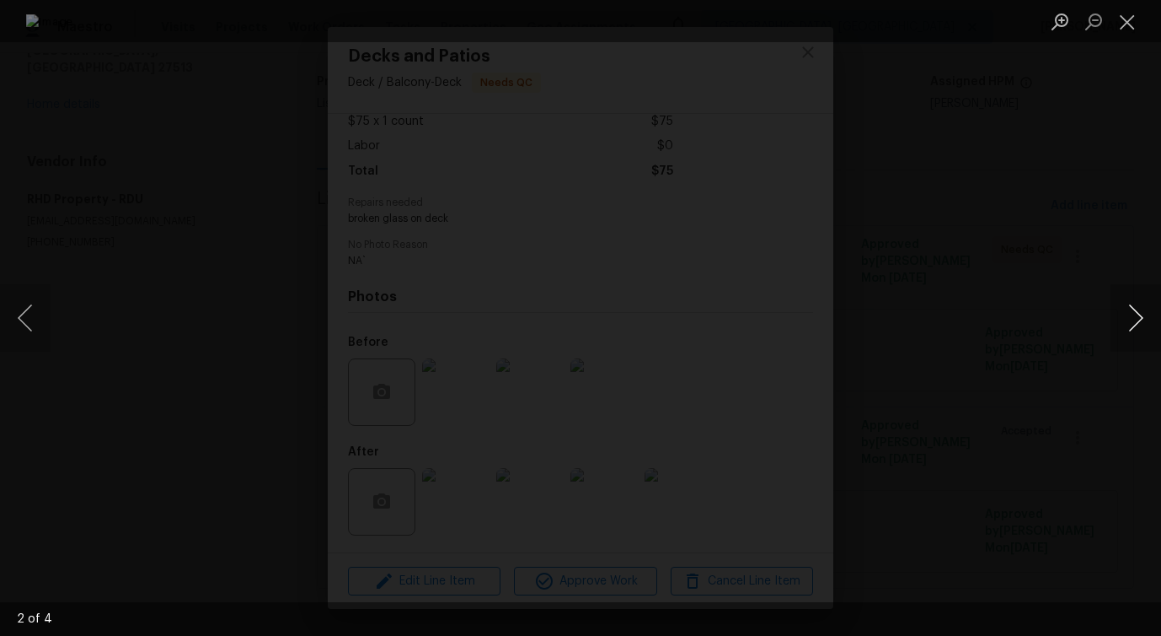
click at [1136, 325] on button "Next image" at bounding box center [1136, 317] width 51 height 67
click at [1123, 13] on button "Close lightbox" at bounding box center [1128, 22] width 34 height 30
click at [1126, 26] on button "Close lightbox" at bounding box center [1128, 22] width 34 height 30
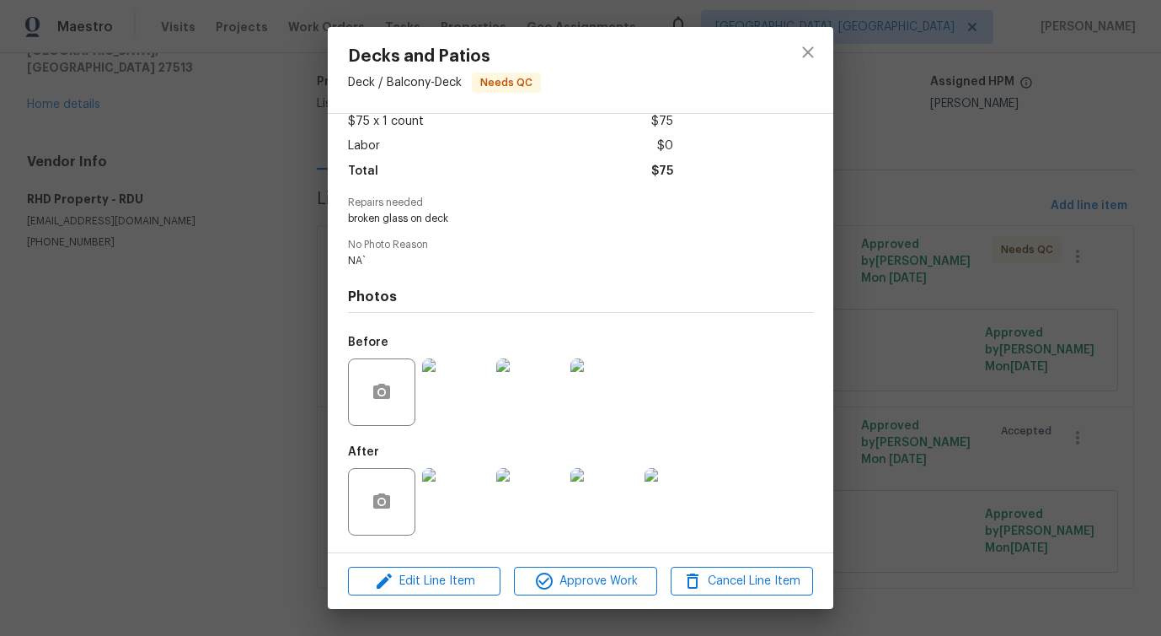
click at [790, 65] on div at bounding box center [808, 70] width 51 height 86
click at [807, 54] on icon "close" at bounding box center [808, 52] width 20 height 20
